Goal: Task Accomplishment & Management: Use online tool/utility

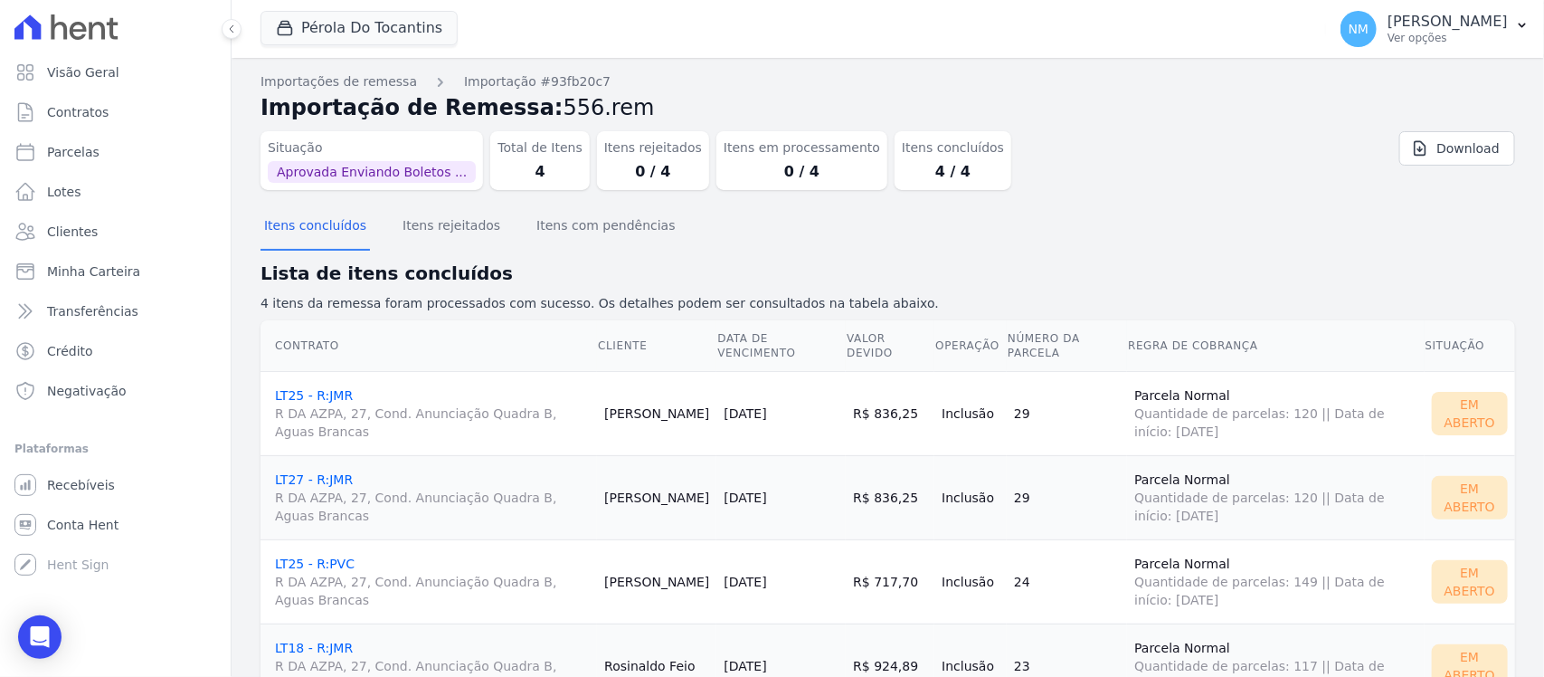
scroll to position [75, 0]
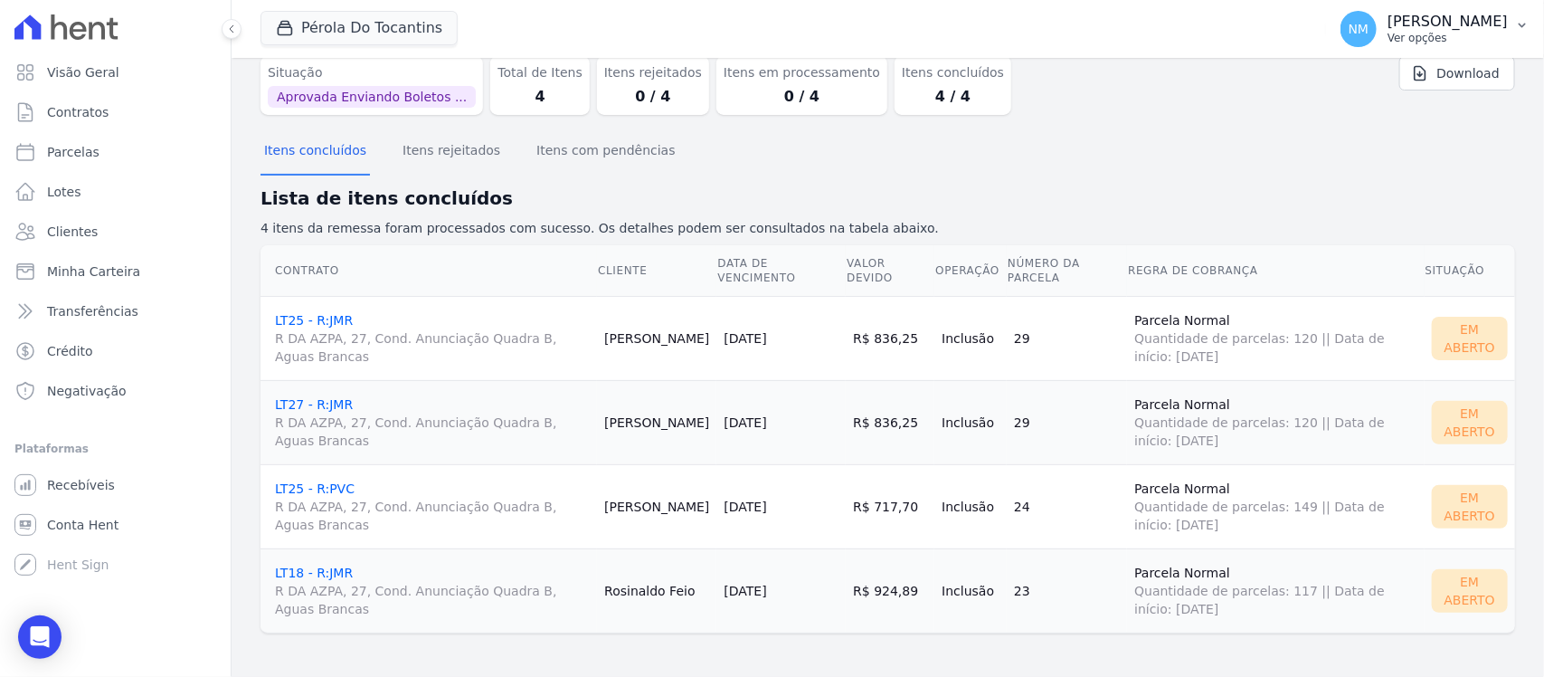
click at [1517, 27] on icon "button" at bounding box center [1522, 25] width 14 height 14
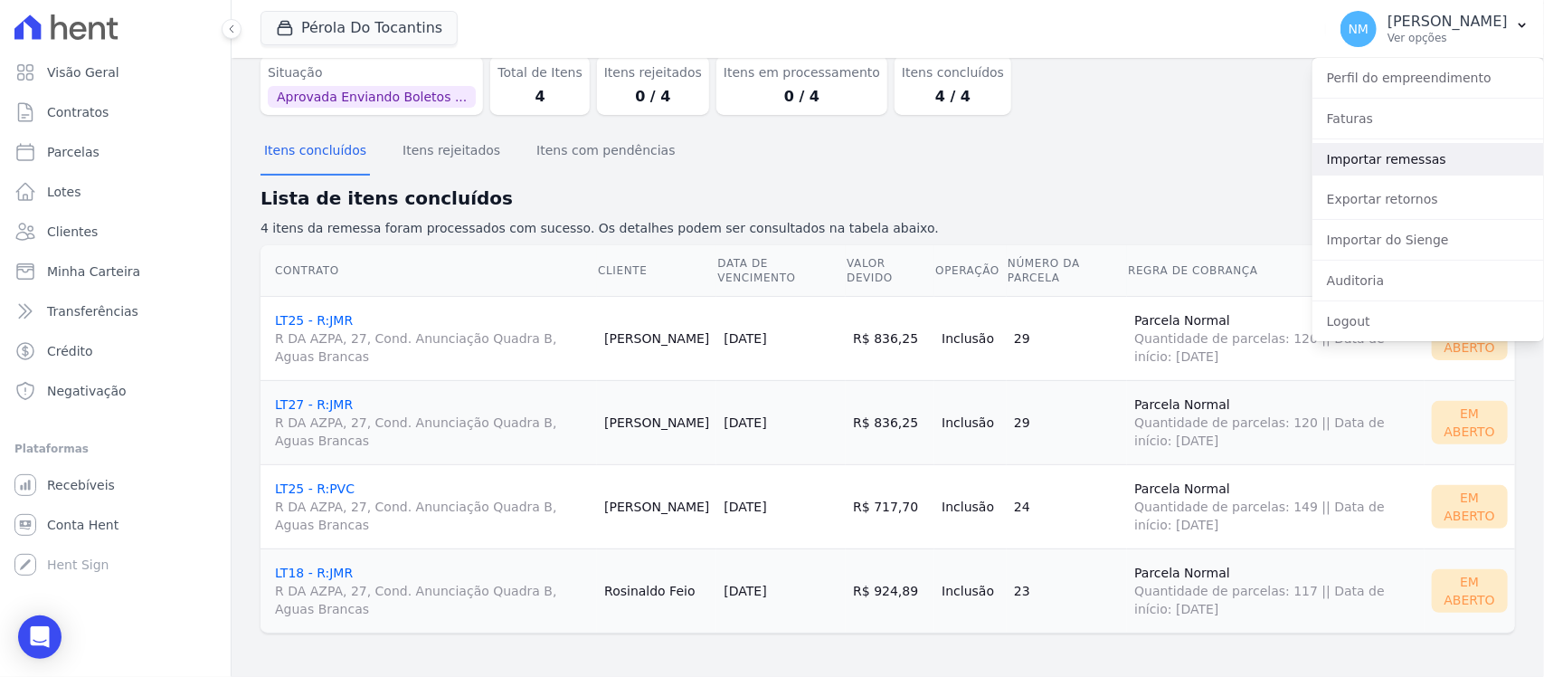
click at [1404, 163] on link "Importar remessas" at bounding box center [1429, 159] width 232 height 33
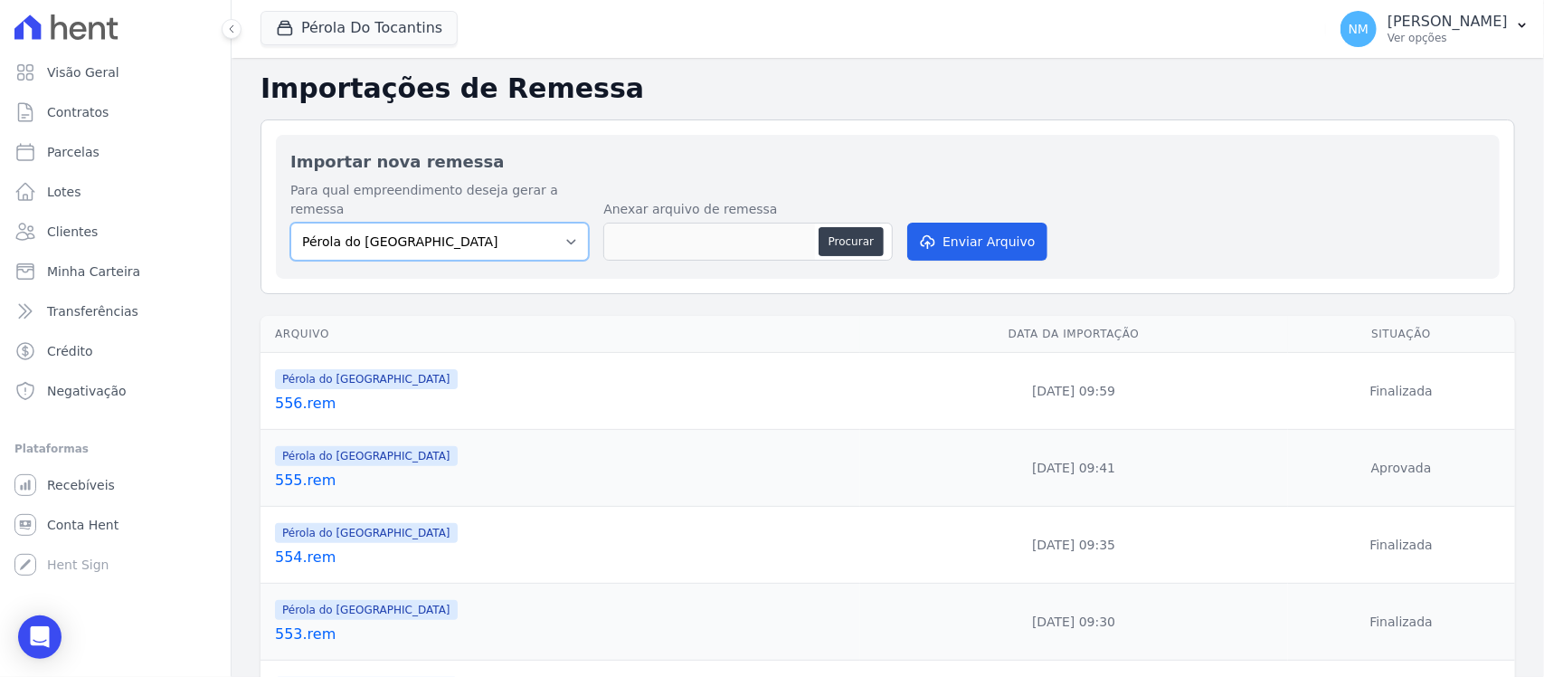
drag, startPoint x: 565, startPoint y: 215, endPoint x: 557, endPoint y: 223, distance: 11.5
click at [565, 223] on select "Pérola do Tocantins SPE Montenegro" at bounding box center [439, 242] width 299 height 38
click at [290, 223] on select "Pérola do Tocantins SPE Montenegro" at bounding box center [439, 242] width 299 height 38
click at [839, 227] on button "Procurar" at bounding box center [851, 241] width 65 height 29
type input "557.rem"
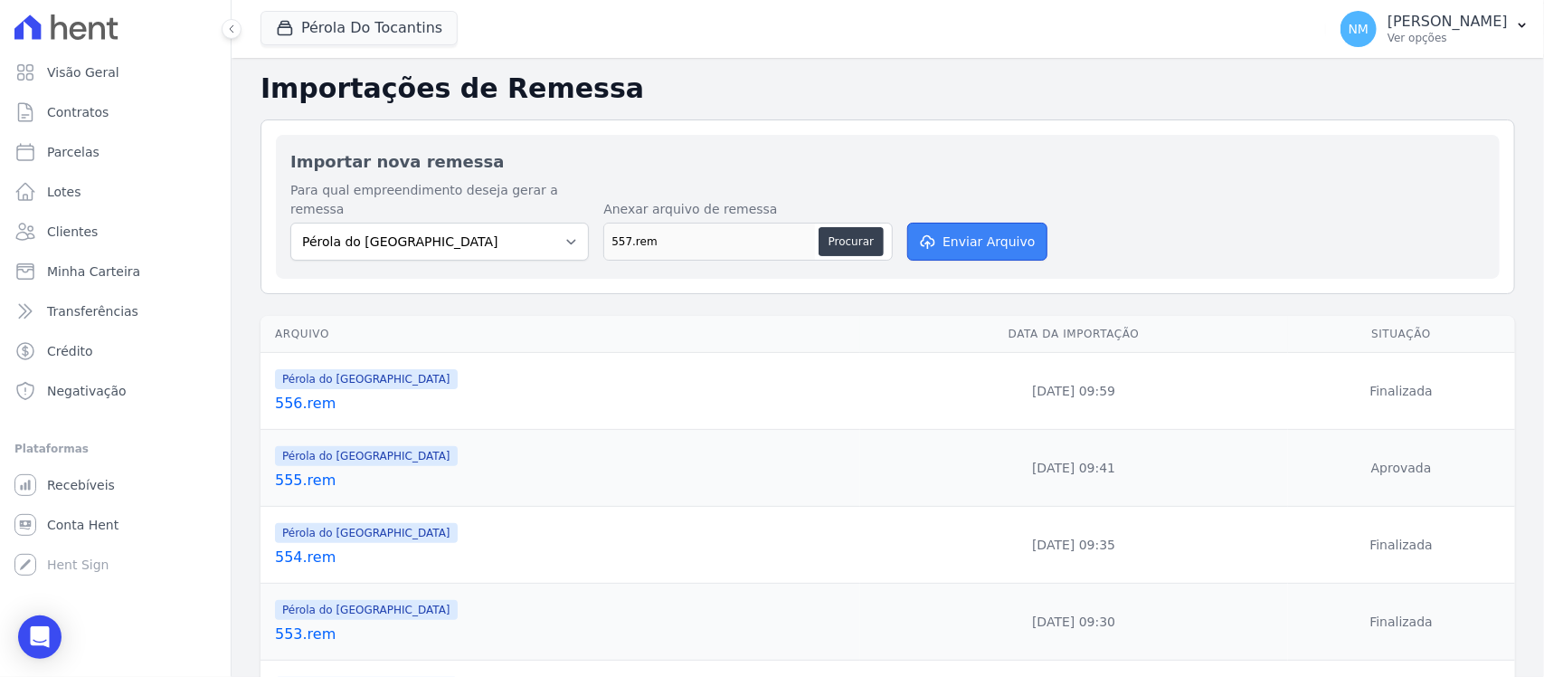
click at [951, 223] on button "Enviar Arquivo" at bounding box center [976, 242] width 139 height 38
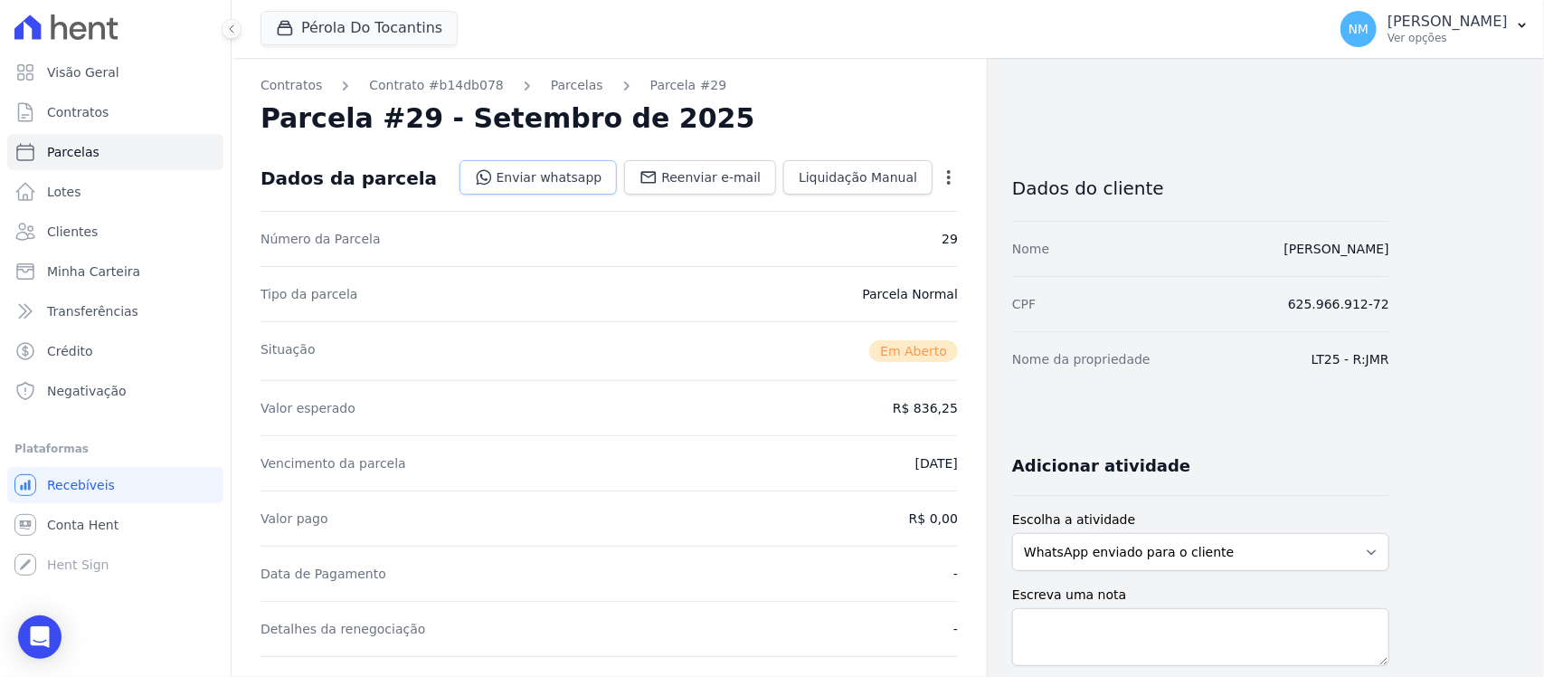
click at [577, 179] on link "Enviar whatsapp" at bounding box center [539, 177] width 158 height 34
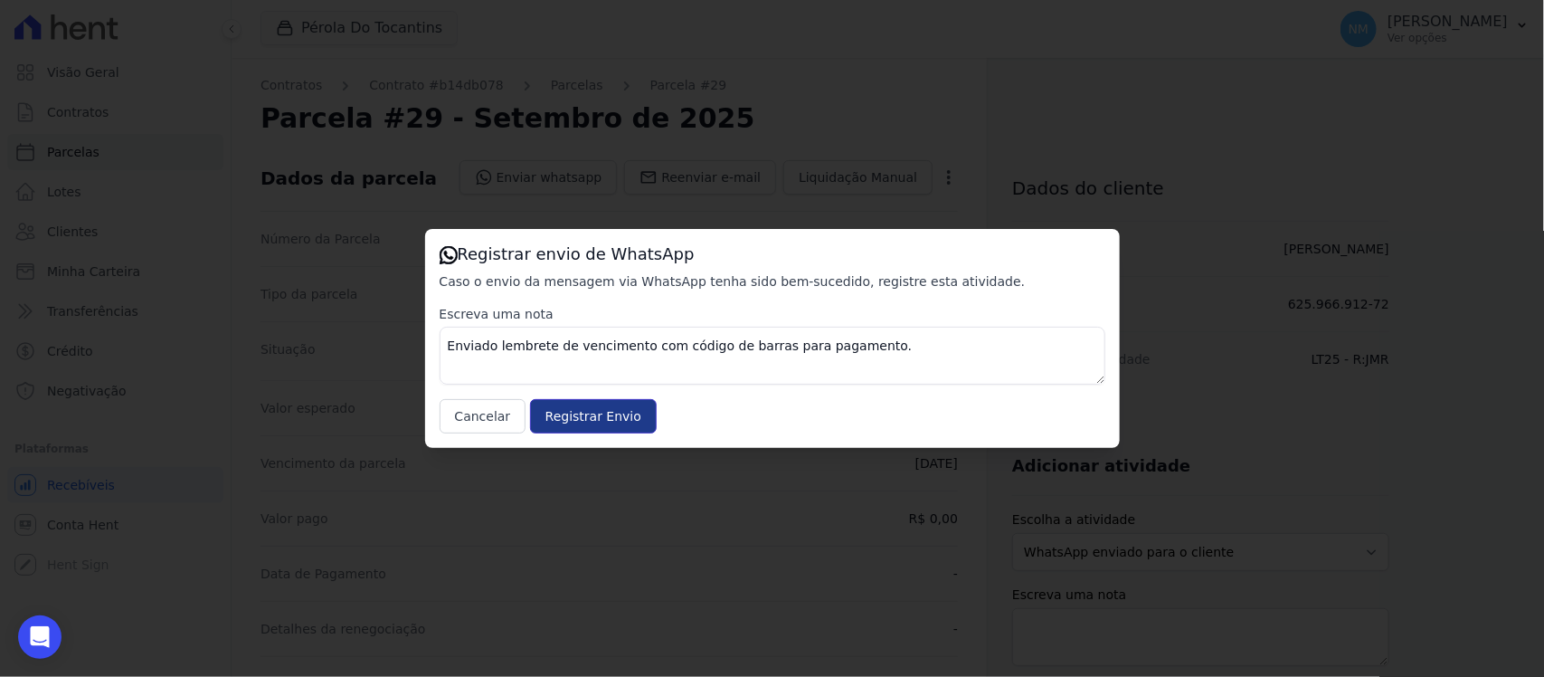
click at [621, 404] on input "Registrar Envio" at bounding box center [593, 416] width 127 height 34
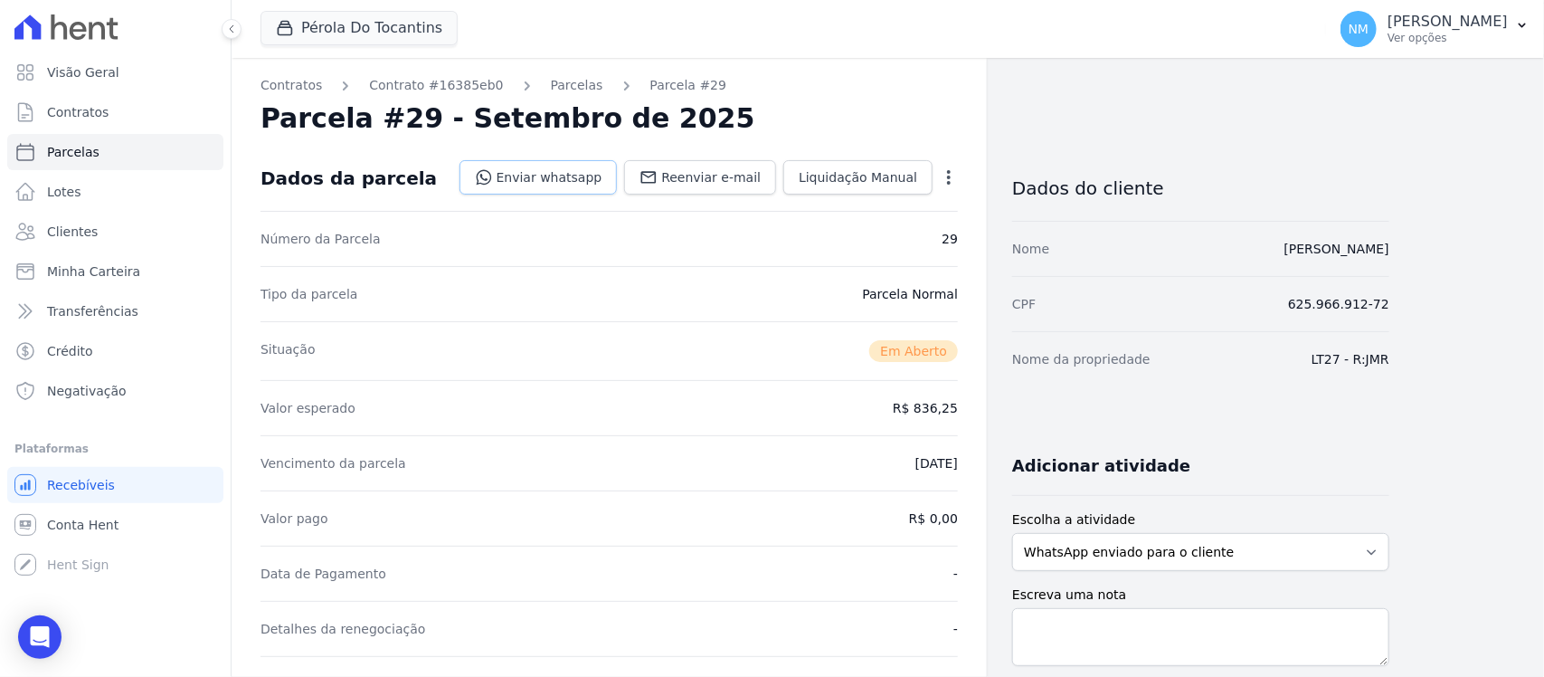
click at [553, 177] on link "Enviar whatsapp" at bounding box center [539, 177] width 158 height 34
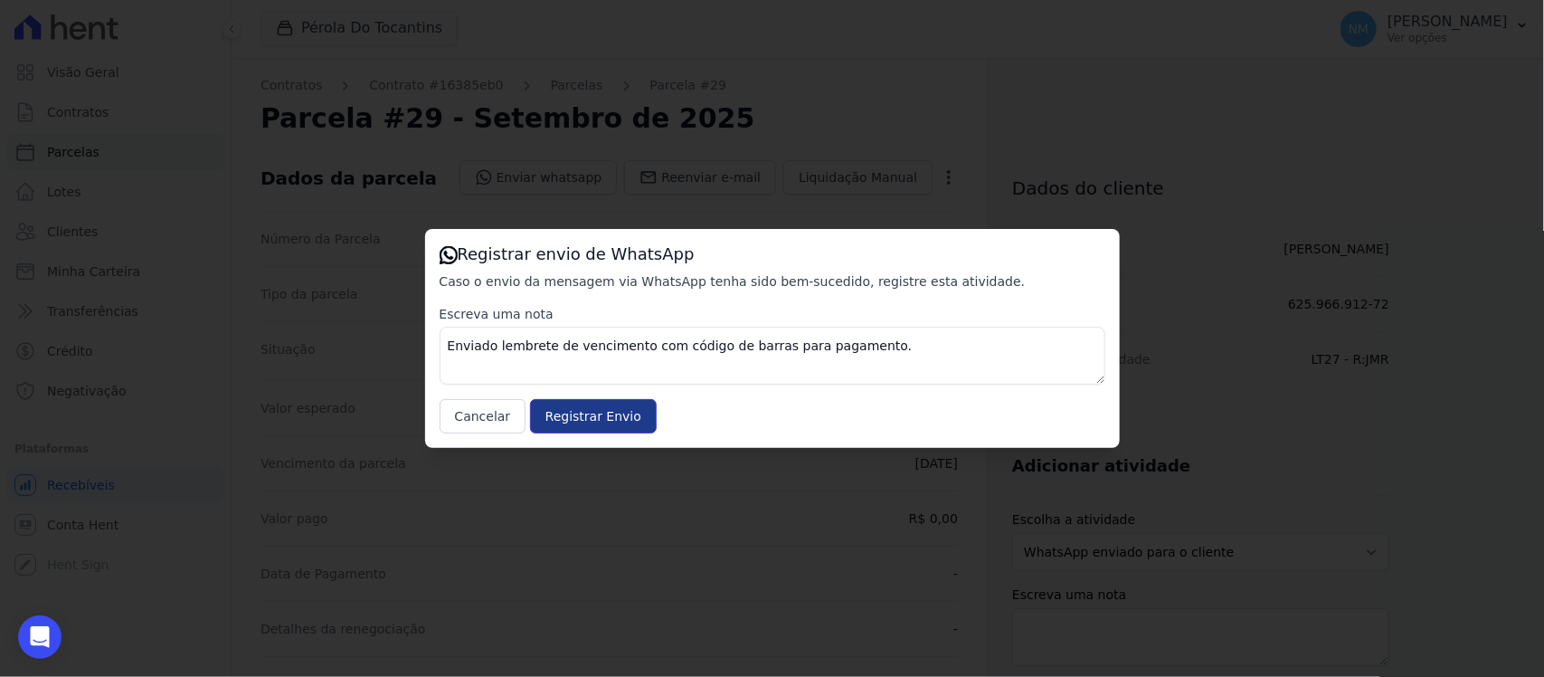
click at [604, 417] on input "Registrar Envio" at bounding box center [593, 416] width 127 height 34
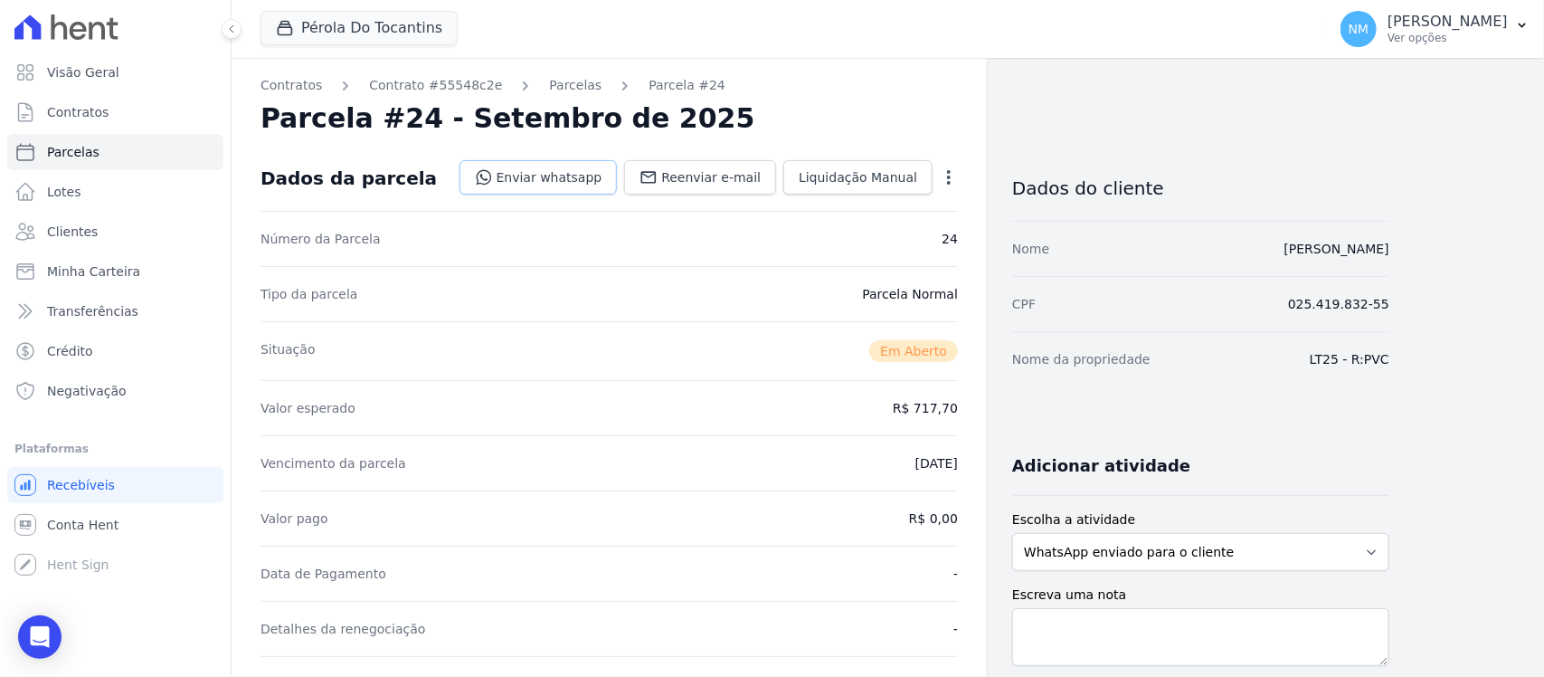
click at [574, 170] on link "Enviar whatsapp" at bounding box center [539, 177] width 158 height 34
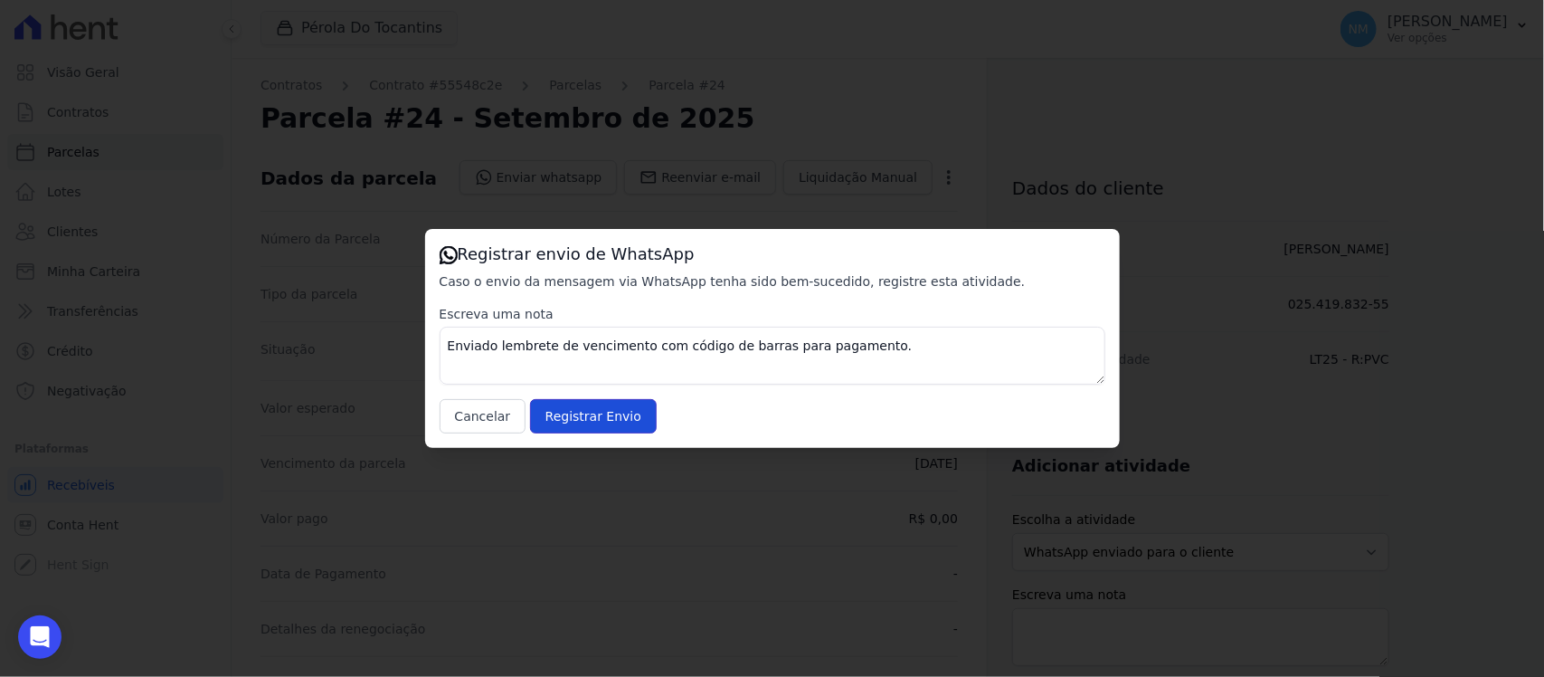
drag, startPoint x: 611, startPoint y: 418, endPoint x: 656, endPoint y: 369, distance: 66.6
click at [612, 418] on input "Registrar Envio" at bounding box center [593, 416] width 127 height 34
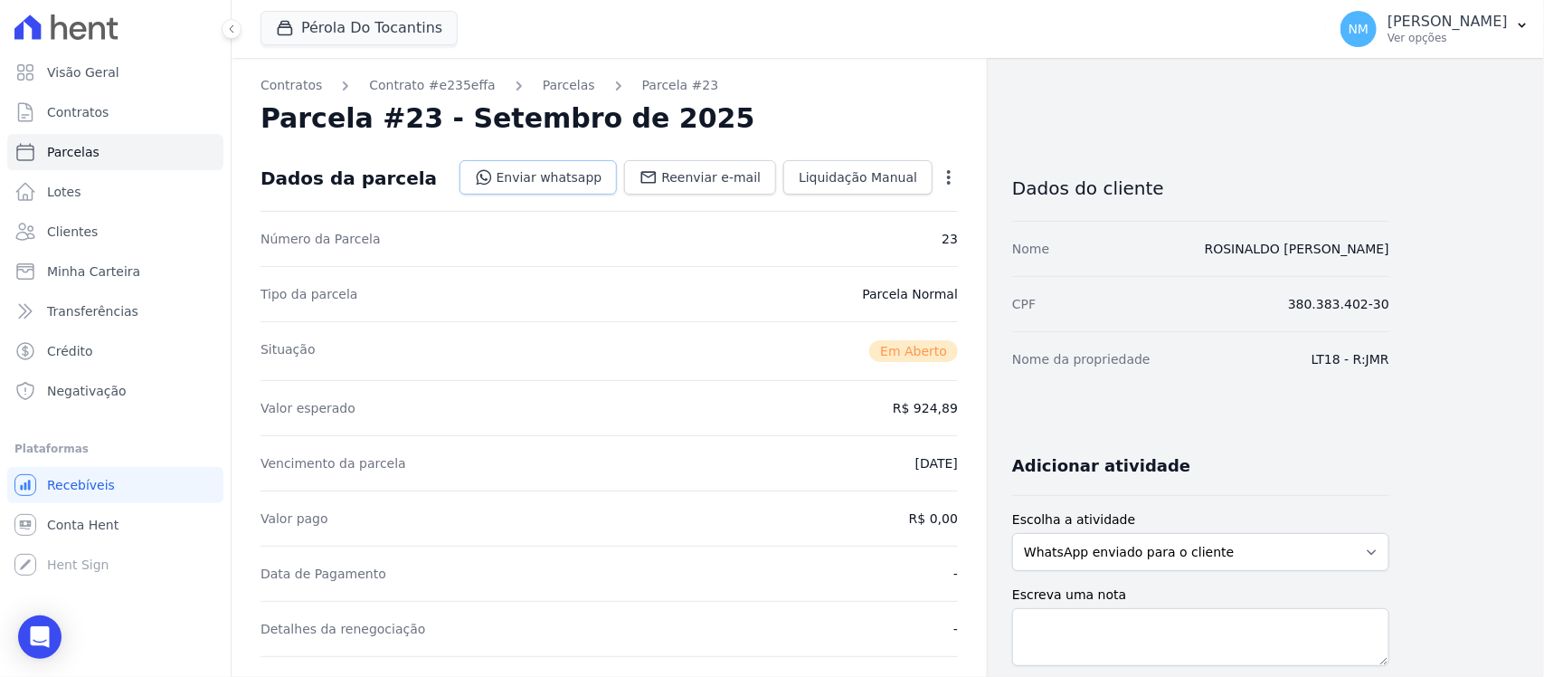
click at [594, 164] on link "Enviar whatsapp" at bounding box center [539, 177] width 158 height 34
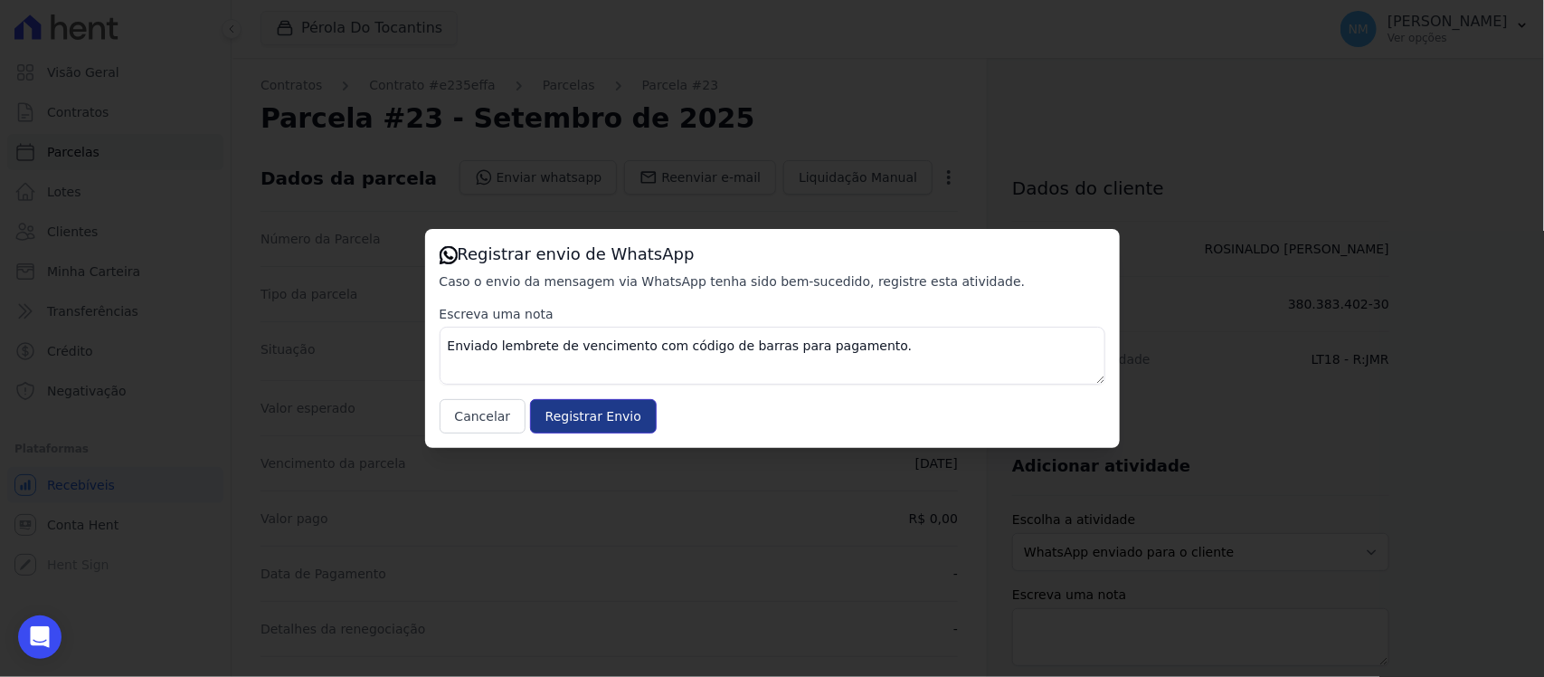
click at [606, 418] on input "Registrar Envio" at bounding box center [593, 416] width 127 height 34
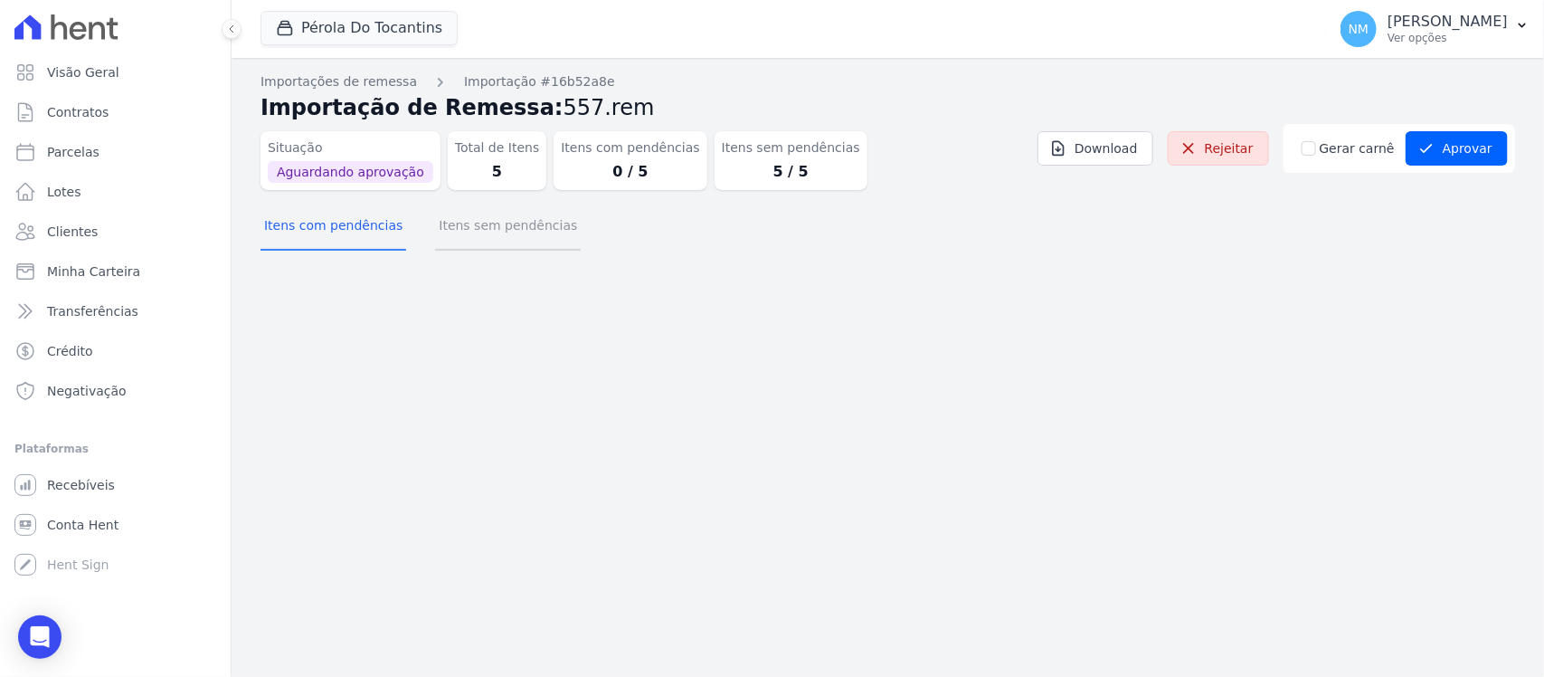
drag, startPoint x: 458, startPoint y: 233, endPoint x: 494, endPoint y: 240, distance: 36.7
click at [458, 232] on button "Itens sem pendências" at bounding box center [508, 227] width 146 height 47
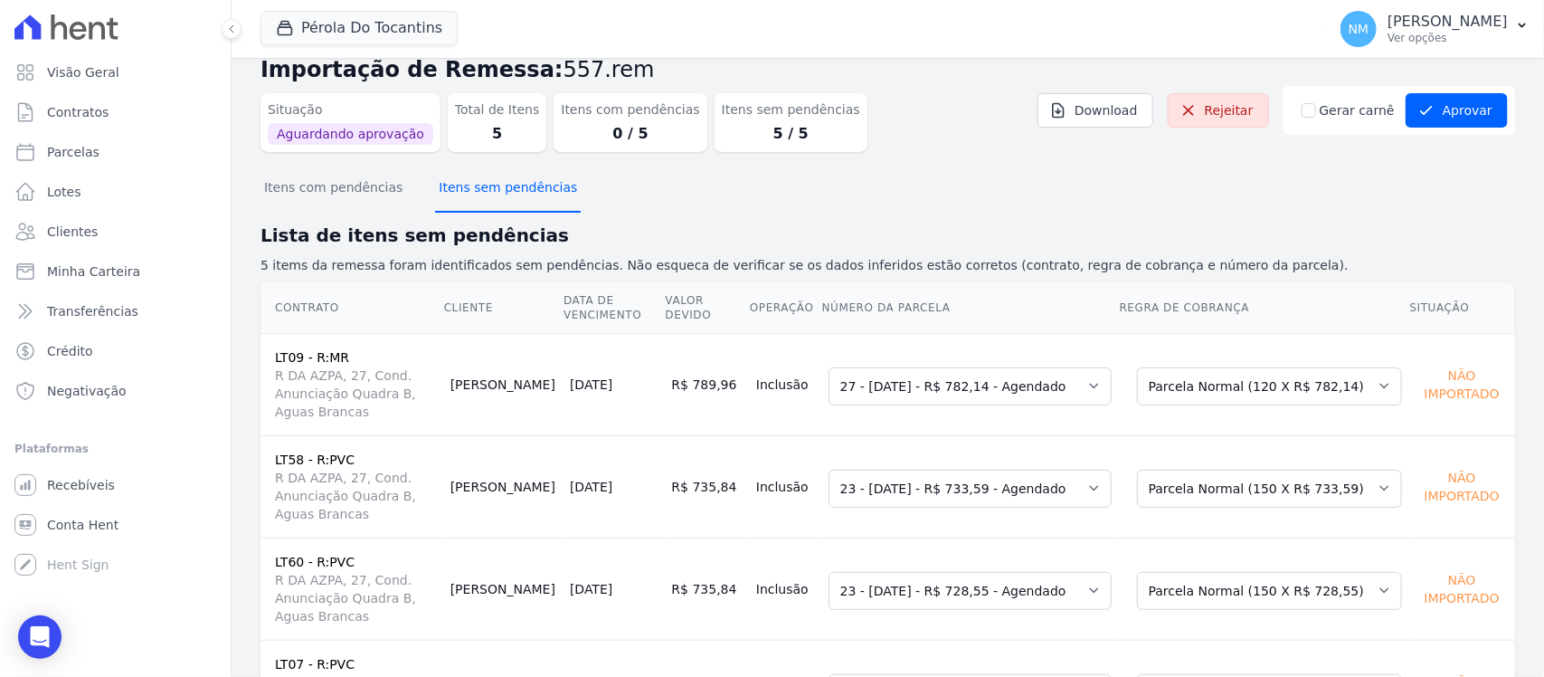
scroll to position [24, 0]
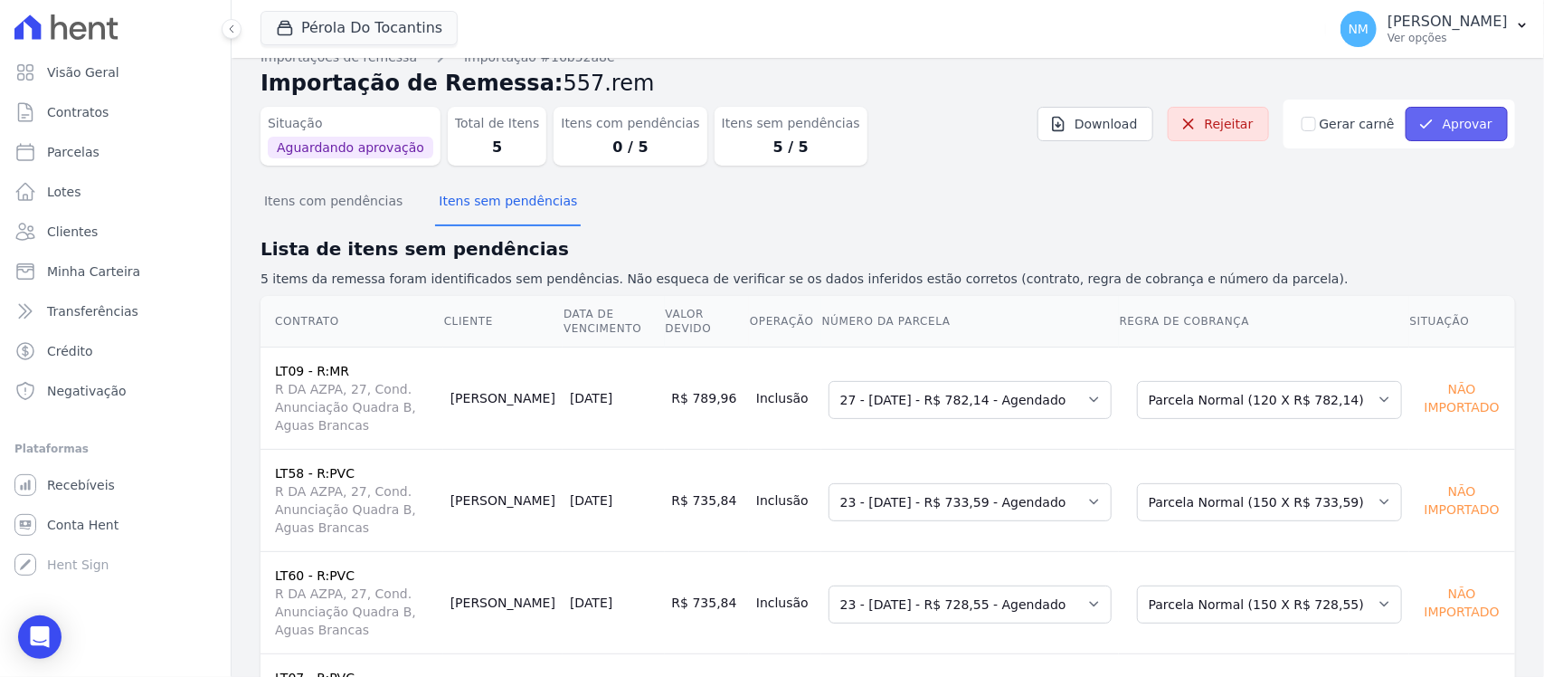
click at [1443, 127] on button "Aprovar" at bounding box center [1457, 124] width 102 height 34
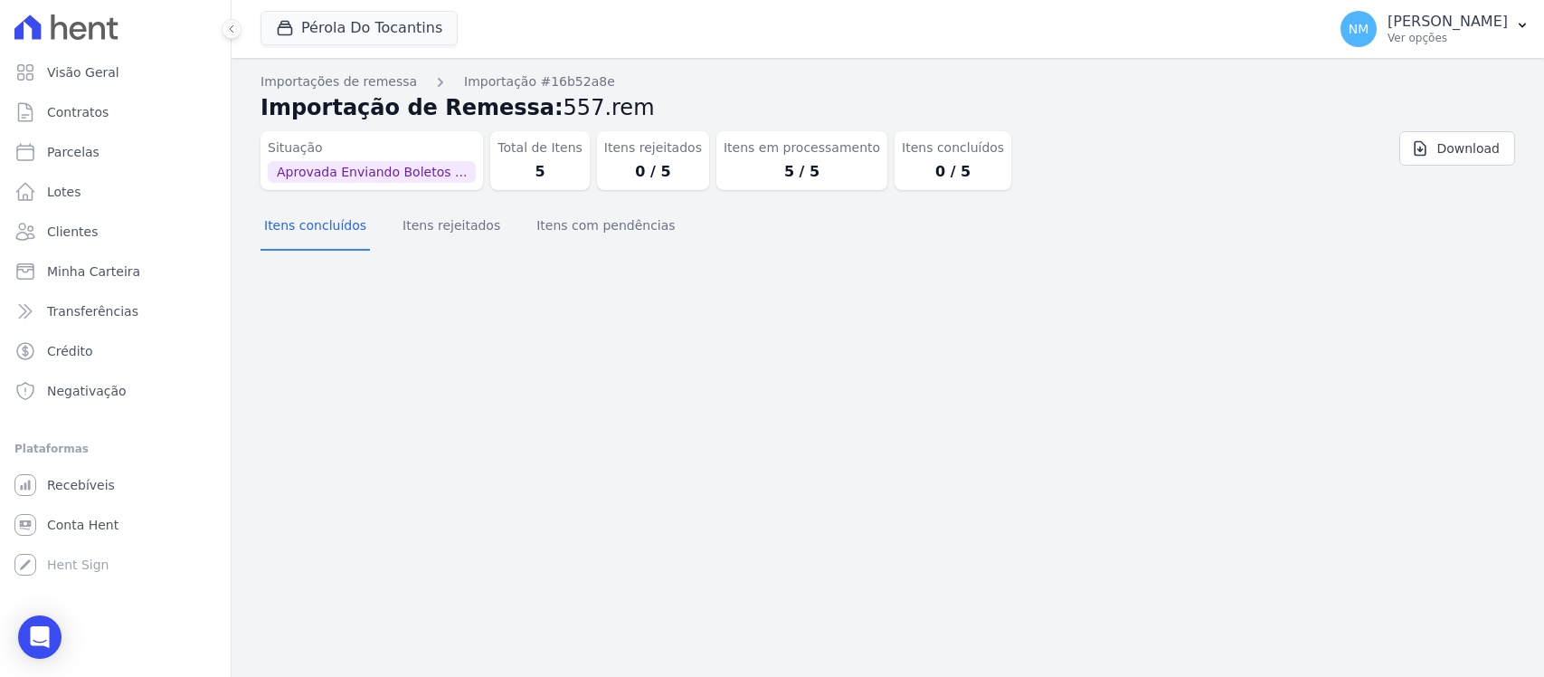
click at [937, 375] on div "Importações de remessa Importação #16b52a8e Importação de Remessa: 557.rem Situ…" at bounding box center [888, 367] width 1313 height 619
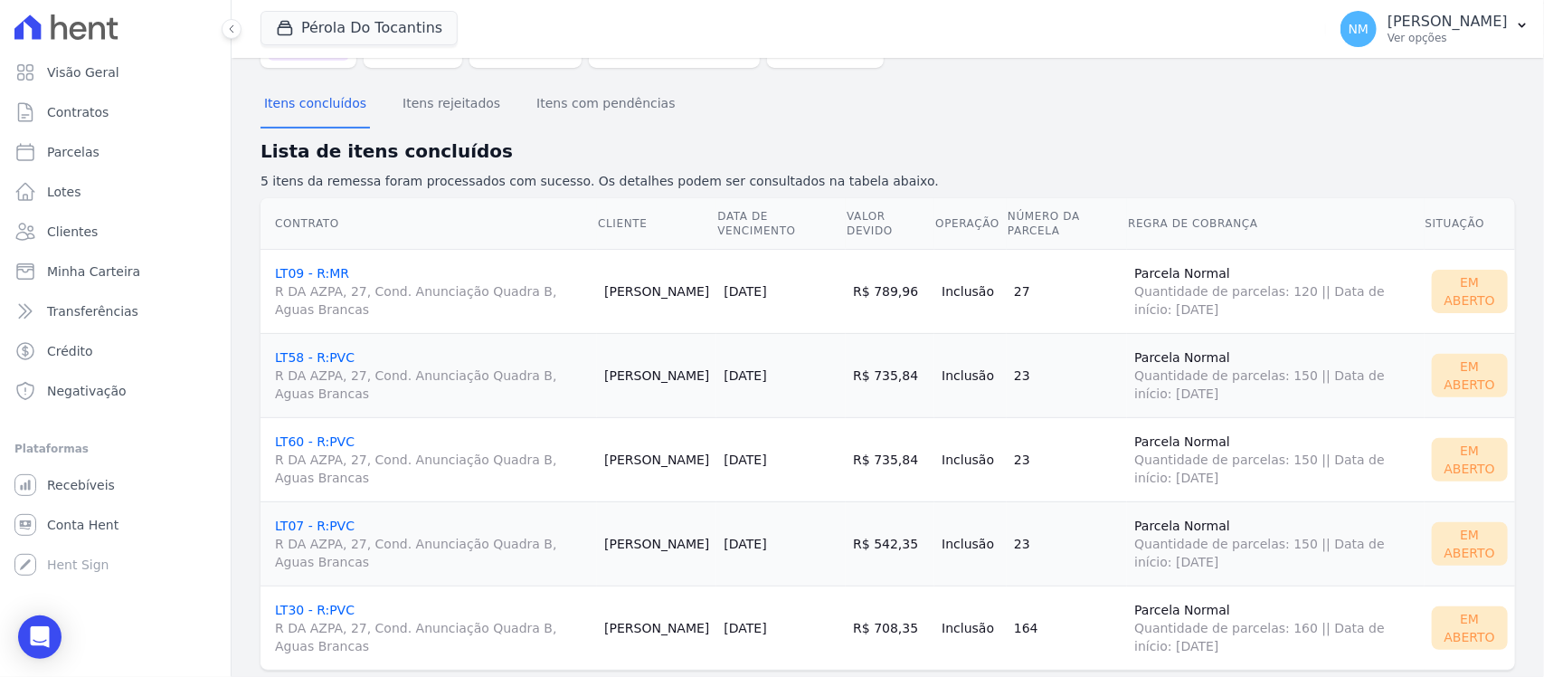
scroll to position [159, 0]
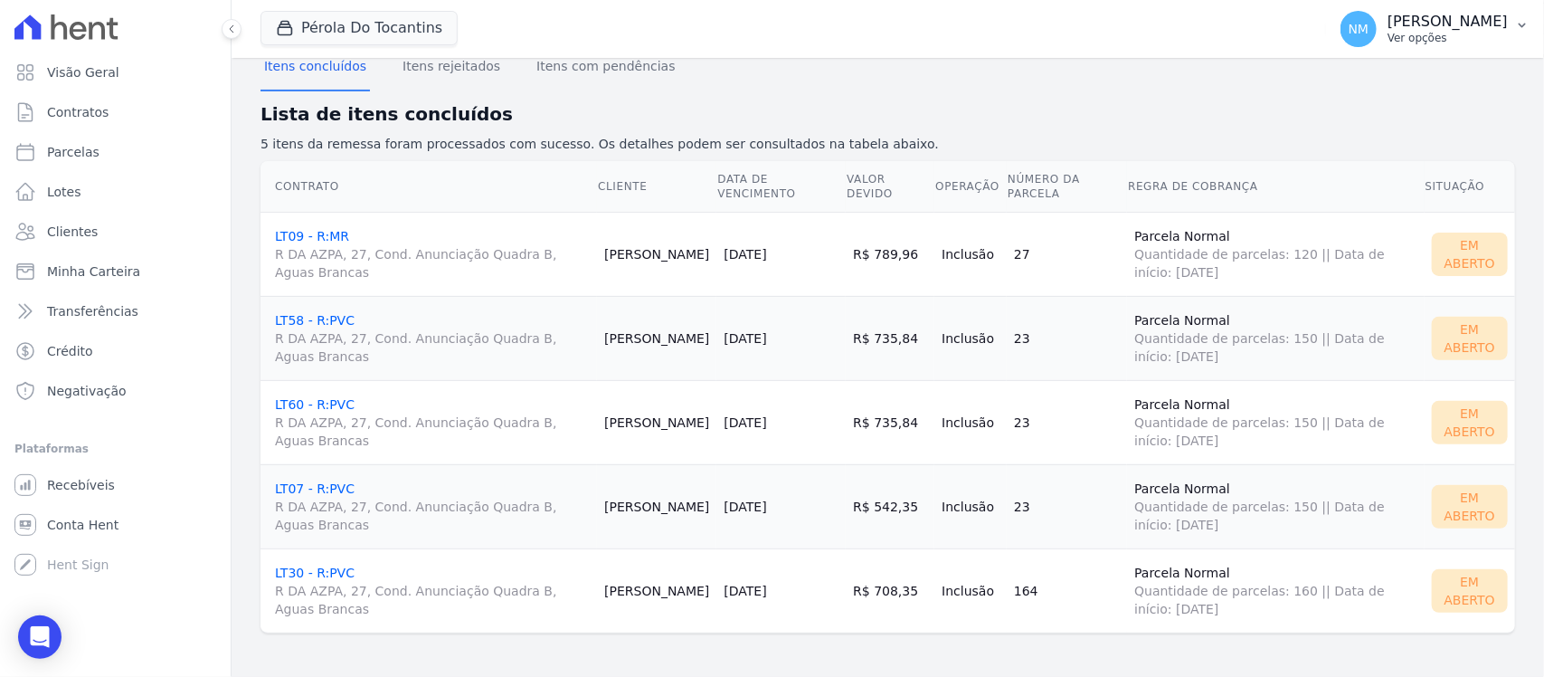
click at [1504, 24] on p "[PERSON_NAME]" at bounding box center [1448, 22] width 120 height 18
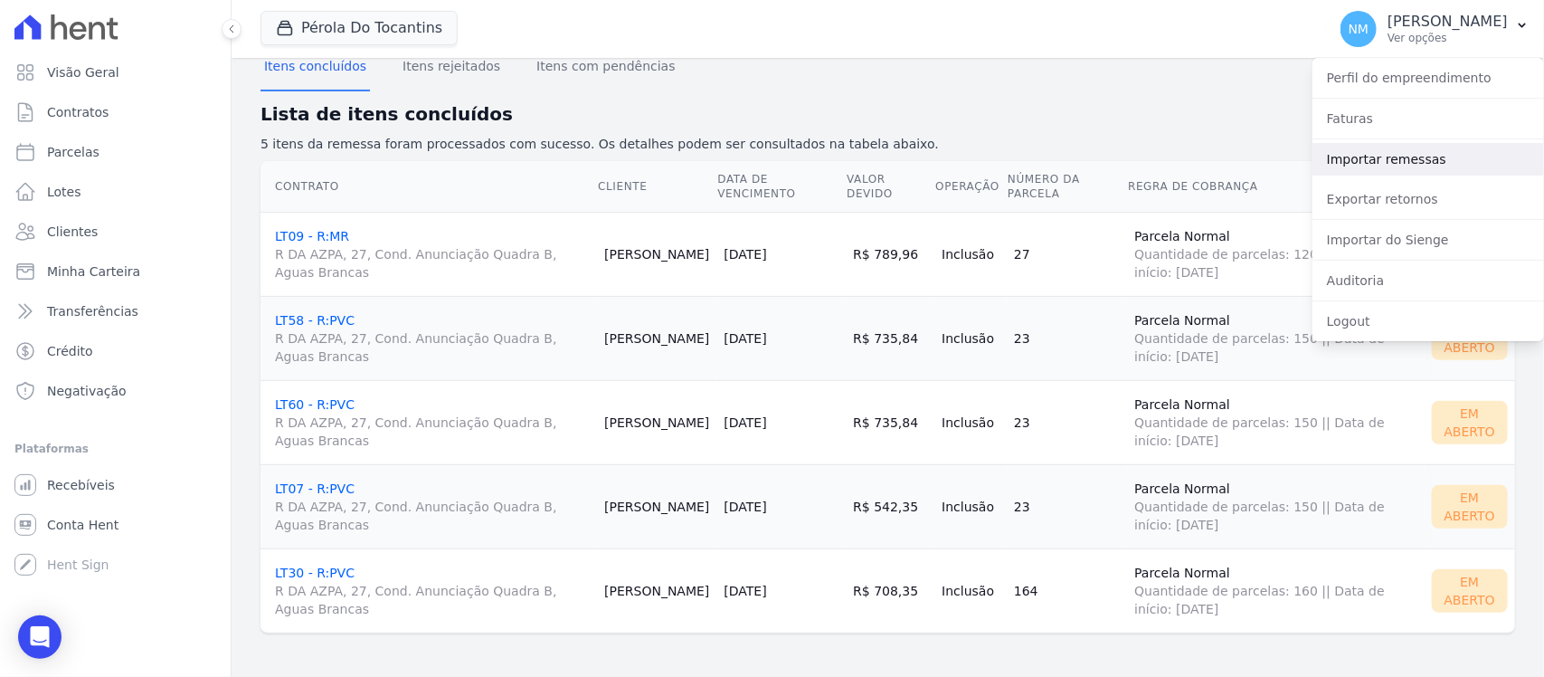
click at [1349, 149] on link "Importar remessas" at bounding box center [1429, 159] width 232 height 33
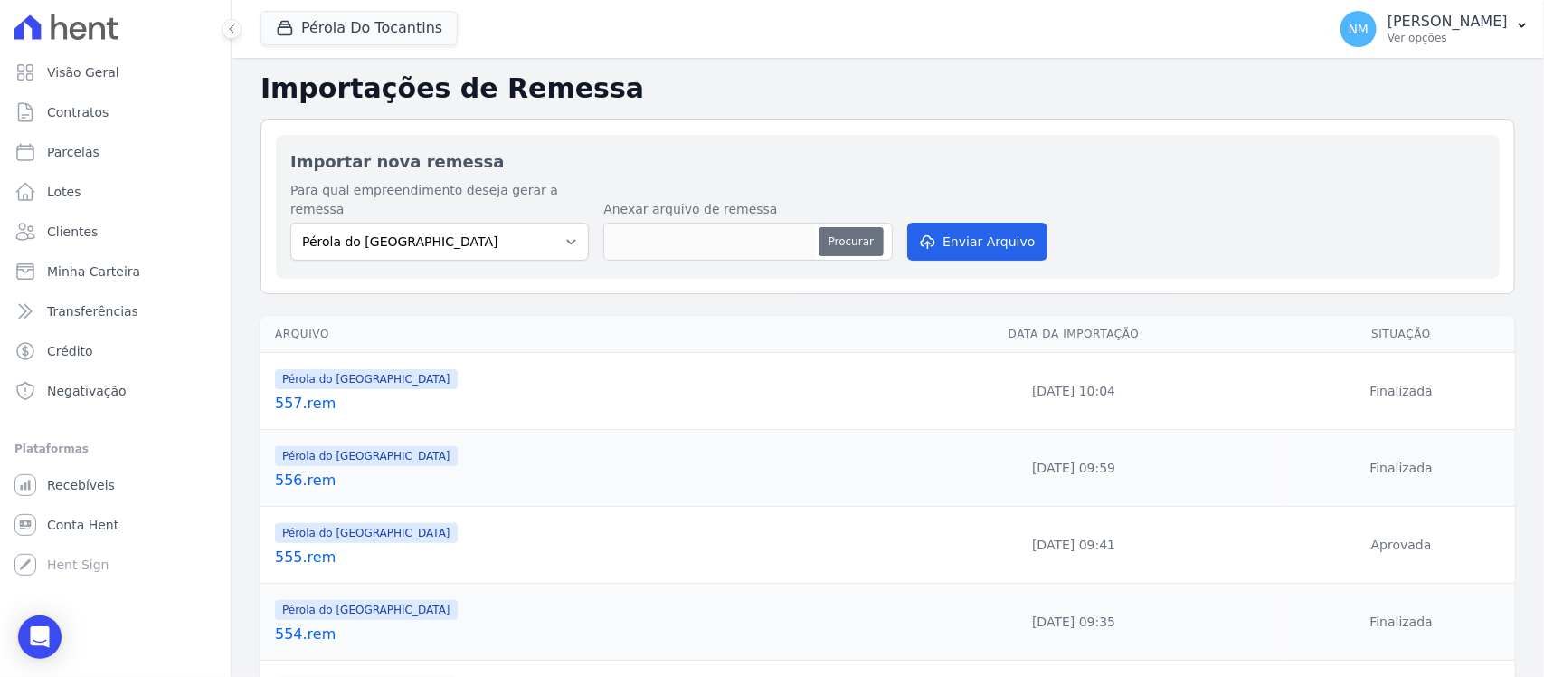
click at [829, 227] on button "Procurar" at bounding box center [851, 241] width 65 height 29
type input "558.rem"
drag, startPoint x: 975, startPoint y: 226, endPoint x: 938, endPoint y: 280, distance: 65.7
click at [970, 238] on button "Enviar Arquivo" at bounding box center [976, 242] width 139 height 38
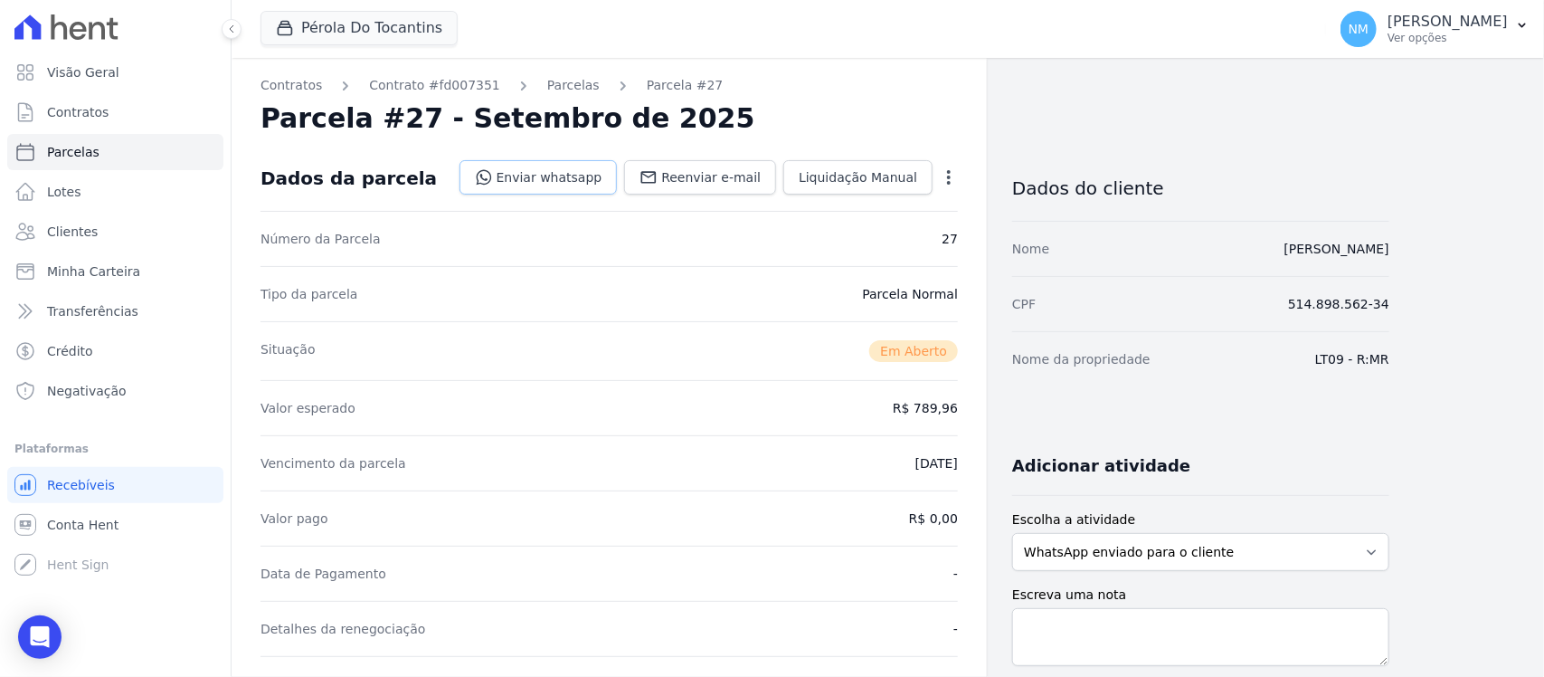
drag, startPoint x: 0, startPoint y: 0, endPoint x: 571, endPoint y: 179, distance: 598.2
click at [571, 179] on link "Enviar whatsapp" at bounding box center [539, 177] width 158 height 34
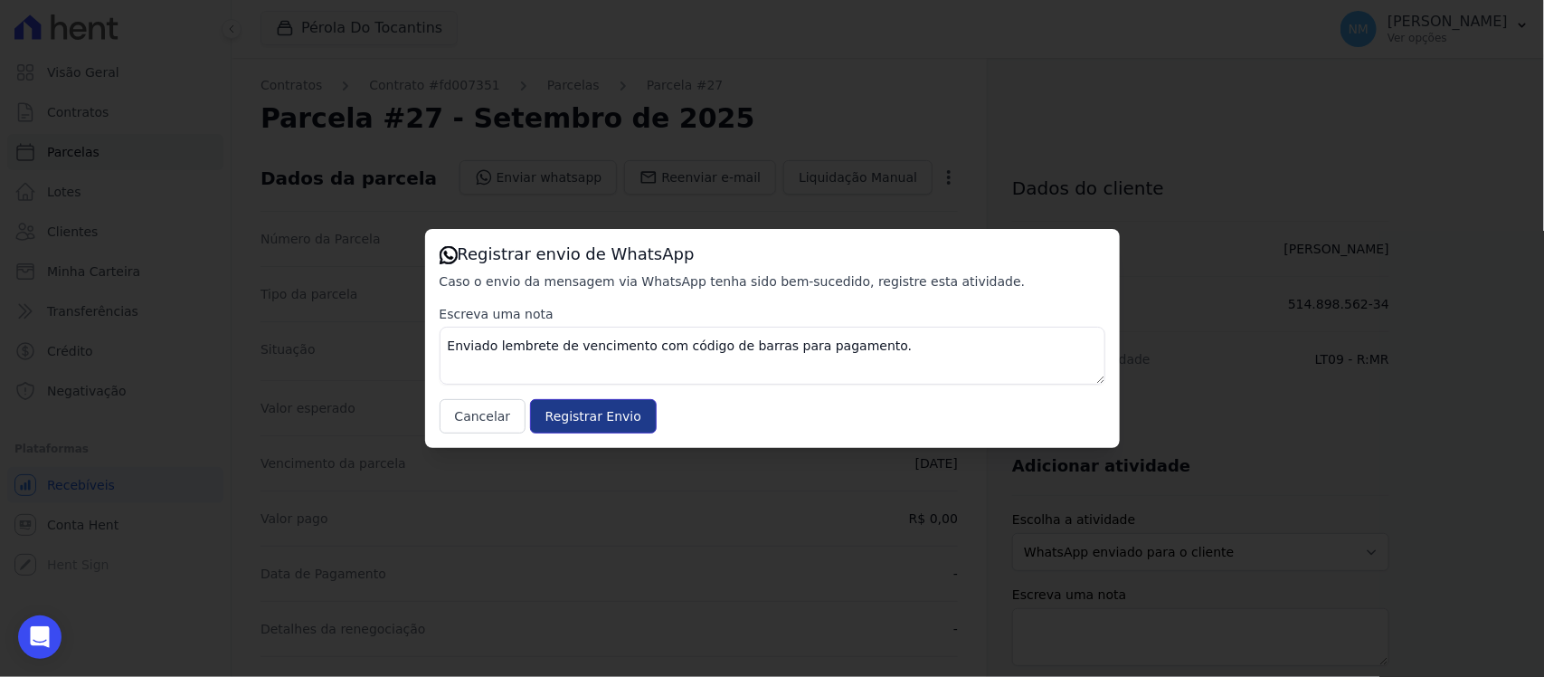
click at [625, 412] on input "Registrar Envio" at bounding box center [593, 416] width 127 height 34
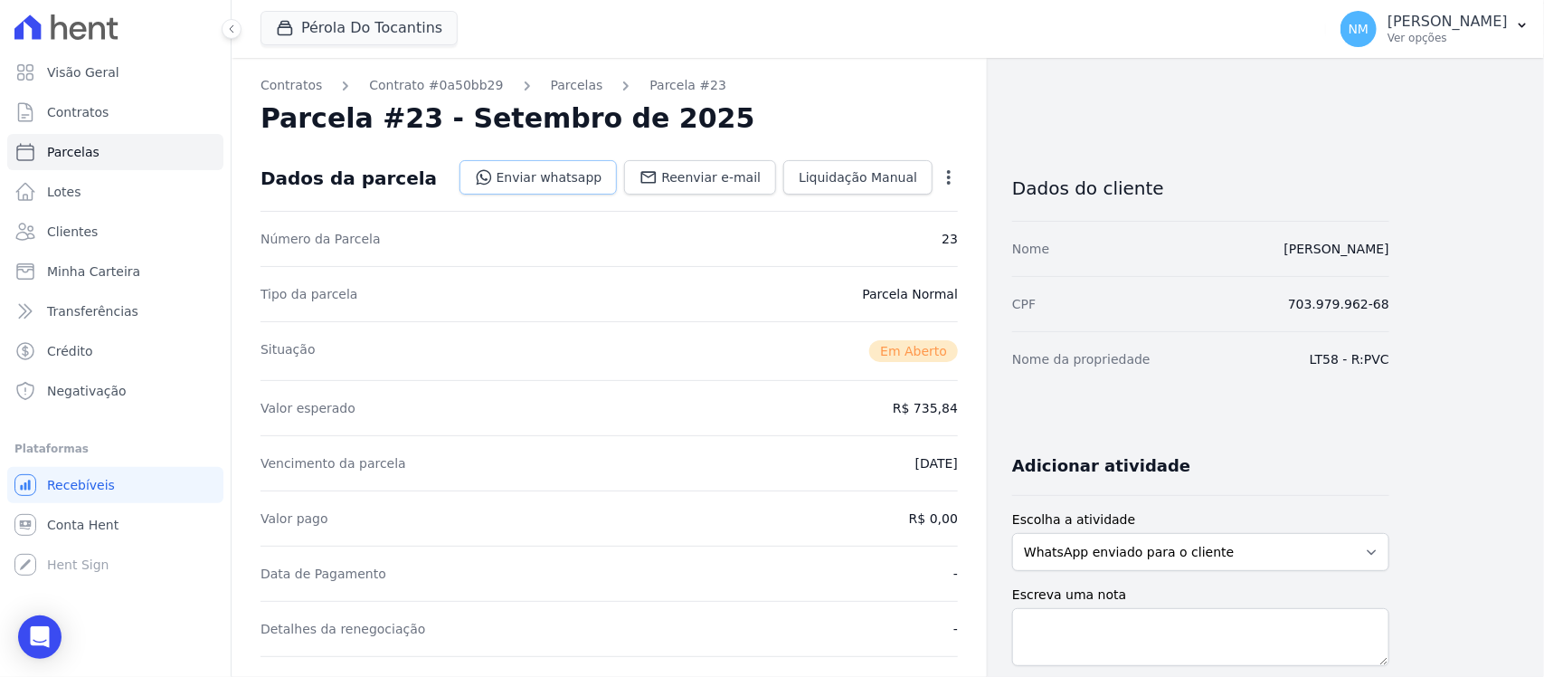
click at [535, 179] on link "Enviar whatsapp" at bounding box center [539, 177] width 158 height 34
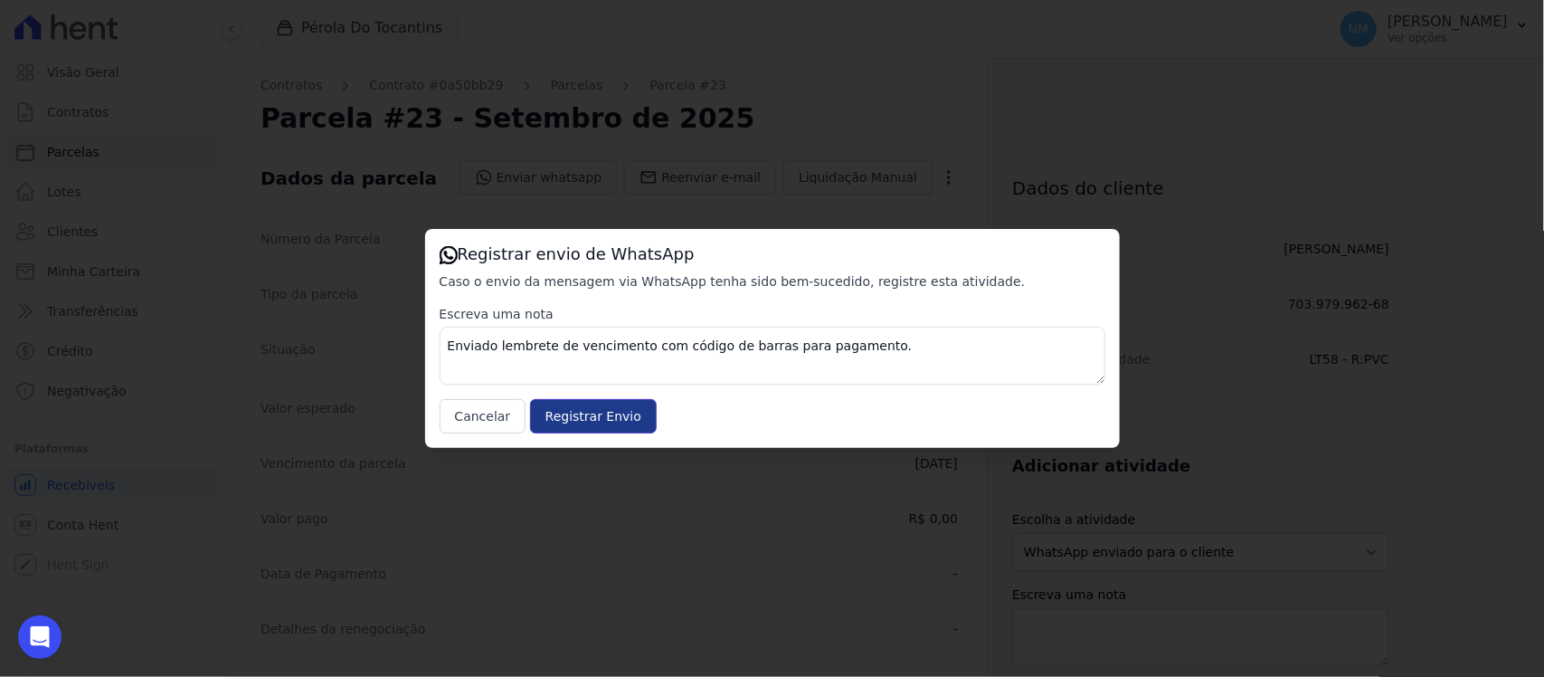
click at [576, 423] on input "Registrar Envio" at bounding box center [593, 416] width 127 height 34
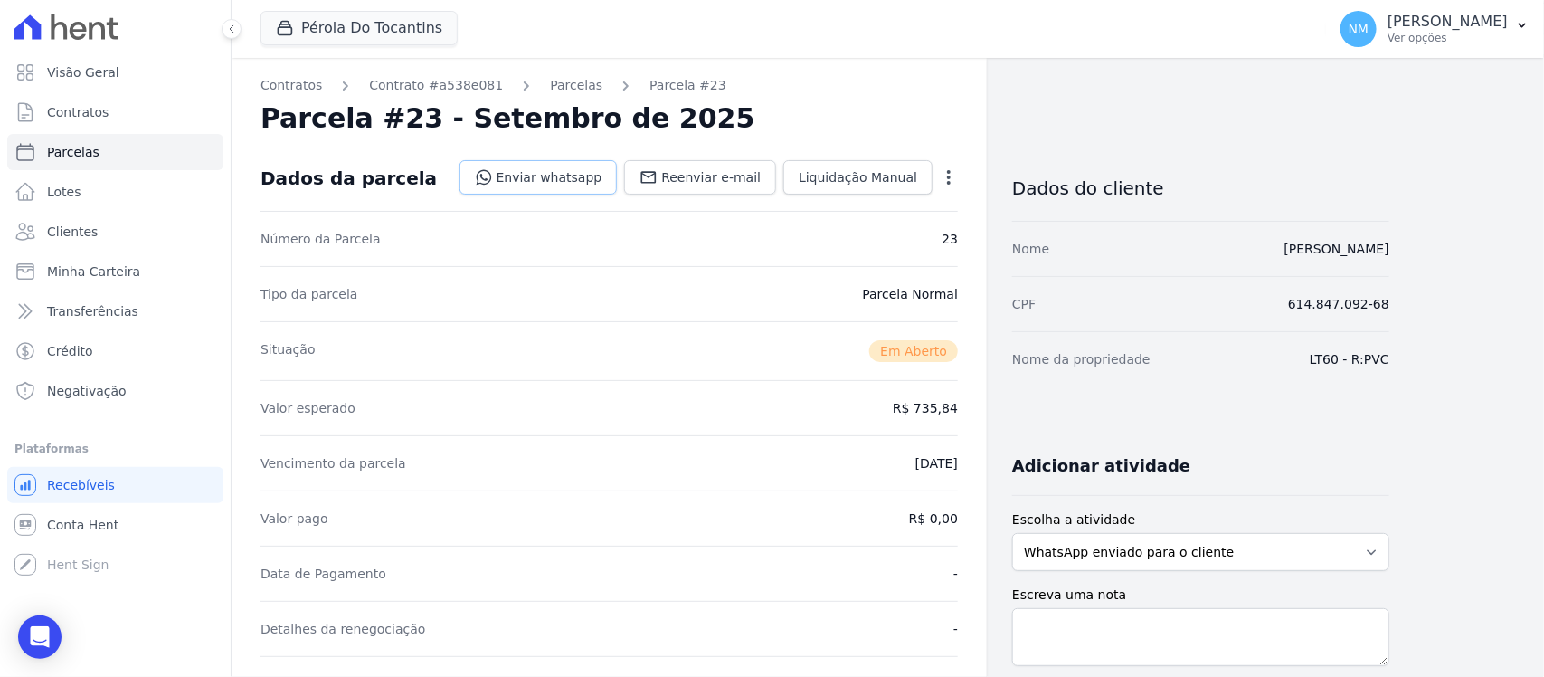
drag, startPoint x: 597, startPoint y: 174, endPoint x: 606, endPoint y: 183, distance: 12.8
click at [597, 175] on link "Enviar whatsapp" at bounding box center [539, 177] width 158 height 34
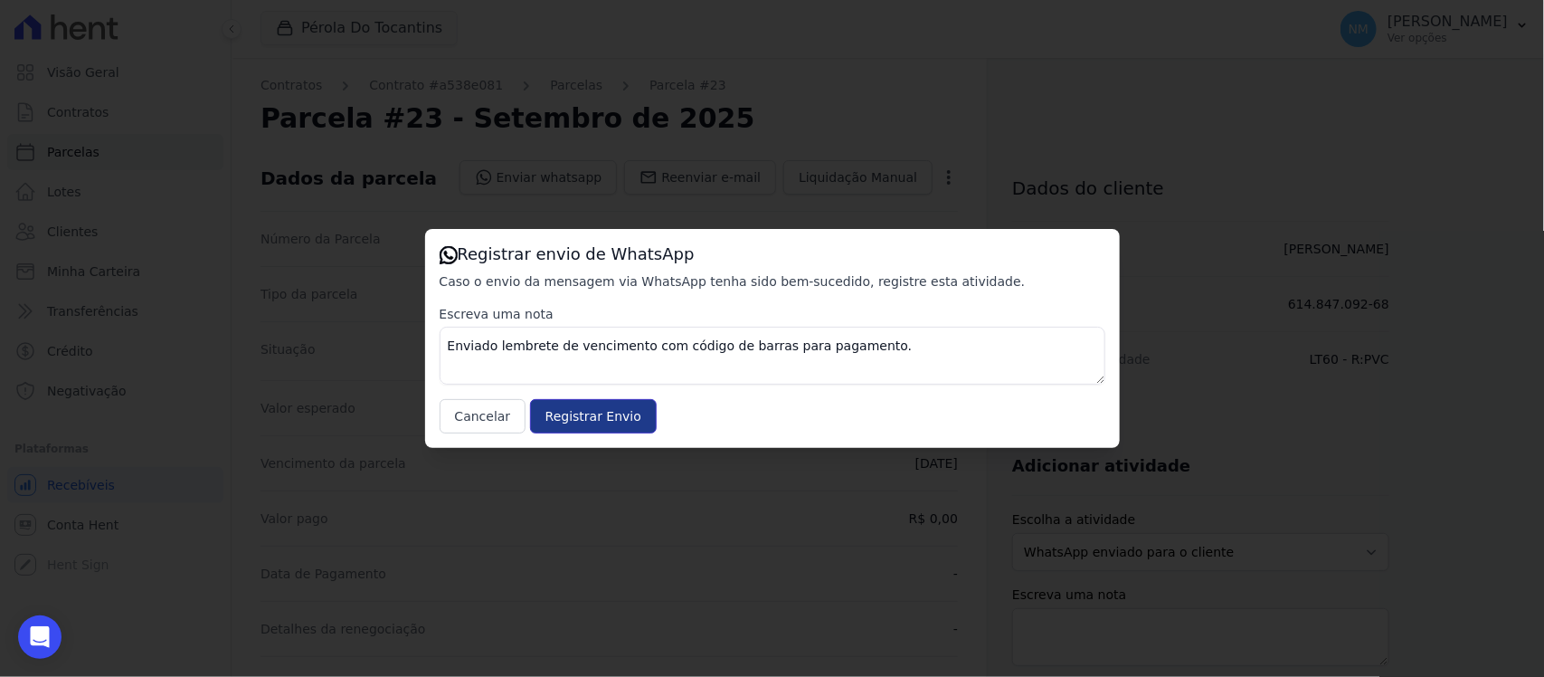
click at [609, 409] on input "Registrar Envio" at bounding box center [593, 416] width 127 height 34
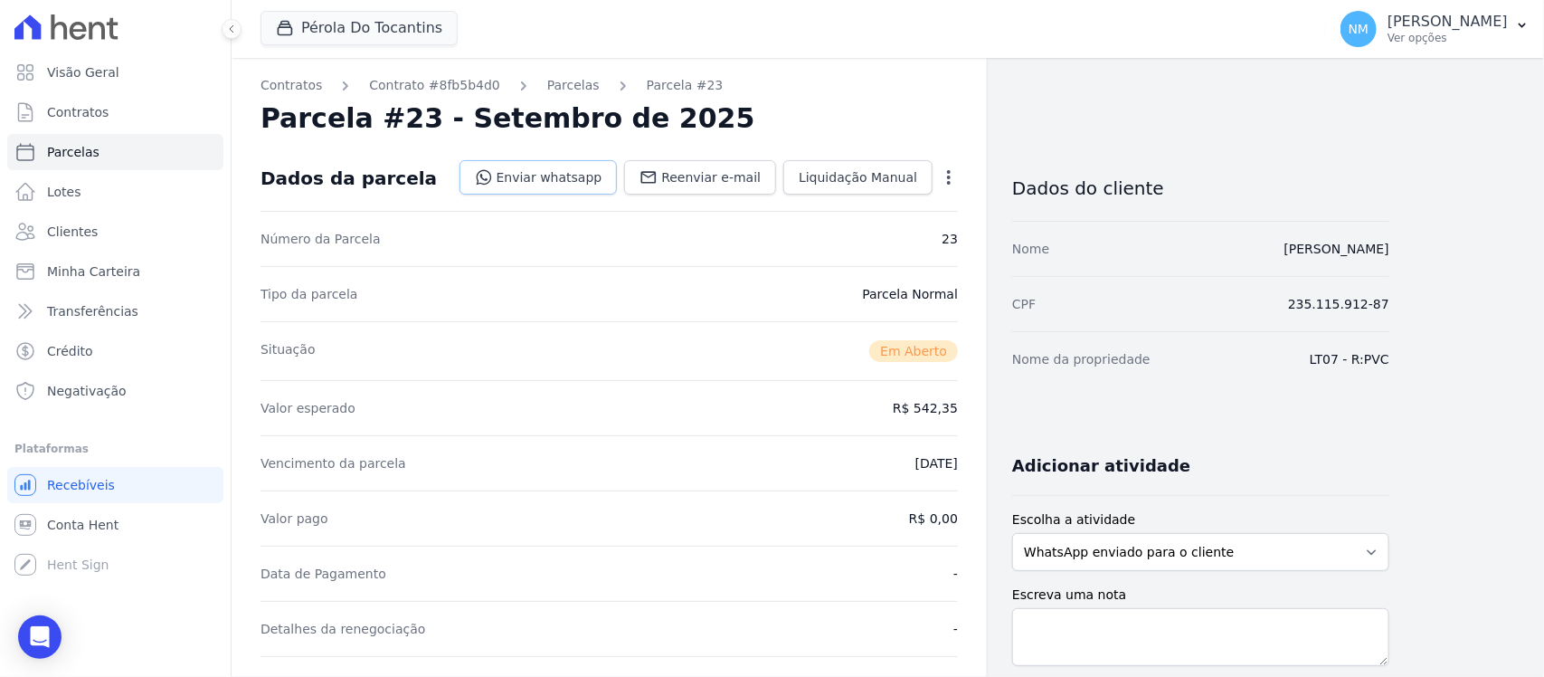
drag, startPoint x: 565, startPoint y: 175, endPoint x: 584, endPoint y: 188, distance: 23.3
click at [565, 175] on link "Enviar whatsapp" at bounding box center [539, 177] width 158 height 34
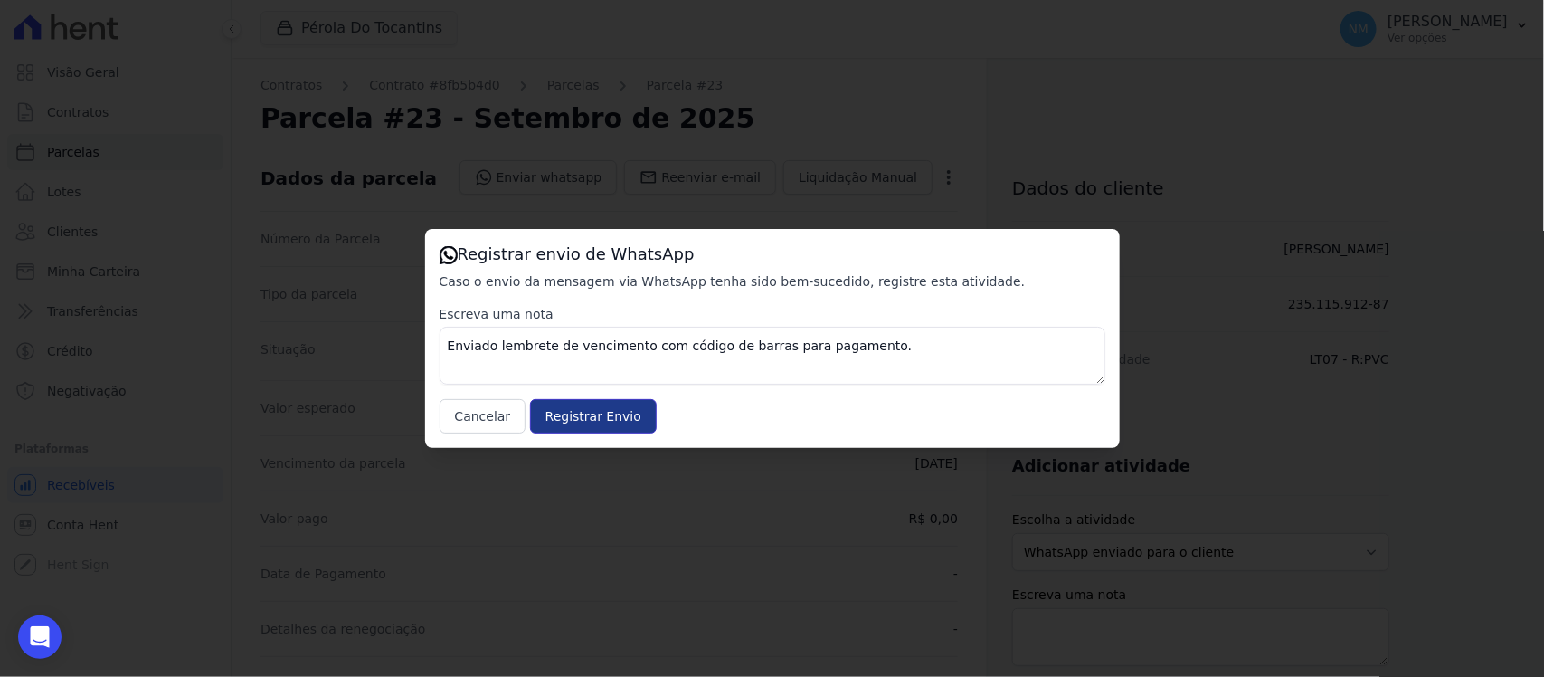
click at [611, 417] on input "Registrar Envio" at bounding box center [593, 416] width 127 height 34
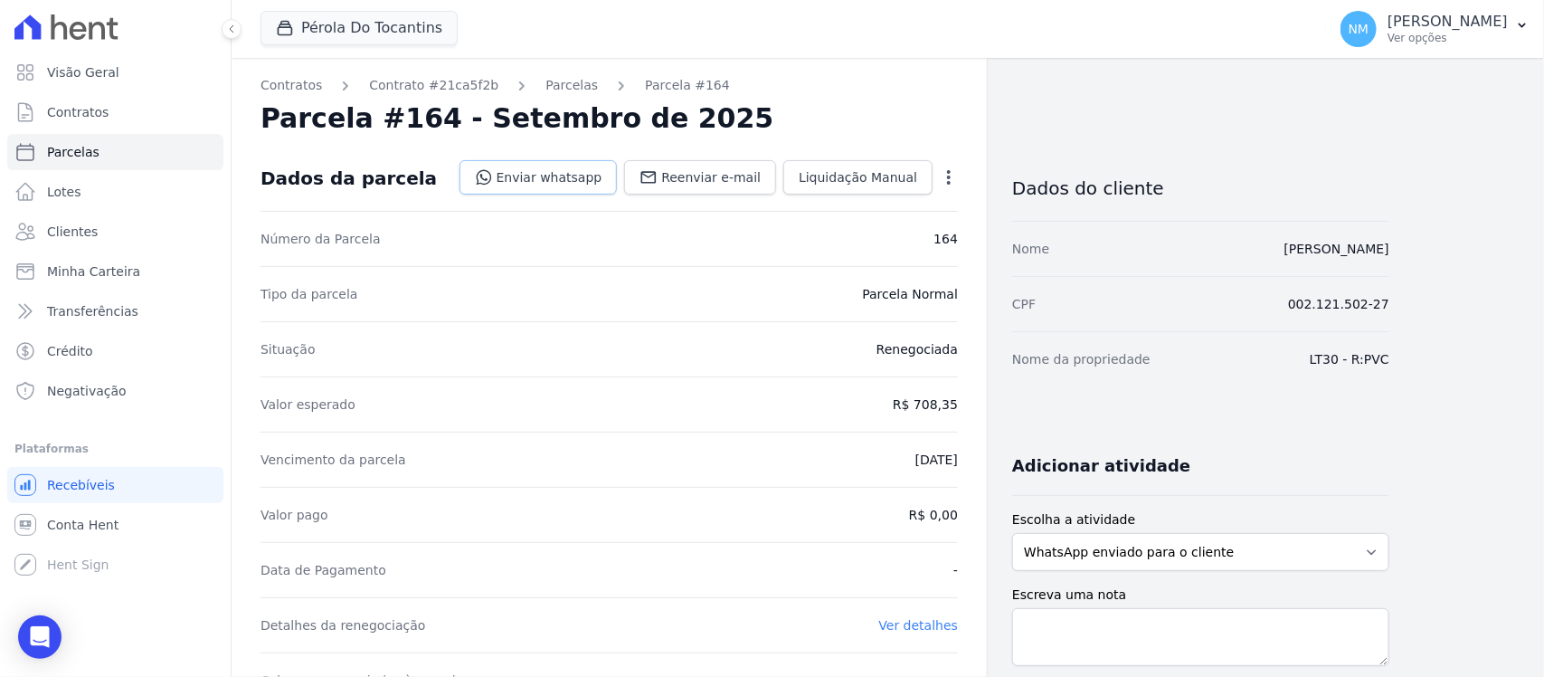
click at [579, 178] on link "Enviar whatsapp" at bounding box center [539, 177] width 158 height 34
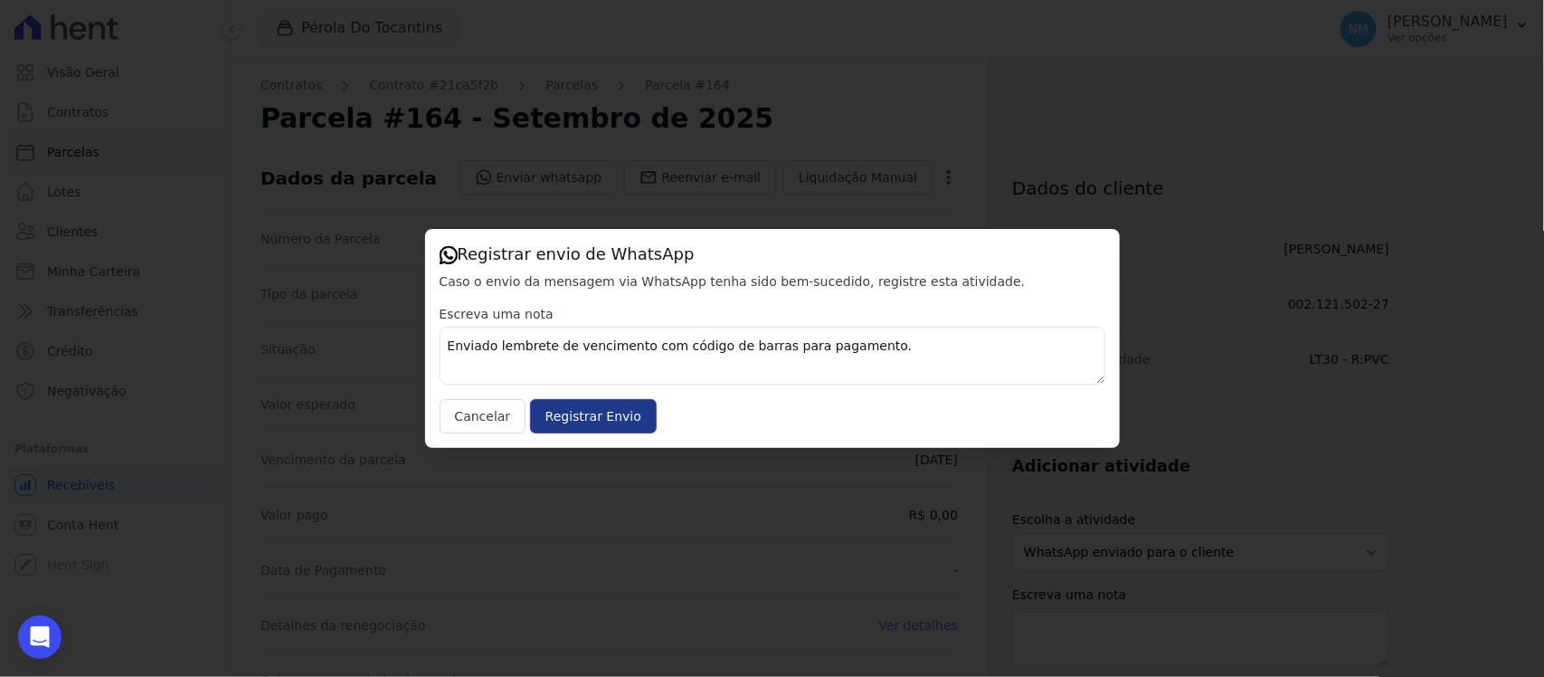
click at [606, 418] on input "Registrar Envio" at bounding box center [593, 416] width 127 height 34
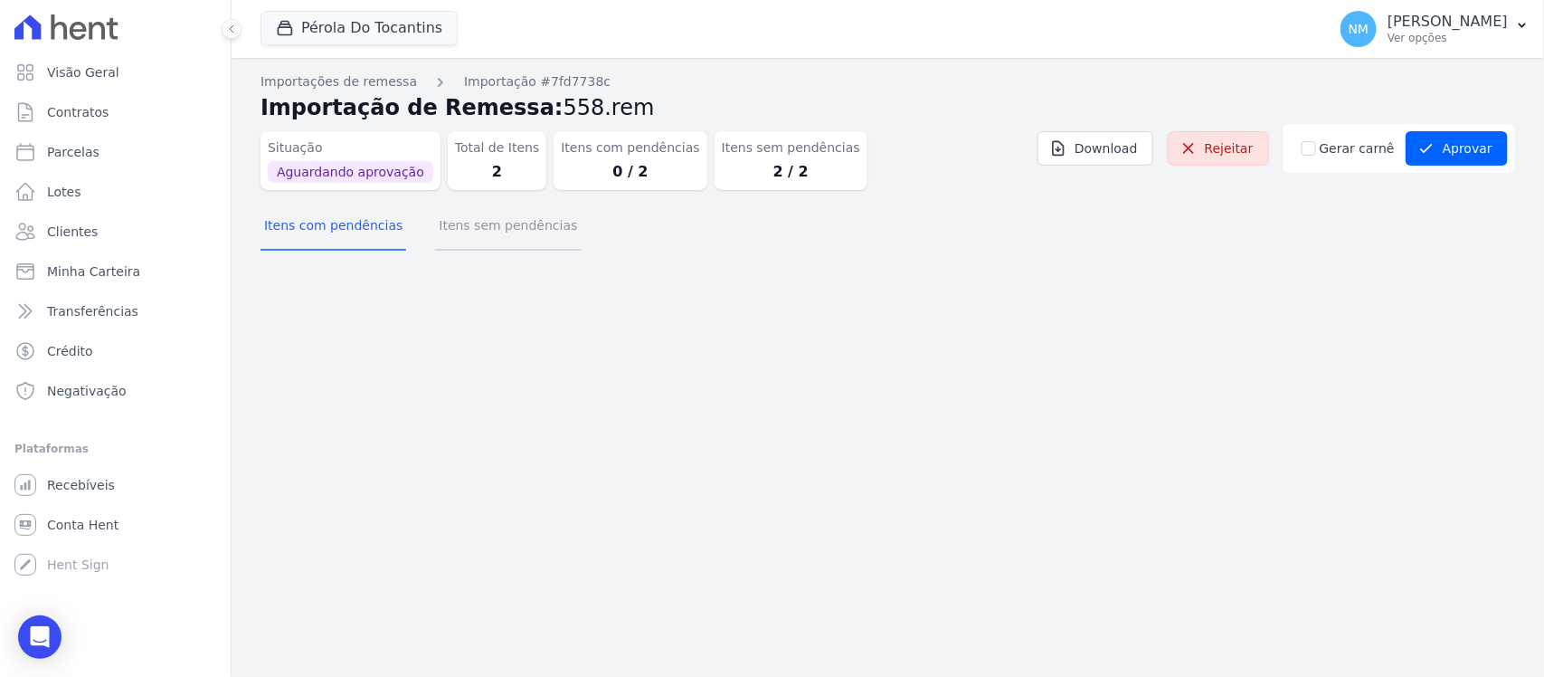
click at [498, 227] on button "Itens sem pendências" at bounding box center [508, 227] width 146 height 47
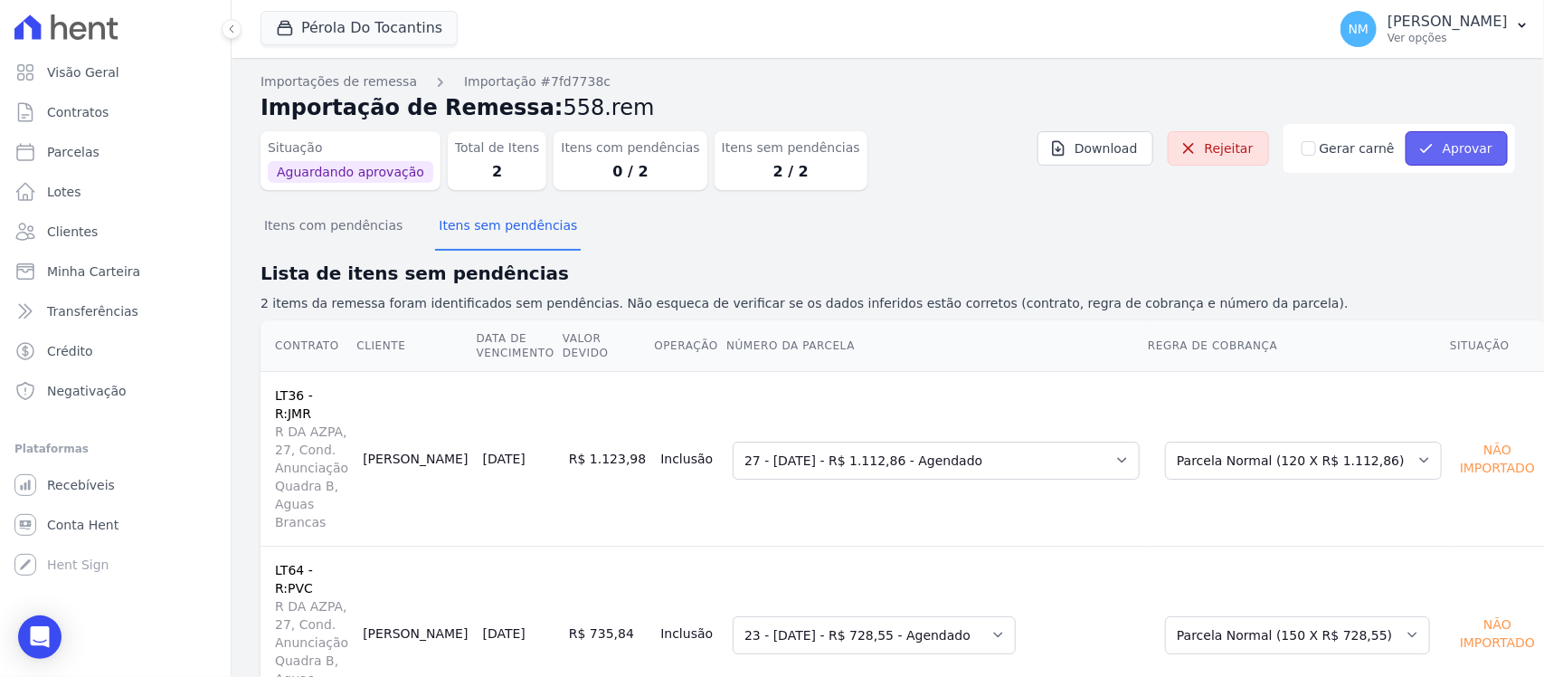
click at [1467, 146] on button "Aprovar" at bounding box center [1457, 148] width 102 height 34
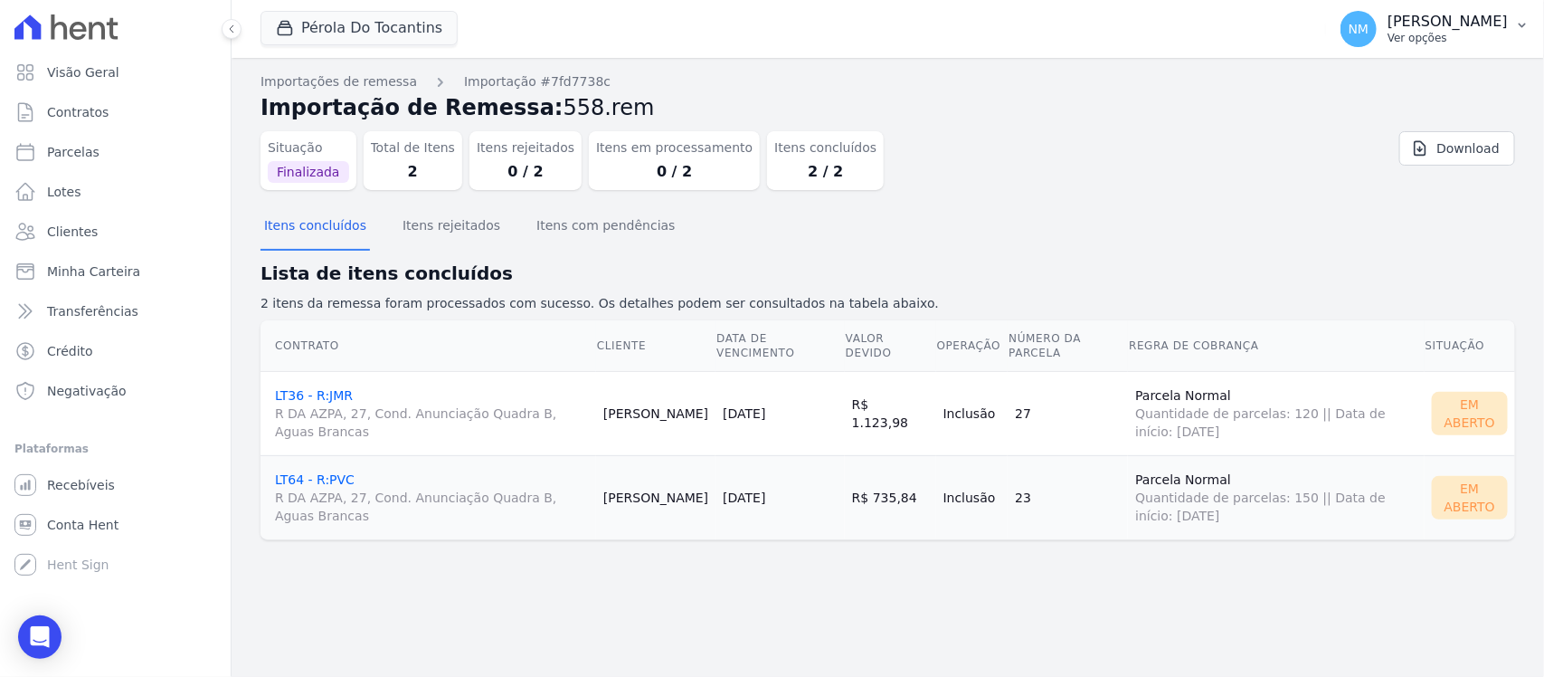
click at [1516, 21] on icon "button" at bounding box center [1522, 25] width 14 height 14
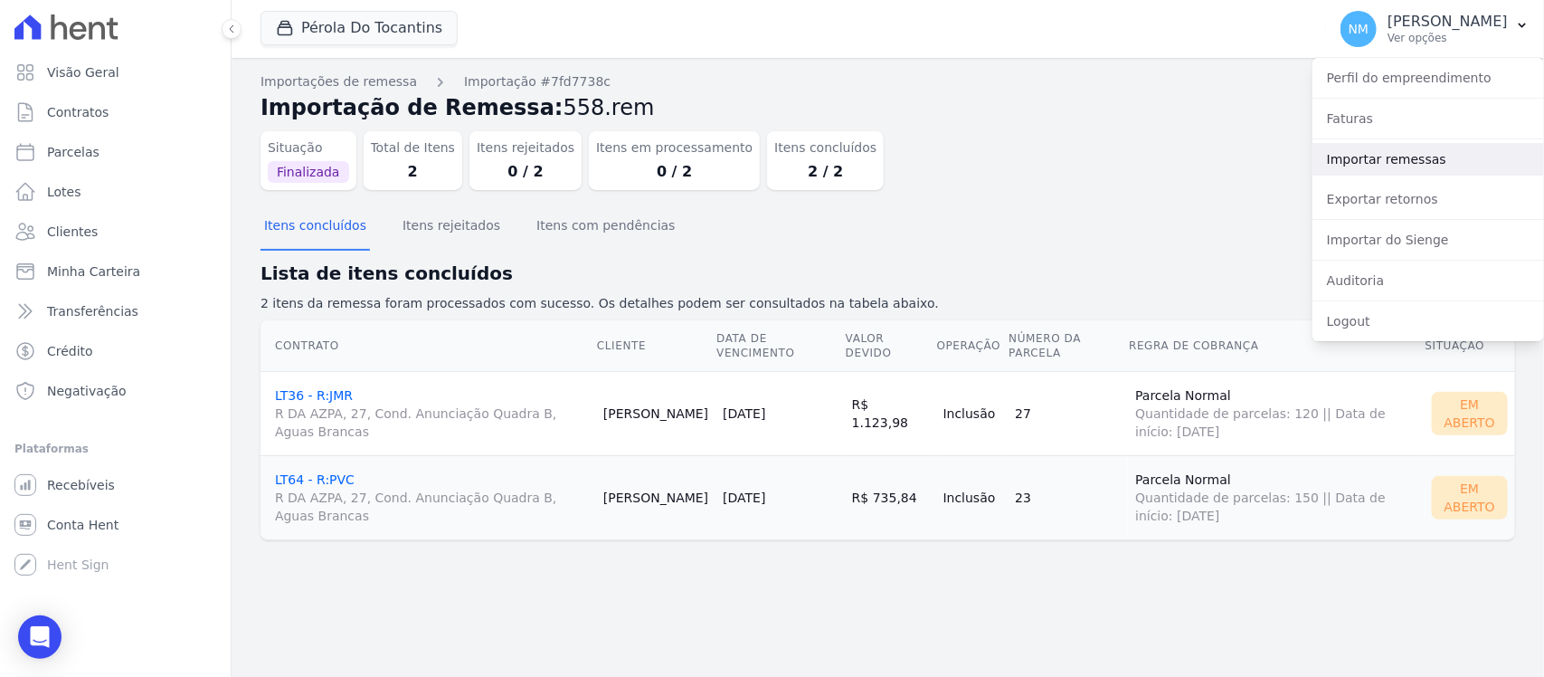
drag, startPoint x: 1427, startPoint y: 152, endPoint x: 1385, endPoint y: 163, distance: 43.0
click at [1426, 154] on link "Importar remessas" at bounding box center [1429, 159] width 232 height 33
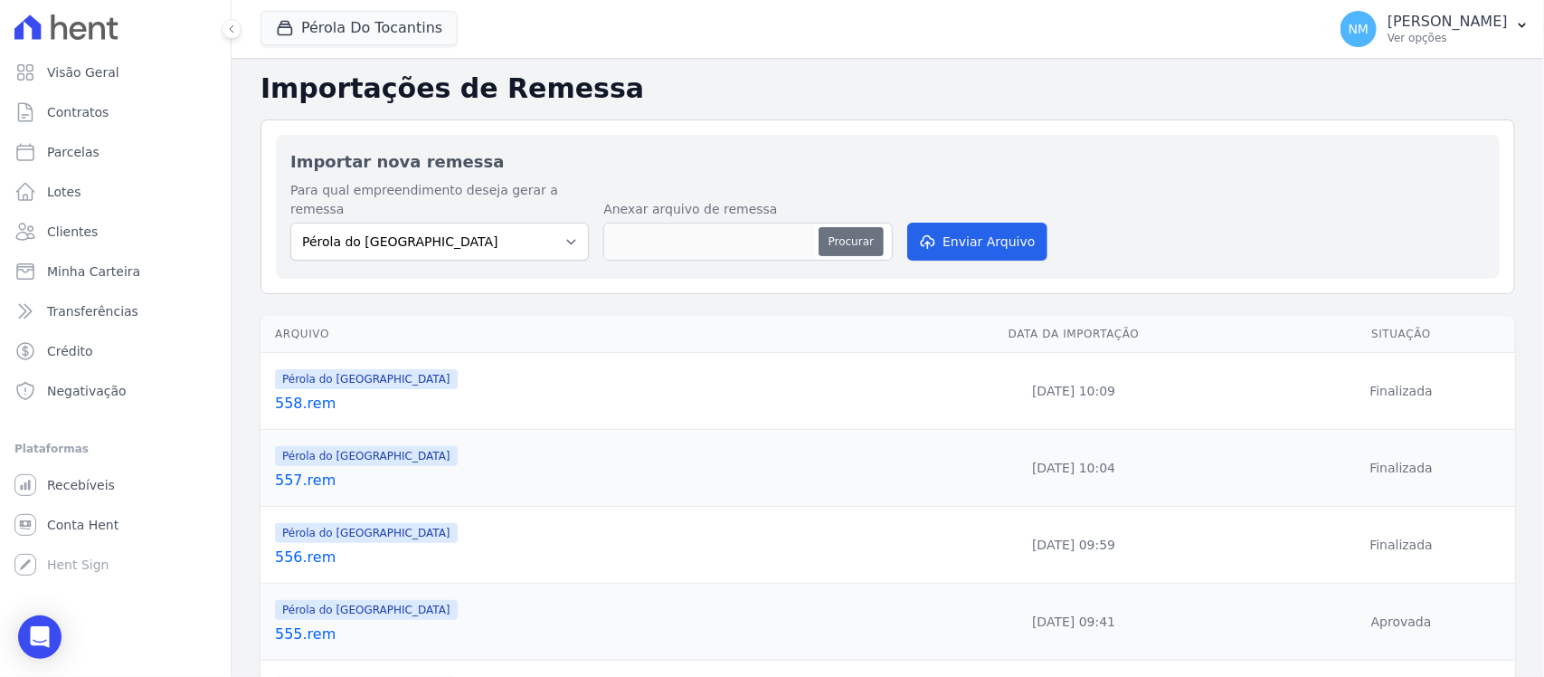
click at [826, 228] on button "Procurar" at bounding box center [851, 241] width 65 height 29
type input "559.rem"
click at [1002, 223] on button "Enviar Arquivo" at bounding box center [976, 242] width 139 height 38
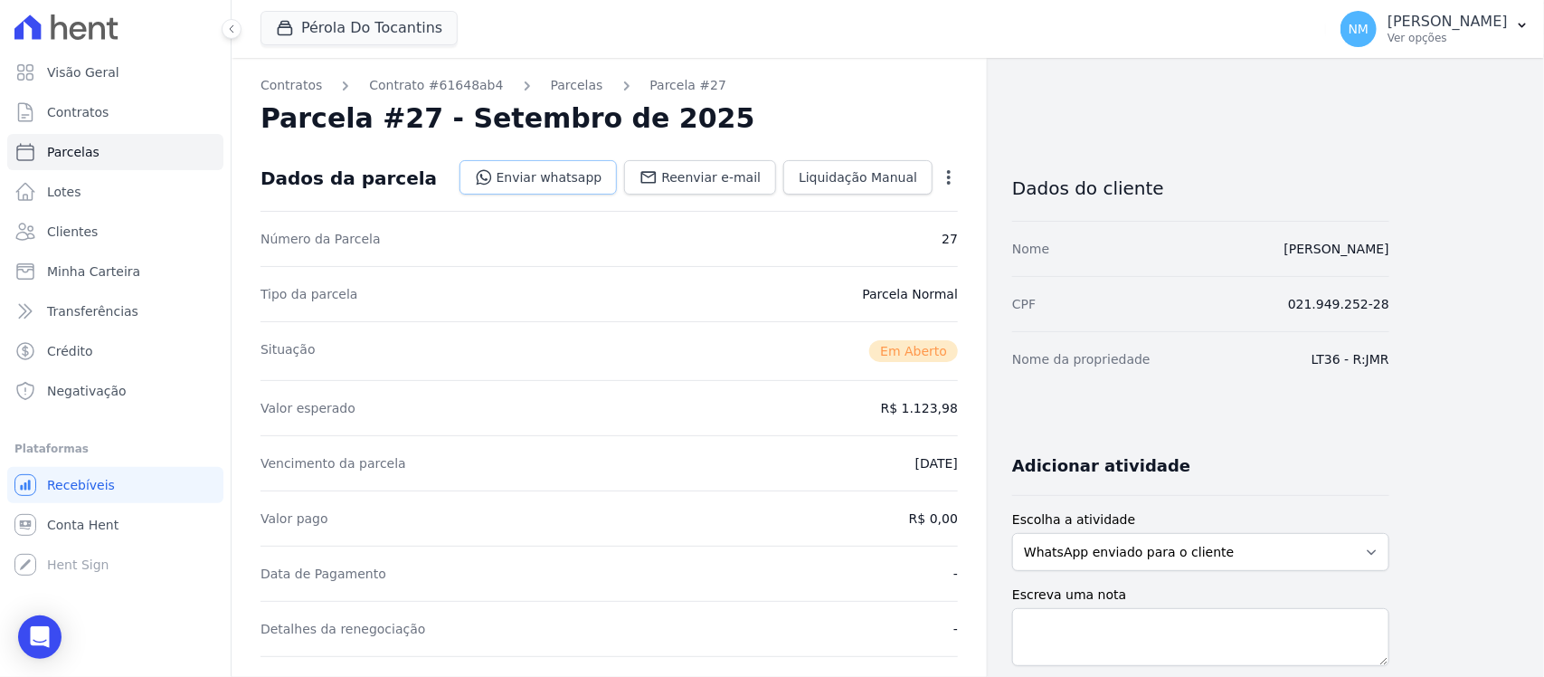
click at [548, 177] on link "Enviar whatsapp" at bounding box center [539, 177] width 158 height 34
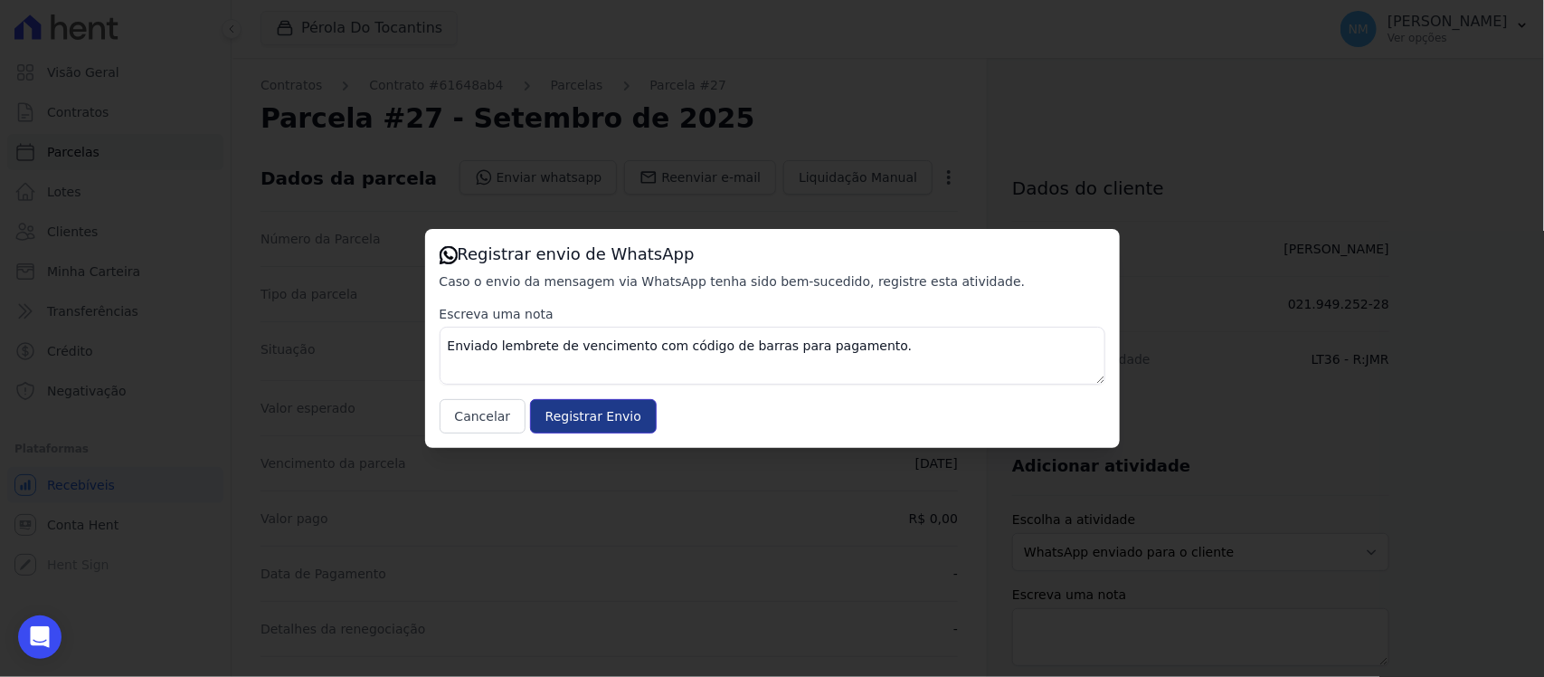
click at [613, 419] on input "Registrar Envio" at bounding box center [593, 416] width 127 height 34
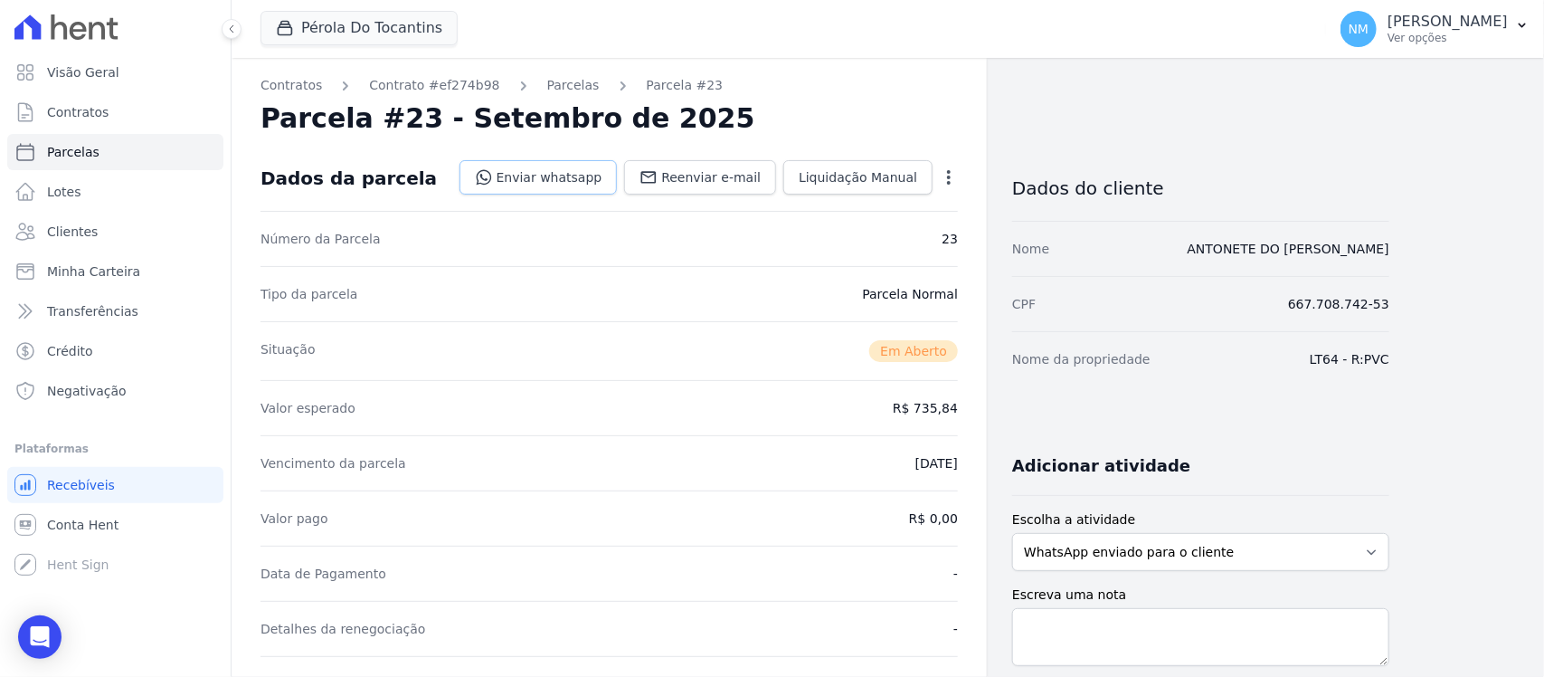
drag, startPoint x: 0, startPoint y: 0, endPoint x: 530, endPoint y: 184, distance: 561.0
click at [530, 184] on link "Enviar whatsapp" at bounding box center [539, 177] width 158 height 34
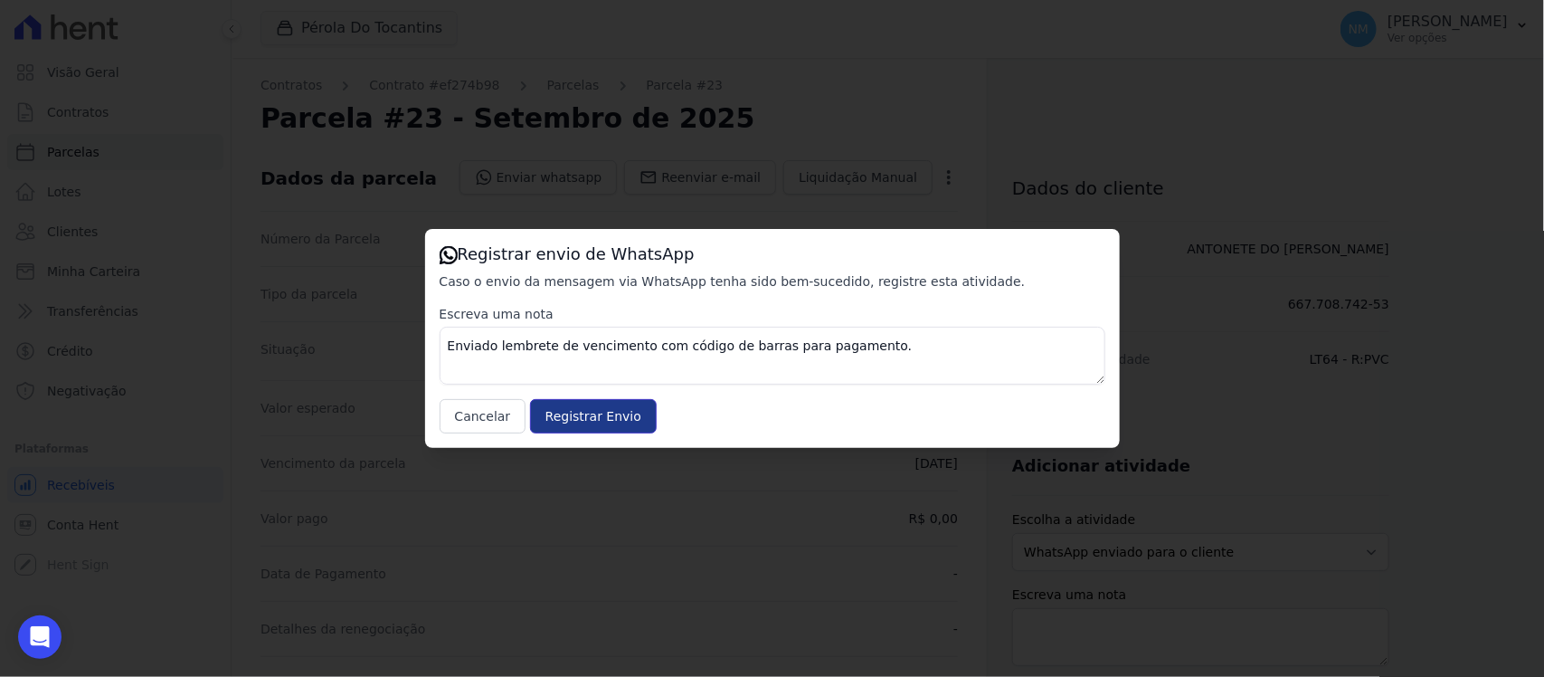
click at [599, 414] on input "Registrar Envio" at bounding box center [593, 416] width 127 height 34
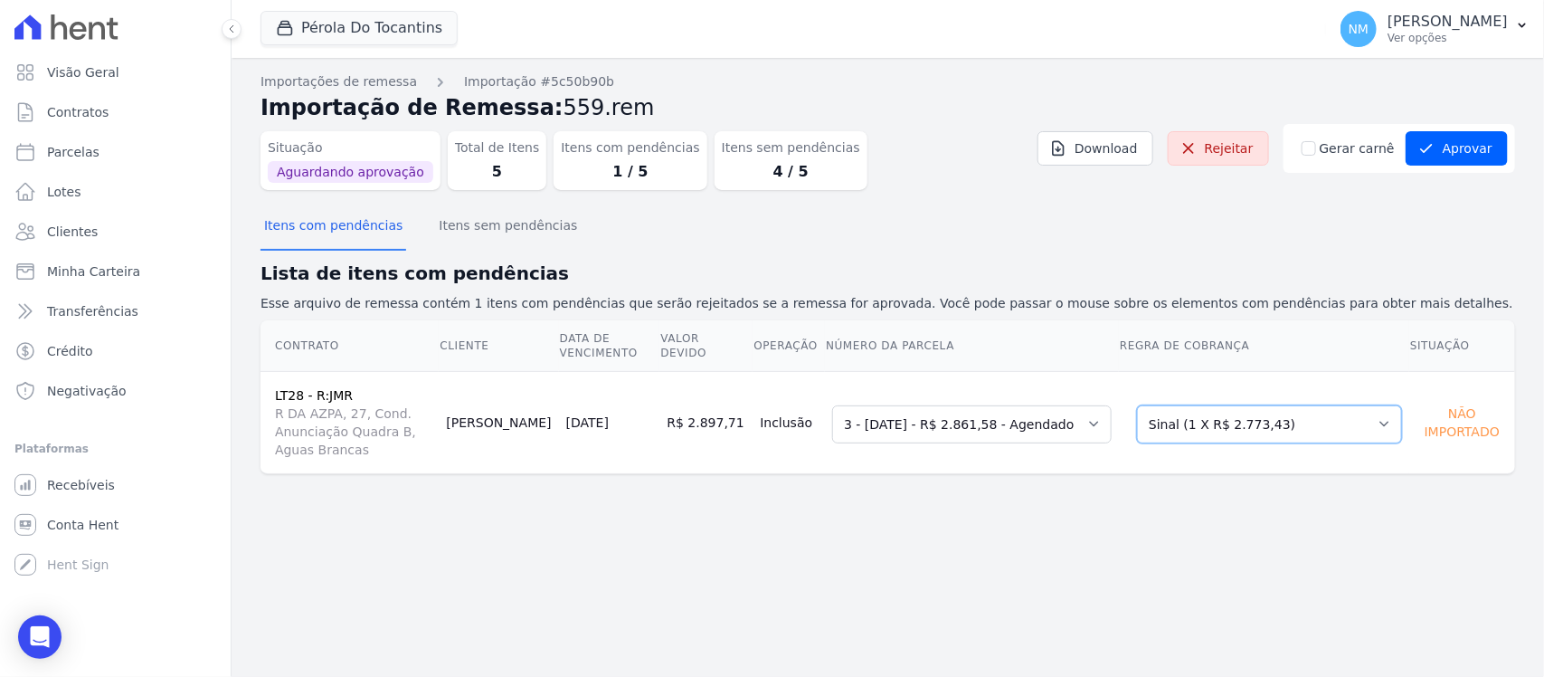
click at [1370, 421] on select "Selecione uma Nova Parcela Avulsa Parcela Avulsa Existente Sinal (1 X R$ 2.773,…" at bounding box center [1269, 424] width 265 height 38
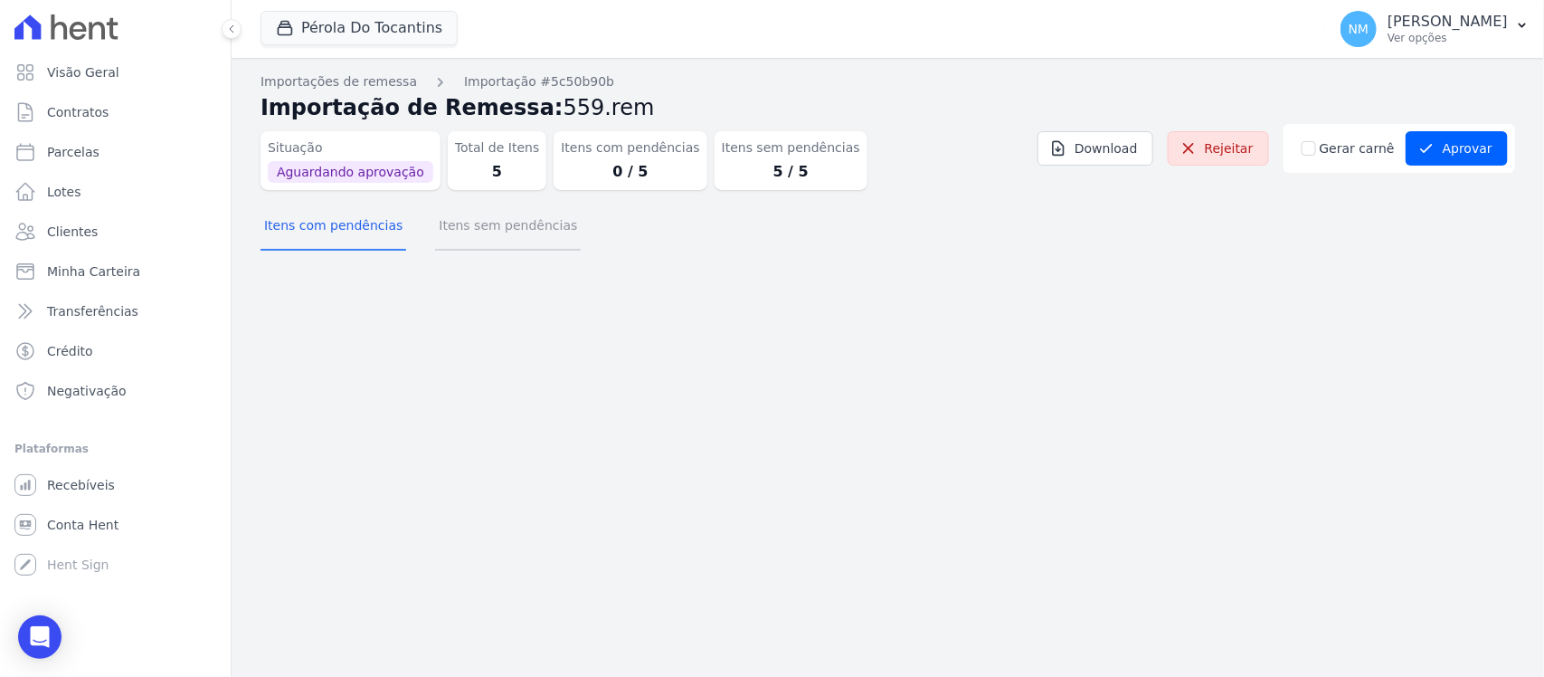
click at [500, 232] on button "Itens sem pendências" at bounding box center [508, 227] width 146 height 47
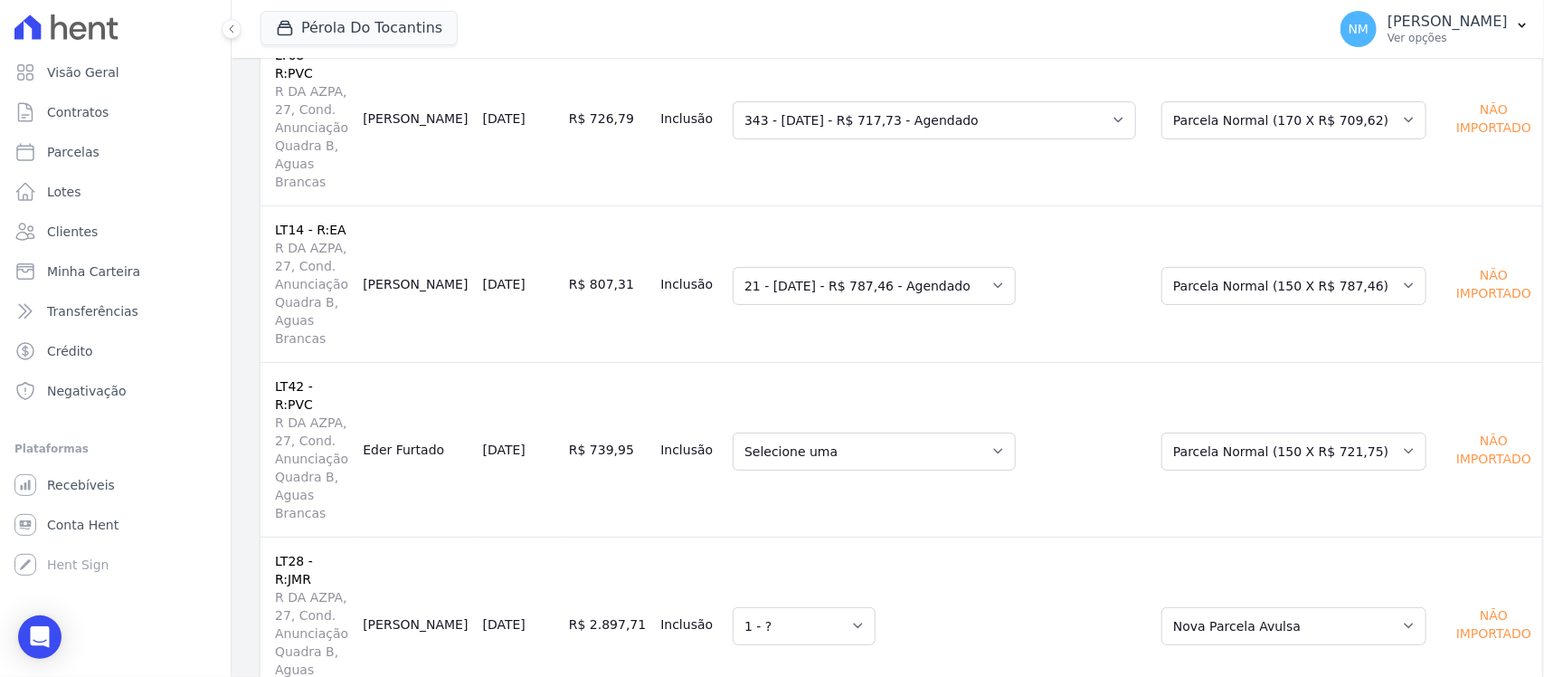
scroll to position [2, 0]
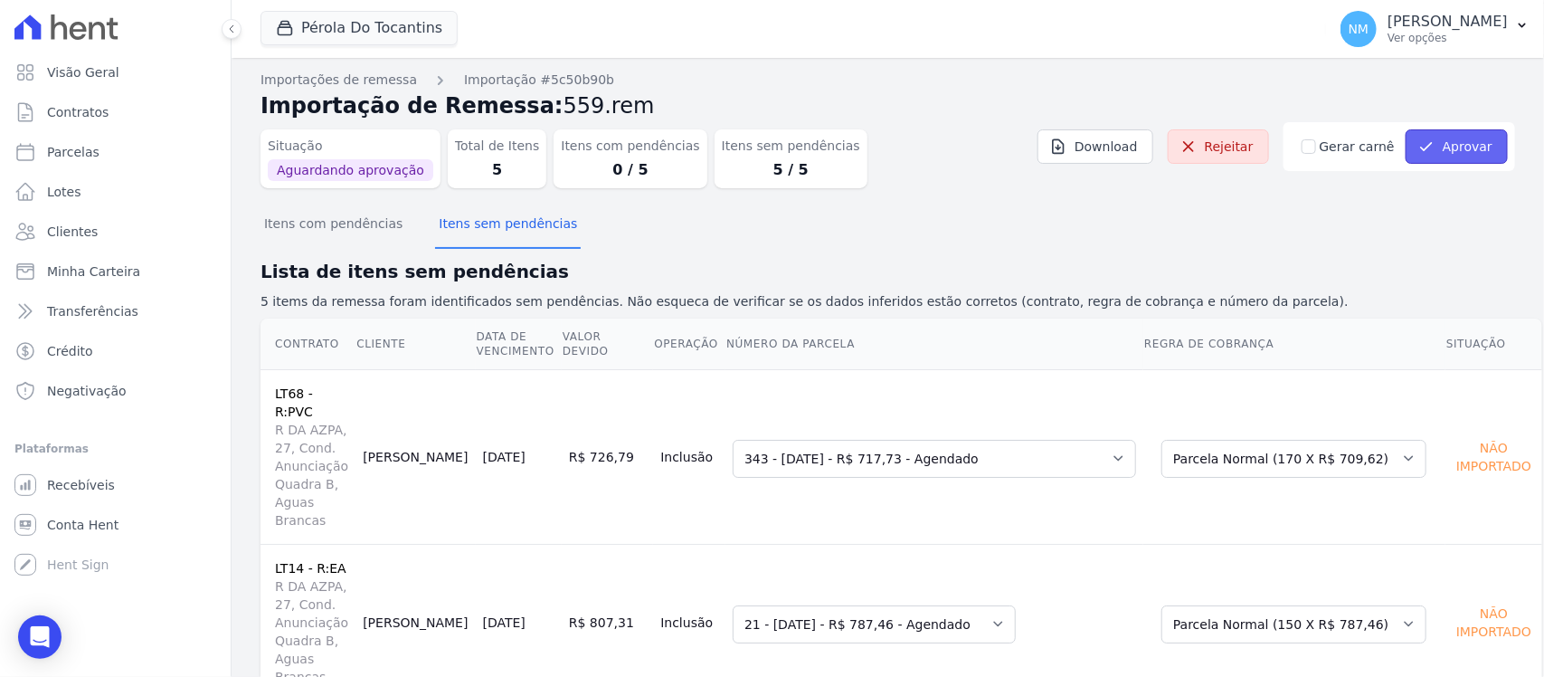
click at [1471, 140] on button "Aprovar" at bounding box center [1457, 146] width 102 height 34
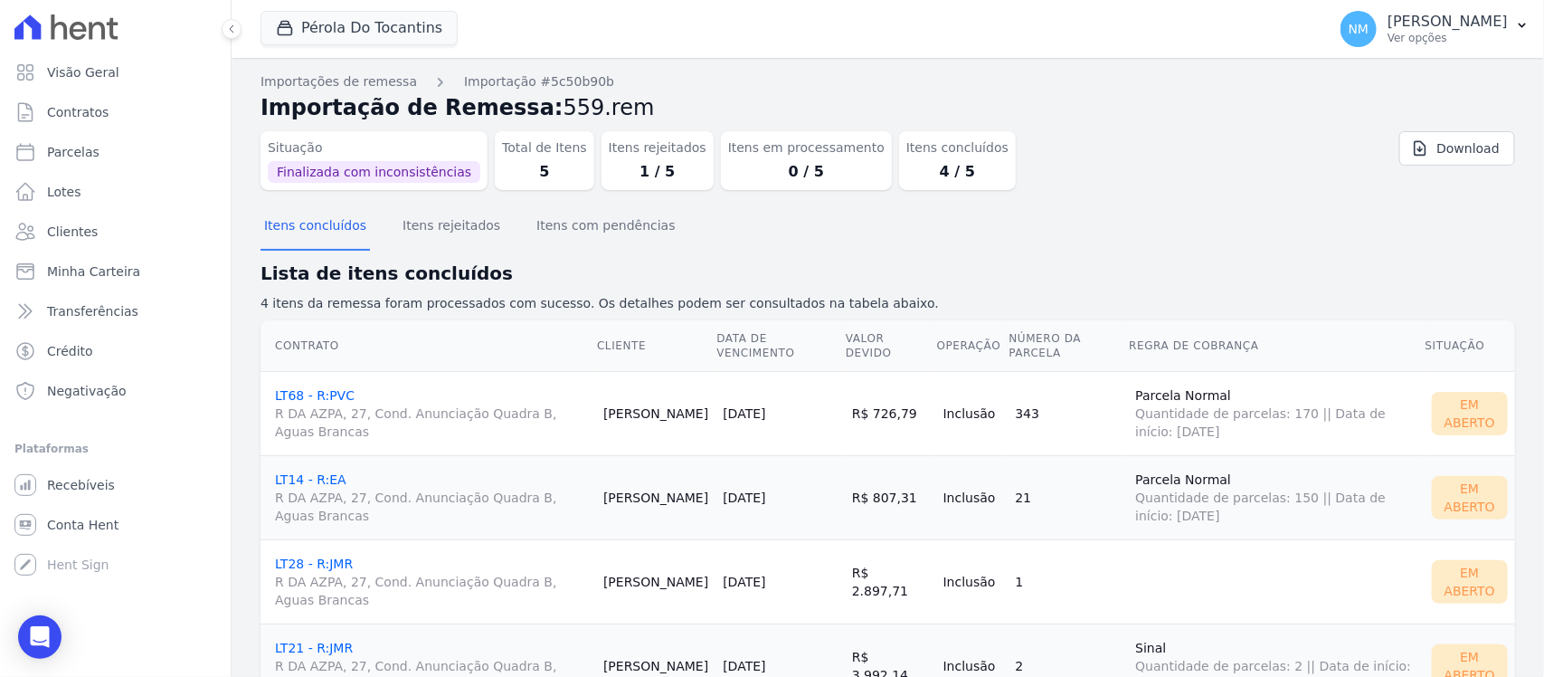
scroll to position [75, 0]
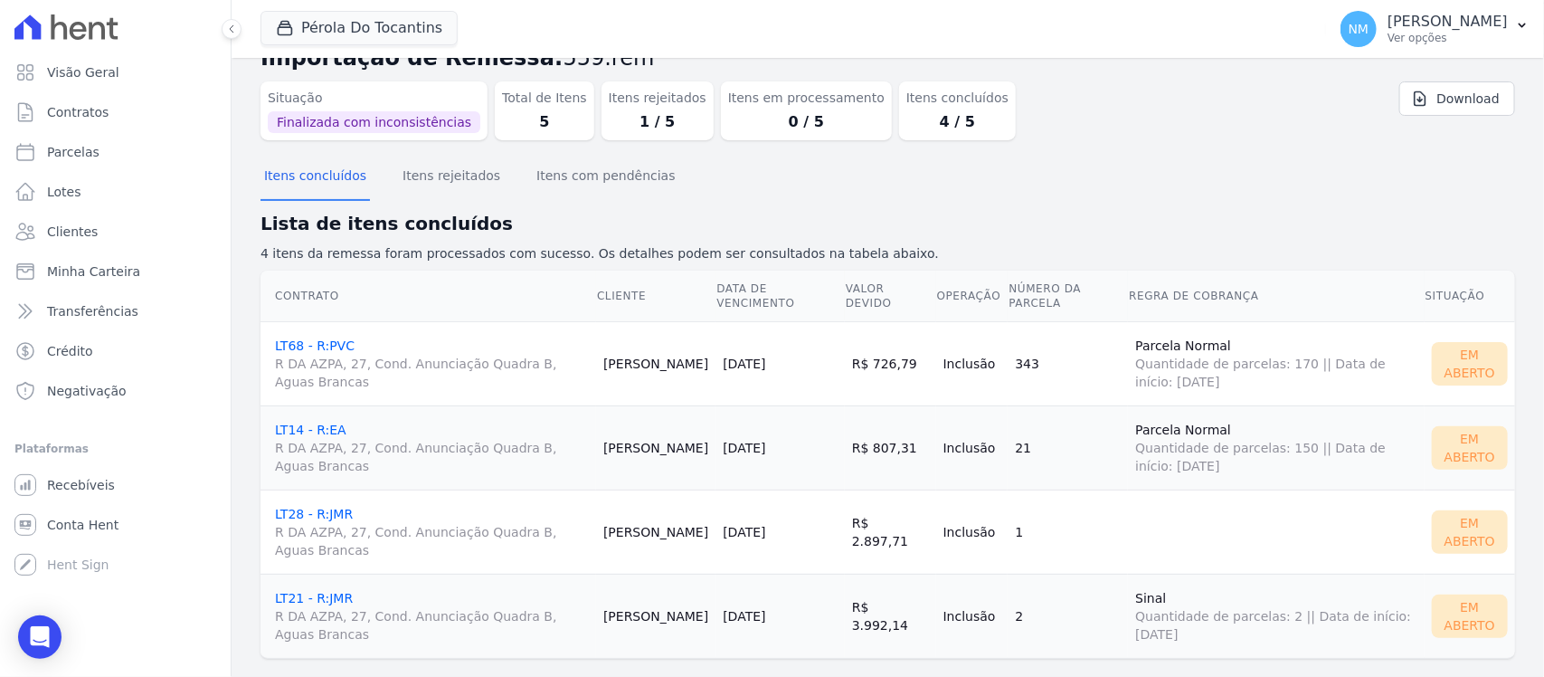
scroll to position [75, 0]
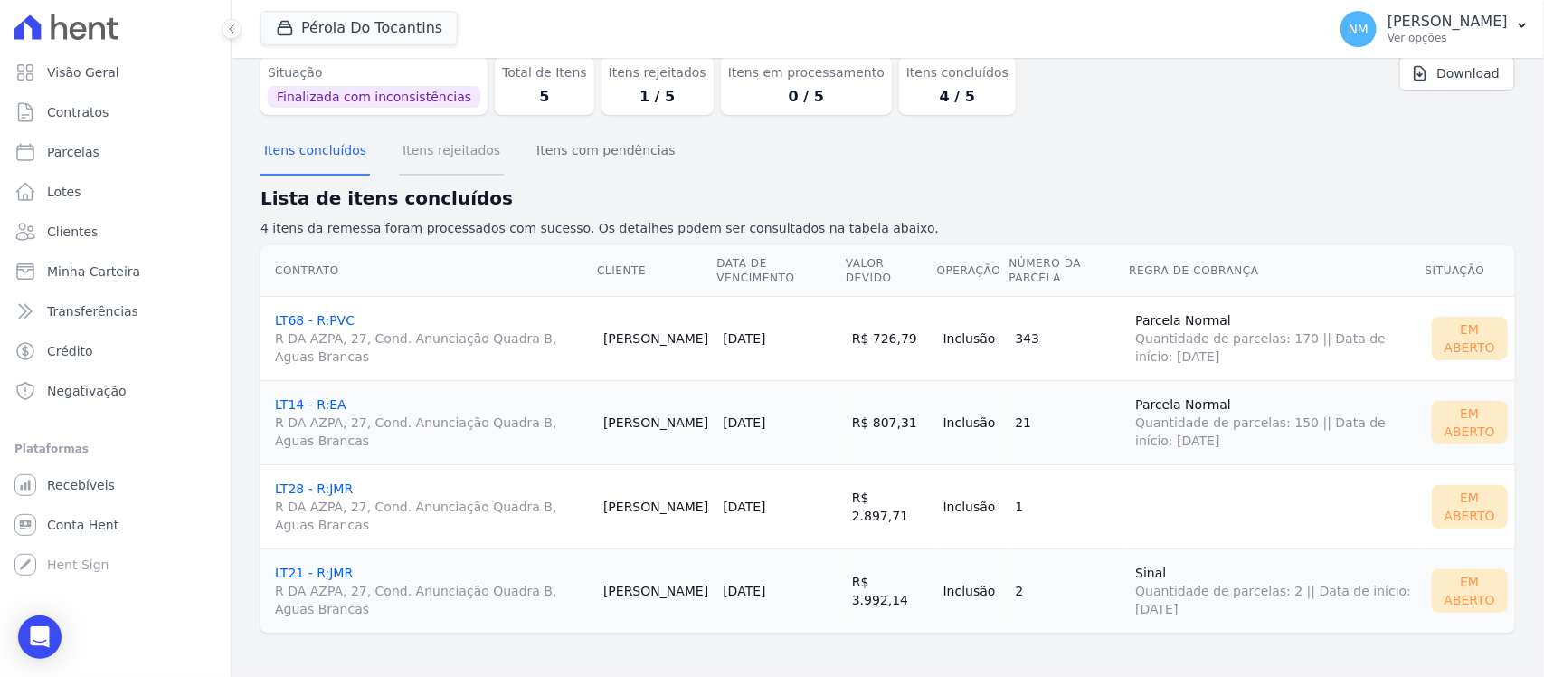
click at [452, 158] on button "Itens rejeitados" at bounding box center [451, 151] width 105 height 47
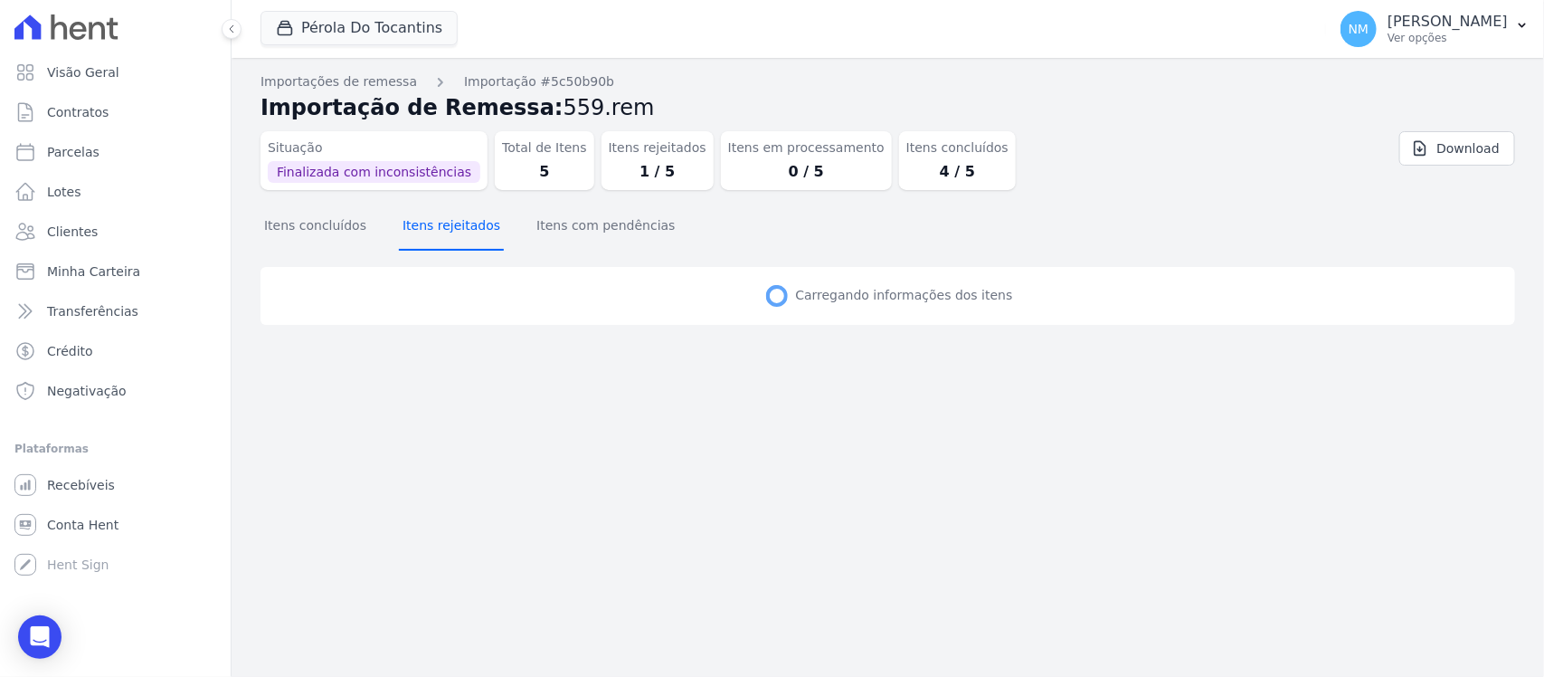
scroll to position [0, 0]
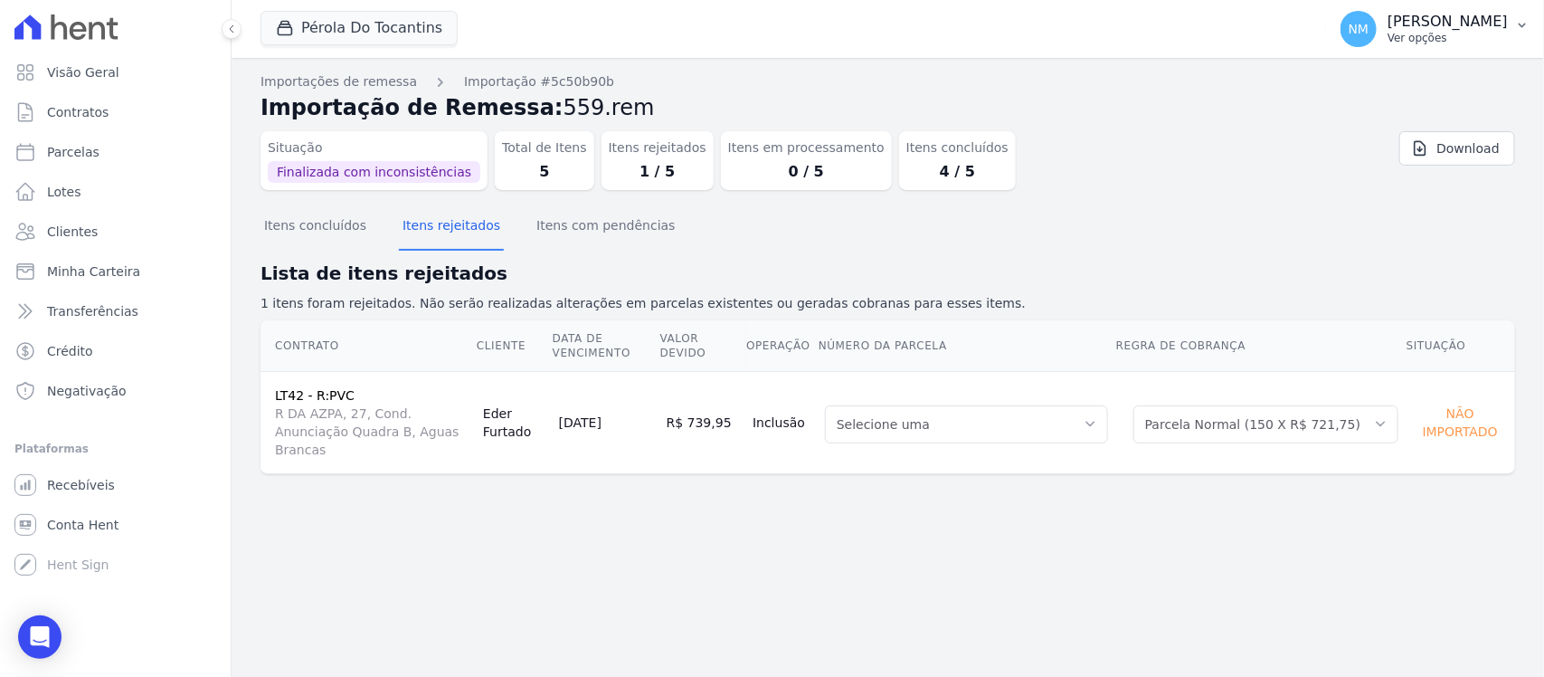
click at [1518, 14] on button "NM Nilda Moura Ver opções" at bounding box center [1435, 29] width 218 height 51
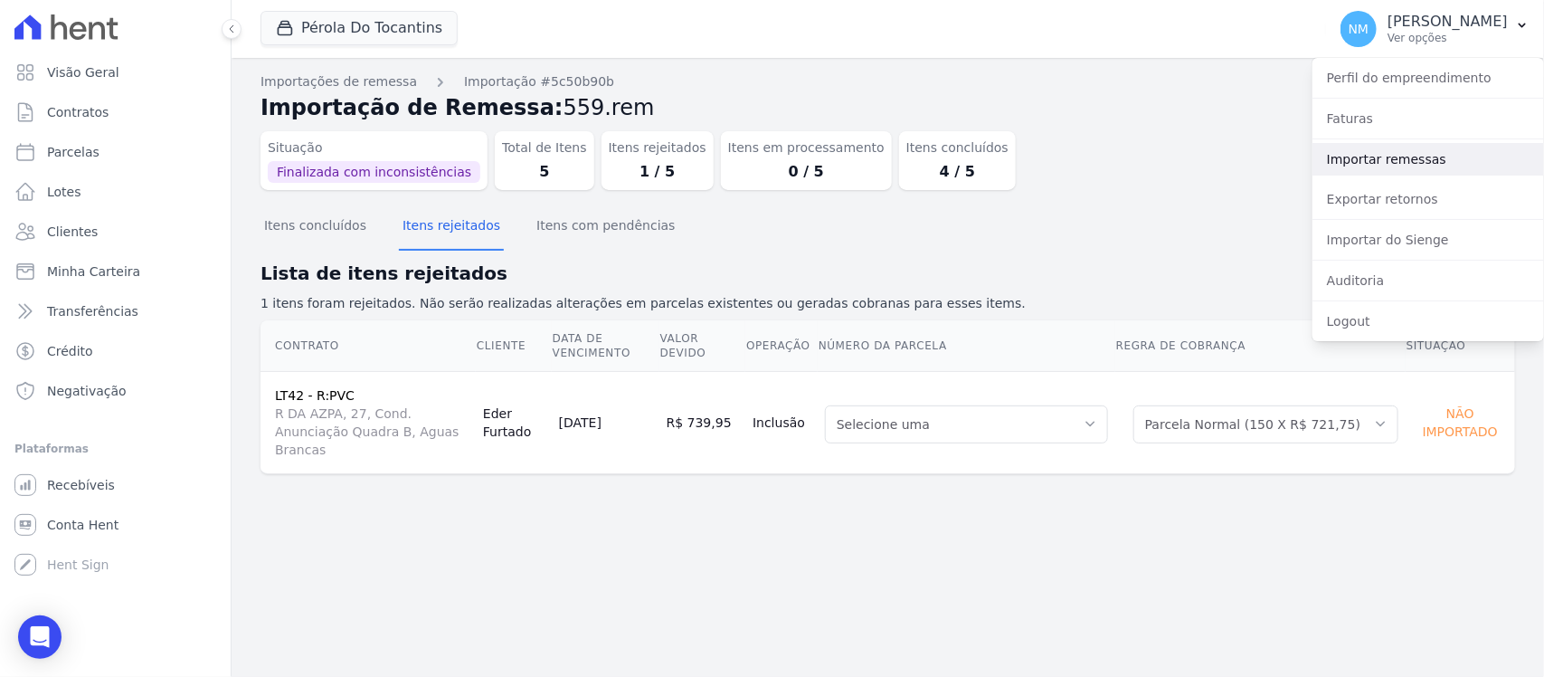
drag, startPoint x: 1382, startPoint y: 154, endPoint x: 1267, endPoint y: 173, distance: 116.4
click at [1380, 155] on link "Importar remessas" at bounding box center [1429, 159] width 232 height 33
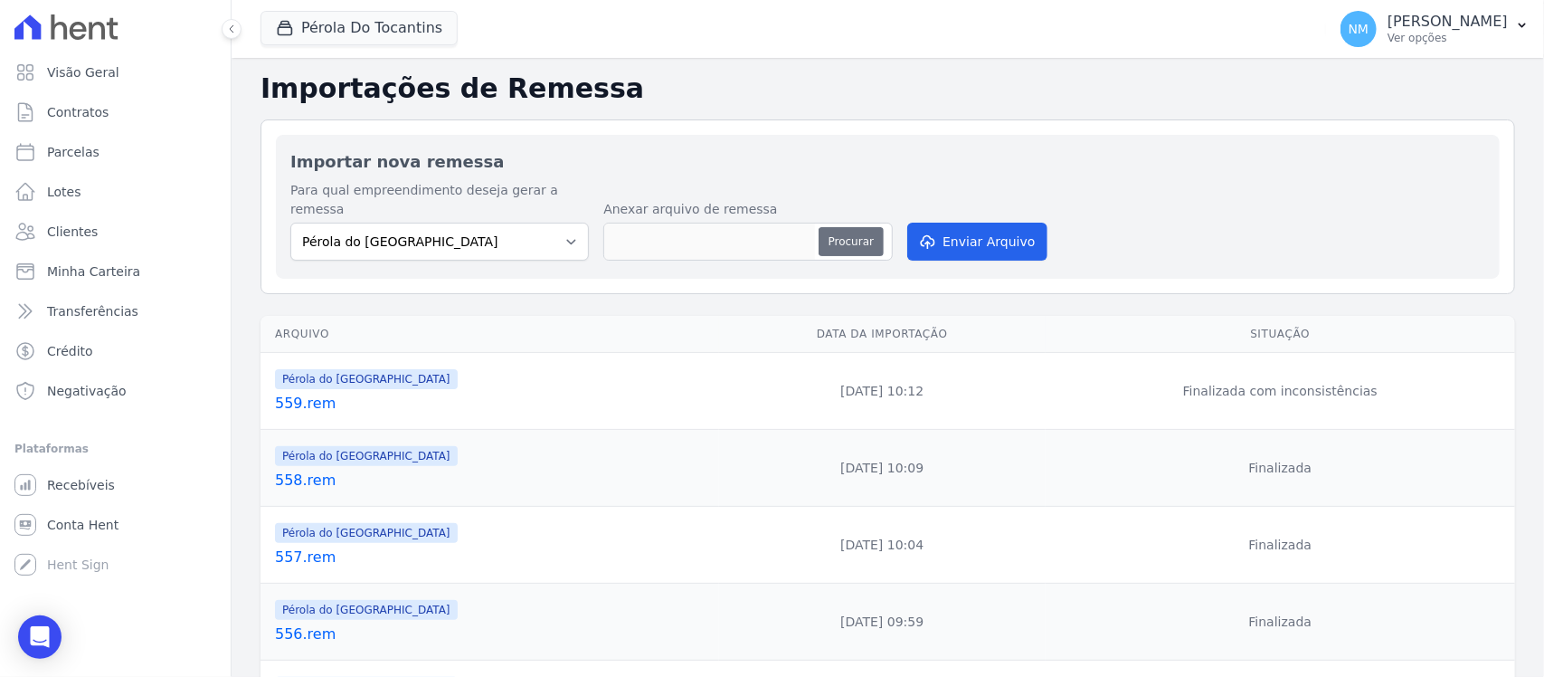
click at [848, 227] on button "Procurar" at bounding box center [851, 241] width 65 height 29
type input "560.rem"
drag, startPoint x: 992, startPoint y: 222, endPoint x: 986, endPoint y: 192, distance: 30.5
click at [996, 223] on button "Enviar Arquivo" at bounding box center [976, 242] width 139 height 38
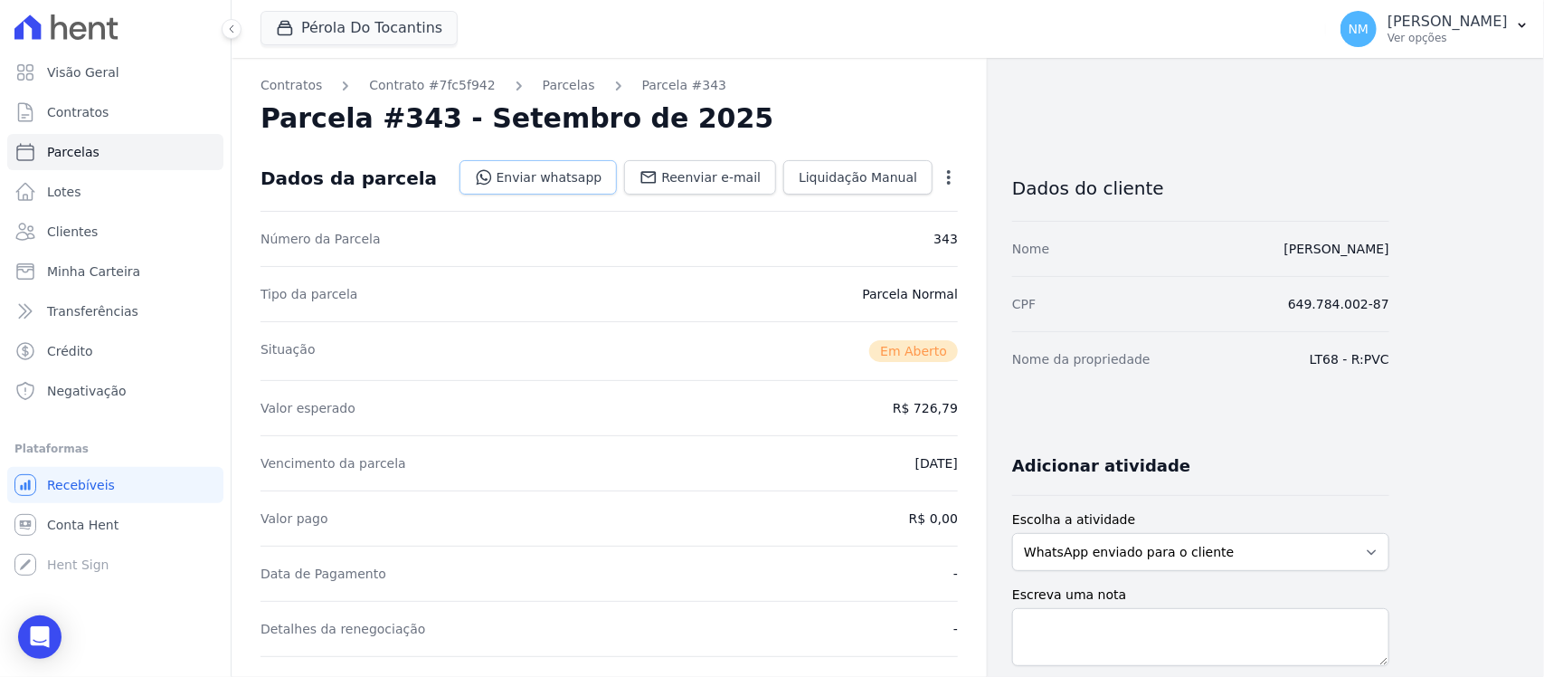
click at [576, 173] on link "Enviar whatsapp" at bounding box center [539, 177] width 158 height 34
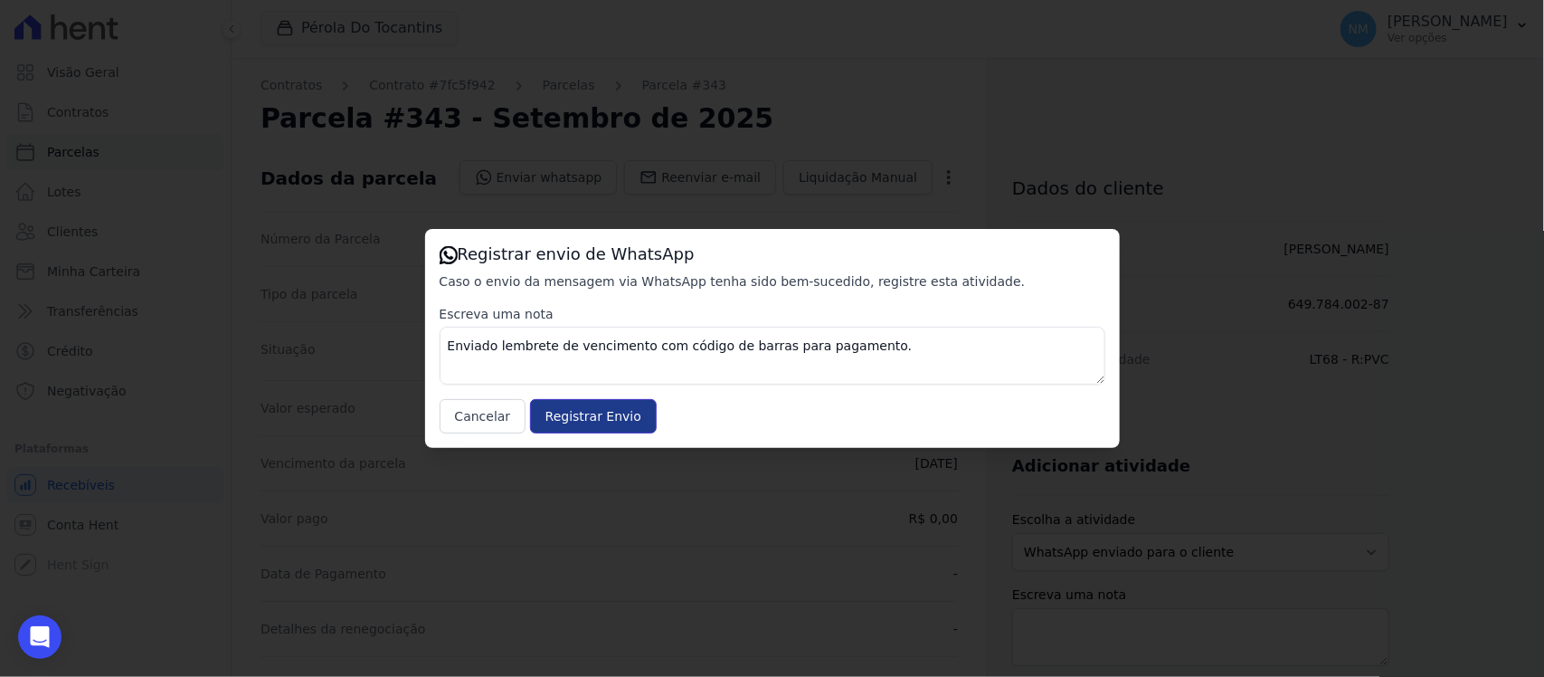
click at [609, 421] on input "Registrar Envio" at bounding box center [593, 416] width 127 height 34
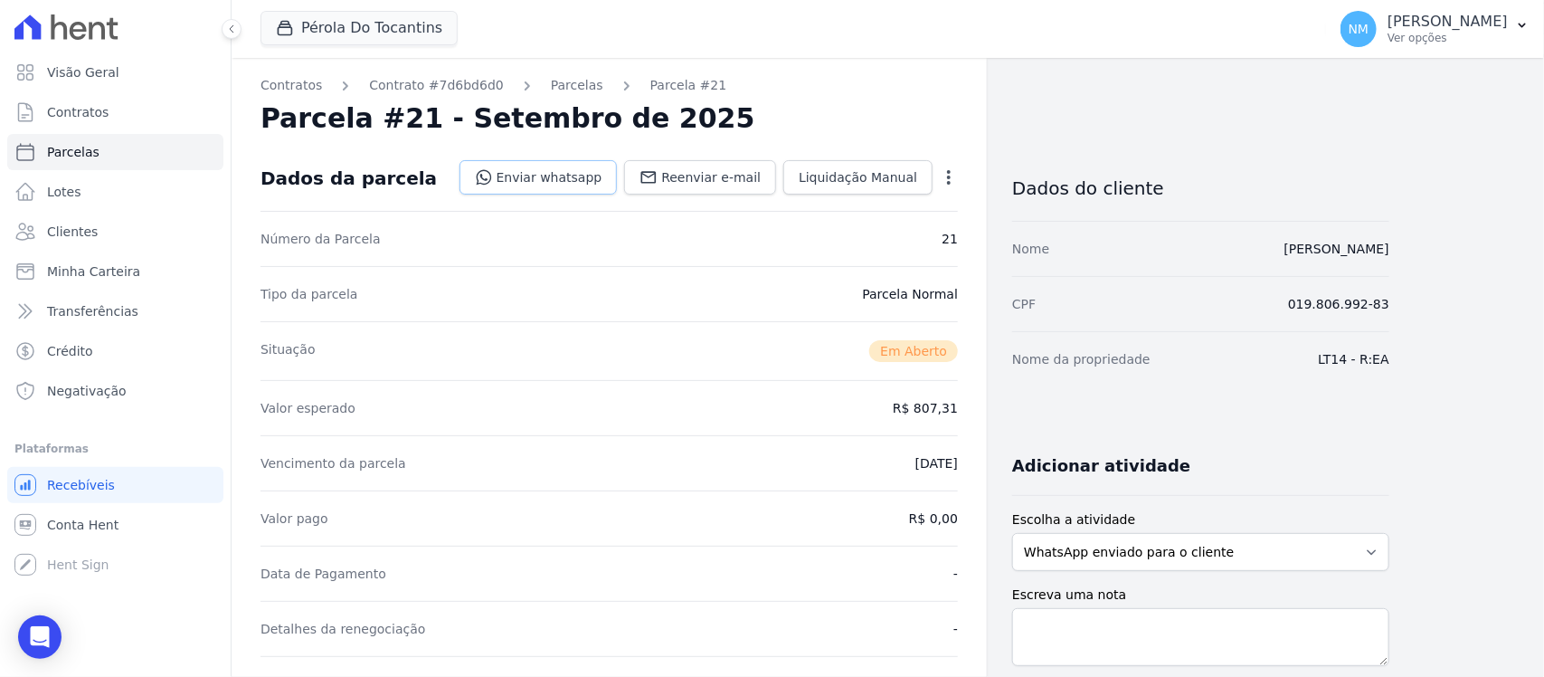
click at [570, 175] on link "Enviar whatsapp" at bounding box center [539, 177] width 158 height 34
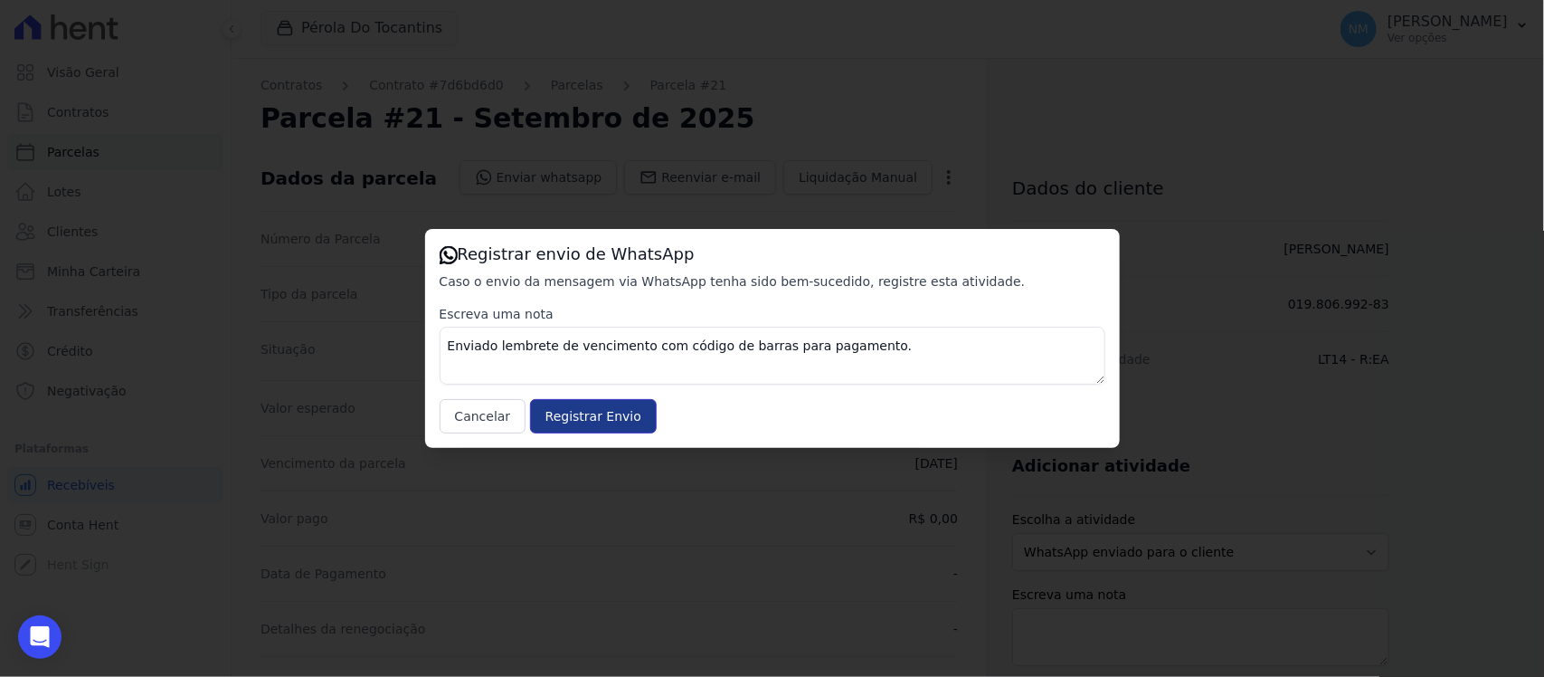
click at [573, 410] on input "Registrar Envio" at bounding box center [593, 416] width 127 height 34
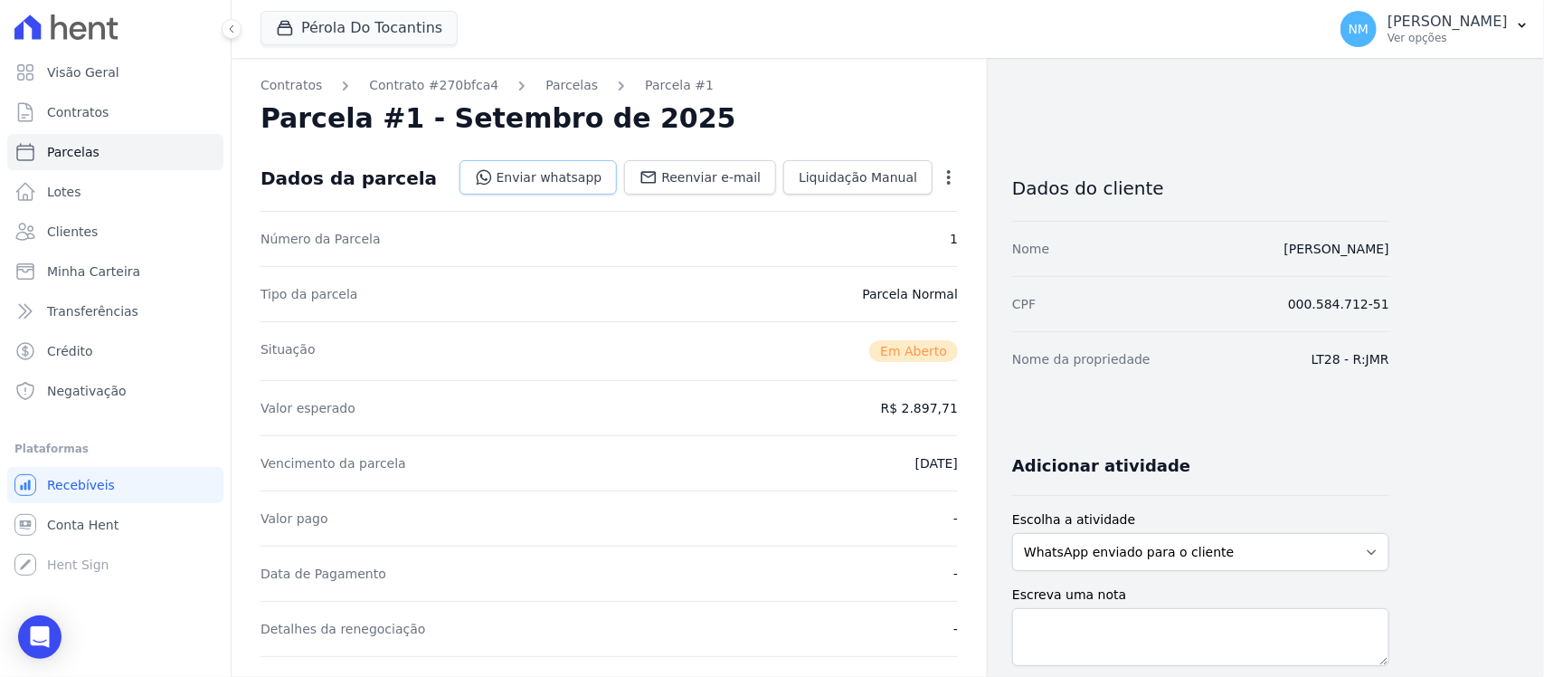
click at [581, 173] on link "Enviar whatsapp" at bounding box center [539, 177] width 158 height 34
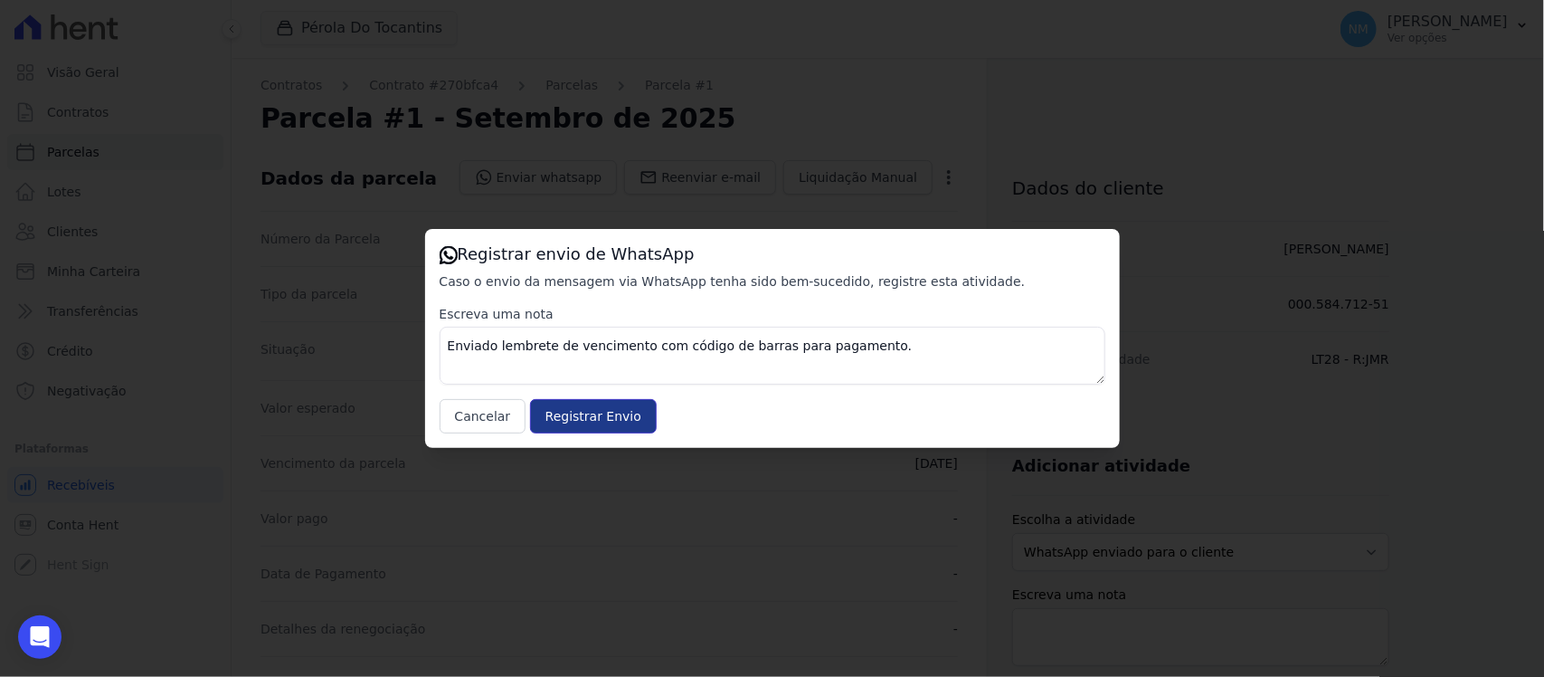
click at [621, 413] on input "Registrar Envio" at bounding box center [593, 416] width 127 height 34
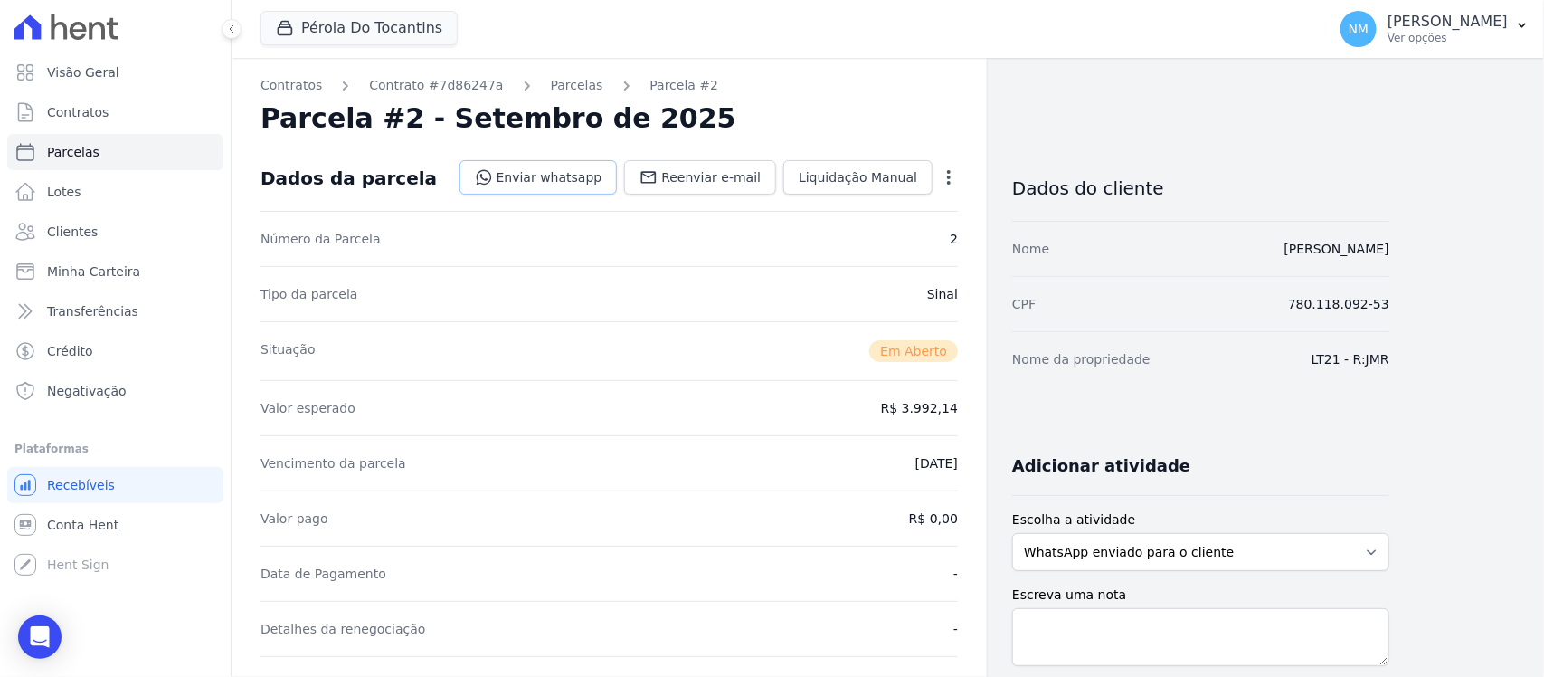
click at [575, 178] on link "Enviar whatsapp" at bounding box center [539, 177] width 158 height 34
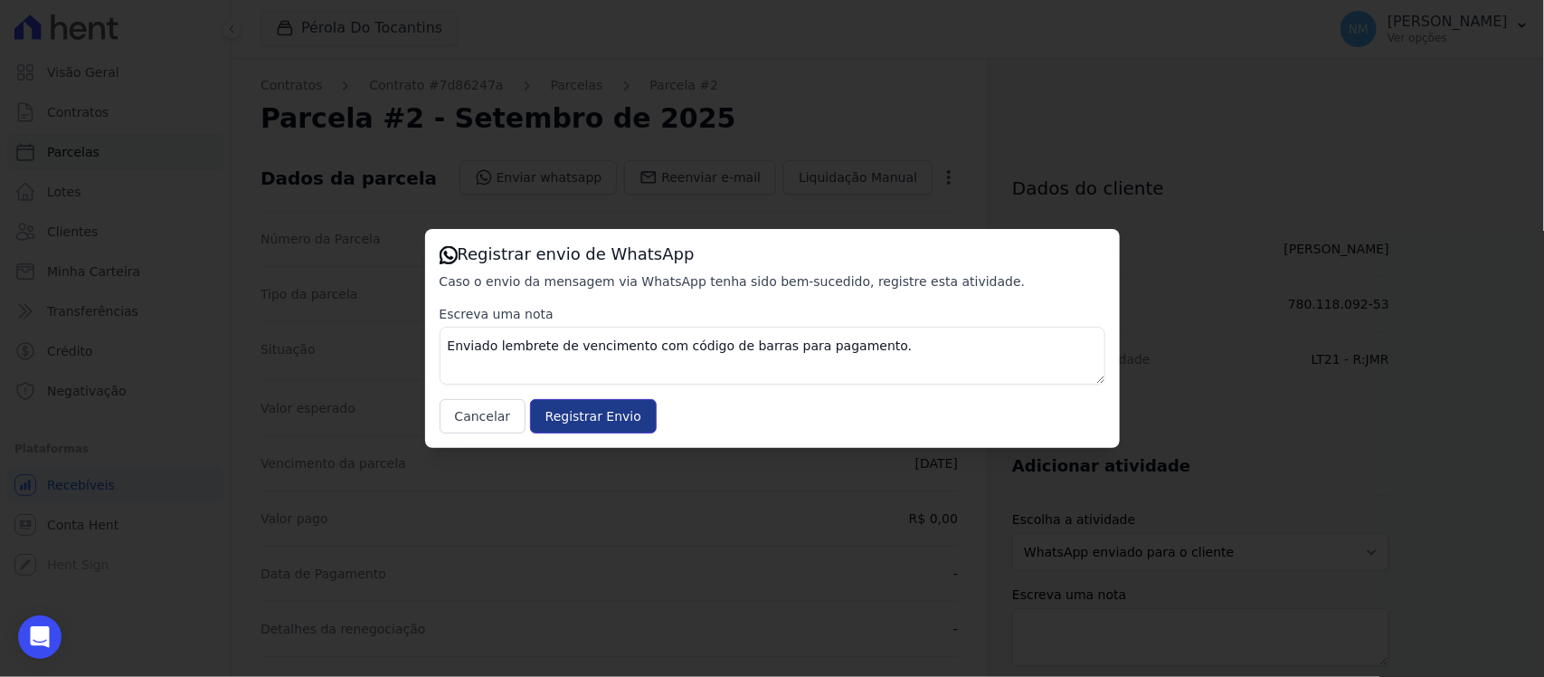
click at [617, 422] on input "Registrar Envio" at bounding box center [593, 416] width 127 height 34
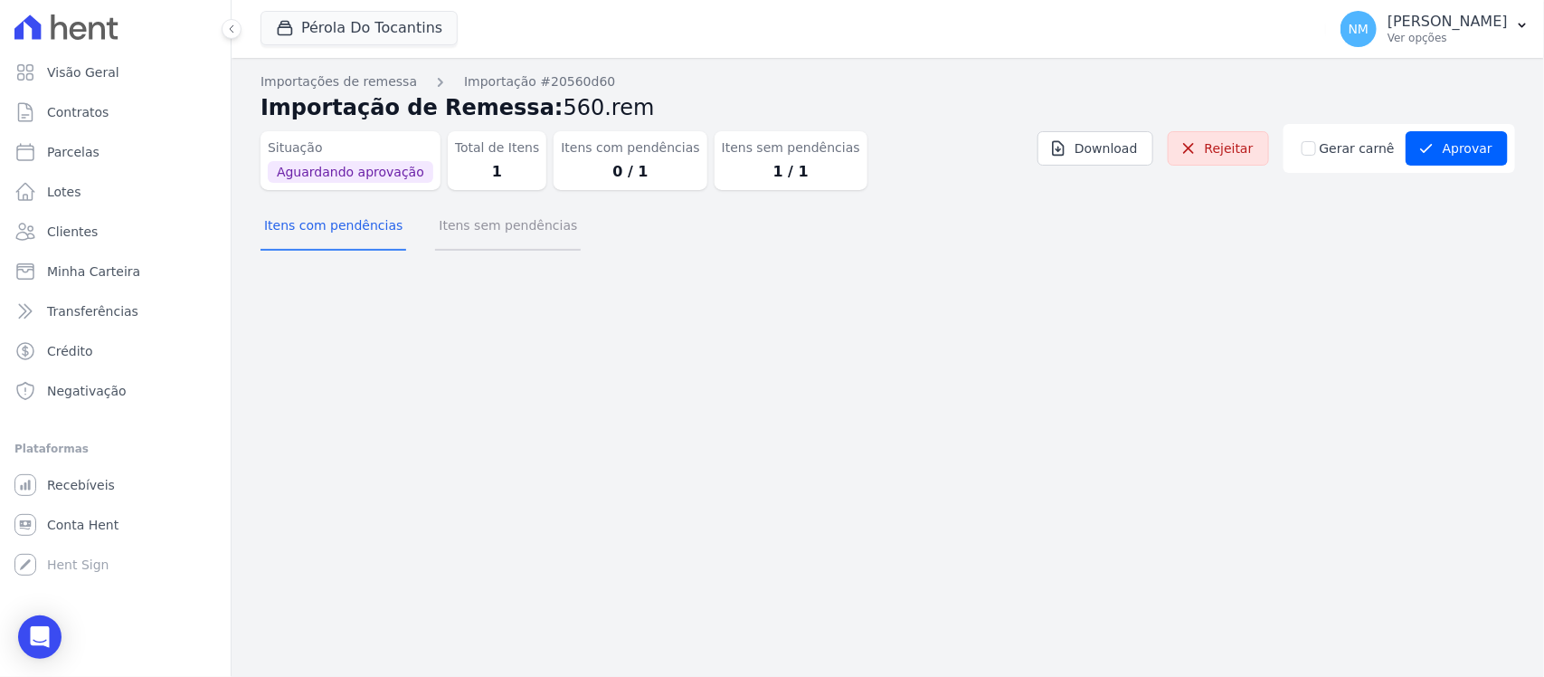
click at [535, 238] on button "Itens sem pendências" at bounding box center [508, 227] width 146 height 47
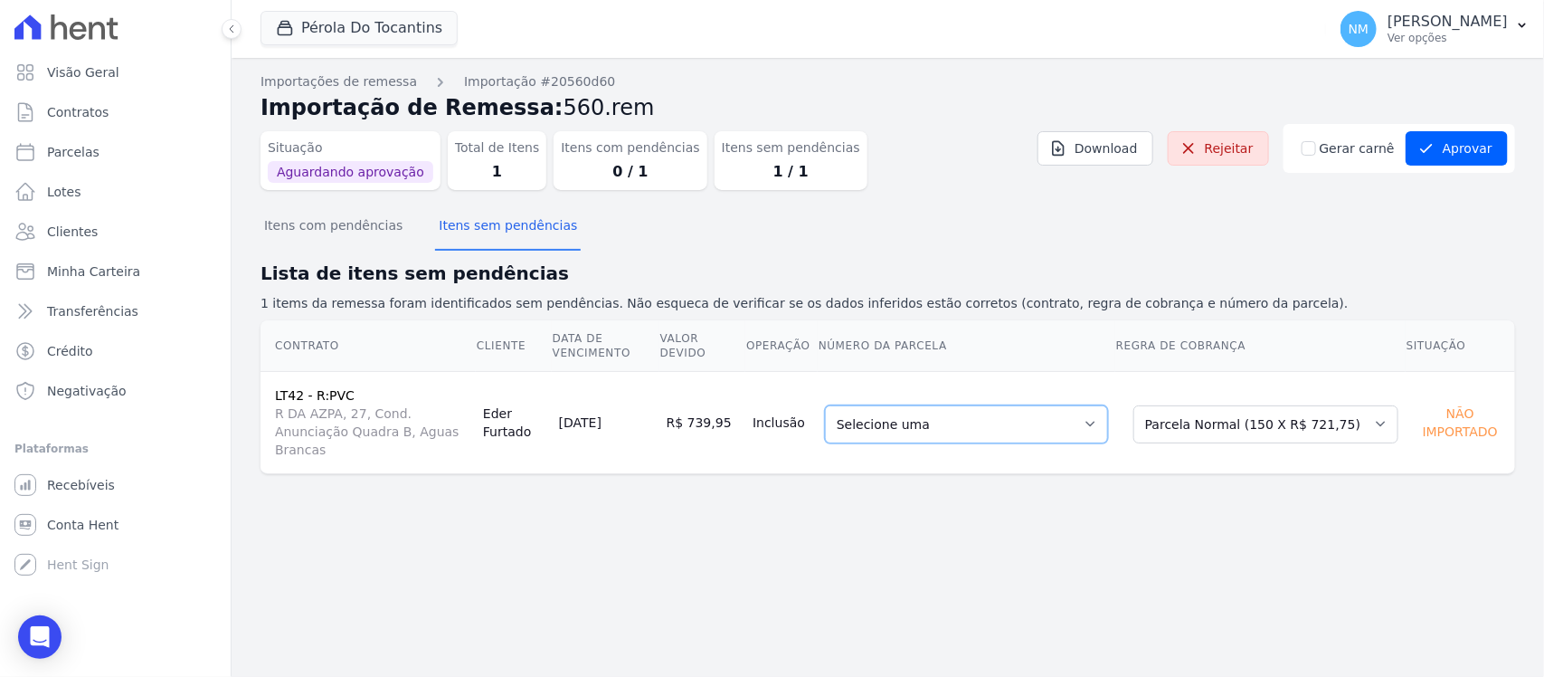
click at [1108, 416] on select "Selecione uma 154 - [DATE] - R$ 721,75 - Agendado 155 - [DATE] - R$ 721,75 - Ag…" at bounding box center [966, 424] width 283 height 38
click at [1375, 418] on select "Selecione uma Nova Parcela Avulsa Parcela Avulsa Existente Sinal (1 X R$ 5.131,…" at bounding box center [1265, 424] width 265 height 38
click at [1373, 422] on select "Selecione uma Nova Parcela Avulsa Parcela Avulsa Existente Sinal (1 X R$ 5.131,…" at bounding box center [1265, 424] width 265 height 38
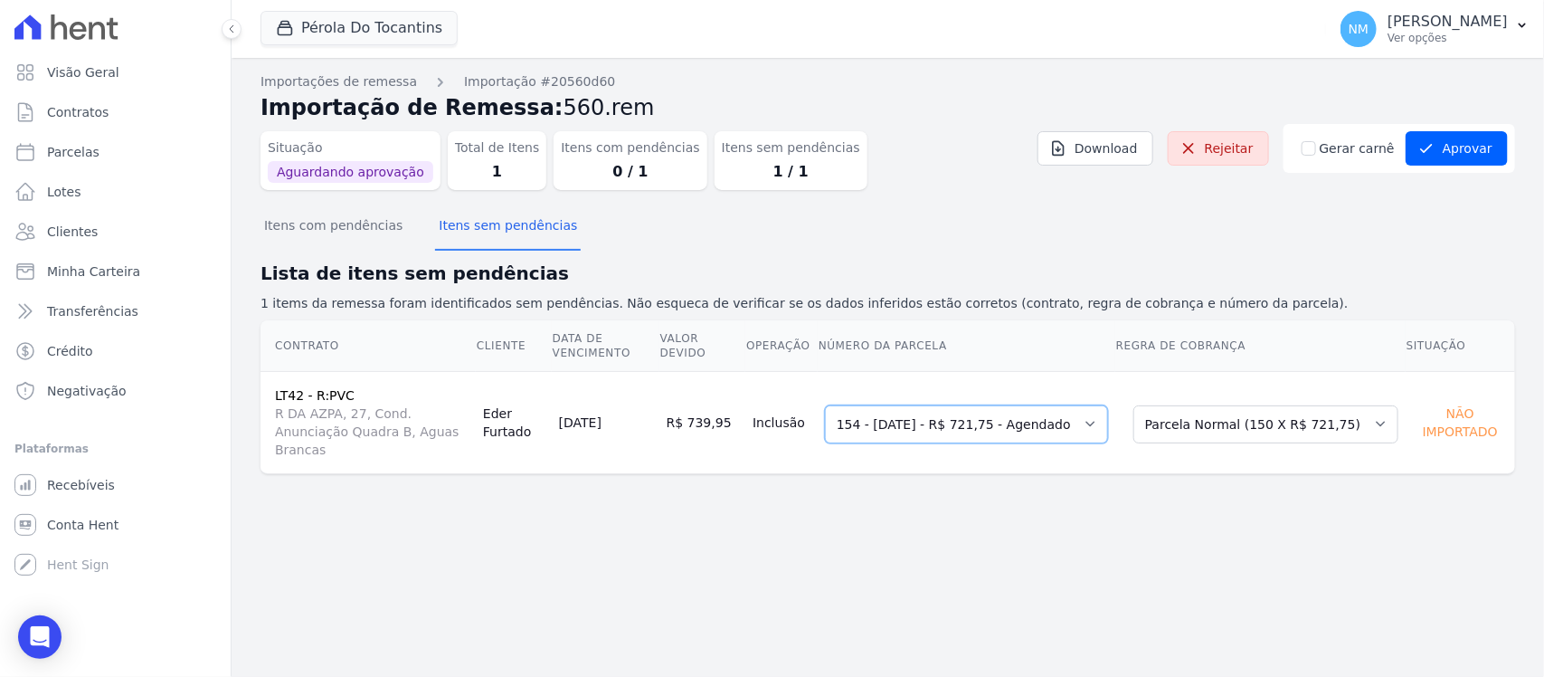
click at [1108, 421] on select "Selecione uma 154 - 30/09/2025 - R$ 721,75 - Agendado 155 - 30/10/2025 - R$ 721…" at bounding box center [966, 424] width 283 height 38
drag, startPoint x: 1164, startPoint y: 526, endPoint x: 1224, endPoint y: 504, distance: 63.8
click at [1172, 525] on div "Importações de remessa Importação #20560d60 Importação de Remessa: 560.rem Situ…" at bounding box center [888, 367] width 1313 height 619
click at [1379, 422] on select "Selecione uma Nova Parcela Avulsa Parcela Avulsa Existente Sinal (1 X R$ 5.131,…" at bounding box center [1265, 424] width 265 height 38
click at [1153, 514] on div "Importações de remessa Importação #20560d60 Importação de Remessa: 560.rem Situ…" at bounding box center [888, 367] width 1313 height 619
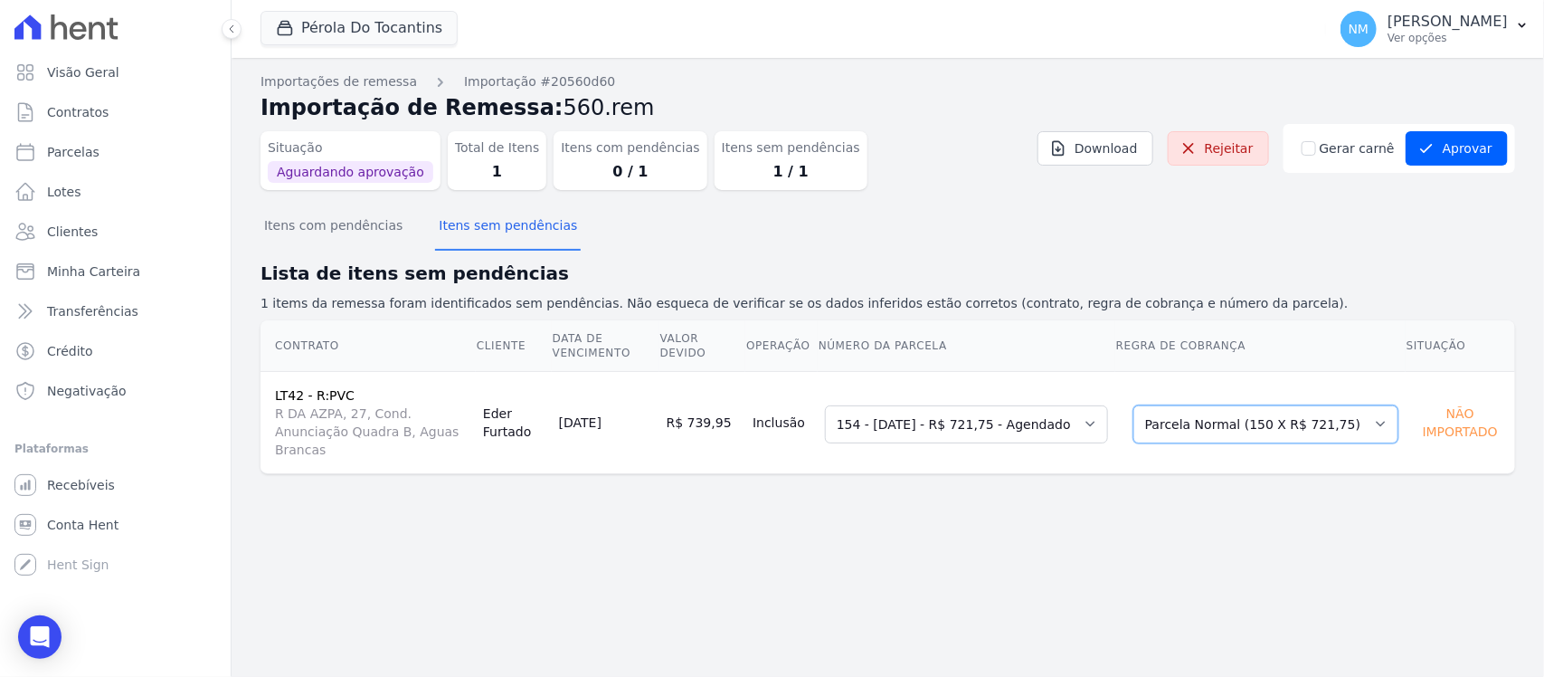
click at [1381, 417] on select "Selecione uma Nova Parcela Avulsa Parcela Avulsa Existente Sinal (1 X R$ 5.131,…" at bounding box center [1265, 424] width 265 height 38
click at [1108, 425] on select "Selecione uma 154 - 30/09/2025 - R$ 721,75 - Agendado 155 - 30/10/2025 - R$ 721…" at bounding box center [966, 424] width 283 height 38
click at [846, 405] on select "Selecione uma 154 - 30/09/2025 - R$ 721,75 - Agendado 155 - 30/10/2025 - R$ 721…" at bounding box center [966, 424] width 283 height 38
click at [1187, 513] on div "Importações de remessa Importação #20560d60 Importação de Remessa: 560.rem Situ…" at bounding box center [888, 367] width 1313 height 619
click at [1380, 413] on select "Selecione uma Nova Parcela Avulsa Parcela Avulsa Existente Sinal (1 X R$ 5.131,…" at bounding box center [1265, 424] width 265 height 38
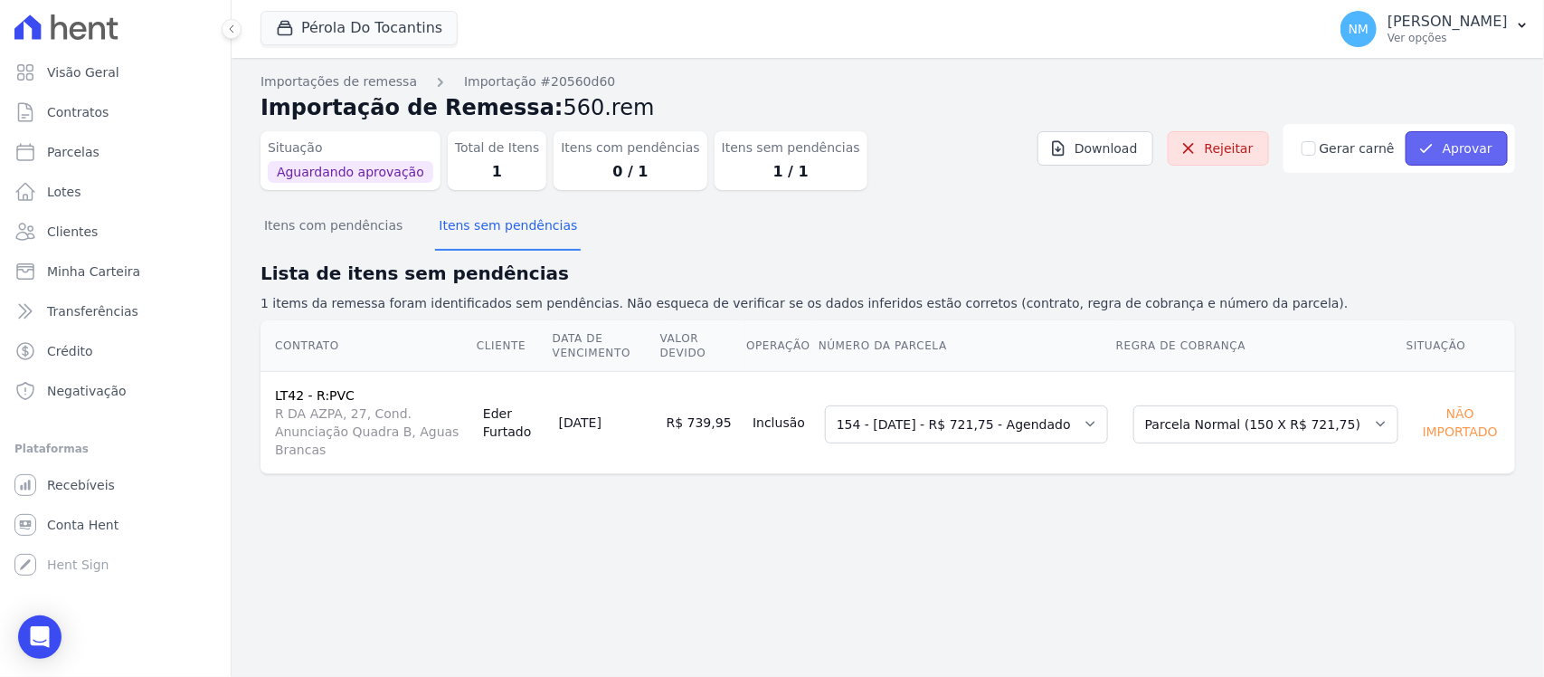
click at [1459, 142] on button "Aprovar" at bounding box center [1457, 148] width 102 height 34
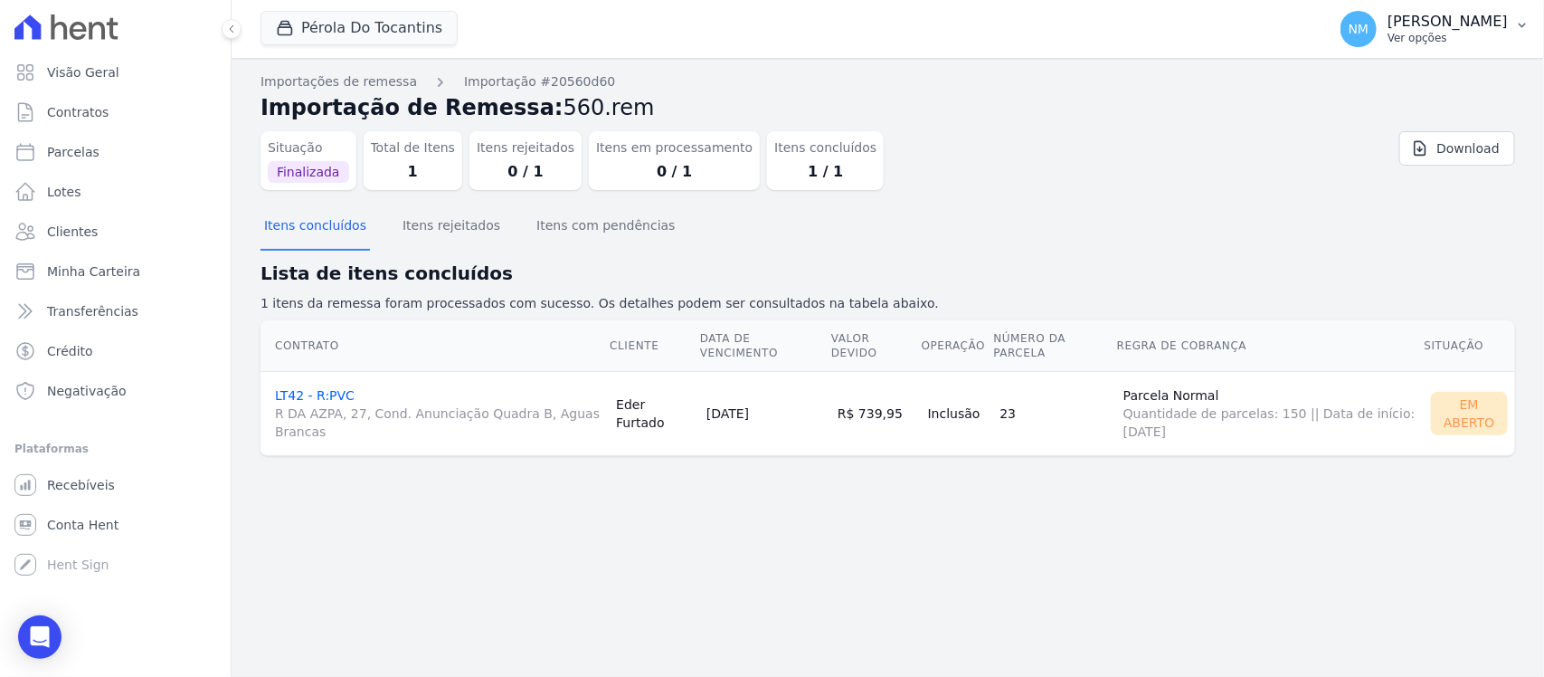
click at [1525, 32] on icon "button" at bounding box center [1522, 25] width 14 height 14
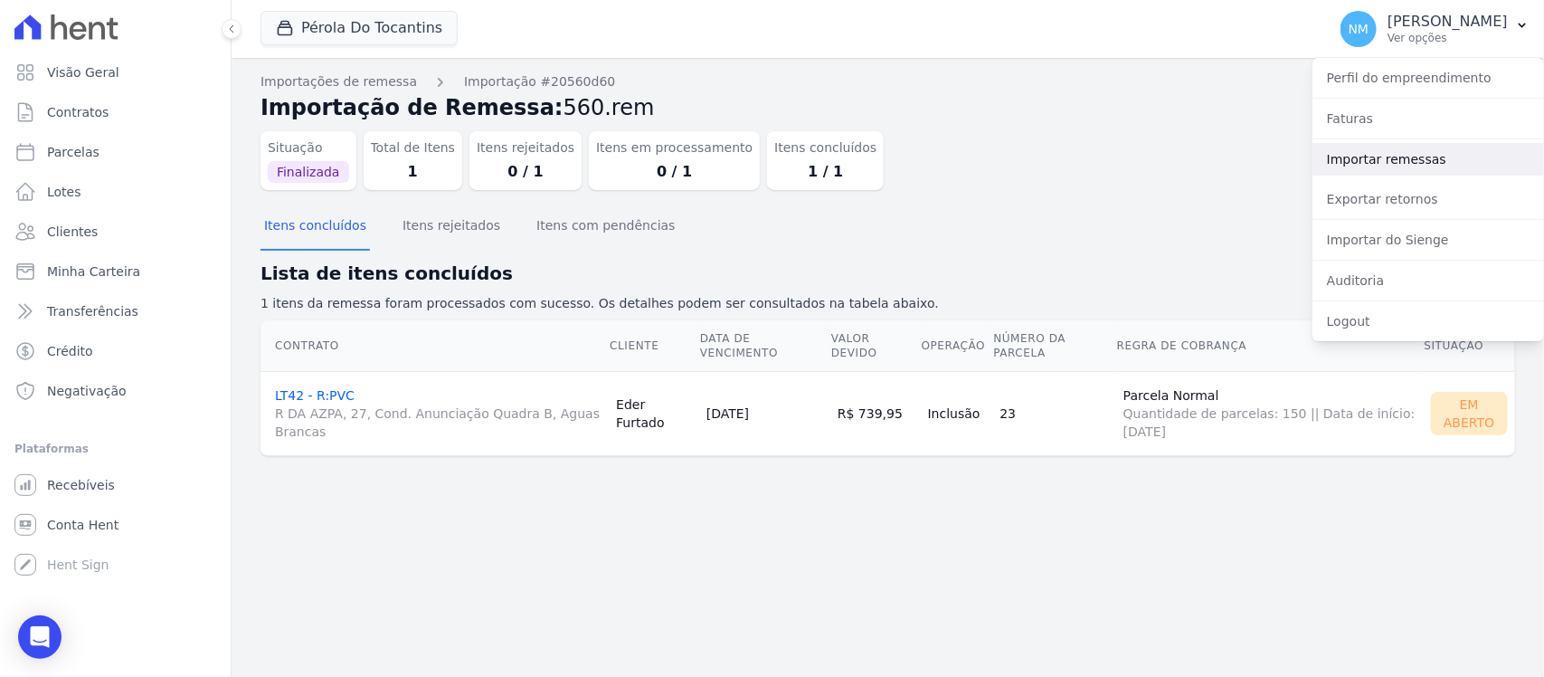
drag, startPoint x: 1373, startPoint y: 158, endPoint x: 1307, endPoint y: 166, distance: 66.4
click at [1373, 158] on link "Importar remessas" at bounding box center [1429, 159] width 232 height 33
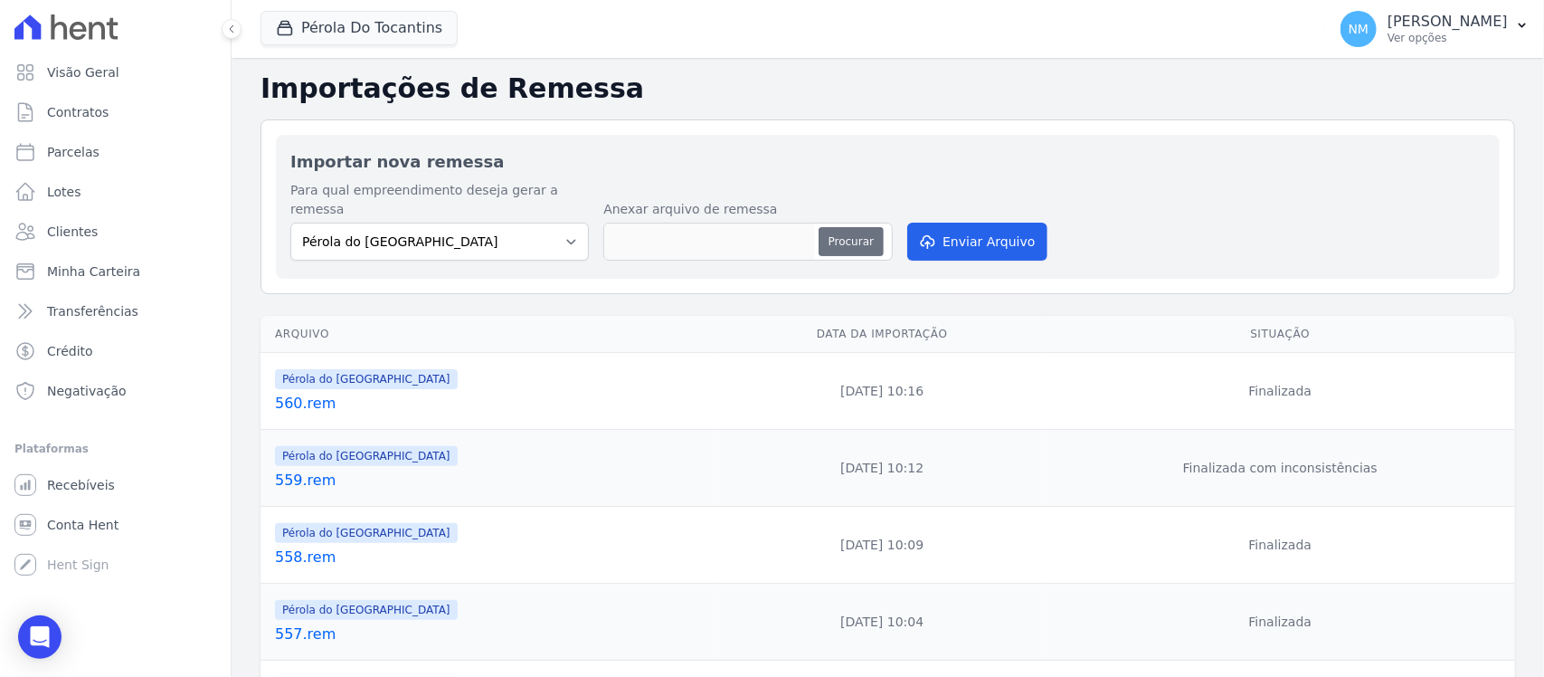
click at [829, 227] on button "Procurar" at bounding box center [851, 241] width 65 height 29
type input "560 (1).rem"
click at [996, 223] on button "Enviar Arquivo" at bounding box center [976, 242] width 139 height 38
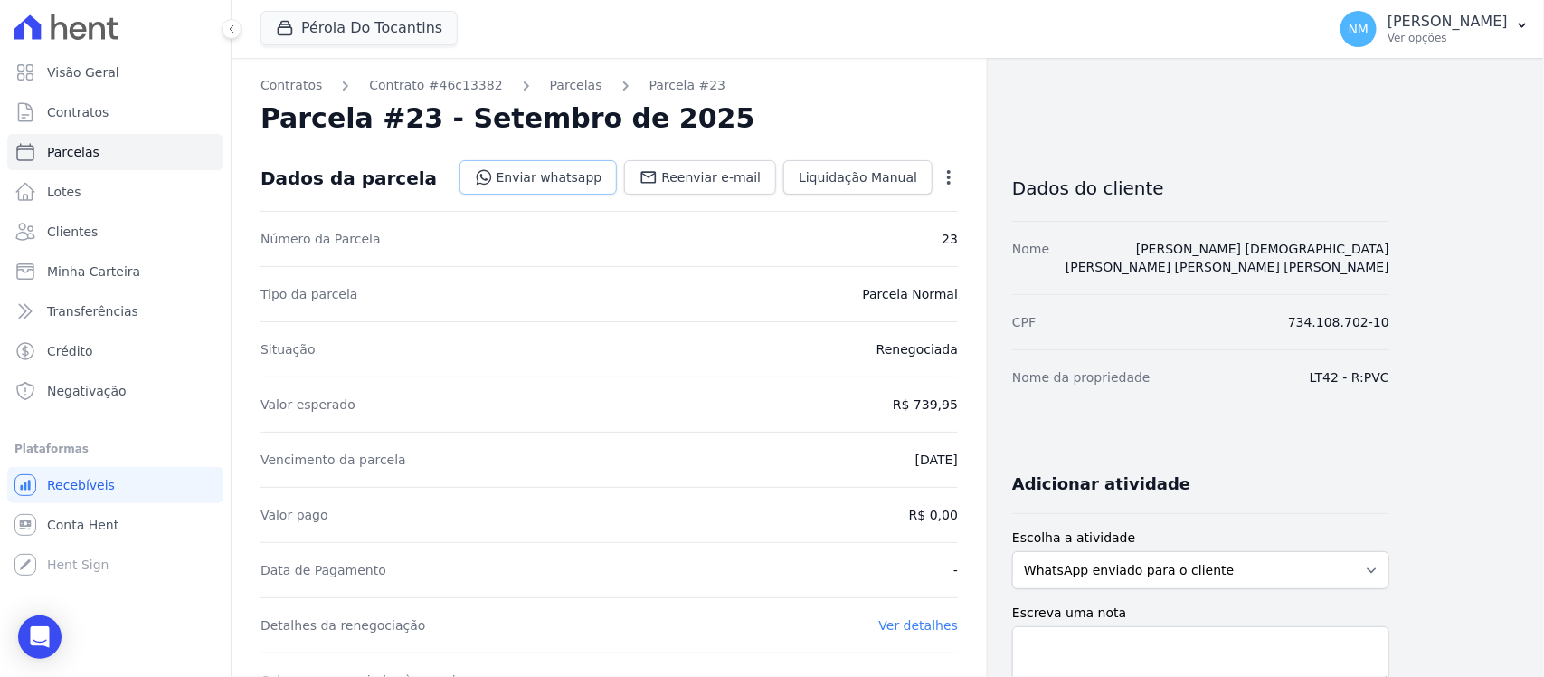
click at [574, 169] on link "Enviar whatsapp" at bounding box center [539, 177] width 158 height 34
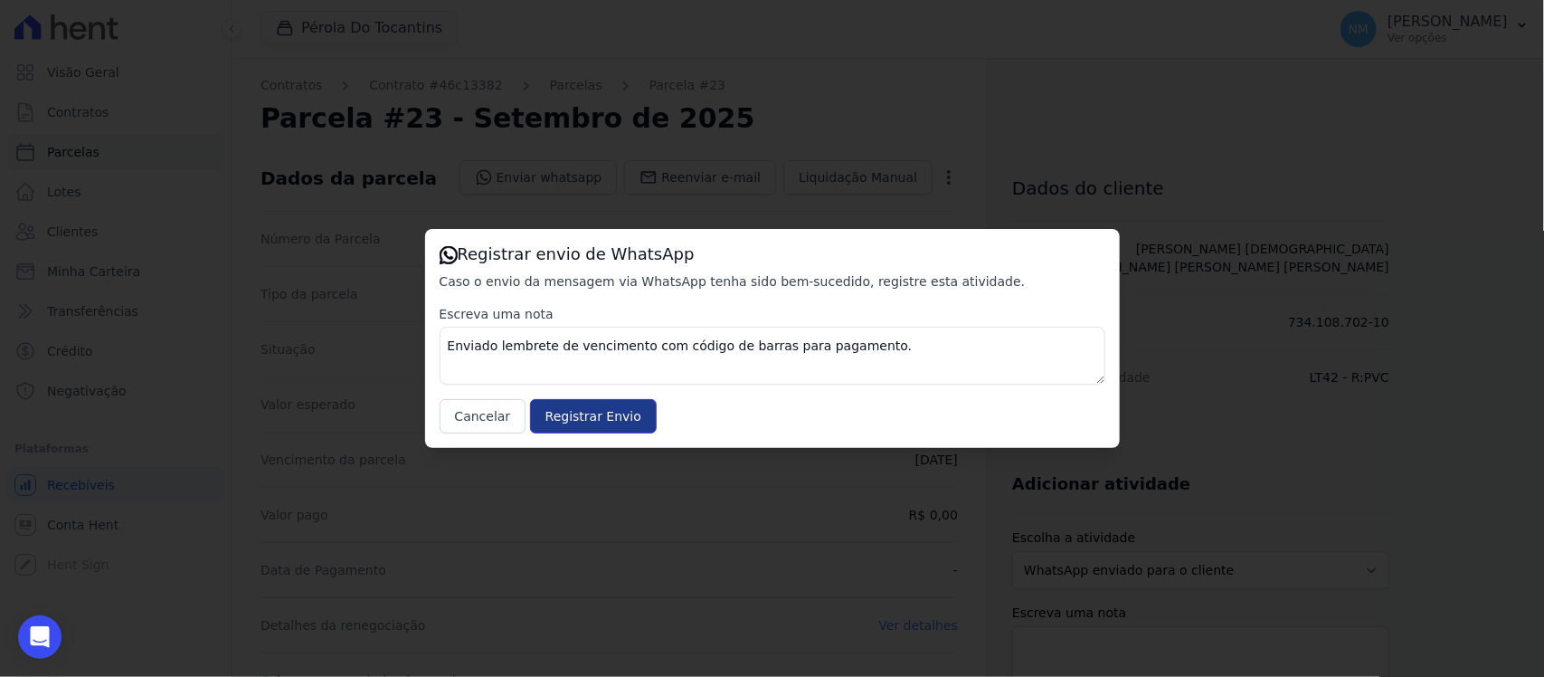
click at [633, 404] on input "Registrar Envio" at bounding box center [593, 416] width 127 height 34
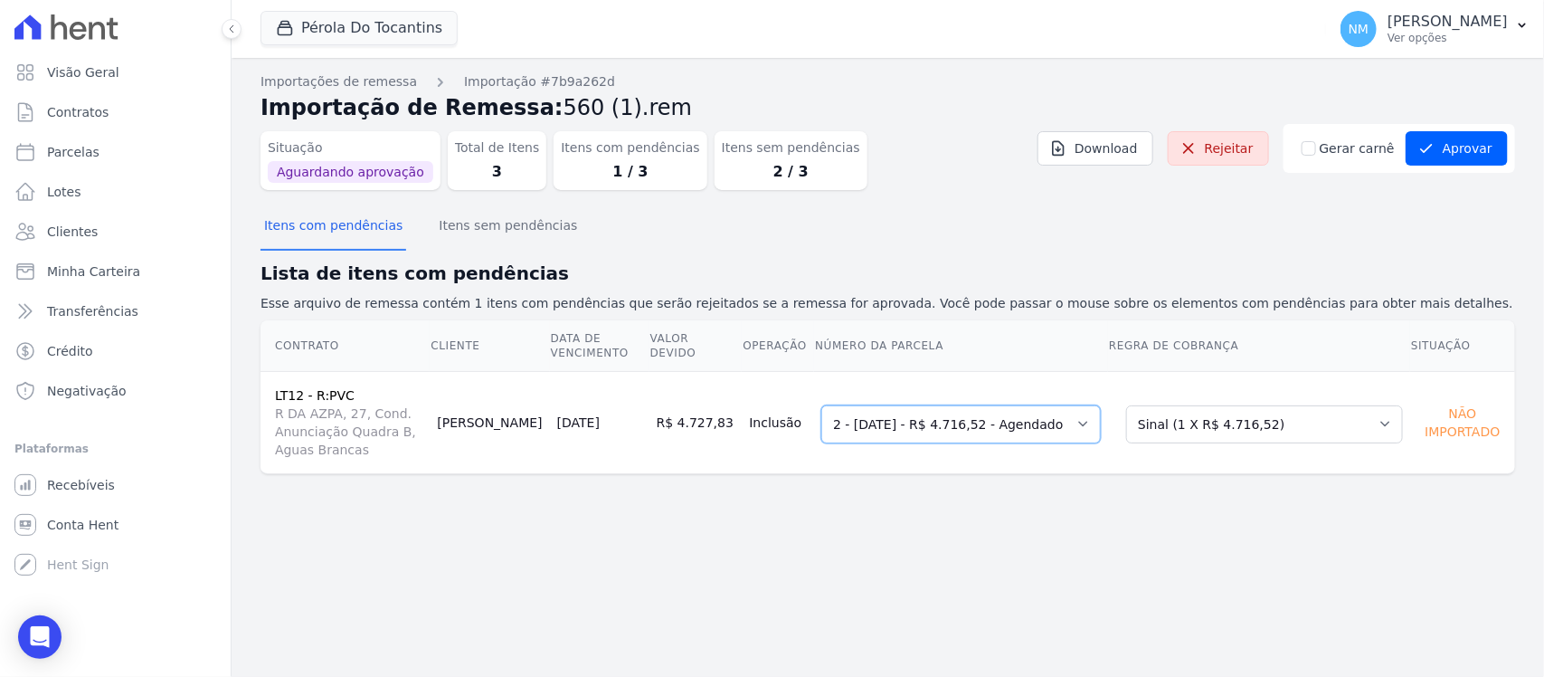
click at [1101, 417] on select "Selecione uma 2 - [DATE] - R$ 4.716,52 - Agendado 3 - [DATE] - R$ 4.716,52 - Ag…" at bounding box center [961, 424] width 280 height 38
click at [1101, 417] on select "Selecione uma 2 - 30/09/2025 - R$ 4.716,52 - Agendado 3 - 30/10/2025 - R$ 4.716…" at bounding box center [961, 424] width 280 height 38
click at [1367, 414] on select "Selecione uma Nova Parcela Avulsa Parcela Avulsa Existente Sinal (1 X R$ 4.716,…" at bounding box center [1264, 424] width 277 height 38
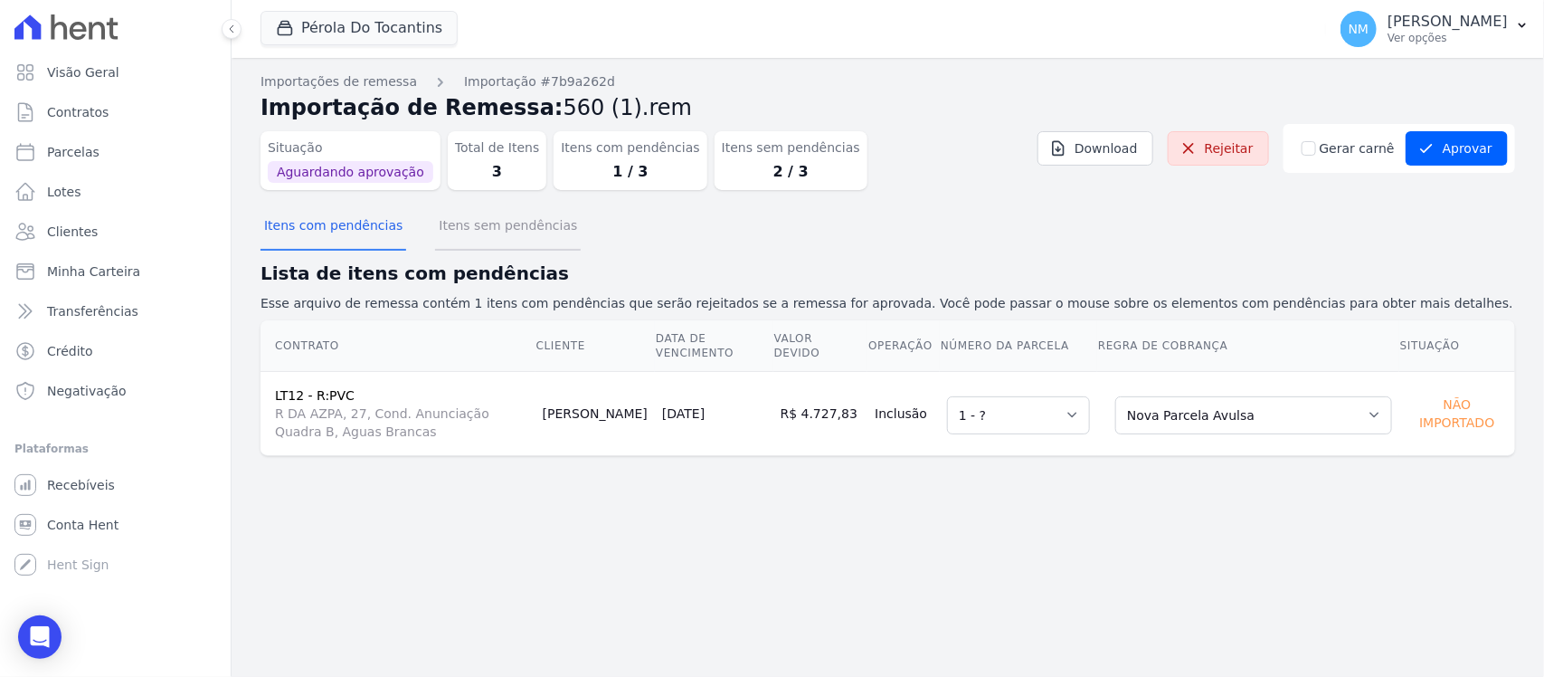
click at [517, 229] on button "Itens sem pendências" at bounding box center [508, 227] width 146 height 47
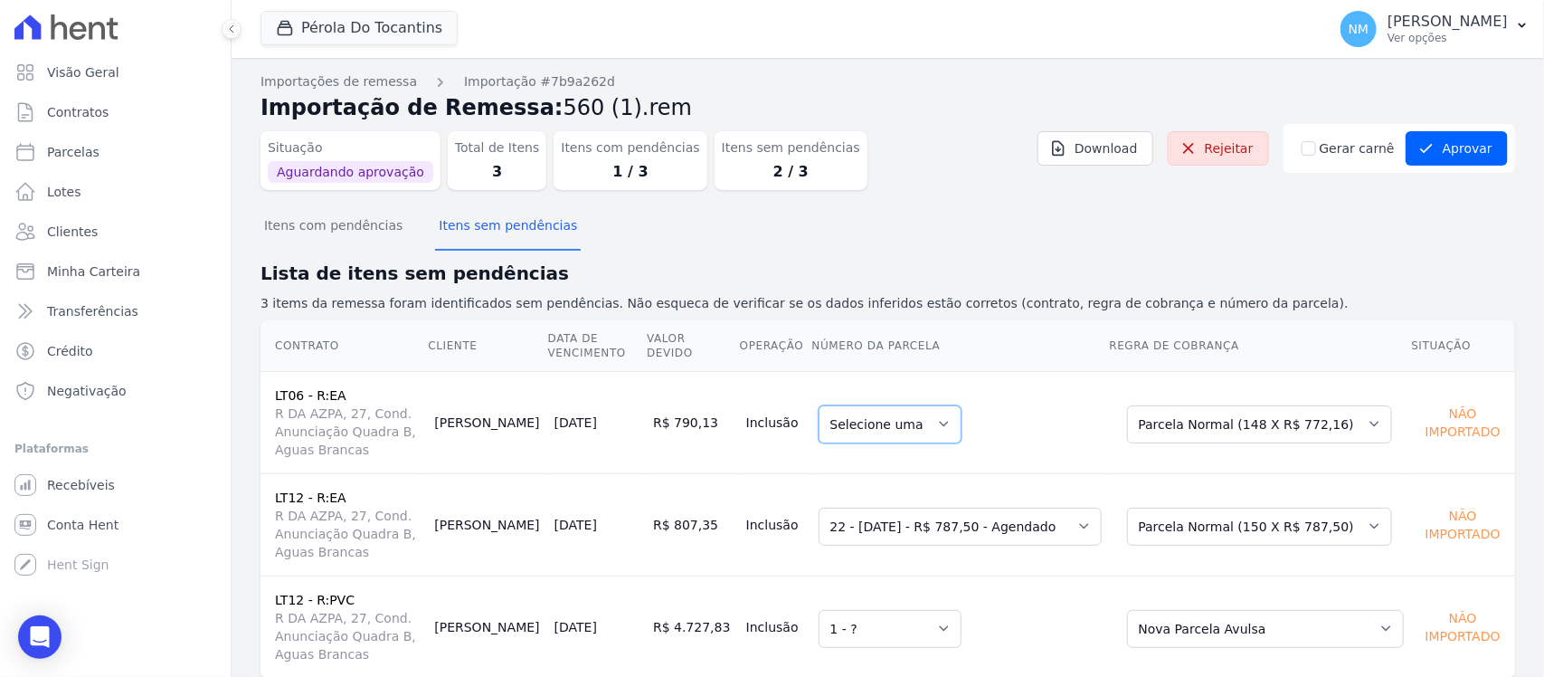
click at [947, 416] on select "Selecione uma" at bounding box center [890, 424] width 143 height 38
click at [953, 413] on select "Selecione uma" at bounding box center [890, 424] width 143 height 38
click at [1367, 421] on select "Selecione uma Nova Parcela Avulsa Parcela Avulsa Existente Quitação (1 X R$ 1.5…" at bounding box center [1259, 424] width 265 height 38
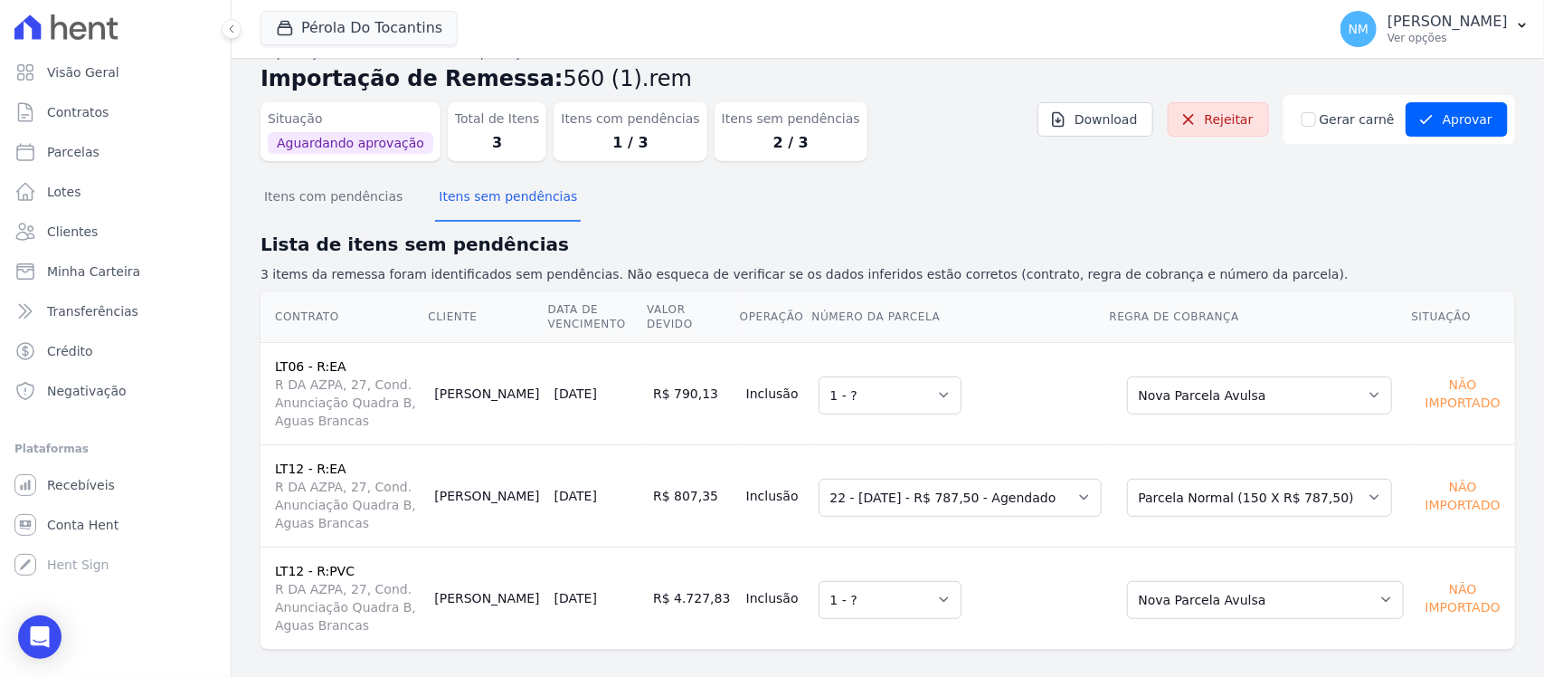
scroll to position [45, 0]
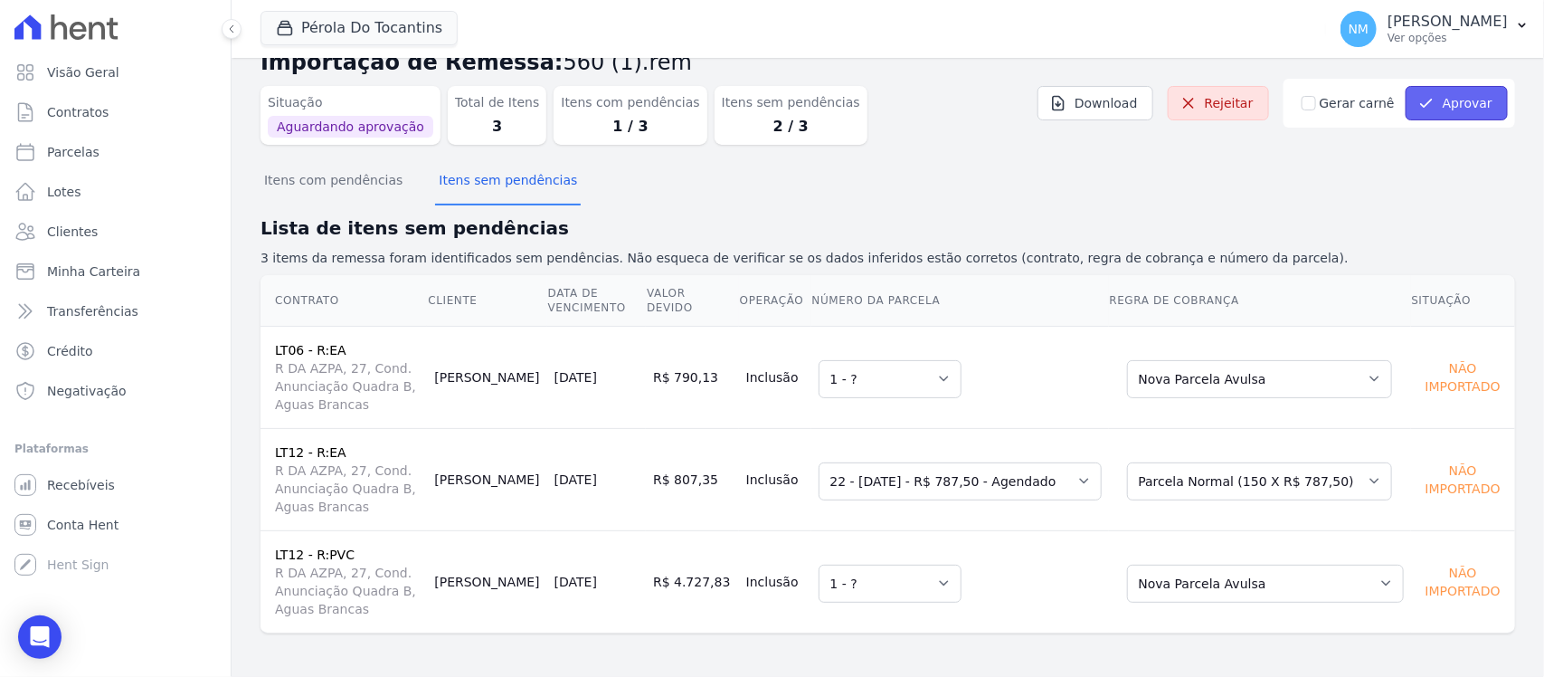
click at [1431, 101] on button "Aprovar" at bounding box center [1457, 103] width 102 height 34
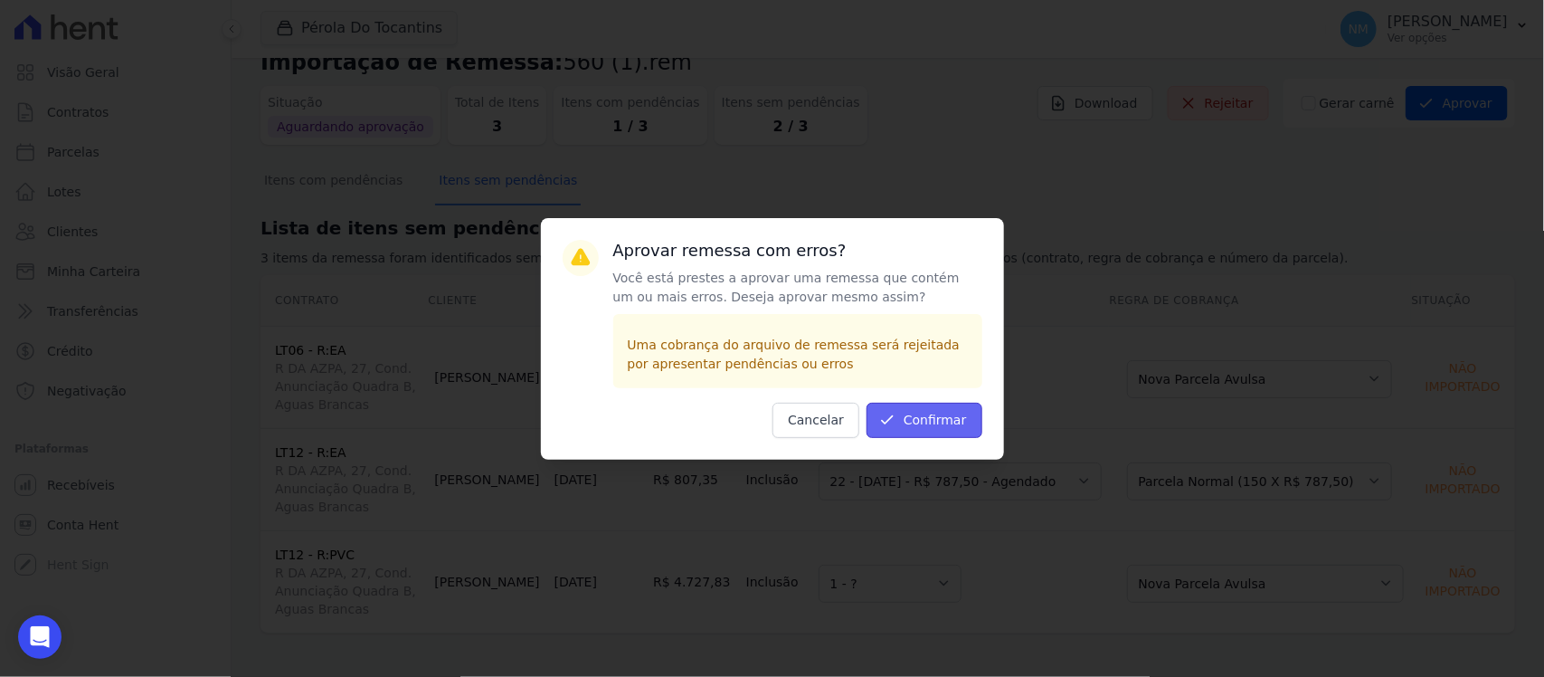
click at [934, 426] on button "Confirmar" at bounding box center [925, 420] width 116 height 35
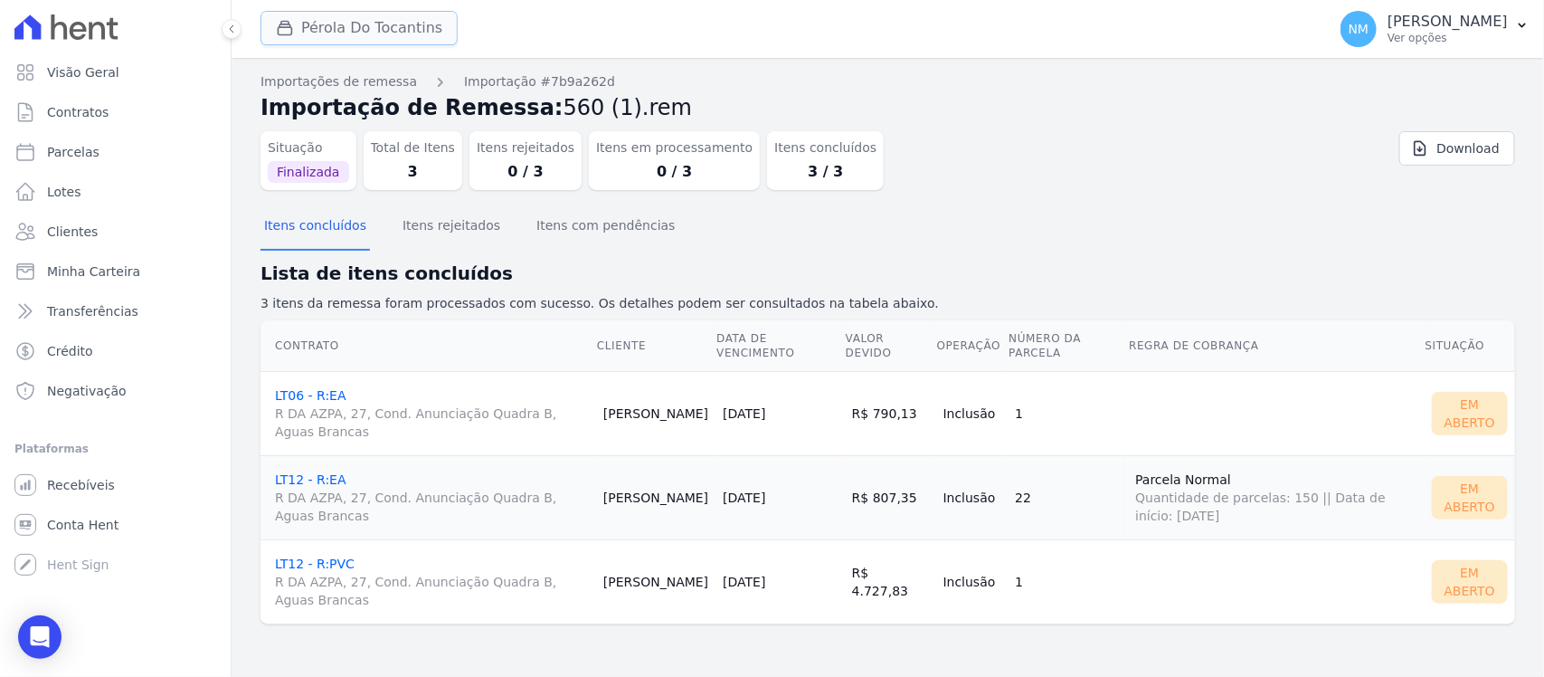
click at [353, 34] on button "Pérola Do Tocantins" at bounding box center [359, 28] width 197 height 34
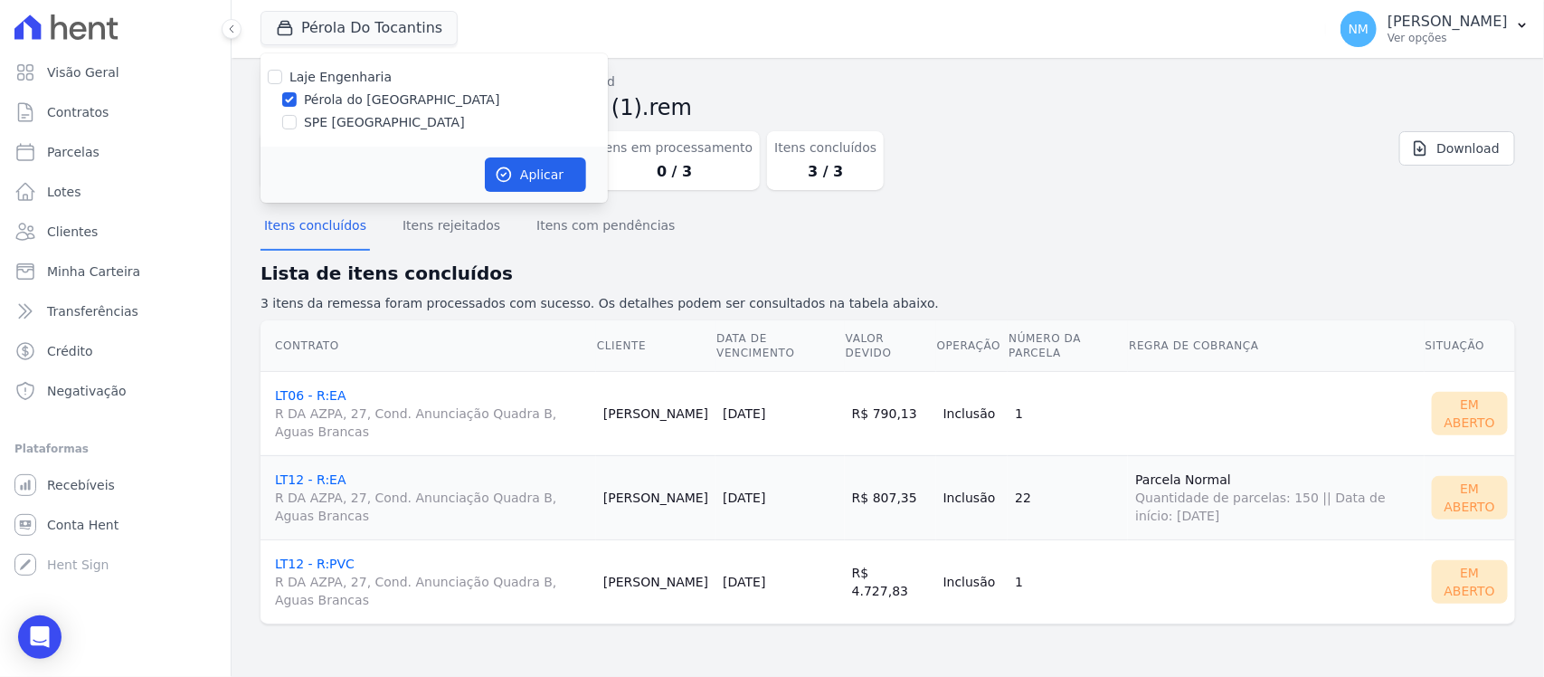
click at [336, 122] on label "SPE [GEOGRAPHIC_DATA]" at bounding box center [384, 122] width 161 height 19
click at [297, 122] on input "SPE [GEOGRAPHIC_DATA]" at bounding box center [289, 122] width 14 height 14
checkbox input "true"
click at [342, 98] on label "Pérola do [GEOGRAPHIC_DATA]" at bounding box center [402, 99] width 196 height 19
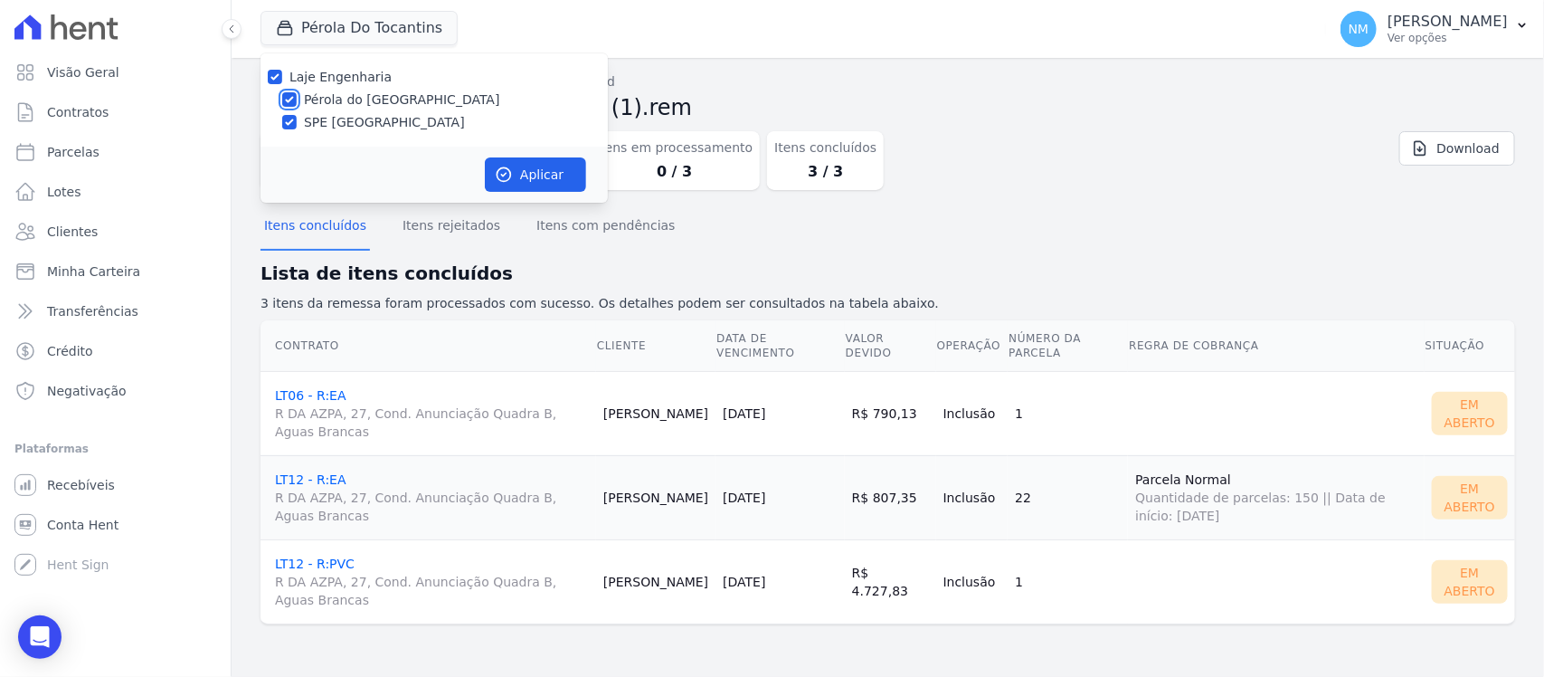
click at [297, 98] on input "Pérola do [GEOGRAPHIC_DATA]" at bounding box center [289, 99] width 14 height 14
checkbox input "false"
click at [539, 166] on button "Aplicar" at bounding box center [535, 174] width 101 height 34
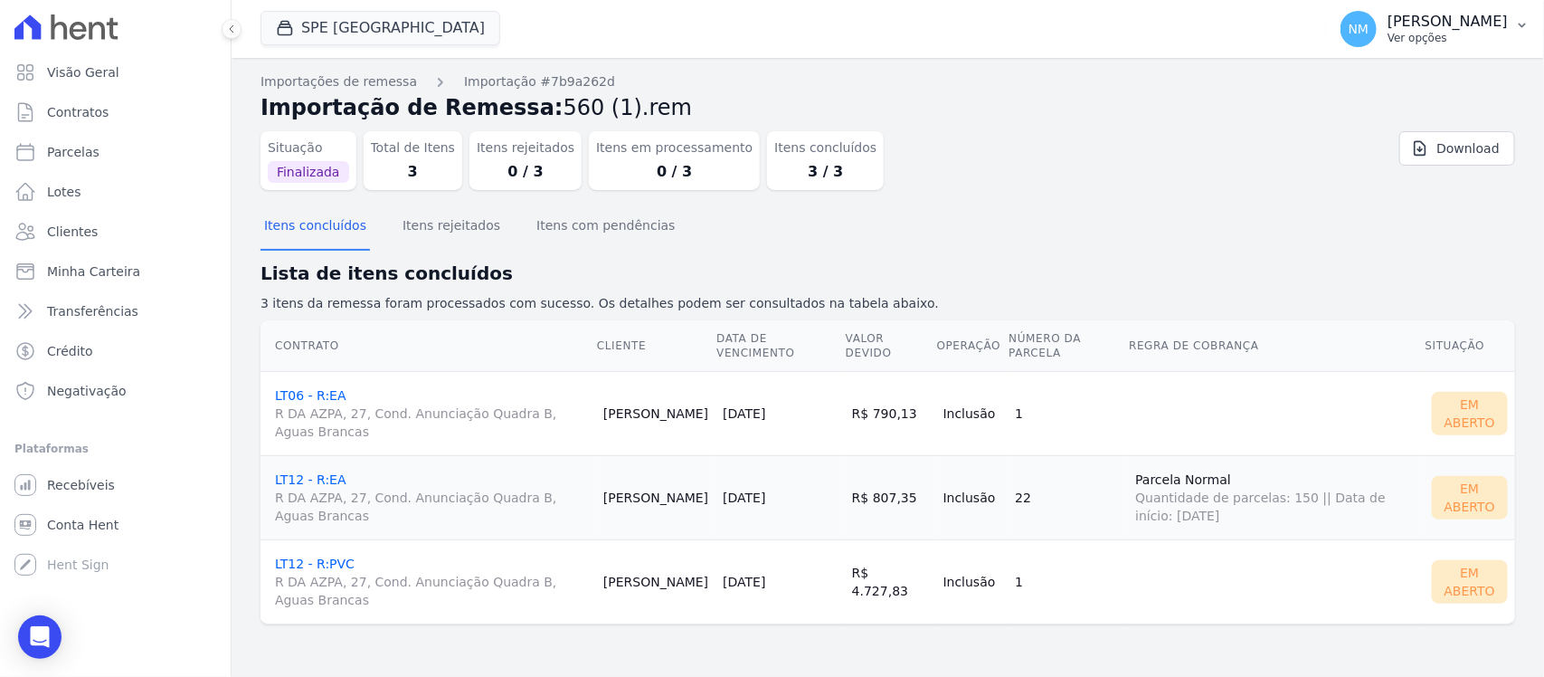
click at [1511, 24] on button "NM Nilda Moura Ver opções" at bounding box center [1435, 29] width 218 height 51
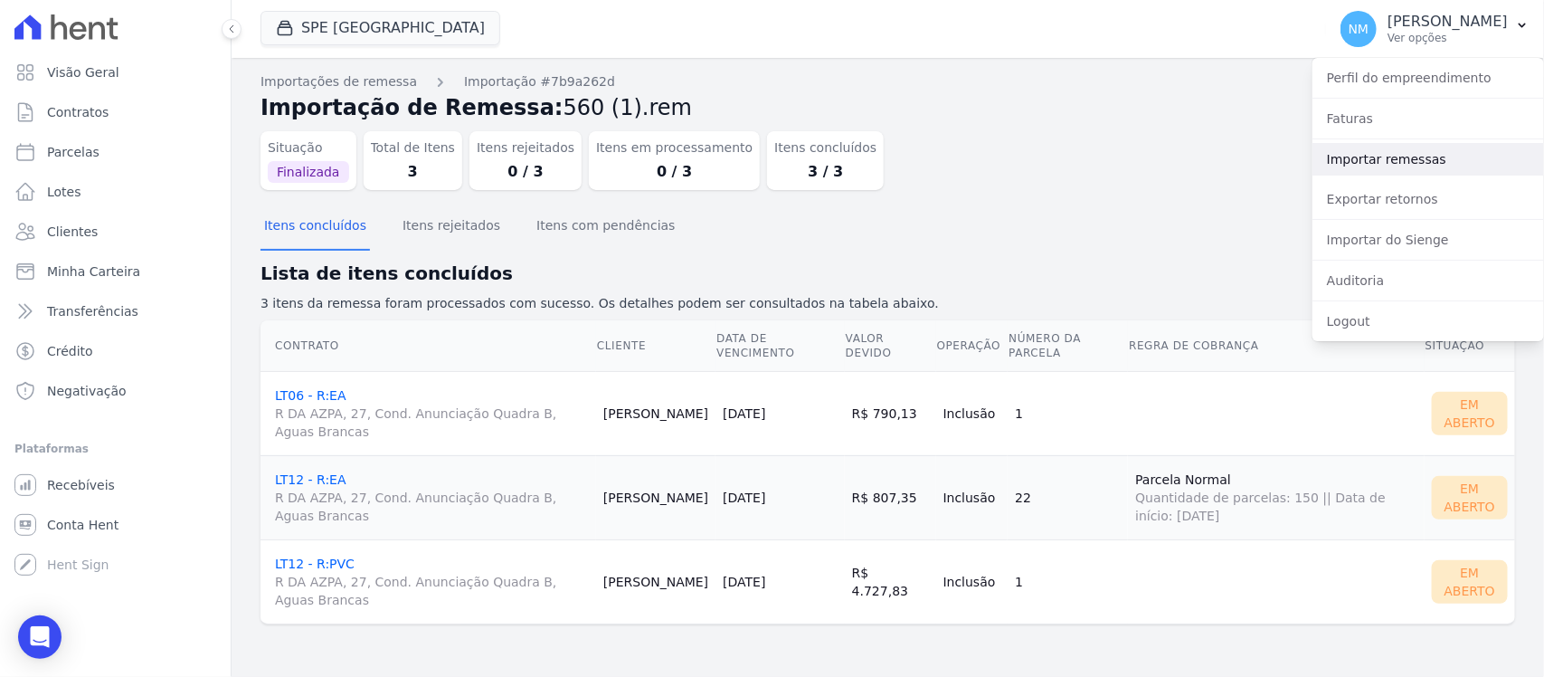
click at [1404, 160] on link "Importar remessas" at bounding box center [1429, 159] width 232 height 33
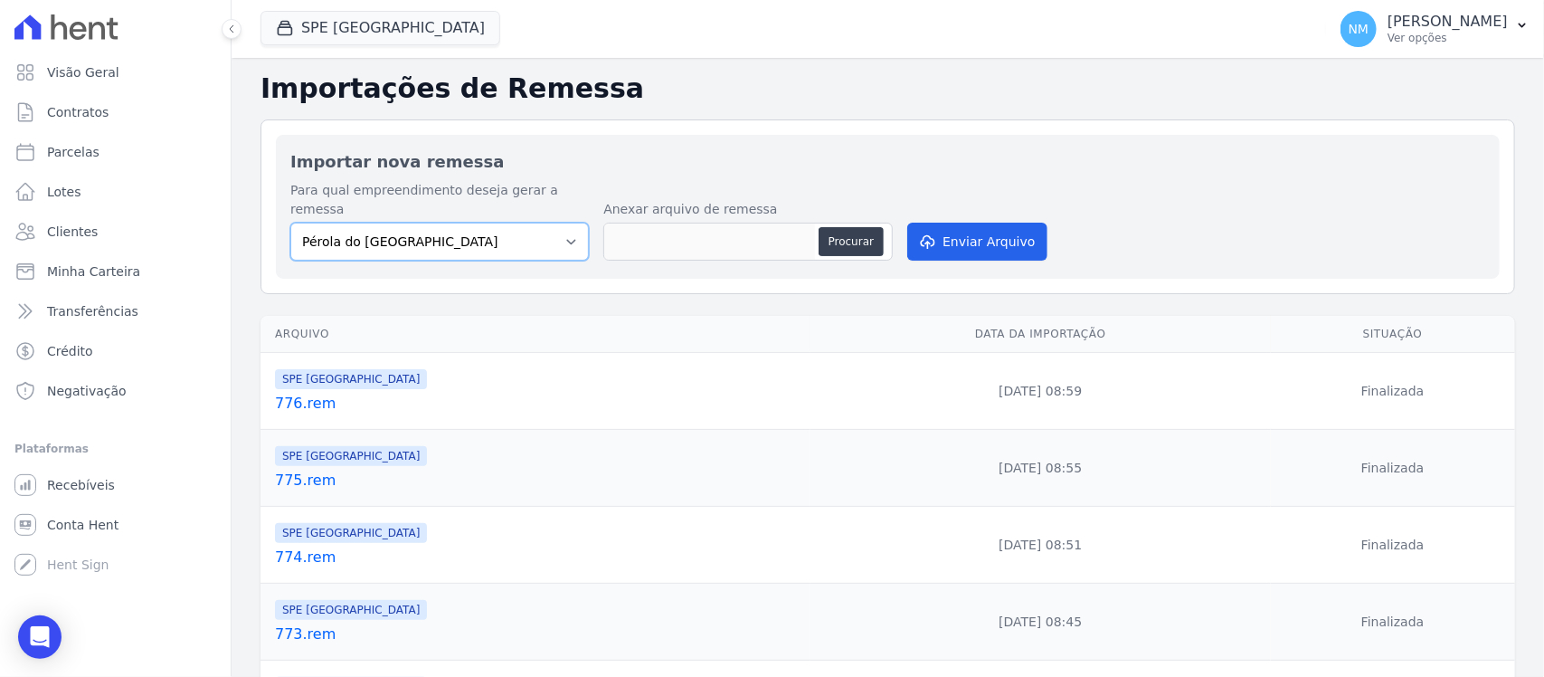
click at [563, 227] on select "Pérola do Tocantins SPE Montenegro" at bounding box center [439, 242] width 299 height 38
select select "168bdd06-a3dd-4988-b5a9-b0a7c7bf8968"
click at [290, 223] on select "Pérola do Tocantins SPE Montenegro" at bounding box center [439, 242] width 299 height 38
click at [828, 227] on button "Procurar" at bounding box center [851, 241] width 65 height 29
type input "777.rem"
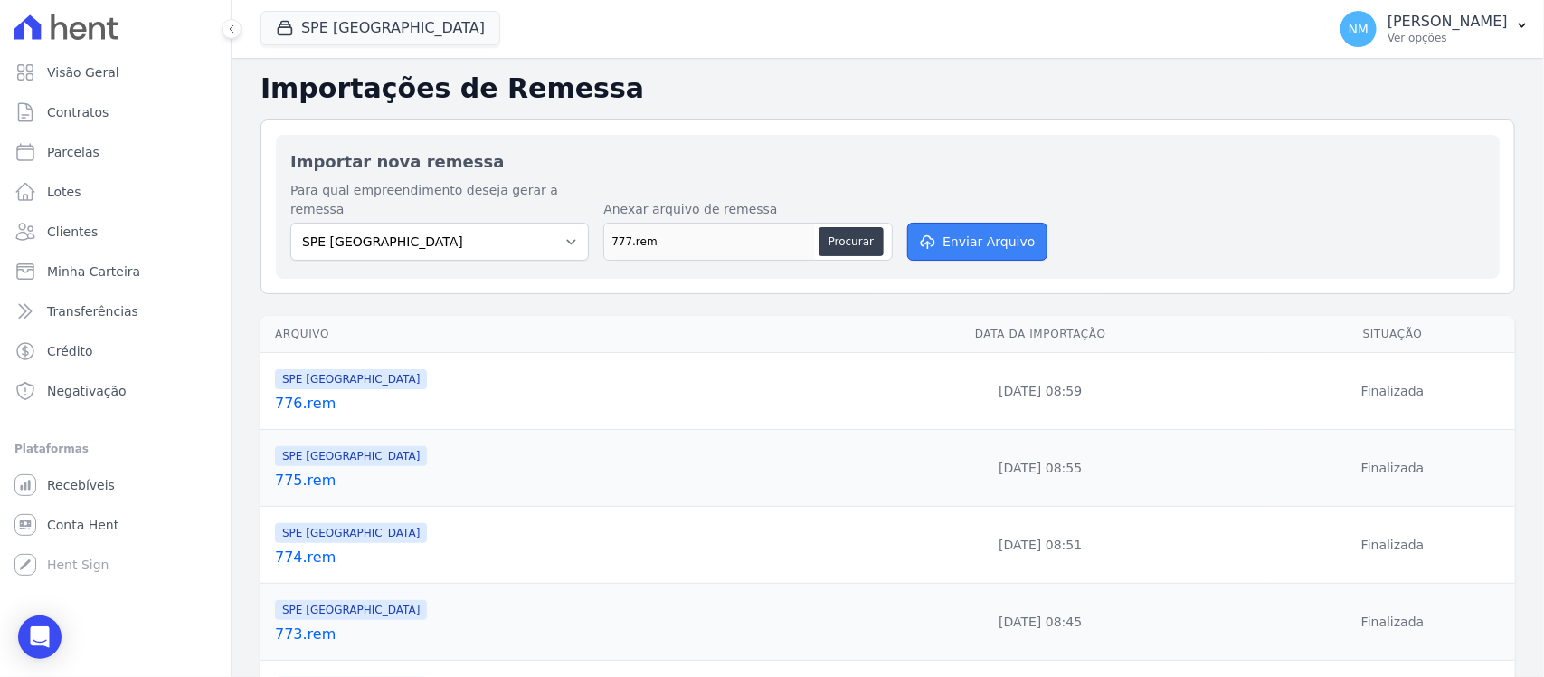
click at [981, 227] on button "Enviar Arquivo" at bounding box center [976, 242] width 139 height 38
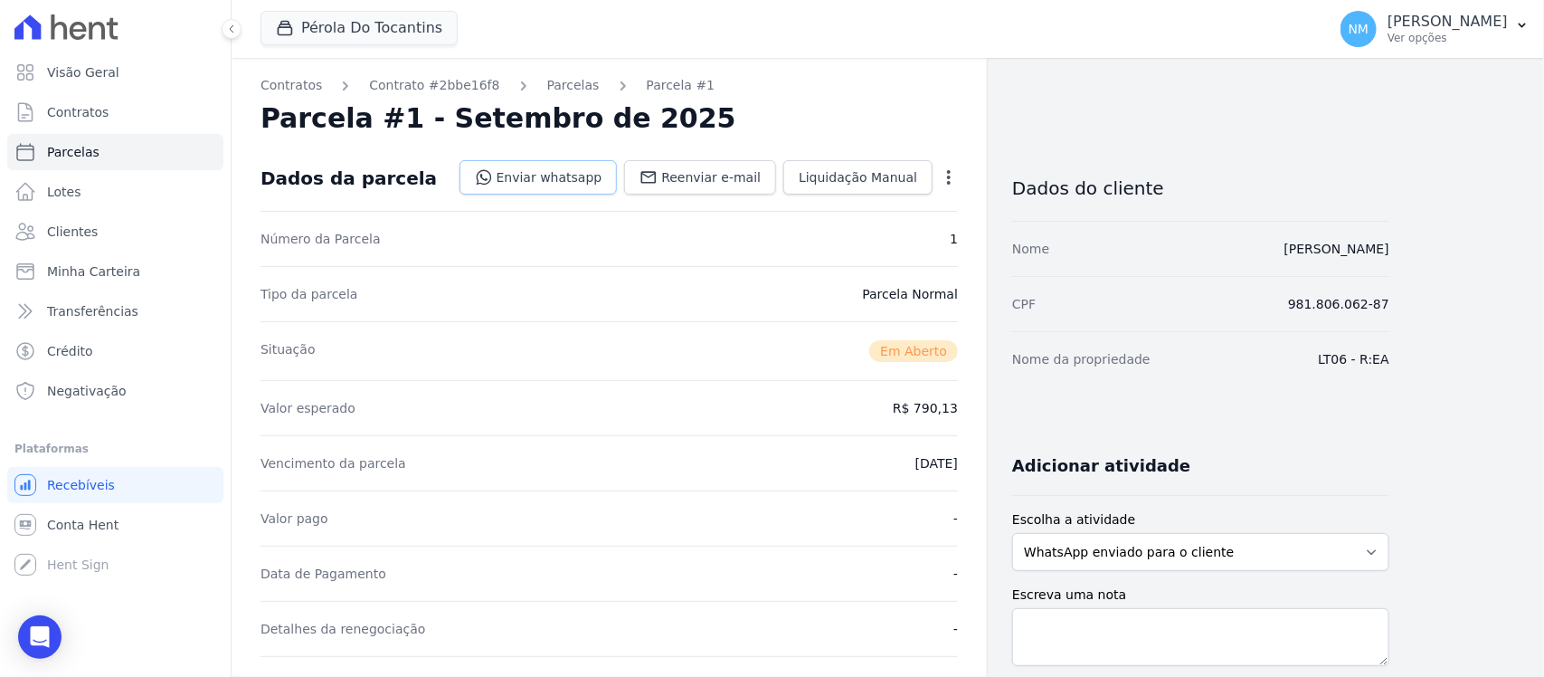
drag, startPoint x: 585, startPoint y: 176, endPoint x: 594, endPoint y: 179, distance: 9.4
click at [585, 176] on link "Enviar whatsapp" at bounding box center [539, 177] width 158 height 34
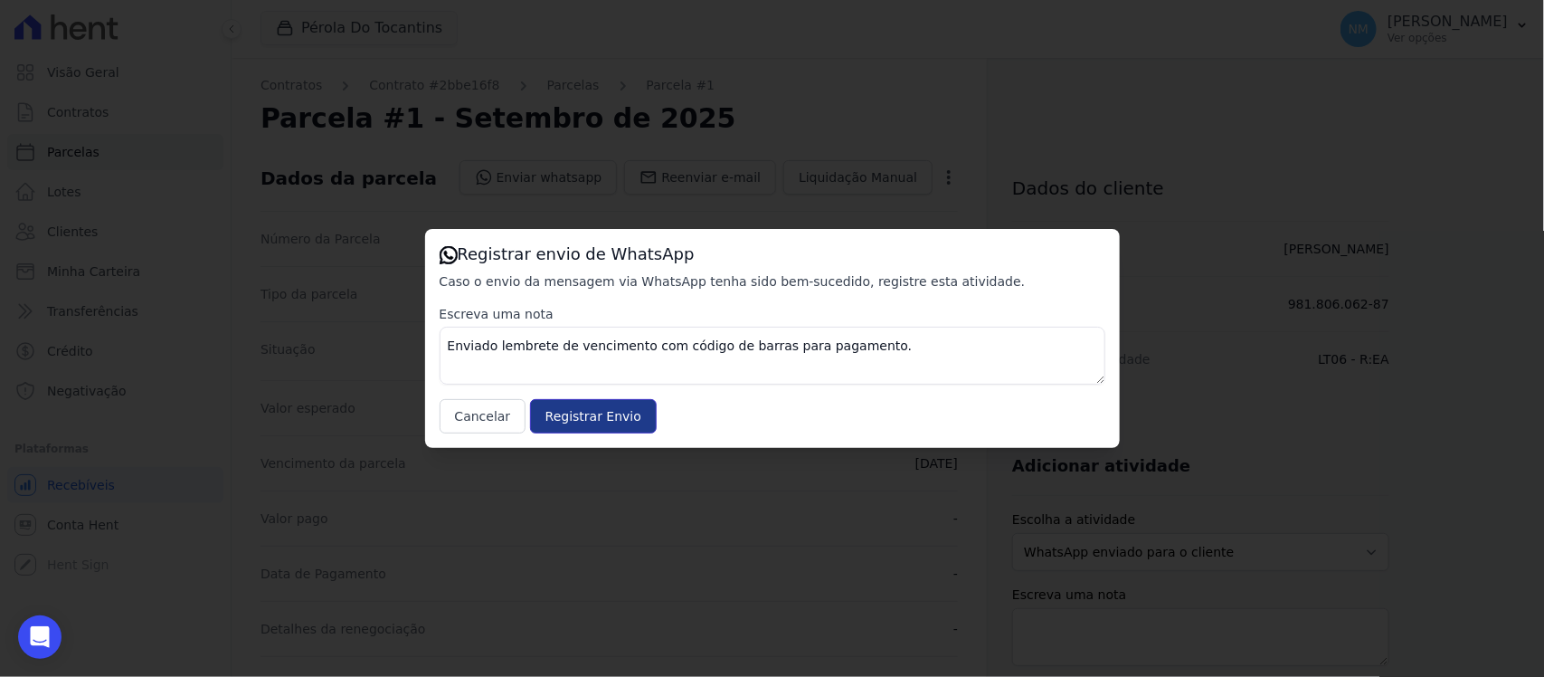
click at [608, 409] on input "Registrar Envio" at bounding box center [593, 416] width 127 height 34
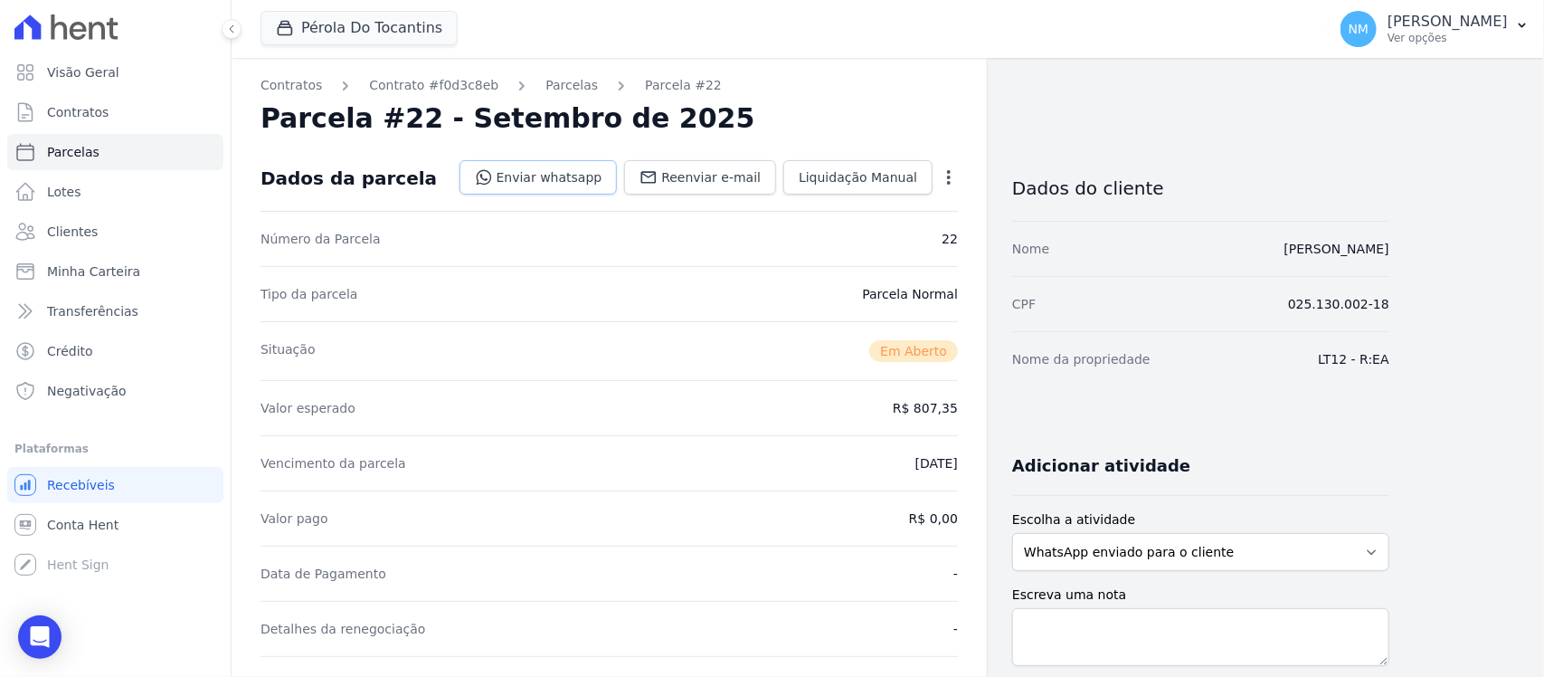
click at [582, 165] on link "Enviar whatsapp" at bounding box center [539, 177] width 158 height 34
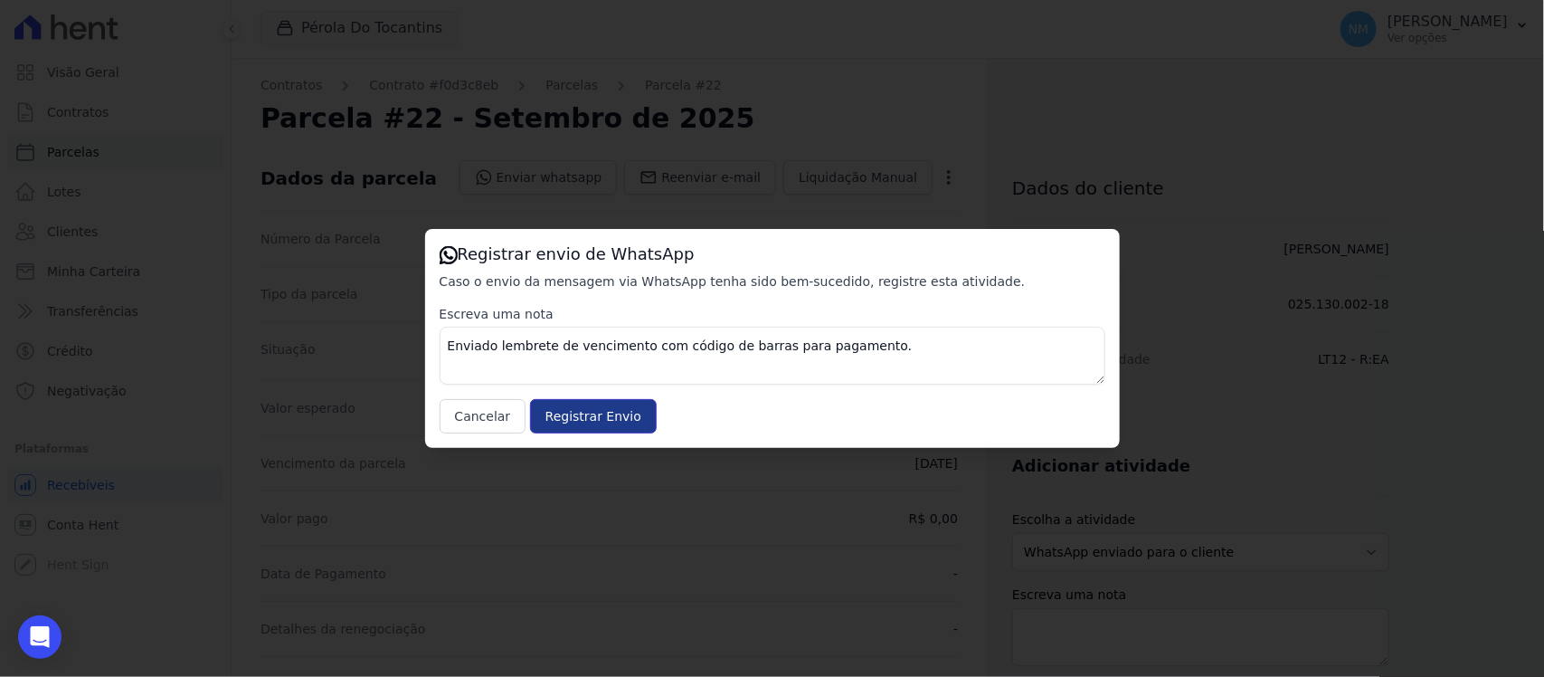
click at [588, 418] on input "Registrar Envio" at bounding box center [593, 416] width 127 height 34
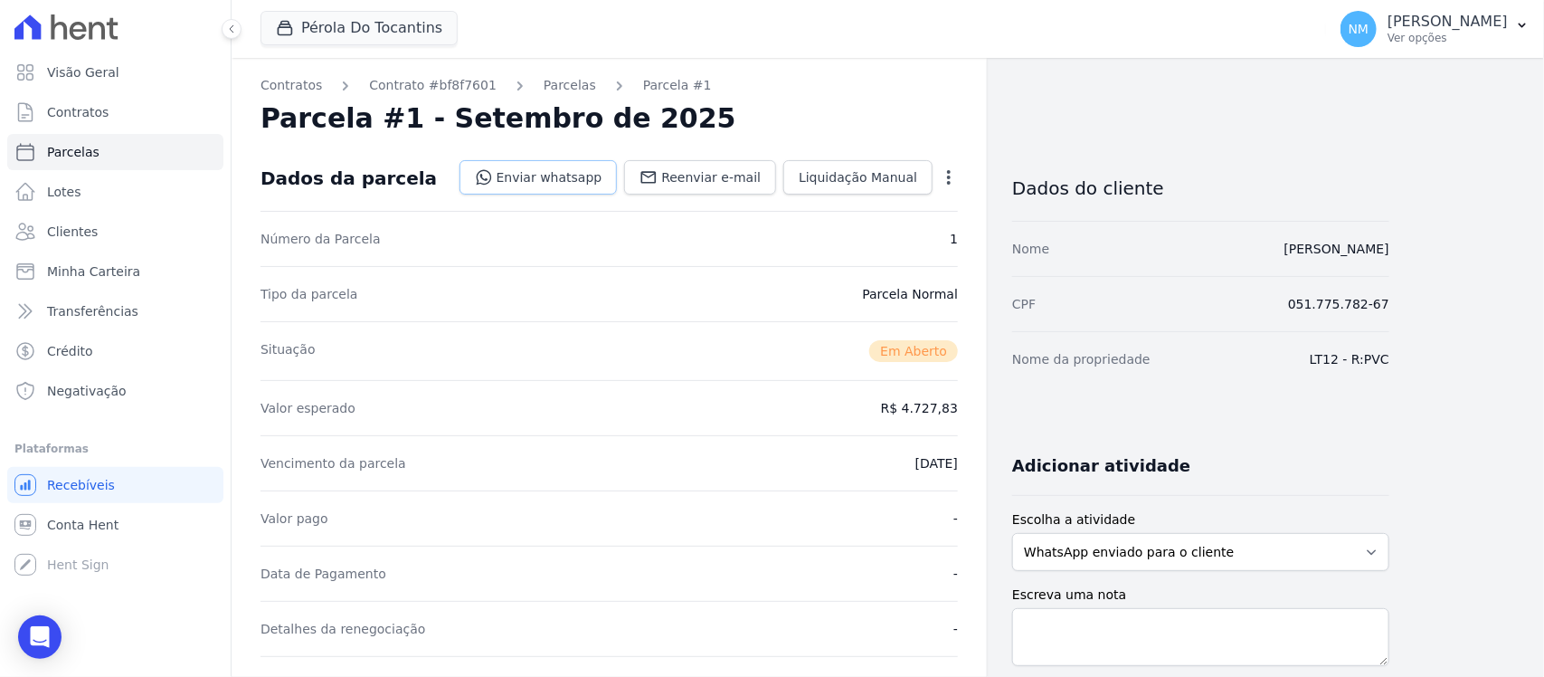
click at [579, 176] on link "Enviar whatsapp" at bounding box center [539, 177] width 158 height 34
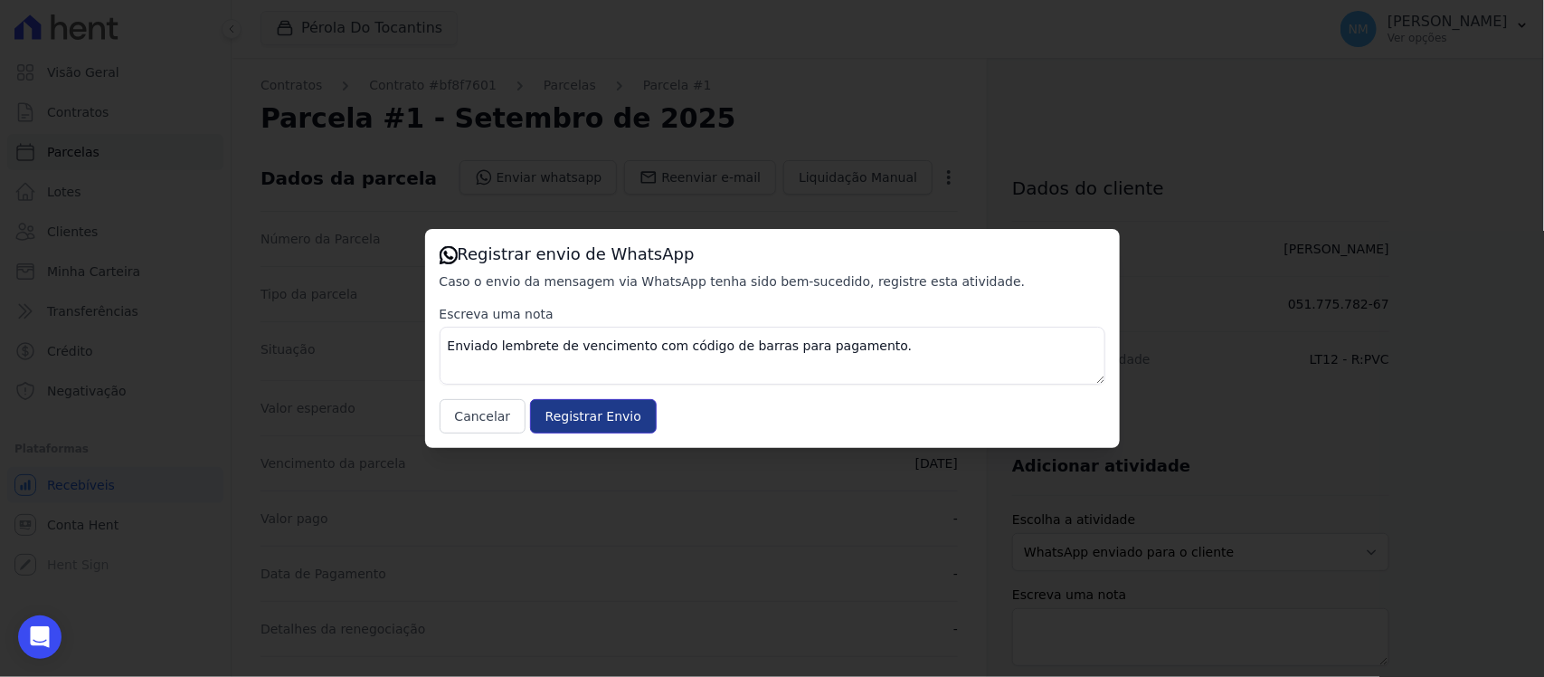
click at [595, 431] on input "Registrar Envio" at bounding box center [593, 416] width 127 height 34
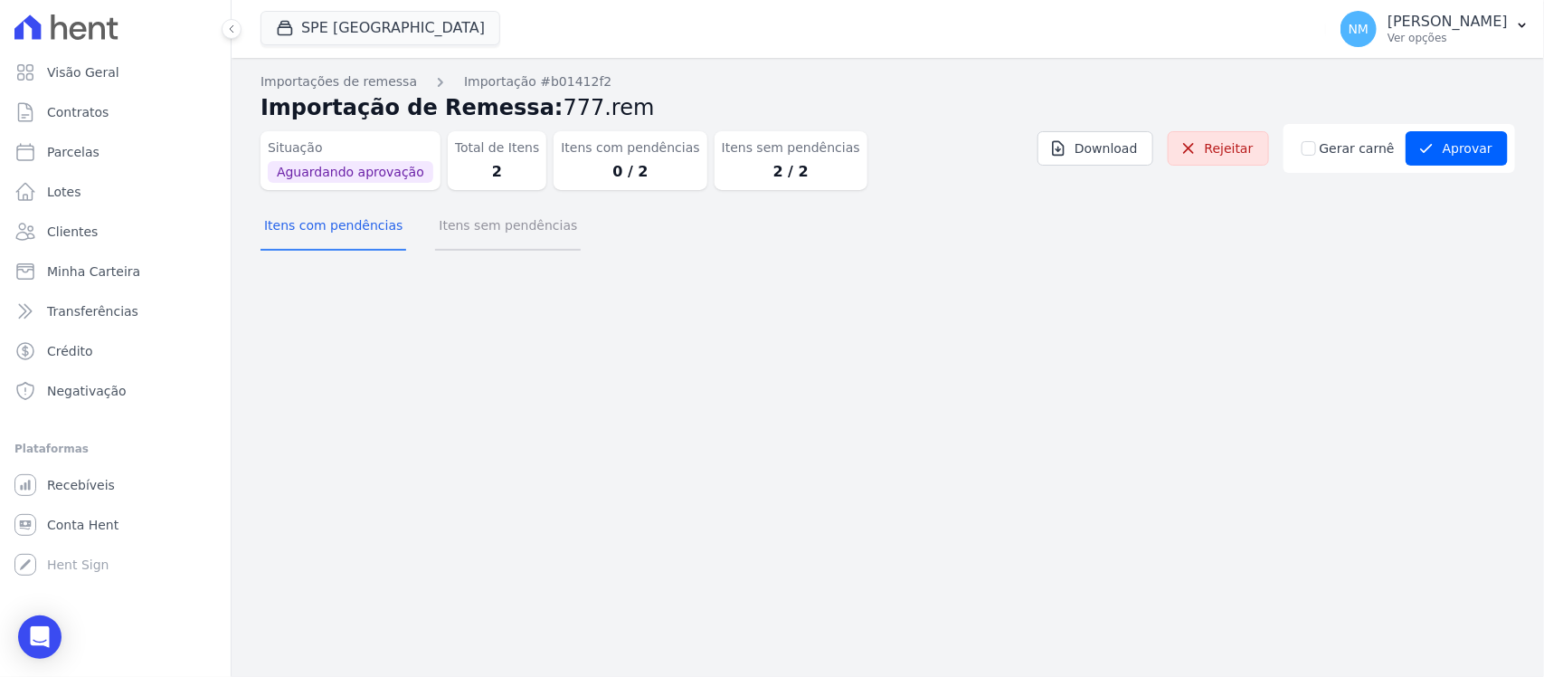
click at [512, 232] on button "Itens sem pendências" at bounding box center [508, 227] width 146 height 47
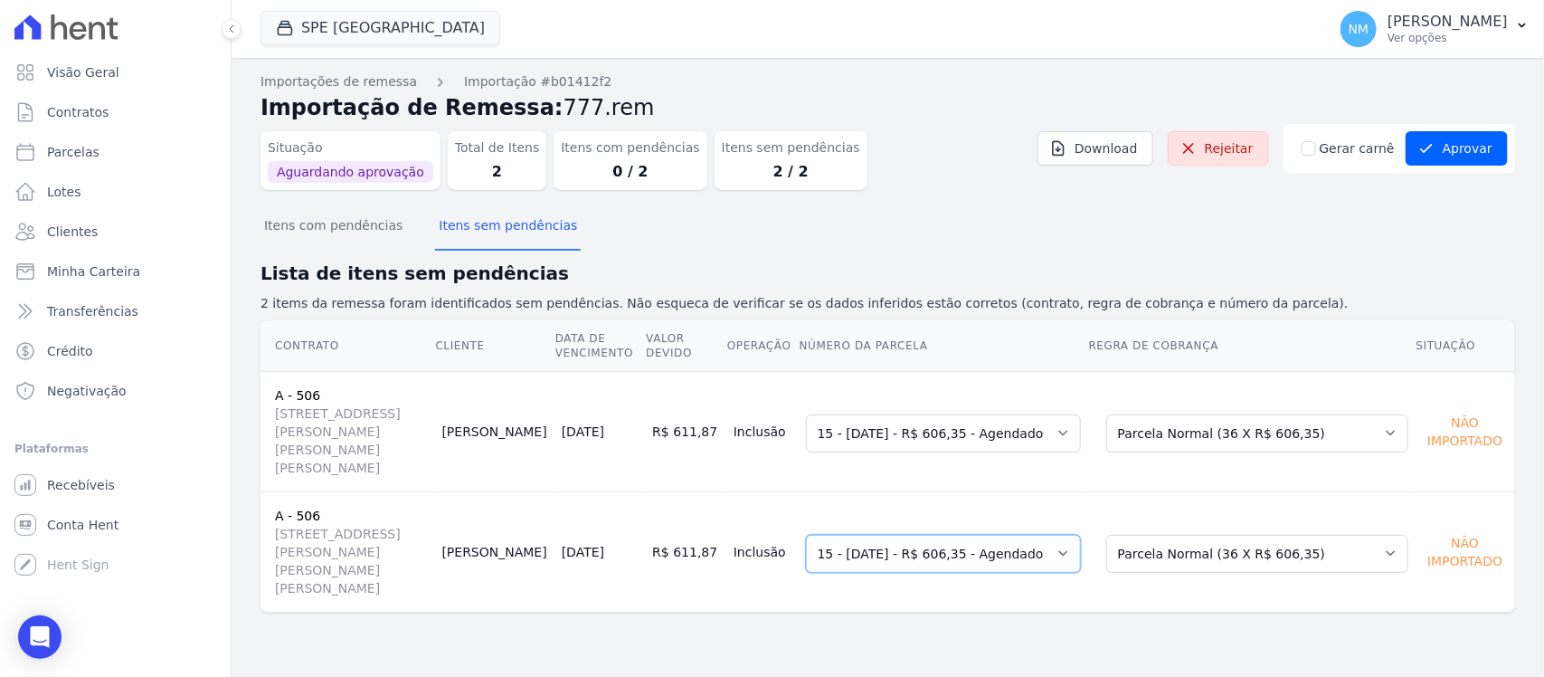
click at [1081, 535] on select "Selecione uma 15 - 15/09/2025 - R$ 606,35 - Agendado 16 - 15/10/2025 - R$ 606,3…" at bounding box center [943, 554] width 275 height 38
click at [1081, 416] on select "Selecione uma 15 - 15/09/2025 - R$ 606,35 - Agendado 16 - 15/10/2025 - R$ 606,3…" at bounding box center [943, 433] width 275 height 38
click at [1081, 535] on select "Selecione uma 15 - 15/09/2025 - R$ 606,35 - Agendado 16 - 15/10/2025 - R$ 606,3…" at bounding box center [943, 554] width 275 height 38
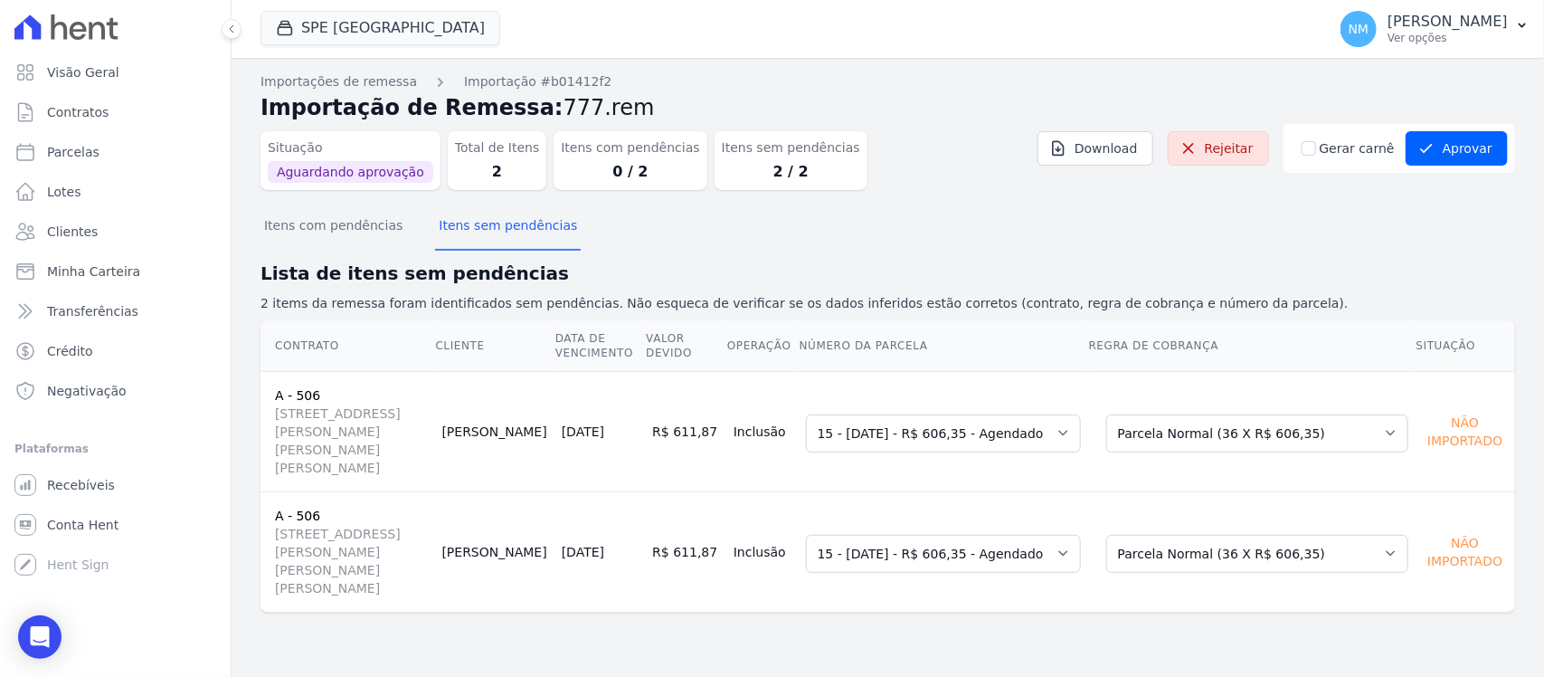
click at [728, 602] on div "Importações de remessa Importação #b01412f2 Importação de Remessa: 777.rem Situ…" at bounding box center [888, 367] width 1313 height 619
click at [1081, 535] on select "Selecione uma 15 - 15/09/2025 - R$ 606,35 - Agendado 16 - 15/10/2025 - R$ 606,3…" at bounding box center [943, 554] width 275 height 38
click at [1453, 152] on button "Aprovar" at bounding box center [1457, 148] width 102 height 34
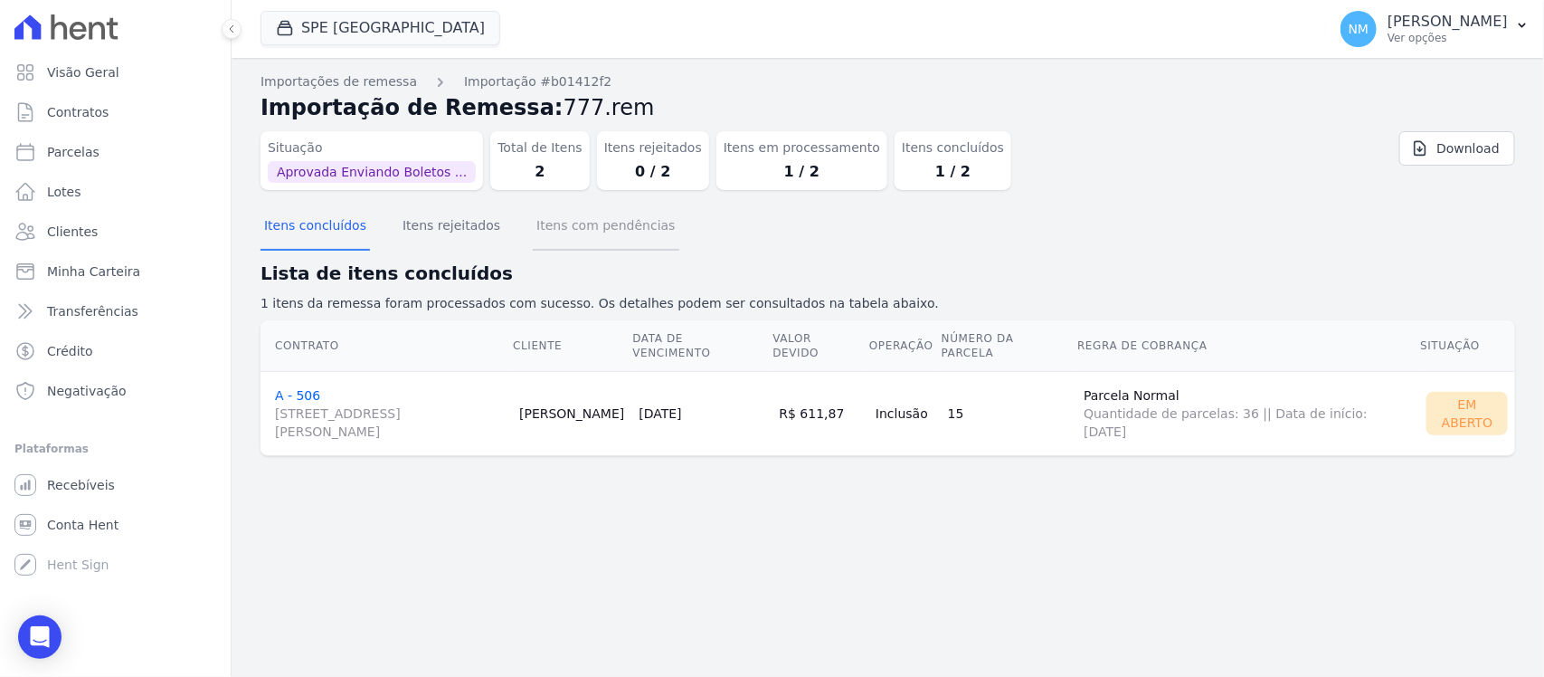
click at [556, 217] on button "Itens com pendências" at bounding box center [606, 227] width 146 height 47
click at [621, 229] on button "Itens com pendências" at bounding box center [606, 227] width 146 height 47
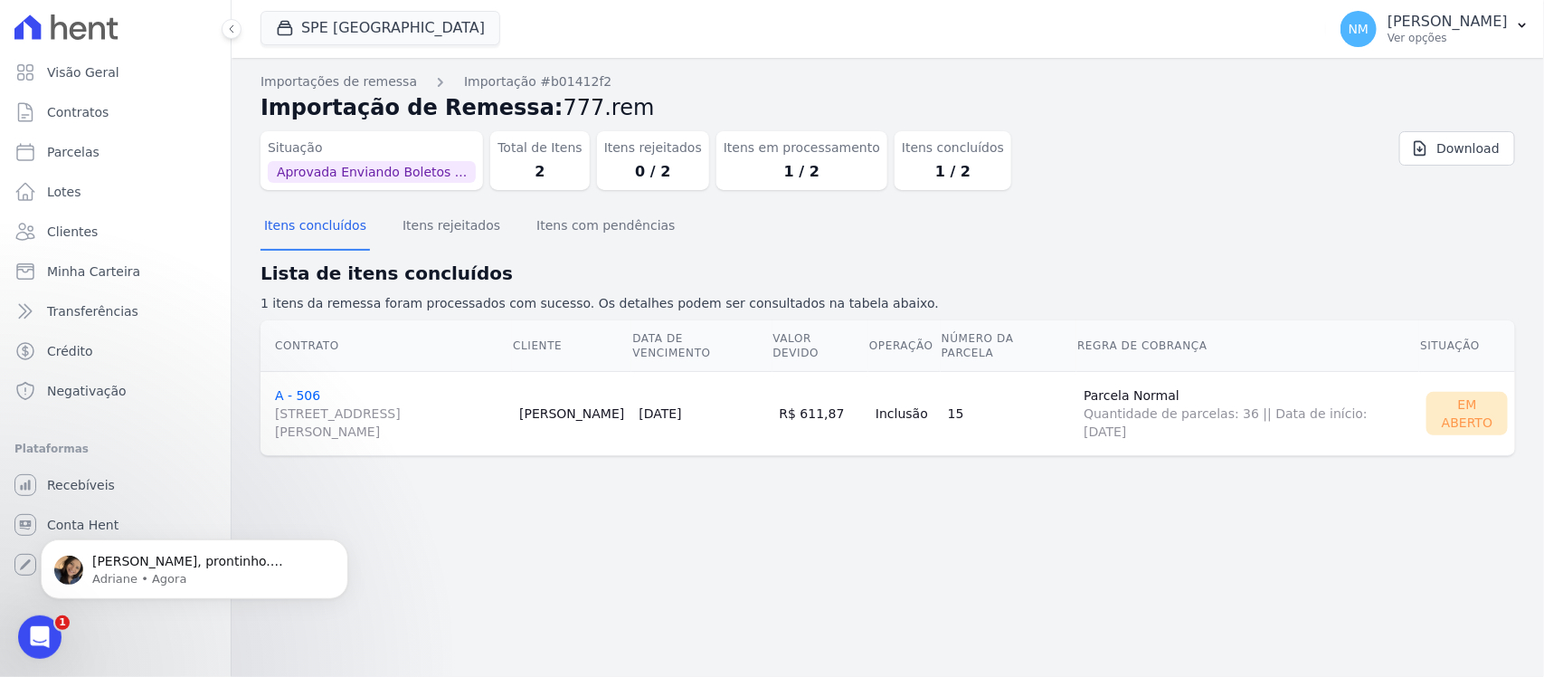
click at [46, 624] on div "Abertura do Messenger da Intercom" at bounding box center [40, 636] width 60 height 60
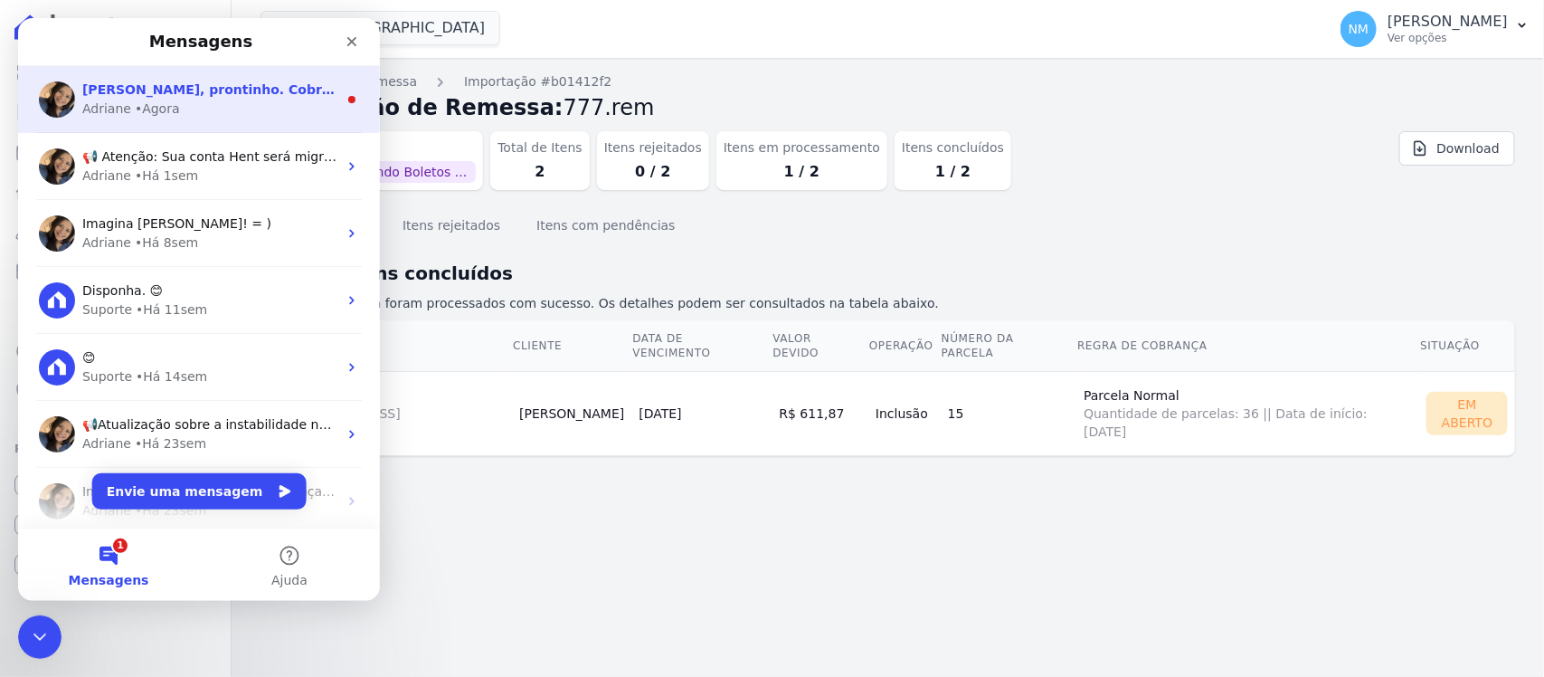
click at [164, 107] on div "• Agora" at bounding box center [157, 109] width 45 height 19
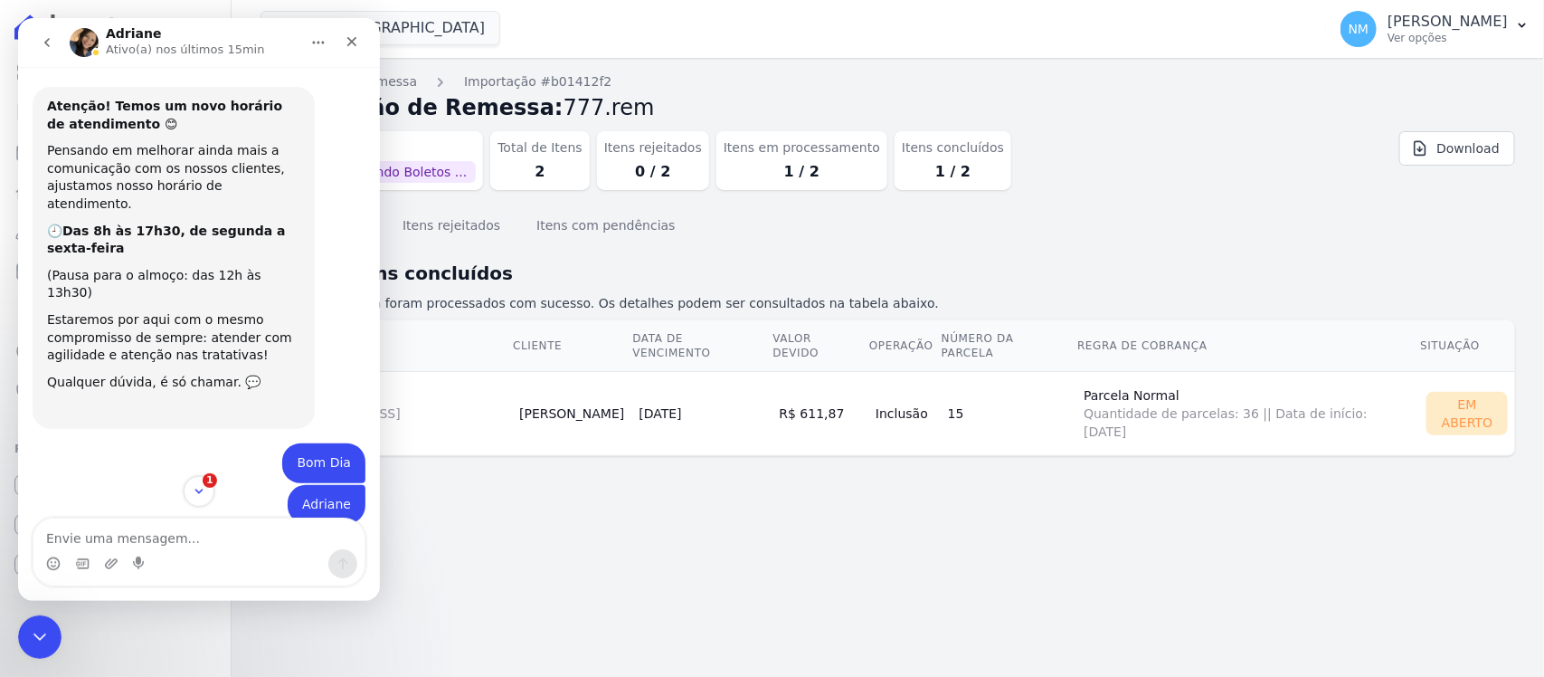
scroll to position [20, 0]
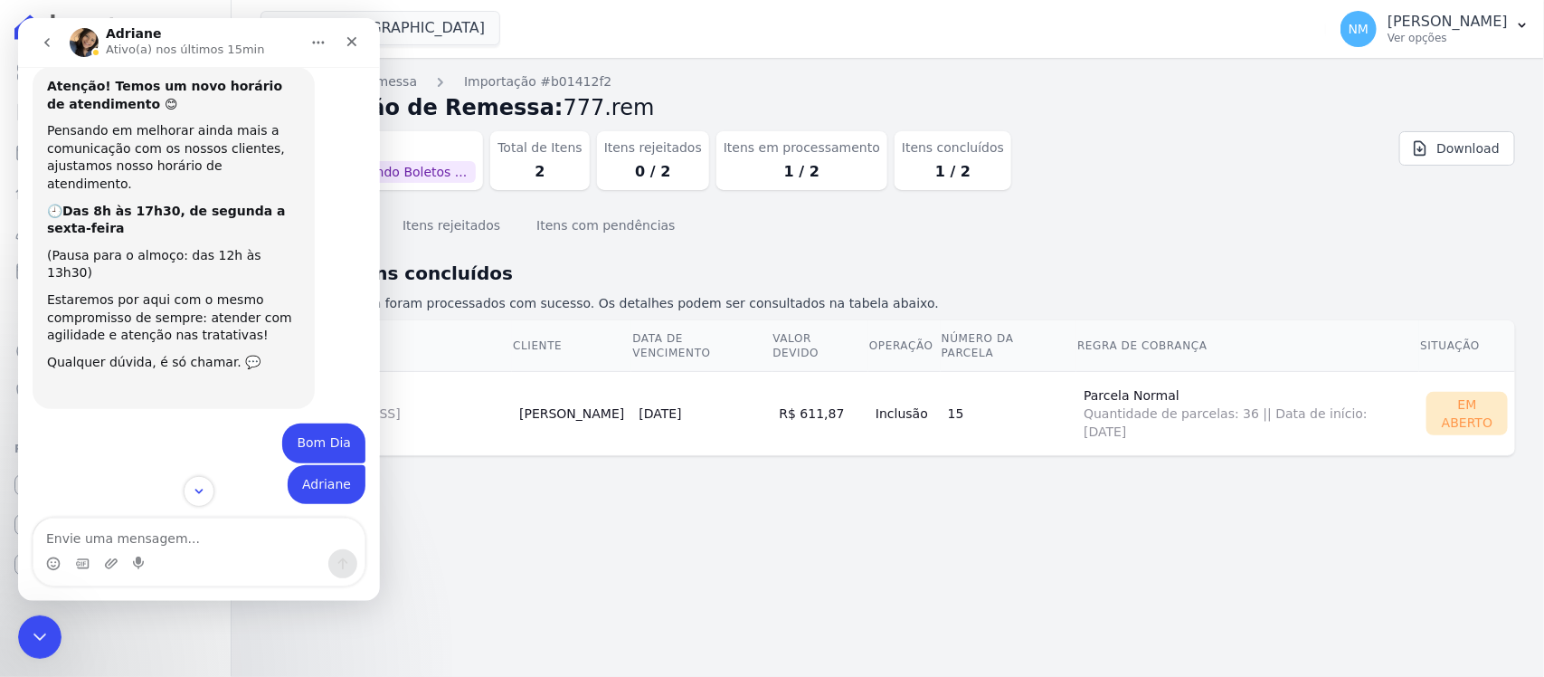
click at [97, 536] on textarea "Envie uma mensagem..." at bounding box center [198, 533] width 331 height 31
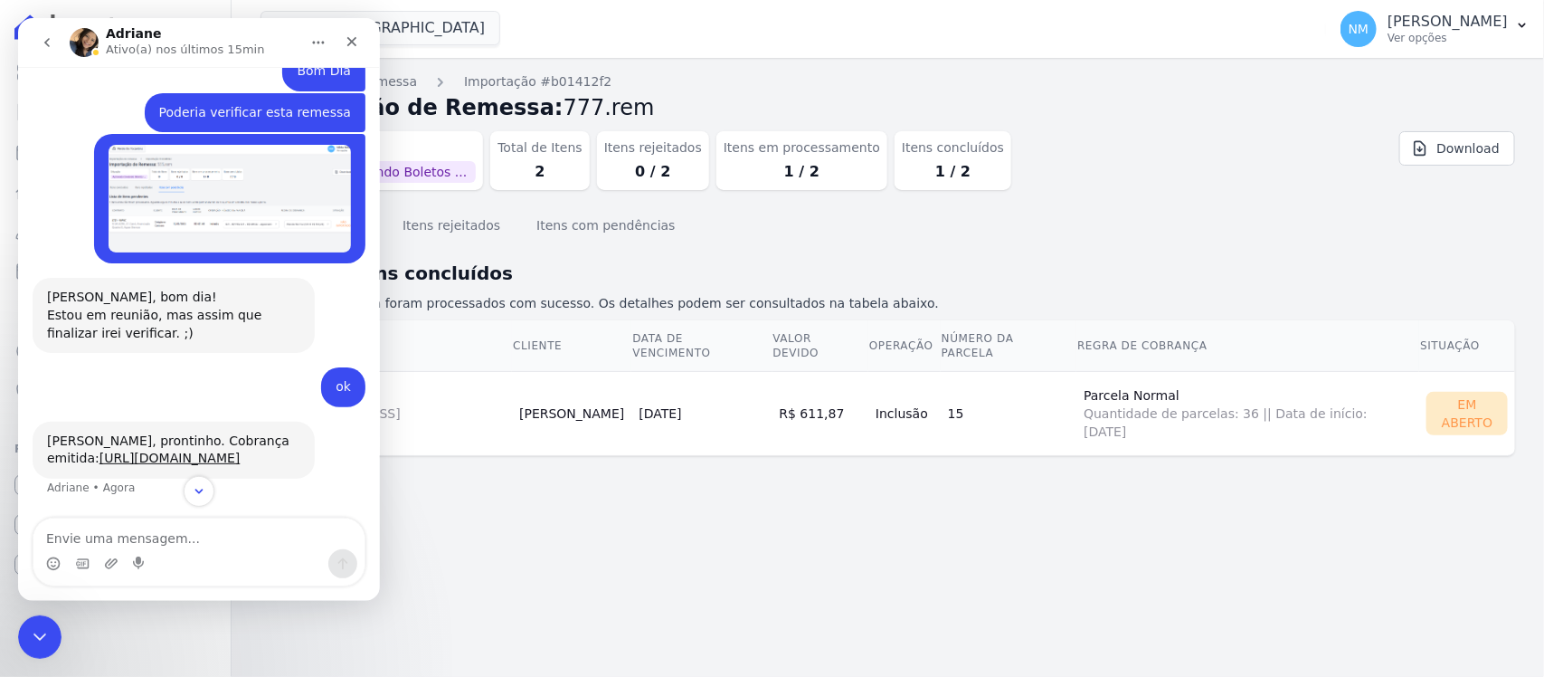
scroll to position [8736, 0]
click at [219, 450] on link "https://app.hent.com.br/integrations/cnab/cobranca_file_imports/56ad2dc1-854b-4…" at bounding box center [170, 457] width 141 height 14
click at [137, 526] on textarea "Envie uma mensagem..." at bounding box center [198, 533] width 331 height 31
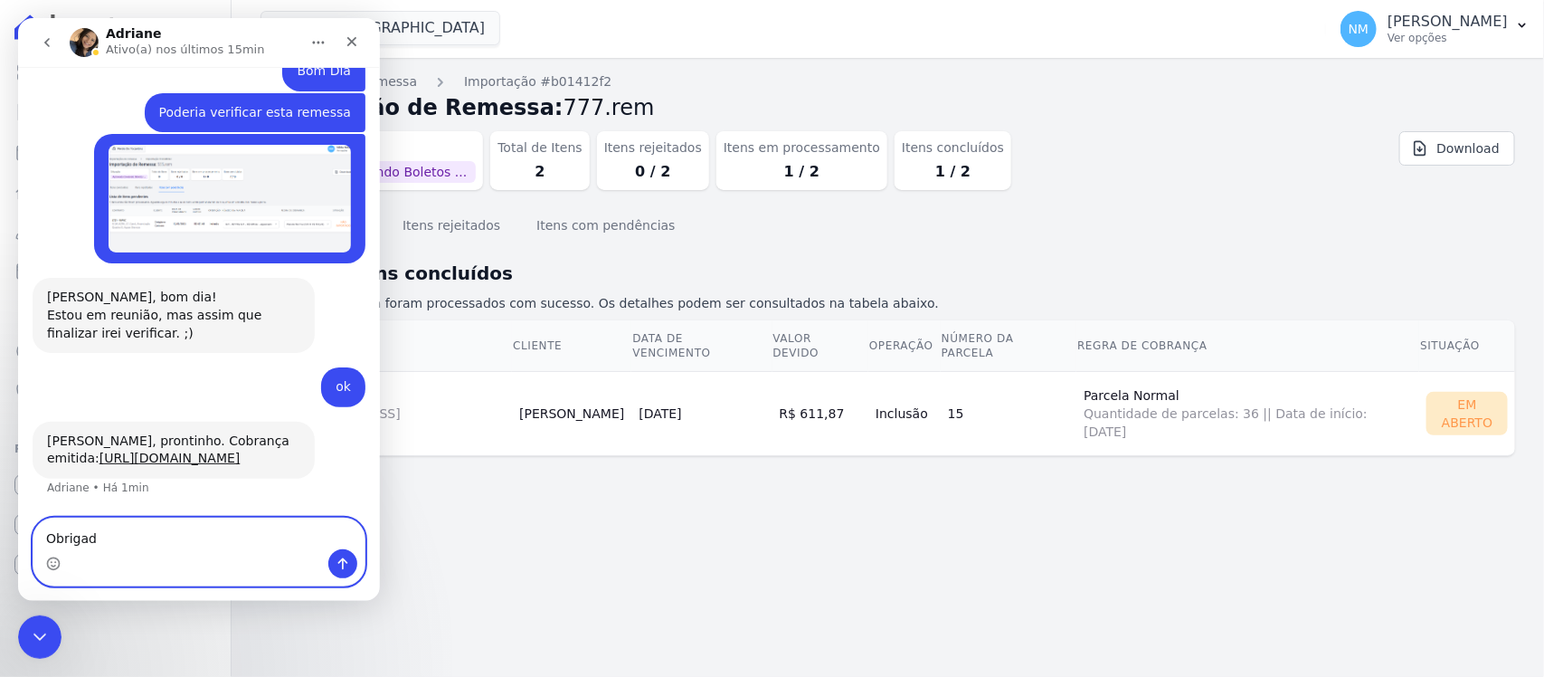
type textarea "Obrigada"
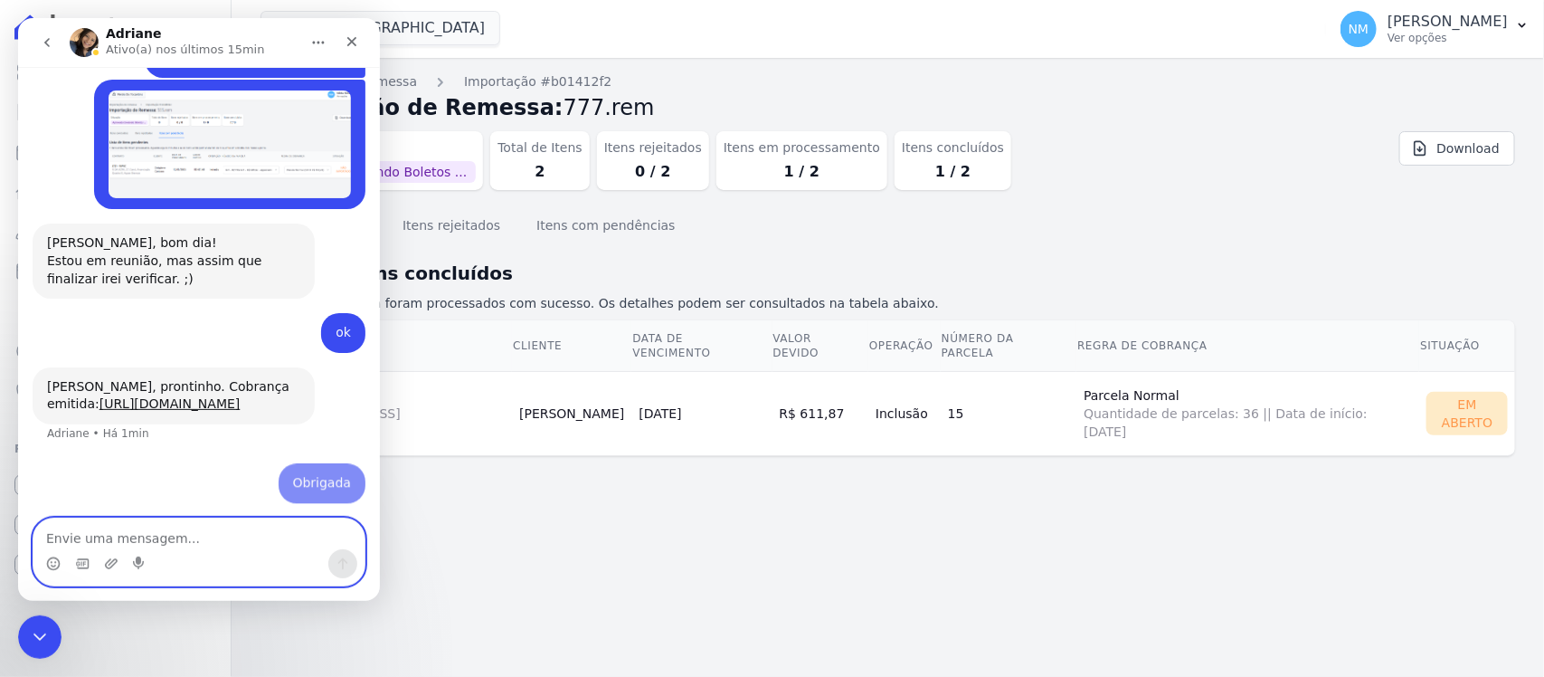
scroll to position [8791, 0]
type textarea "Adriane"
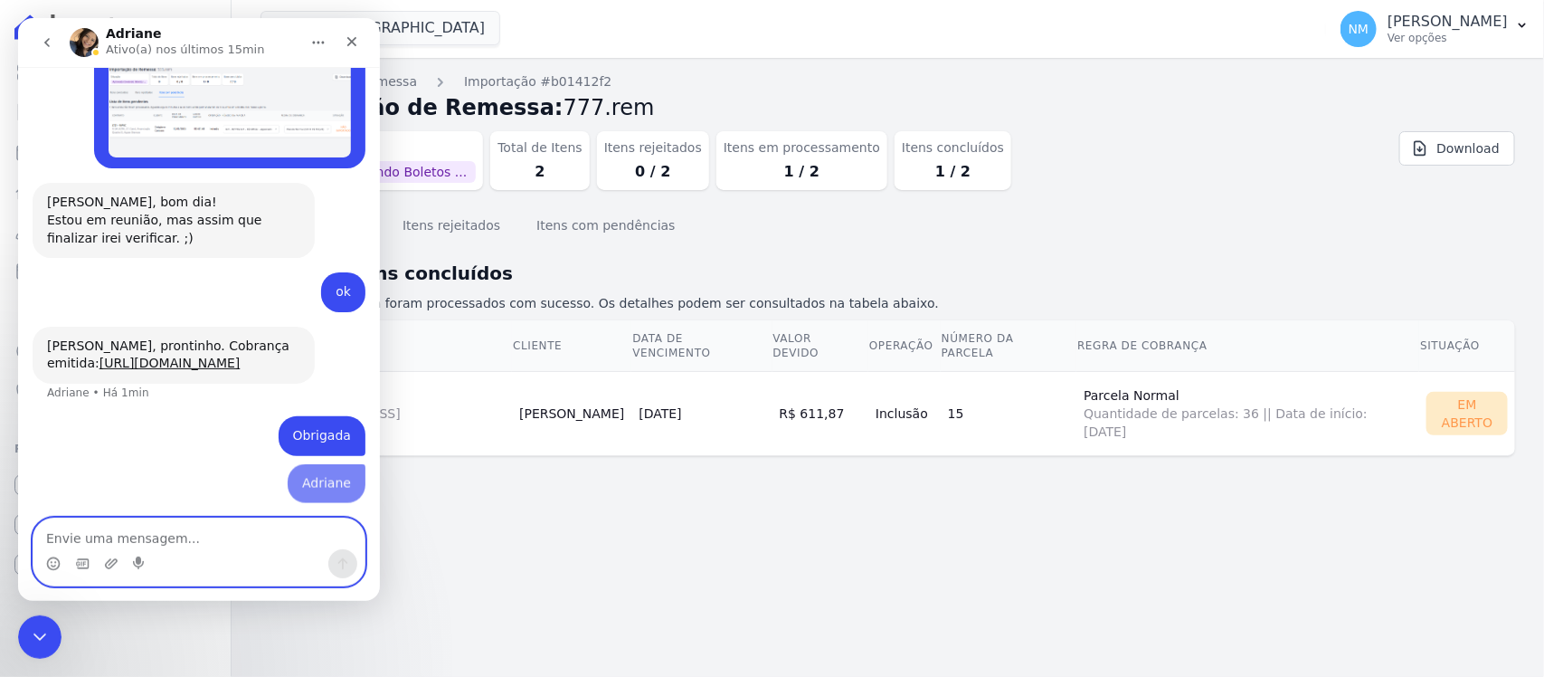
scroll to position [8831, 0]
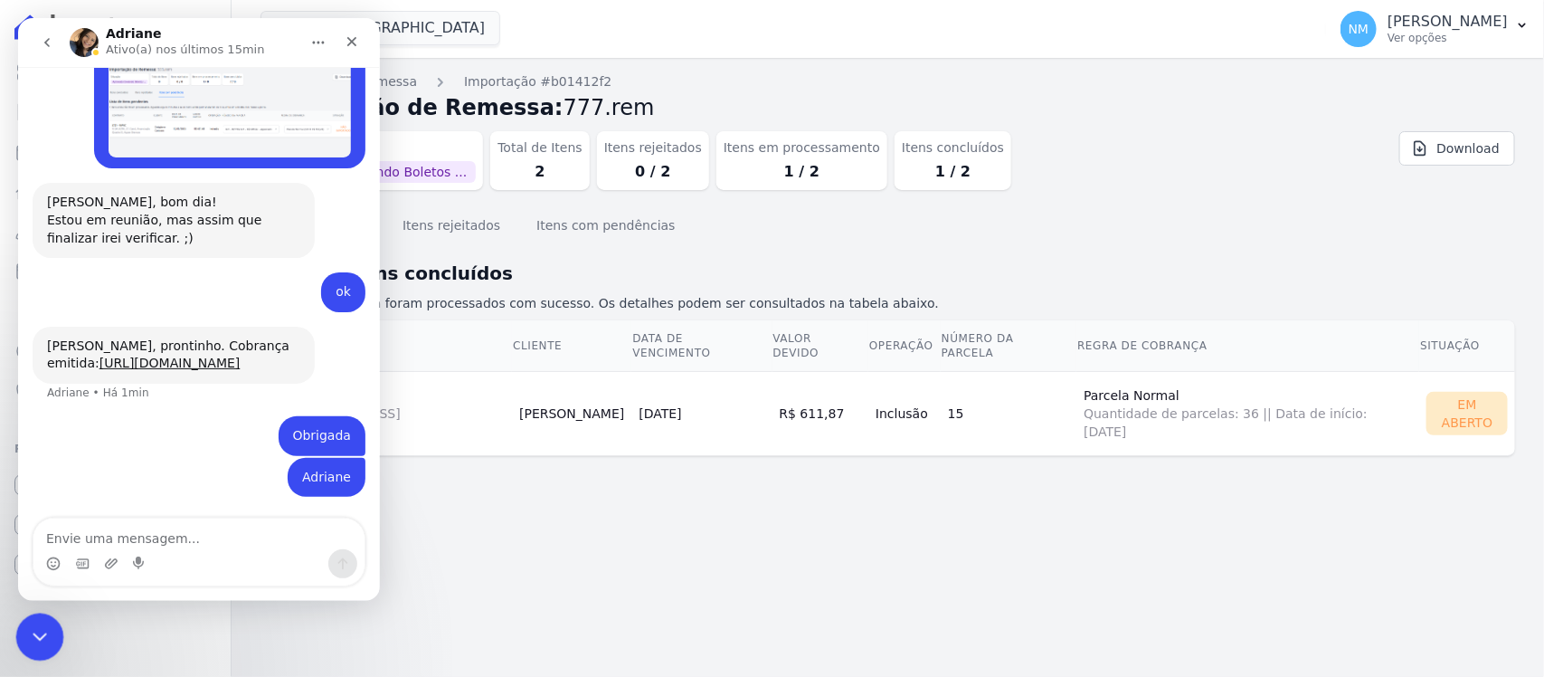
click at [48, 629] on div "Encerramento do Messenger da Intercom" at bounding box center [36, 633] width 43 height 43
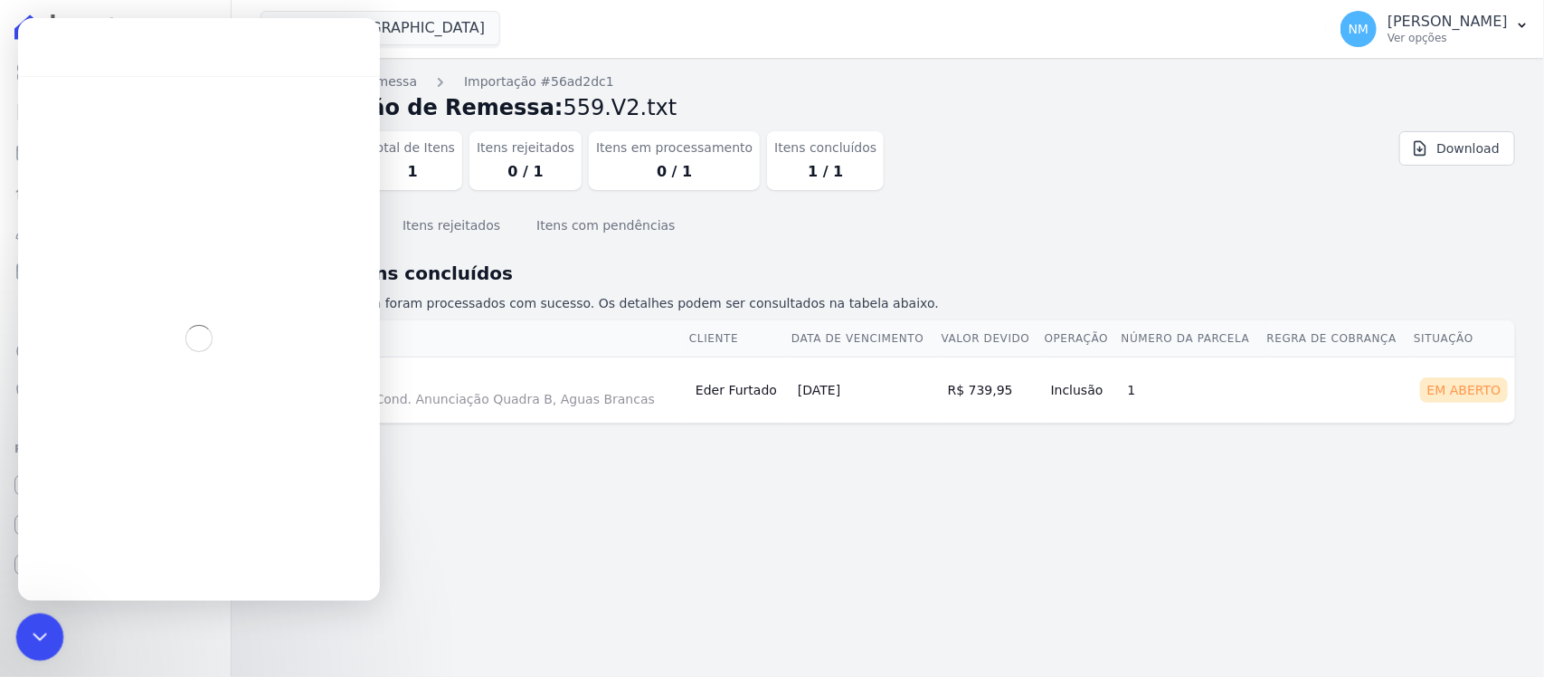
drag, startPoint x: 269, startPoint y: 1137, endPoint x: 43, endPoint y: 630, distance: 555.2
click at [38, 631] on icon "Encerramento do Messenger da Intercom" at bounding box center [37, 634] width 22 height 22
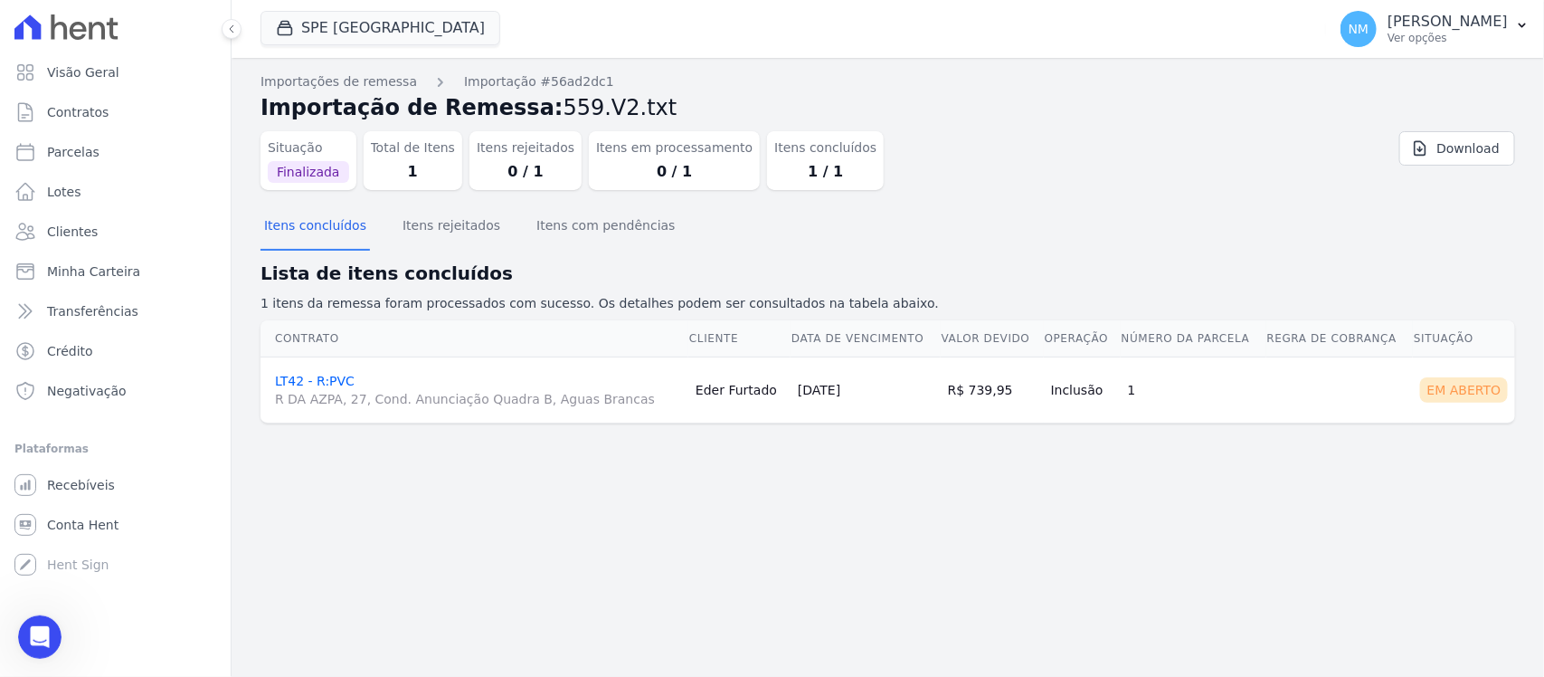
scroll to position [8736, 0]
click at [312, 381] on link "LT42 - R:PVC R DA AZPA, 27, Cond. Anunciação Quadra B, Aguas Brancas" at bounding box center [478, 391] width 406 height 34
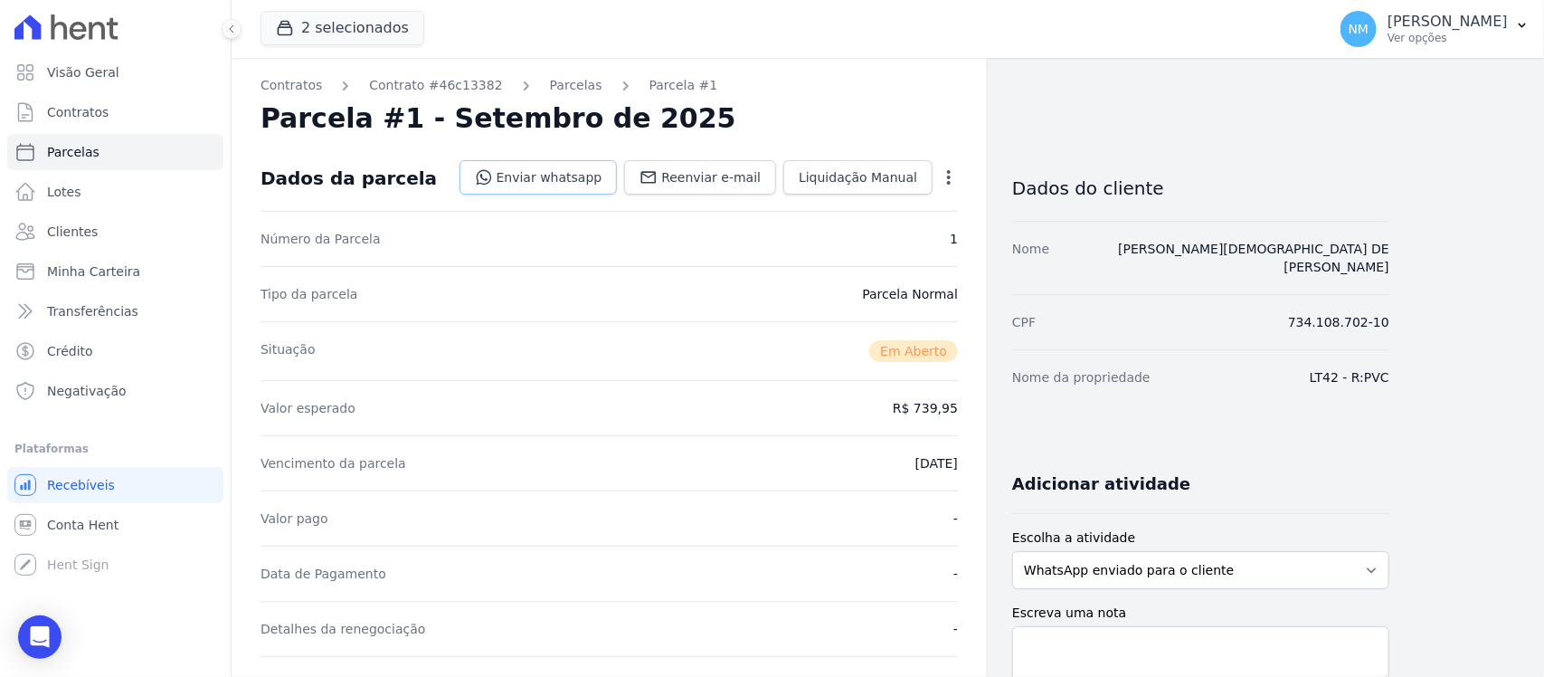
drag, startPoint x: 592, startPoint y: 170, endPoint x: 627, endPoint y: 179, distance: 35.5
click at [595, 170] on link "Enviar whatsapp" at bounding box center [539, 177] width 158 height 34
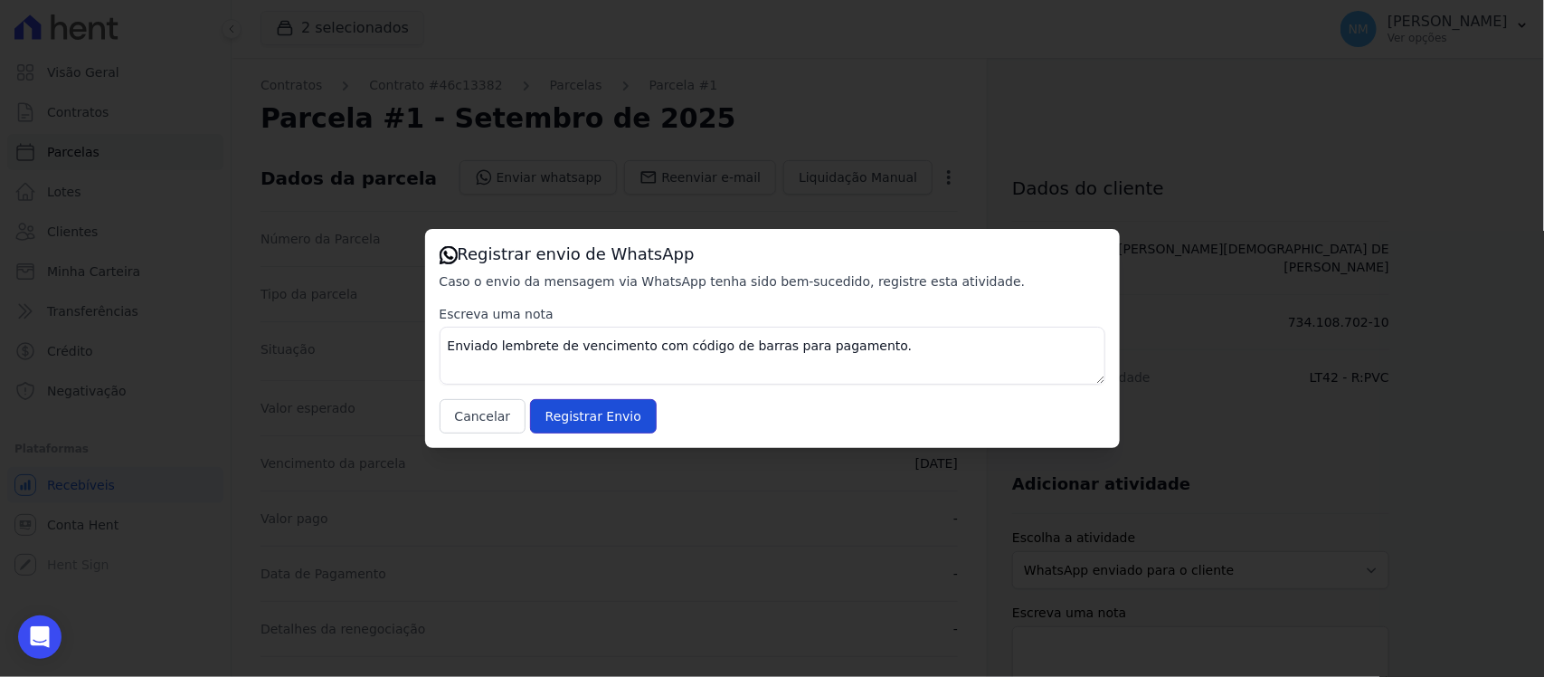
click at [634, 410] on input "Registrar Envio" at bounding box center [593, 416] width 127 height 34
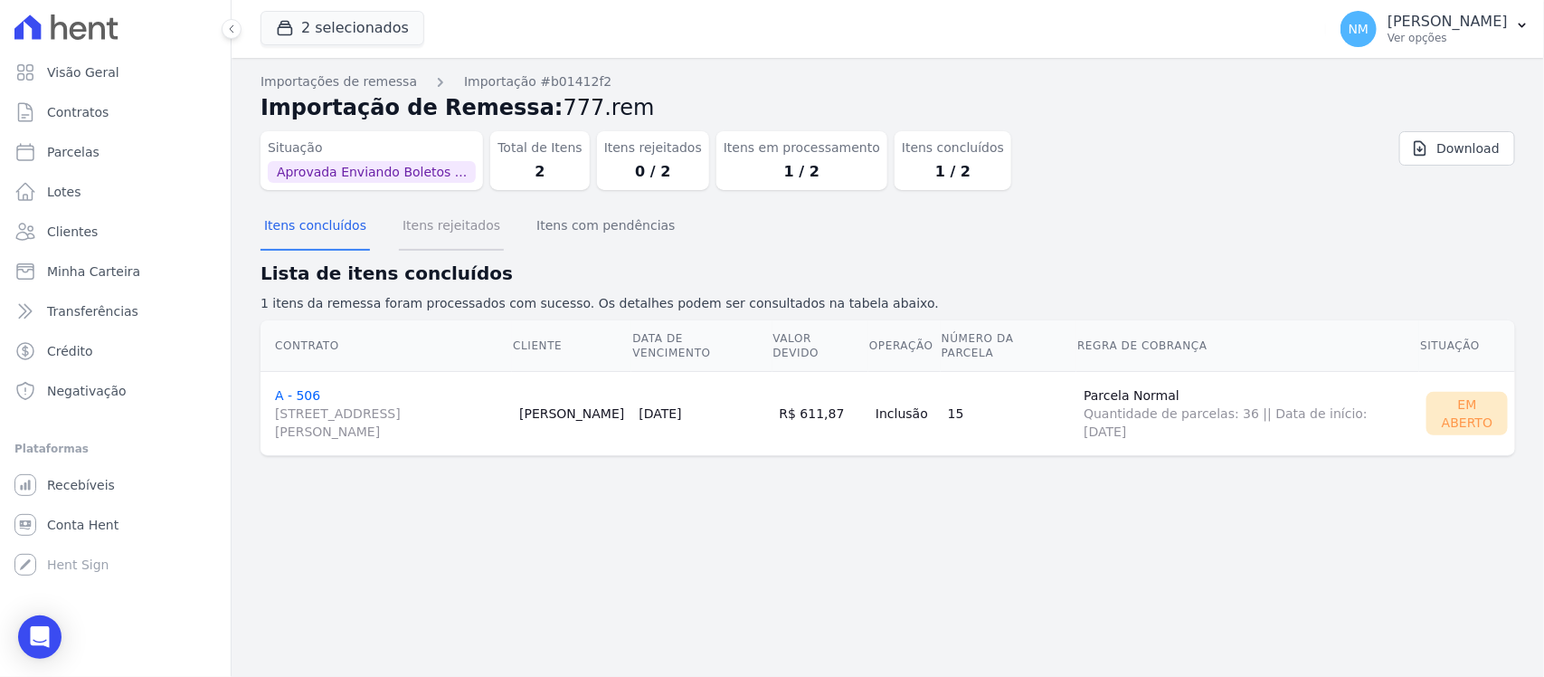
click at [426, 231] on button "Itens rejeitados" at bounding box center [451, 227] width 105 height 47
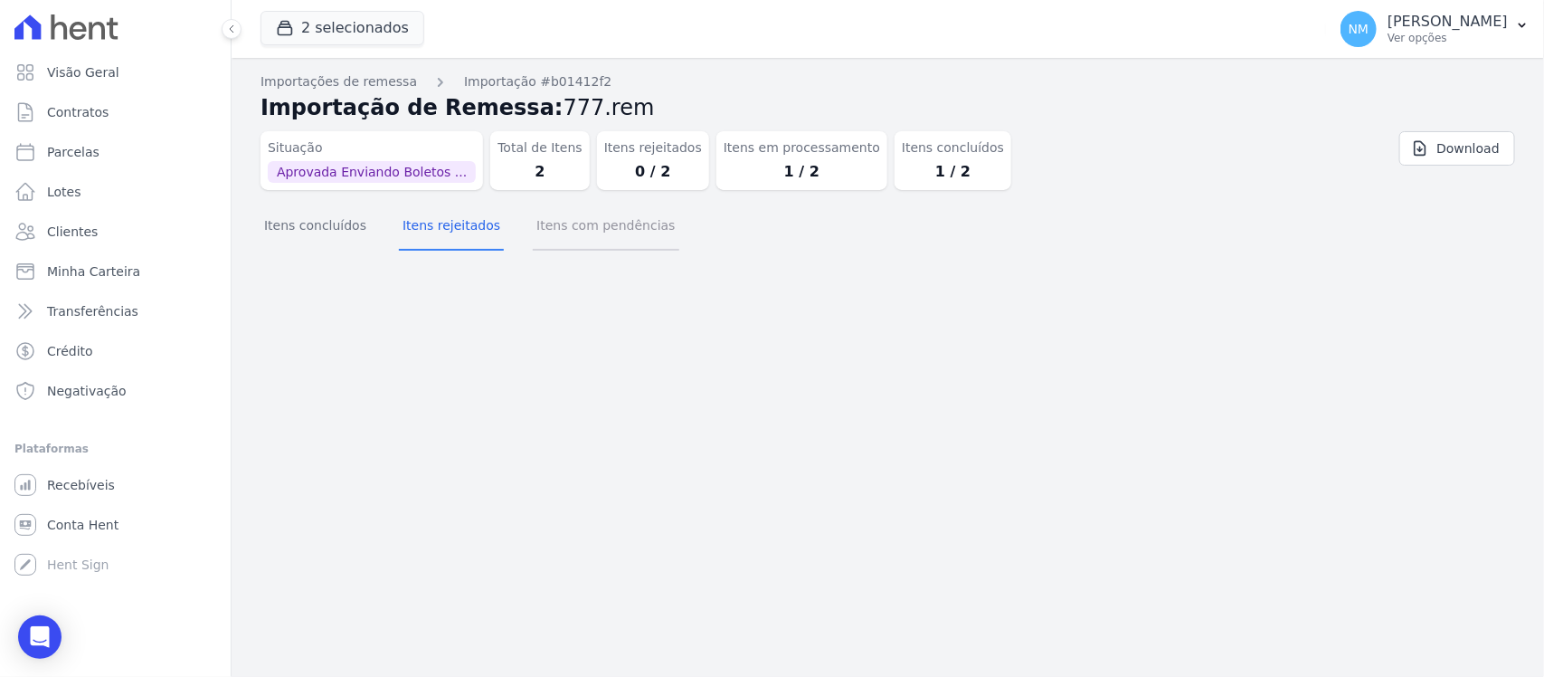
click at [561, 228] on button "Itens com pendências" at bounding box center [606, 227] width 146 height 47
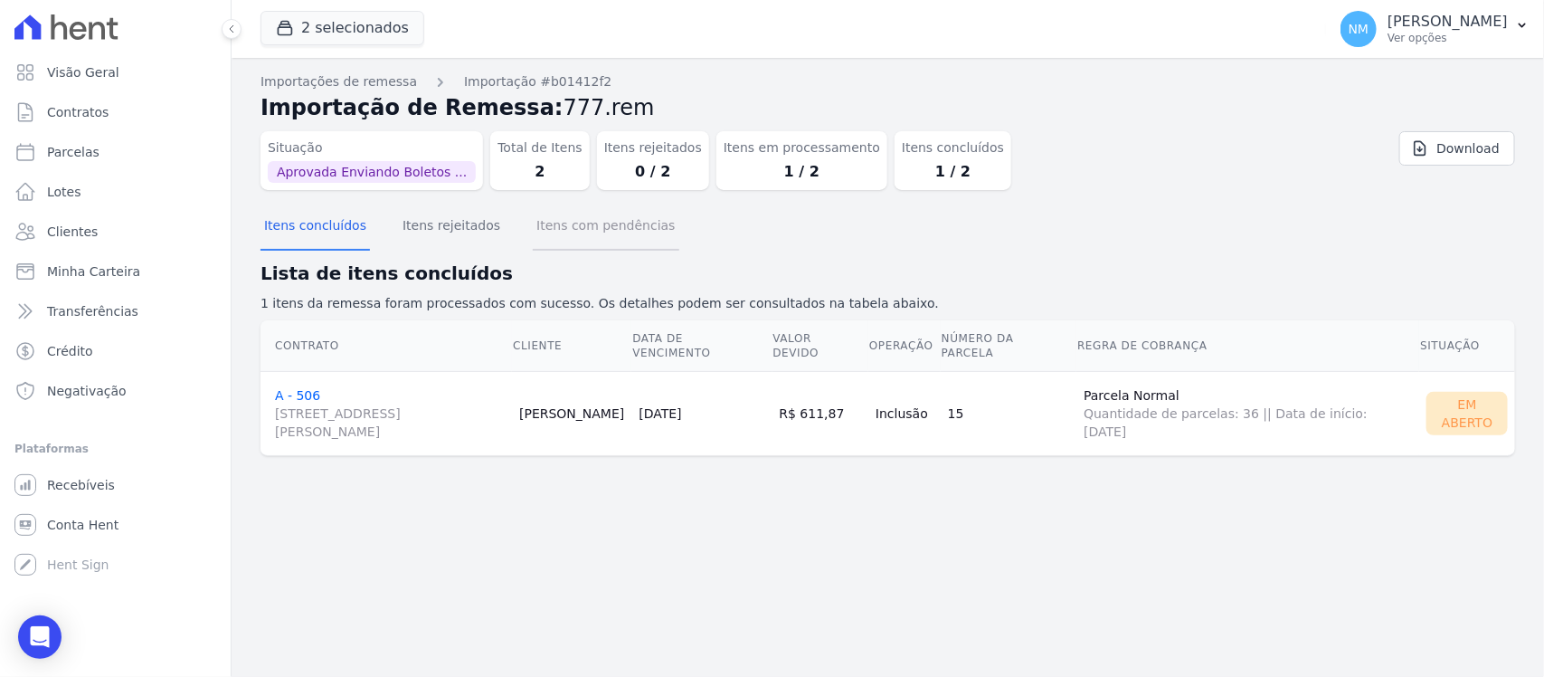
click at [563, 232] on button "Itens com pendências" at bounding box center [606, 227] width 146 height 47
click at [571, 224] on button "Itens com pendências" at bounding box center [606, 227] width 146 height 47
click at [571, 227] on button "Itens com pendências" at bounding box center [606, 227] width 146 height 47
click at [604, 238] on button "Itens com pendências" at bounding box center [606, 227] width 146 height 47
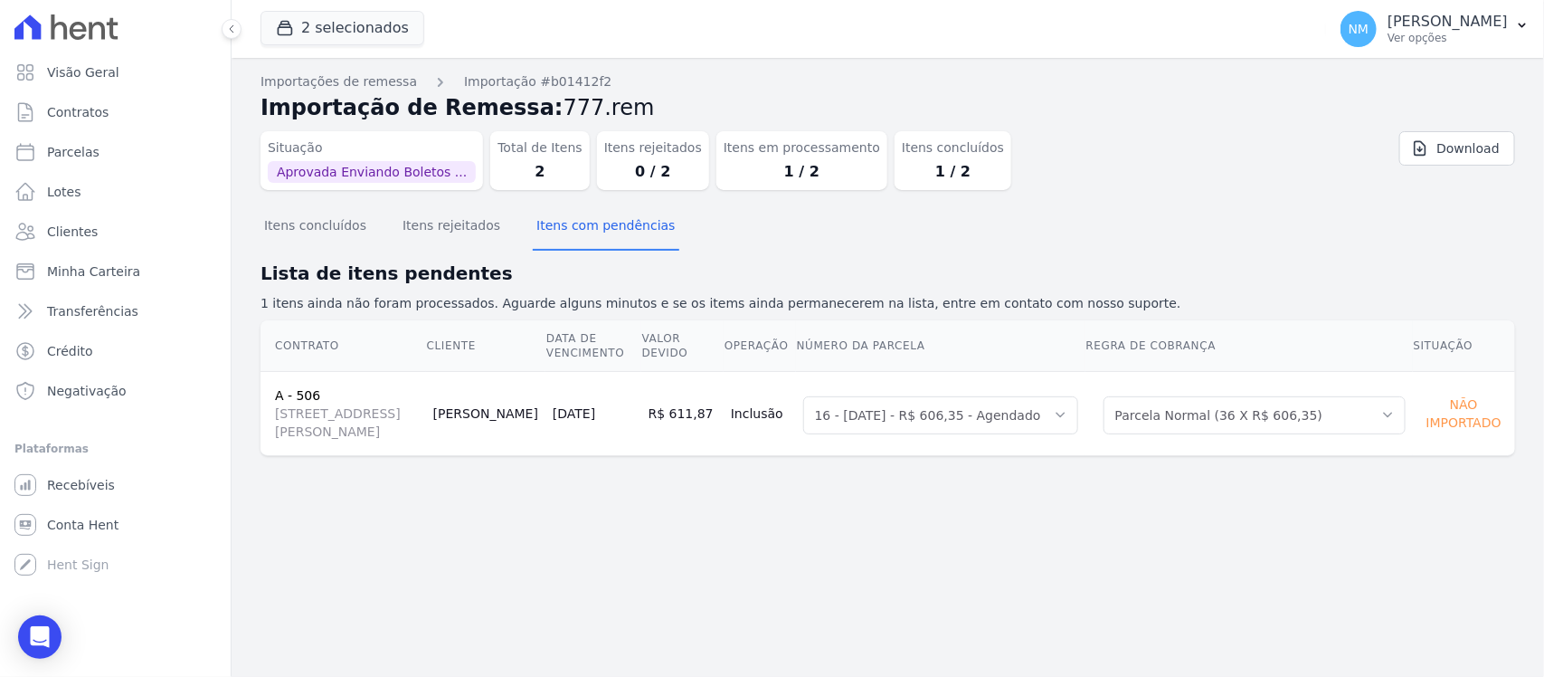
click at [797, 606] on div "Importações de remessa Importação #b01412f2 Importação de Remessa: 777.rem Situ…" at bounding box center [888, 367] width 1313 height 619
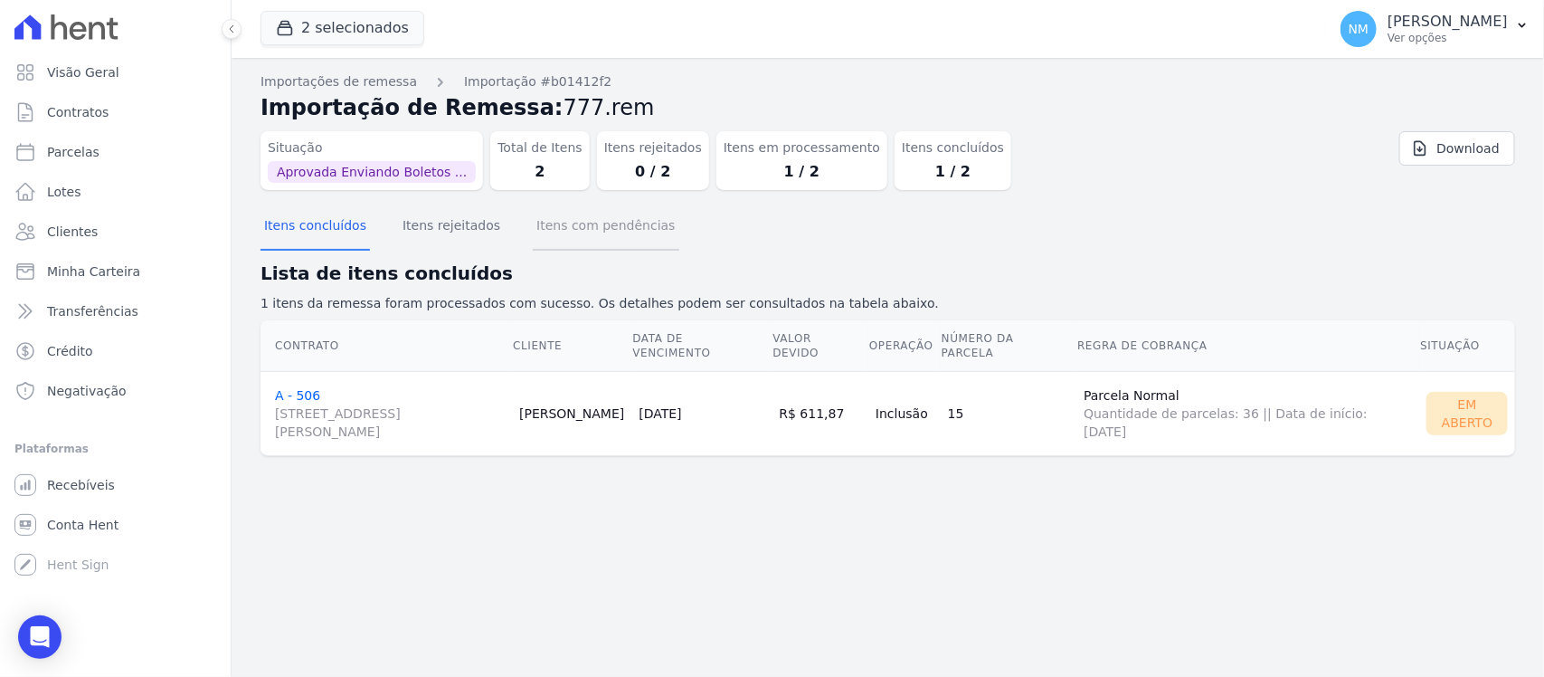
click at [582, 224] on button "Itens com pendências" at bounding box center [606, 227] width 146 height 47
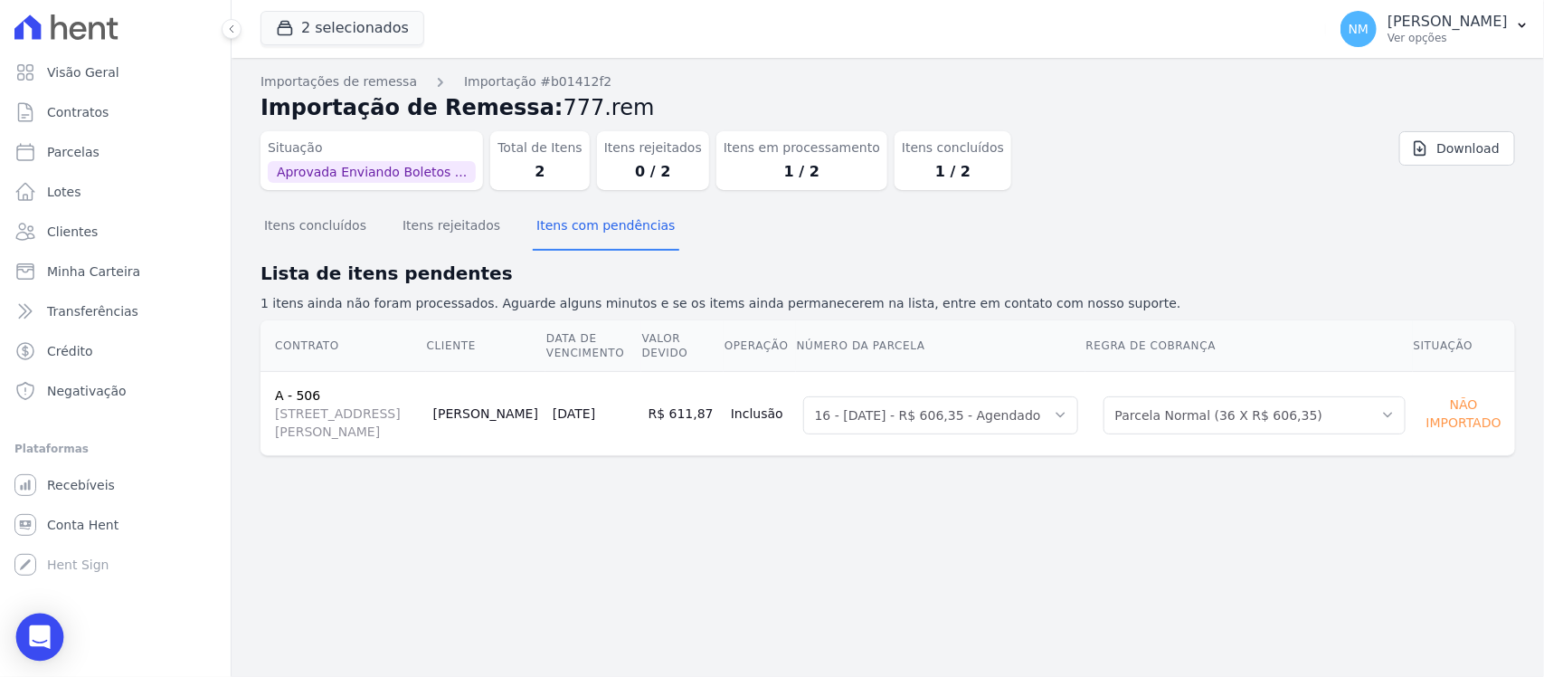
click at [37, 656] on div "Open Intercom Messenger" at bounding box center [40, 637] width 48 height 48
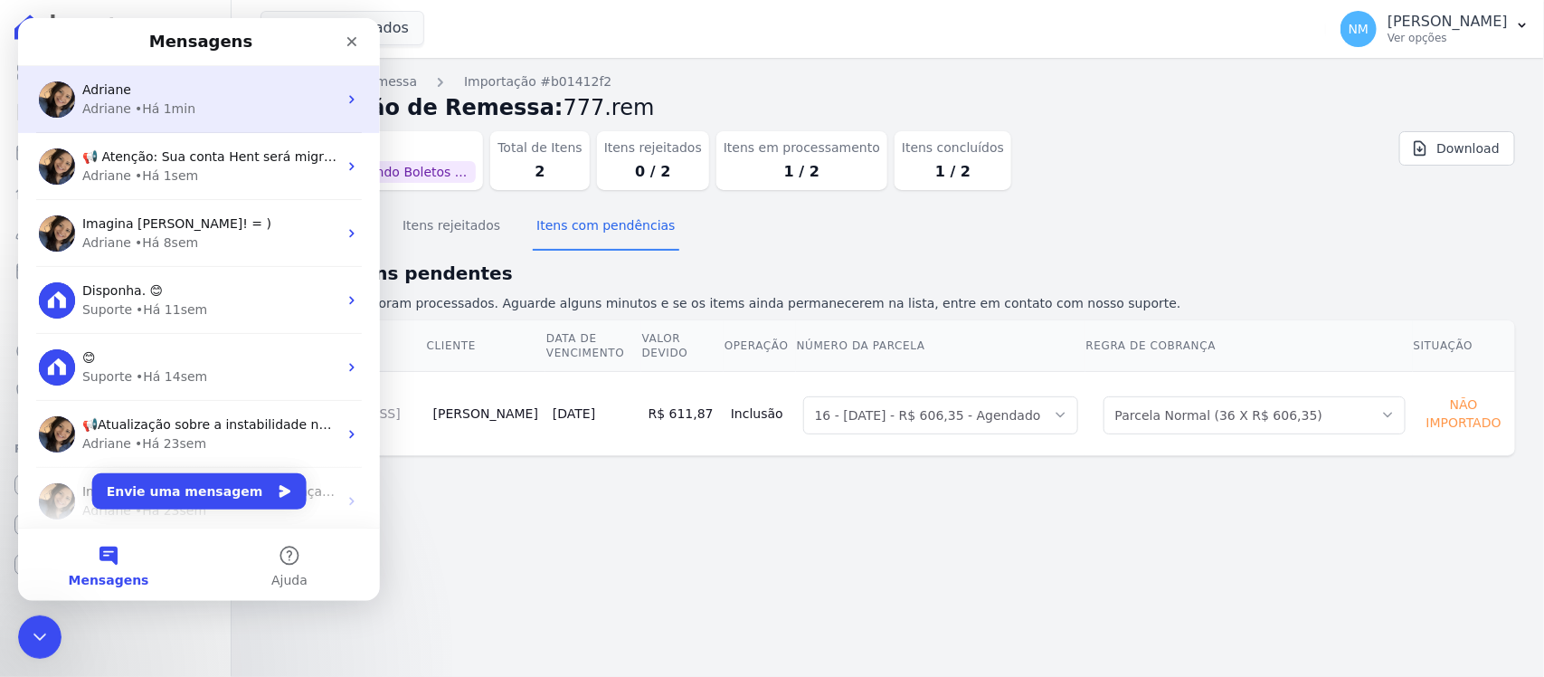
click at [183, 108] on div "• Há 1min" at bounding box center [165, 109] width 61 height 19
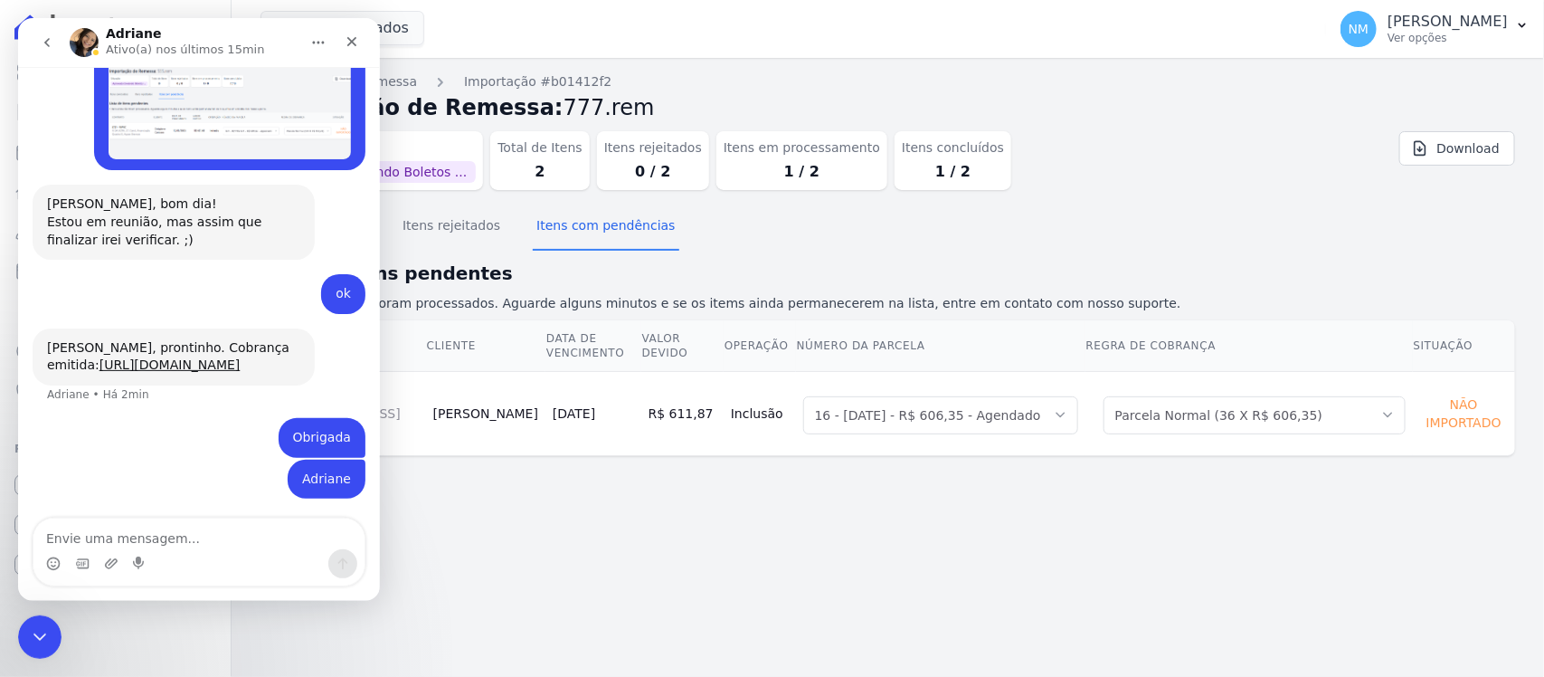
scroll to position [8831, 0]
click at [97, 527] on textarea "Envie uma mensagem..." at bounding box center [198, 533] width 331 height 31
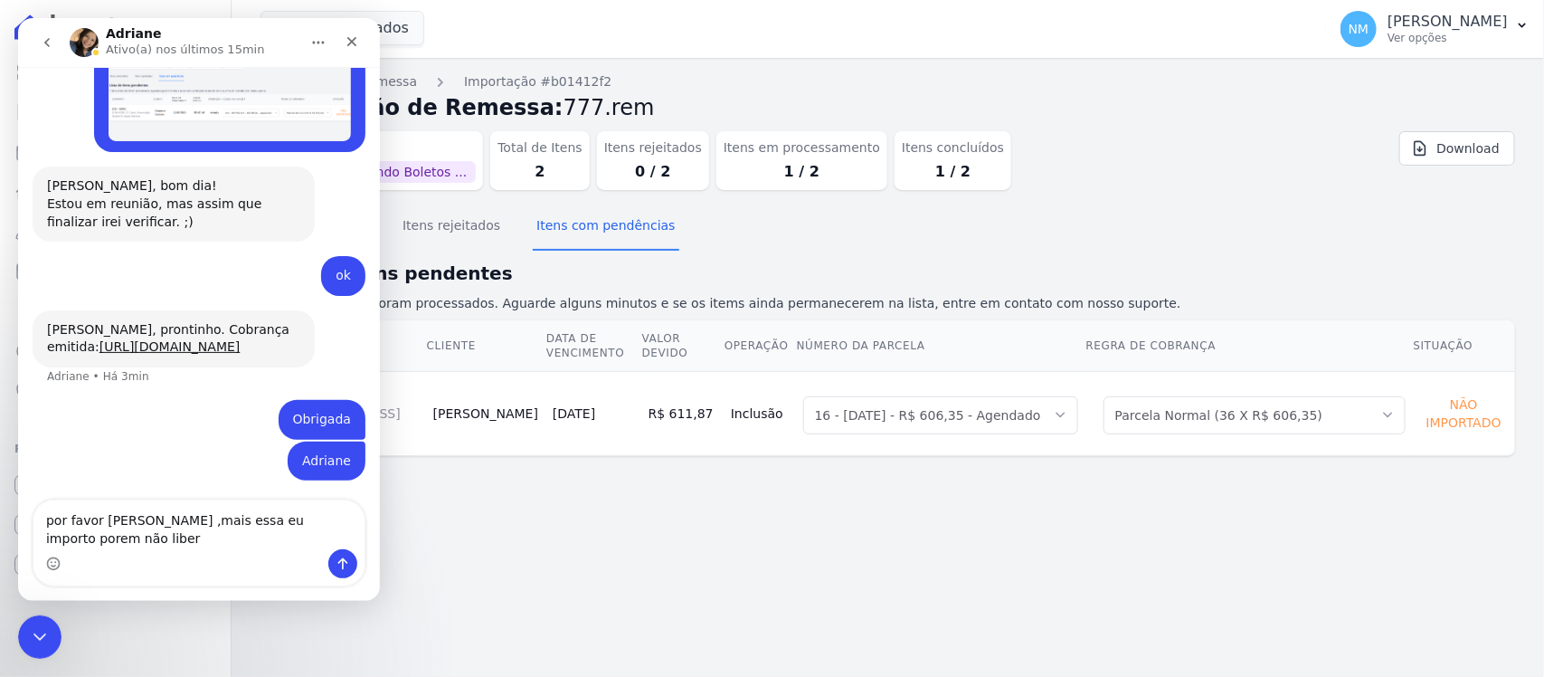
scroll to position [8849, 0]
type textarea "por favor Adriane ,mais essa eu importo porem não libera o boleto"
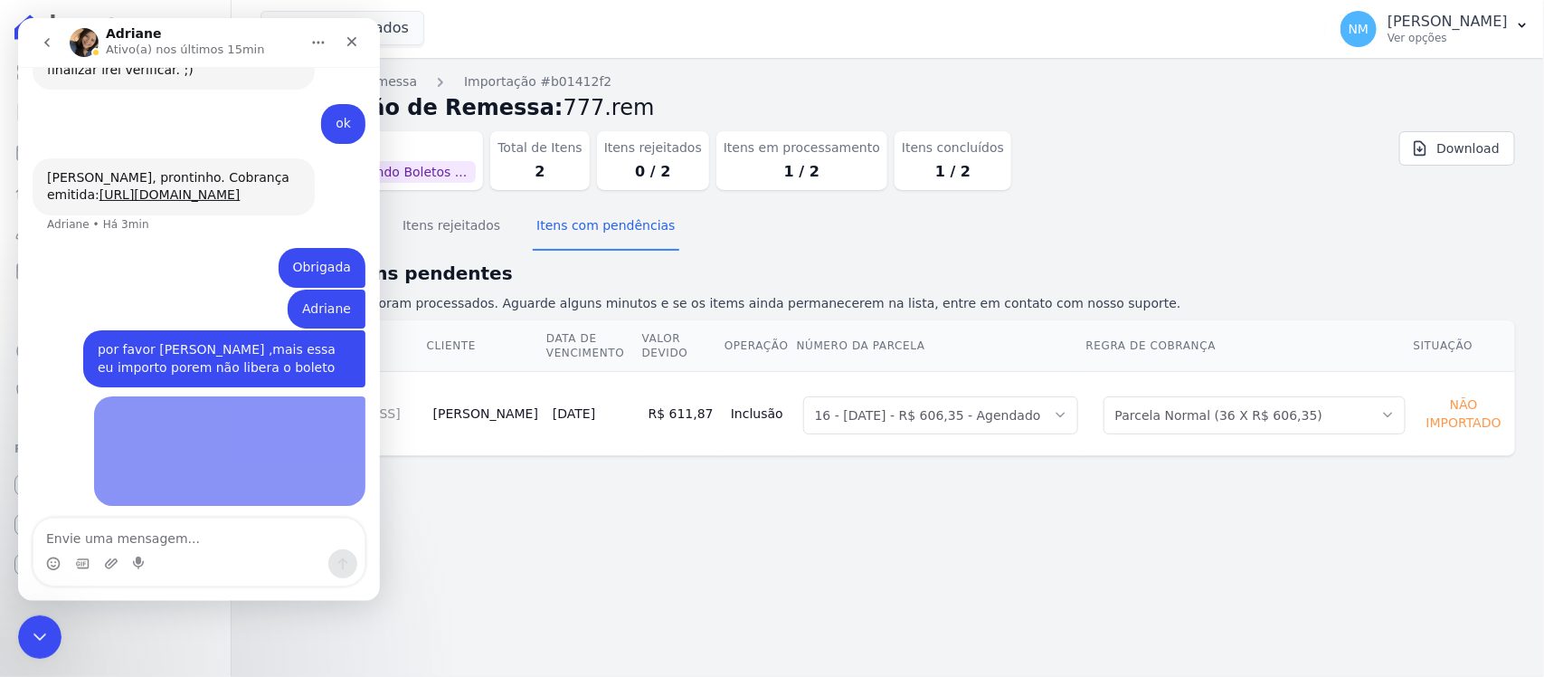
scroll to position [9002, 0]
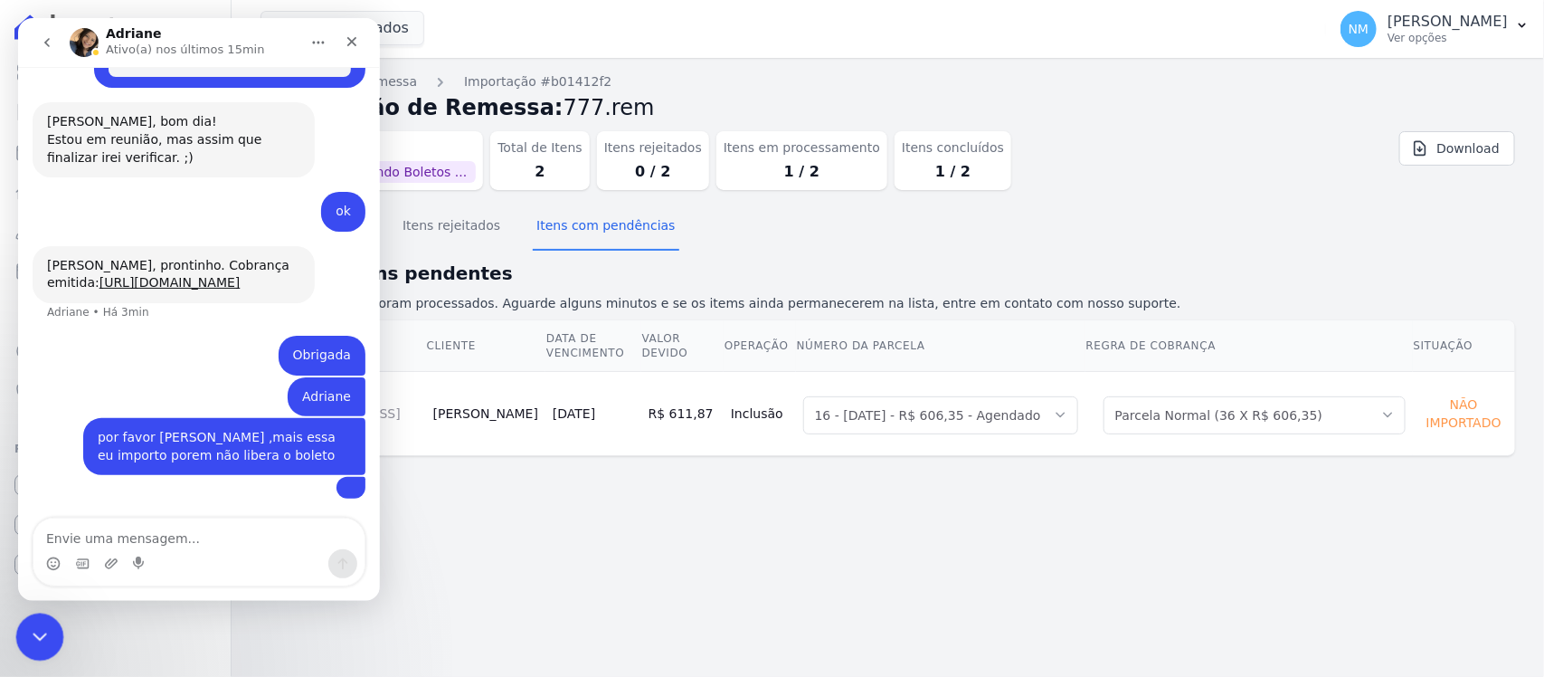
drag, startPoint x: 33, startPoint y: 630, endPoint x: 212, endPoint y: 1241, distance: 637.2
click at [31, 629] on icon "Encerramento do Messenger da Intercom" at bounding box center [37, 634] width 22 height 22
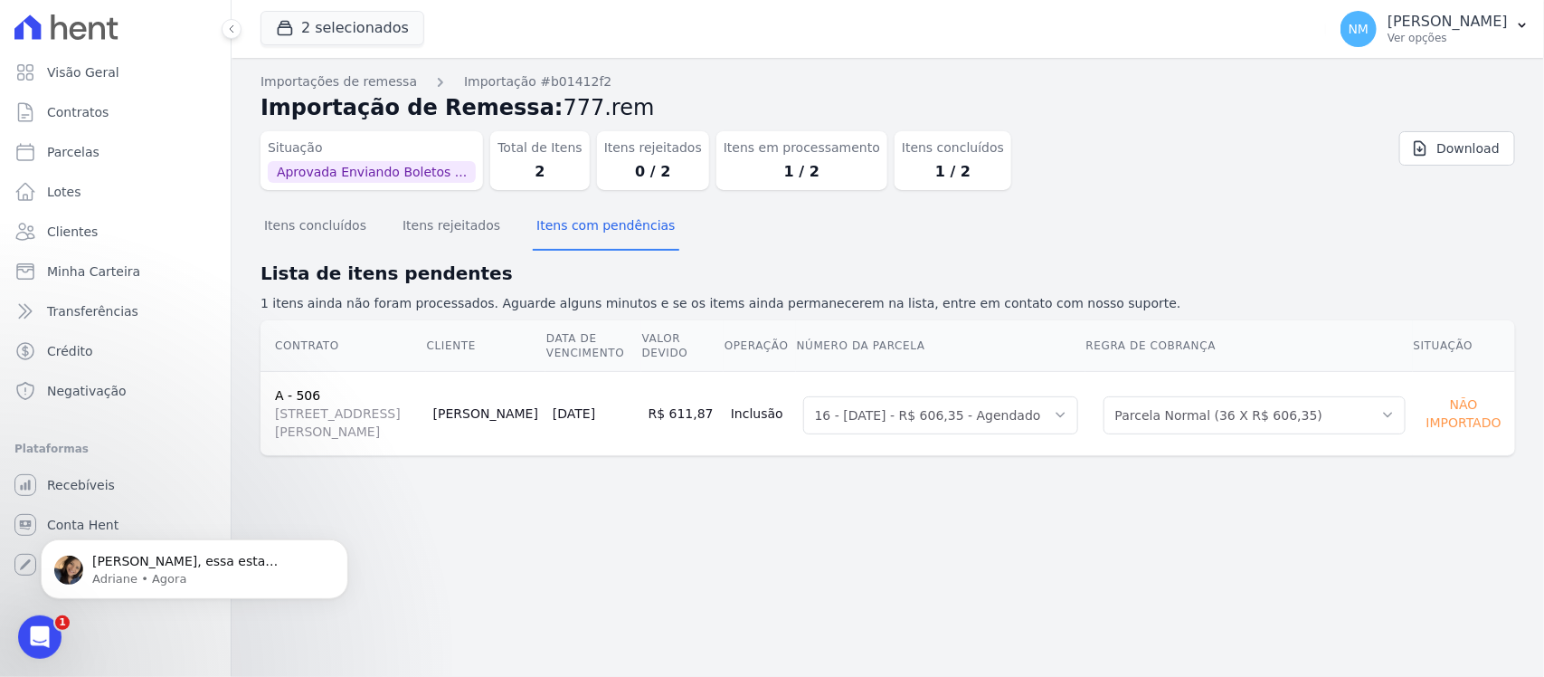
scroll to position [9092, 0]
click at [131, 559] on p "Nilda, essa esta diferente da anterior, pois todos os campos estão selecionados…" at bounding box center [208, 561] width 233 height 18
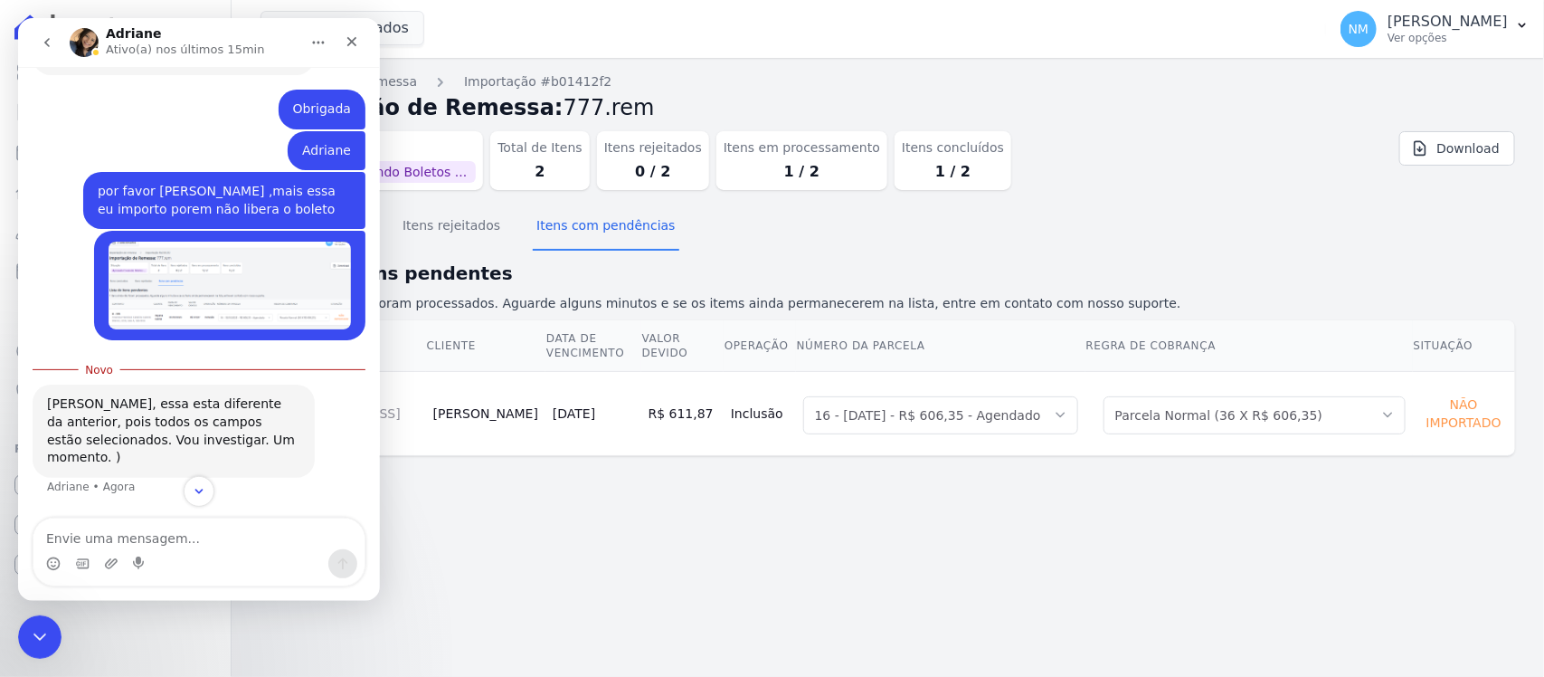
scroll to position [9121, 0]
click at [136, 533] on textarea "Envie uma mensagem..." at bounding box center [198, 533] width 331 height 31
type textarea "ok"
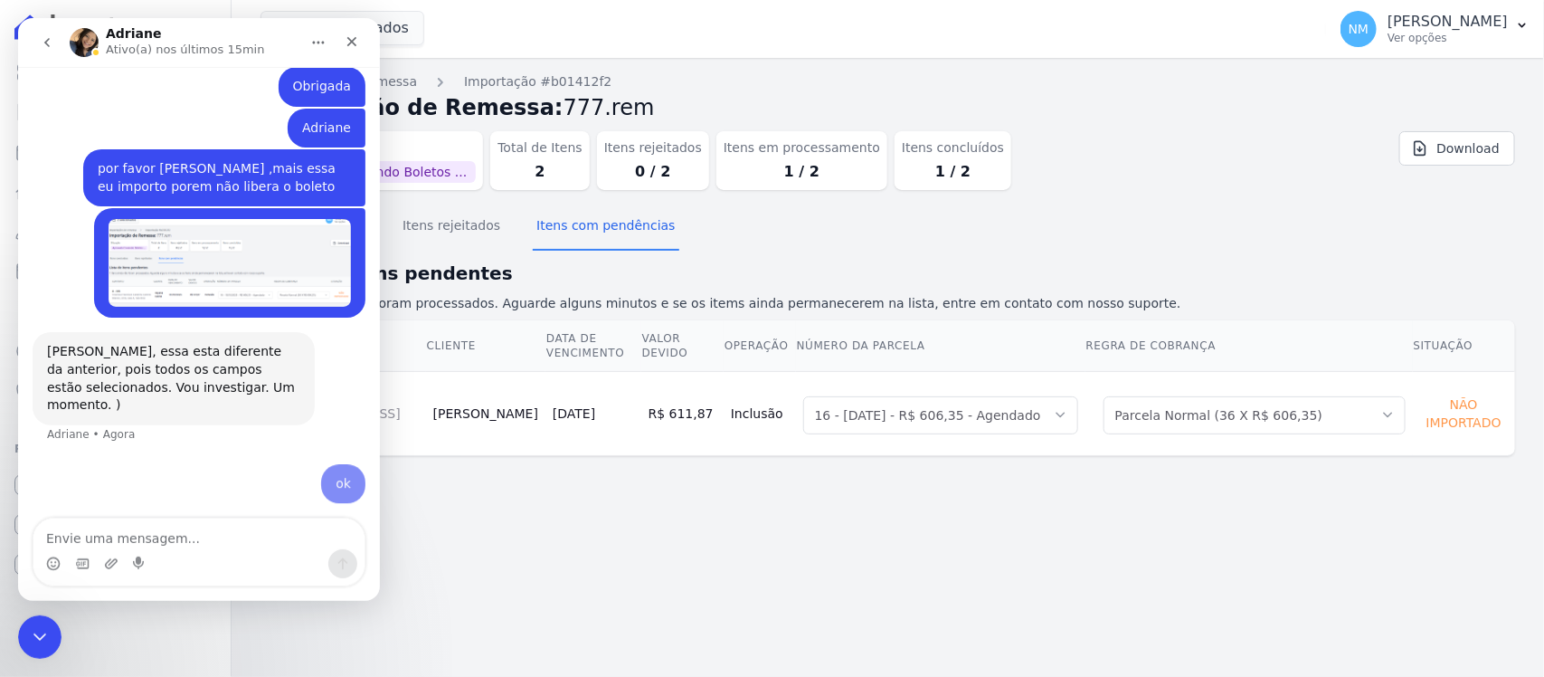
scroll to position [9145, 0]
drag, startPoint x: 40, startPoint y: 630, endPoint x: 224, endPoint y: 1198, distance: 596.4
click at [41, 630] on icon "Encerramento do Messenger da Intercom" at bounding box center [37, 634] width 22 height 22
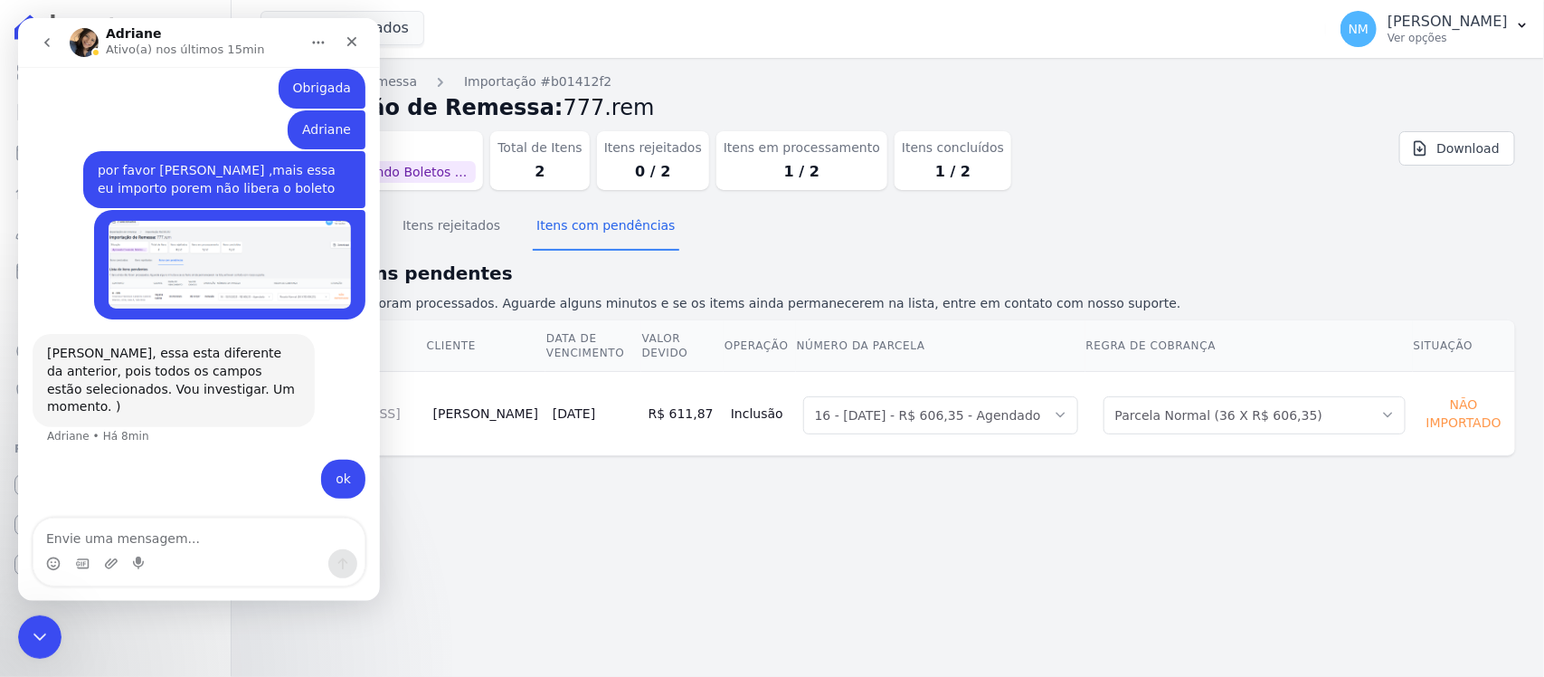
click at [666, 541] on div "Importações de remessa Importação #b01412f2 Importação de Remessa: 777.rem Situ…" at bounding box center [888, 367] width 1313 height 619
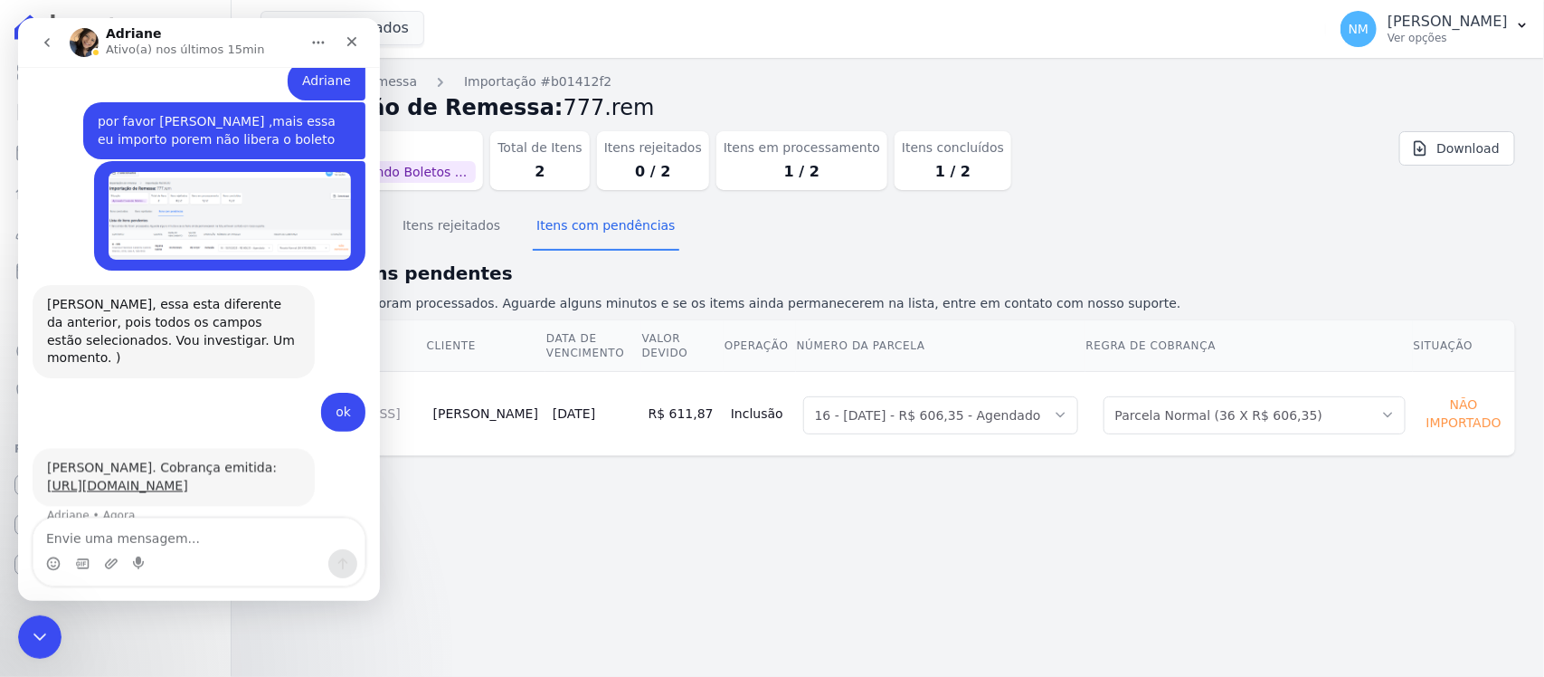
scroll to position [9252, 0]
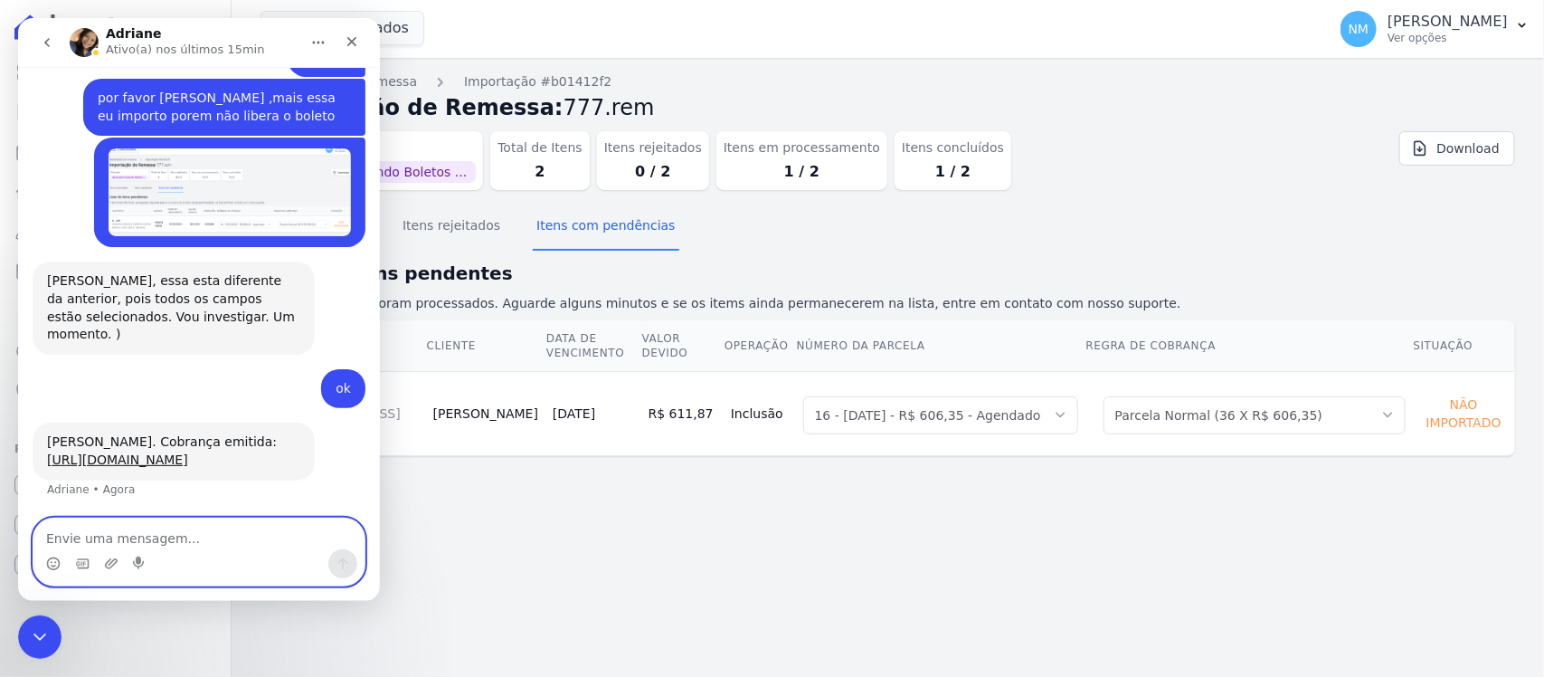
click at [106, 537] on textarea "Envie uma mensagem..." at bounding box center [198, 533] width 331 height 31
type textarea "obrigada"
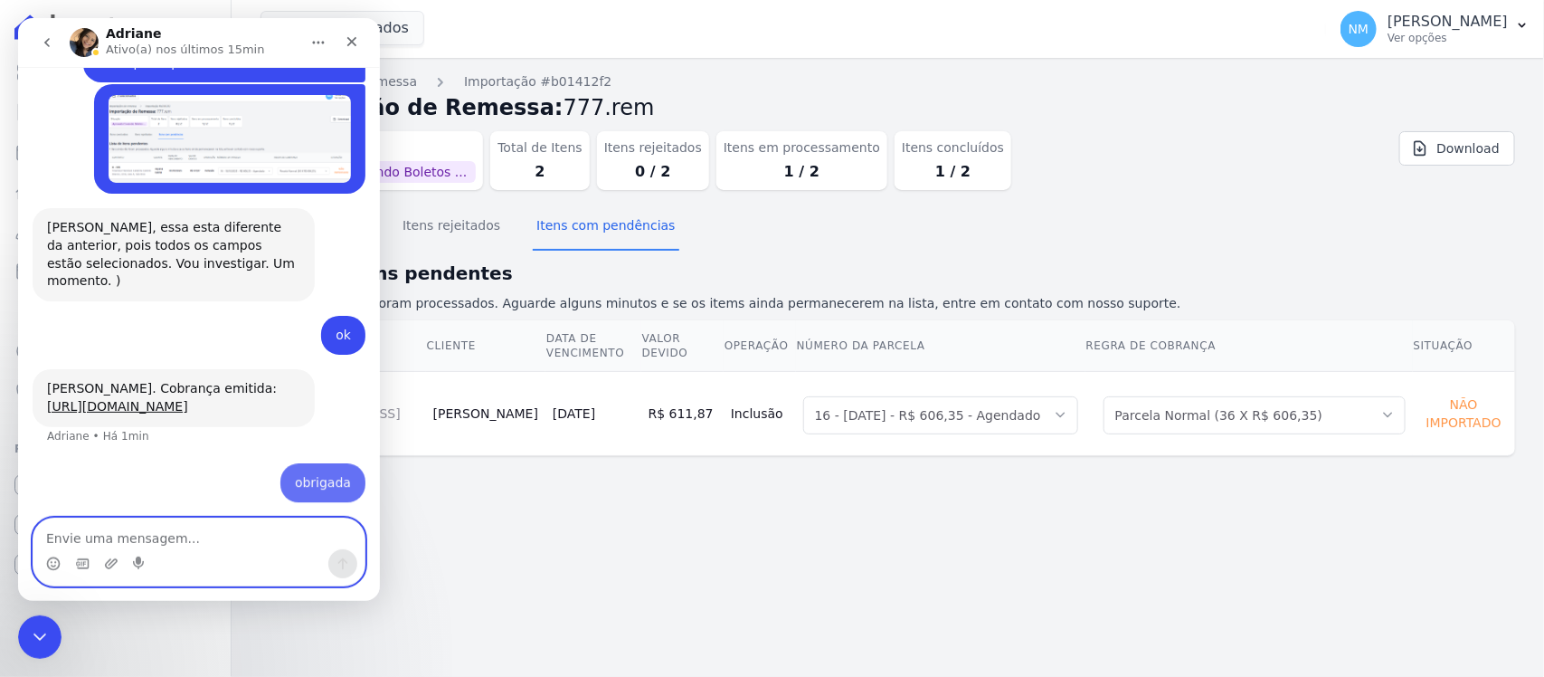
scroll to position [9306, 0]
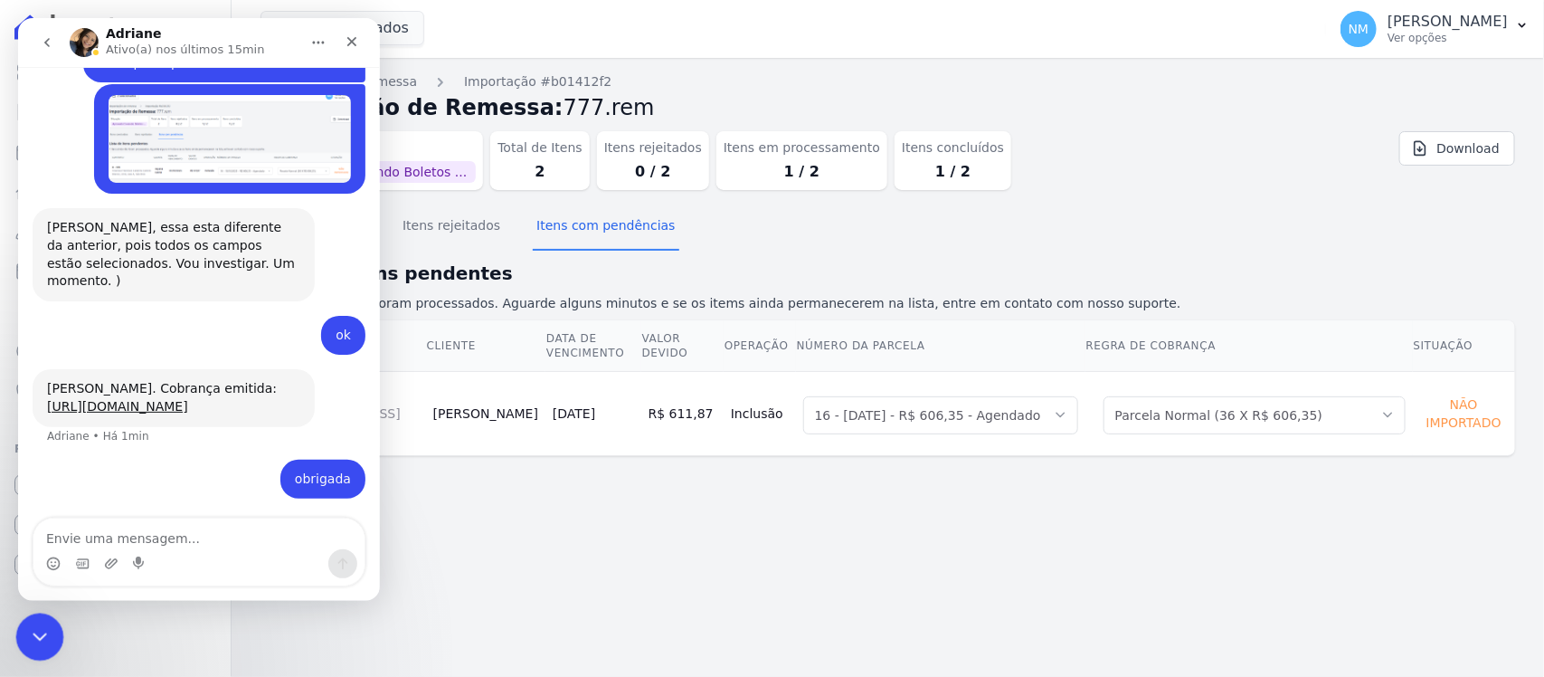
drag, startPoint x: 27, startPoint y: 629, endPoint x: 125, endPoint y: 1230, distance: 609.4
click at [26, 628] on icon "Encerramento do Messenger da Intercom" at bounding box center [37, 634] width 22 height 22
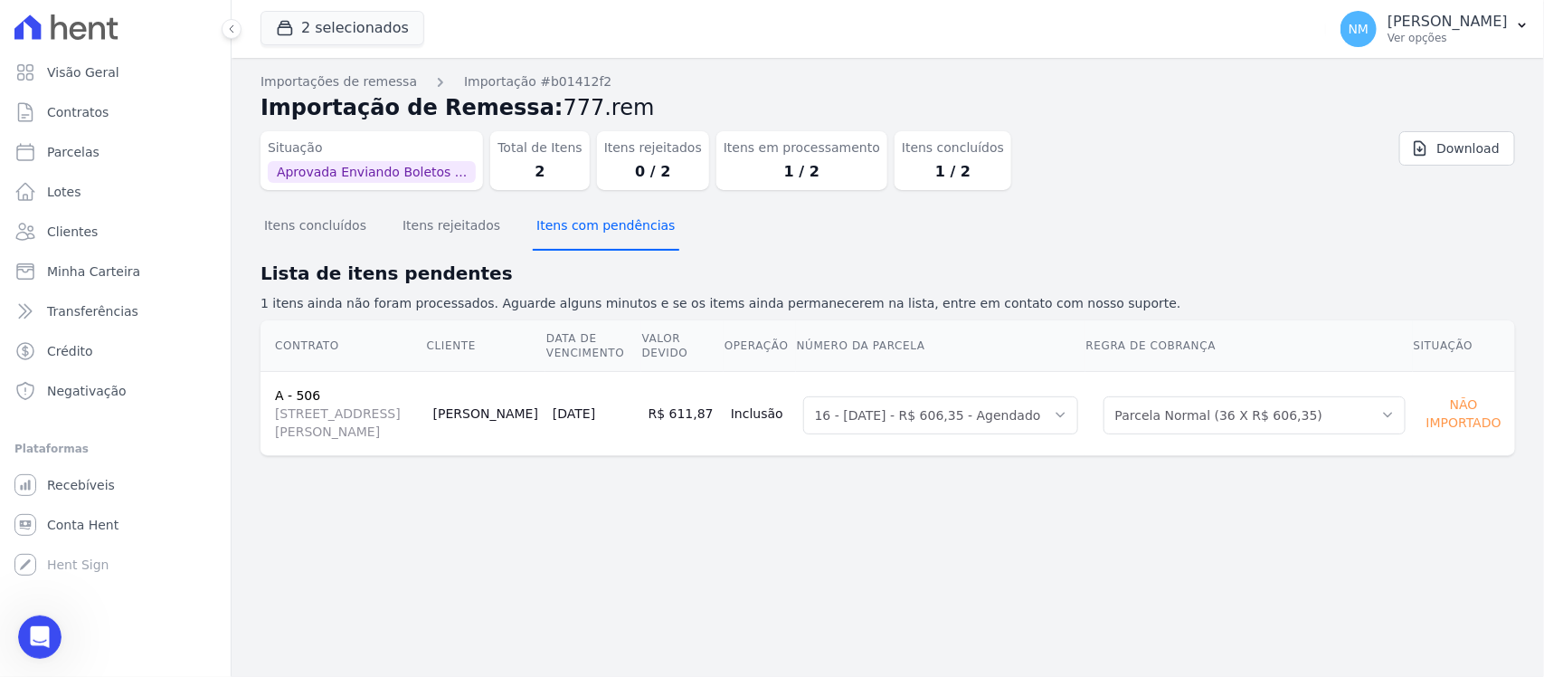
click at [543, 227] on button "Itens com pendências" at bounding box center [606, 227] width 146 height 47
click at [319, 232] on button "Itens concluídos" at bounding box center [315, 227] width 109 height 47
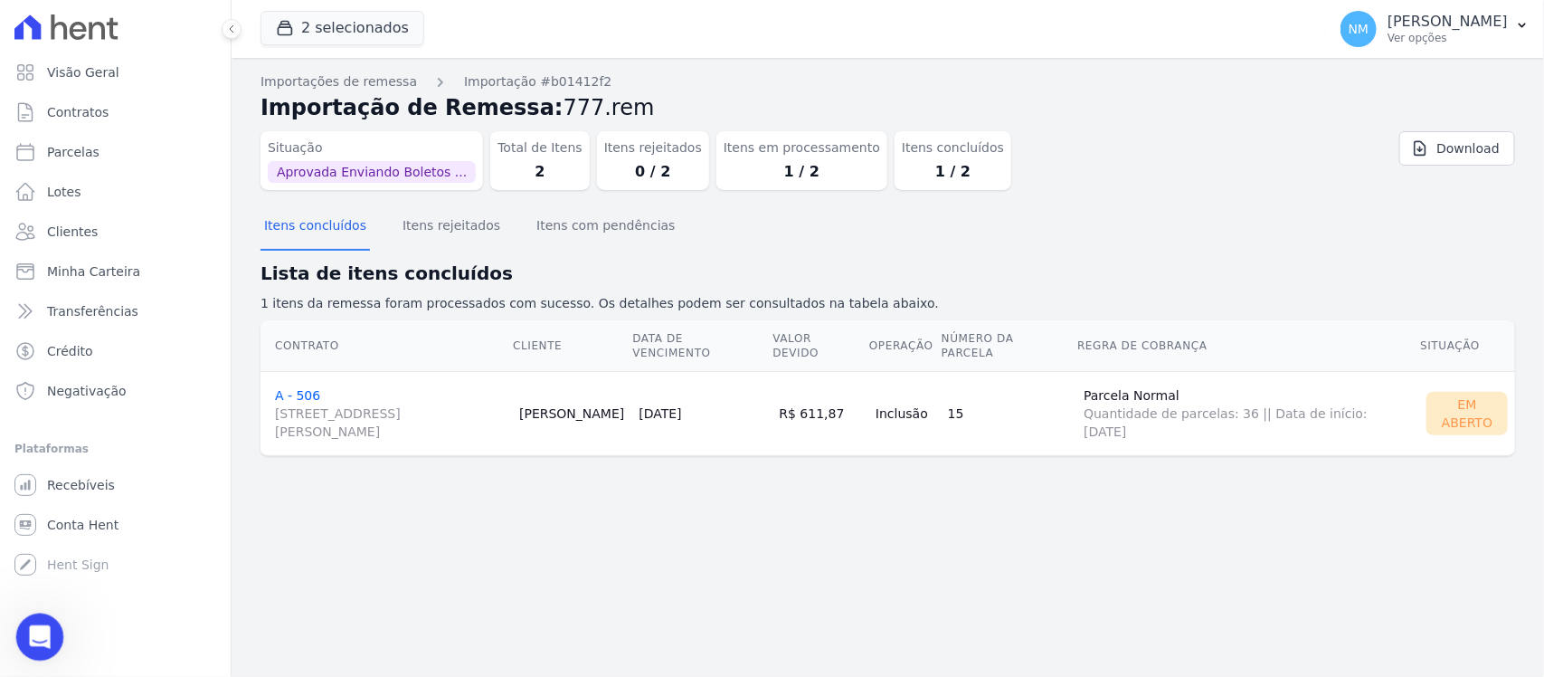
drag, startPoint x: 42, startPoint y: 626, endPoint x: 75, endPoint y: 1228, distance: 603.4
click at [42, 626] on icon "Abertura do Messenger da Intercom" at bounding box center [38, 635] width 30 height 30
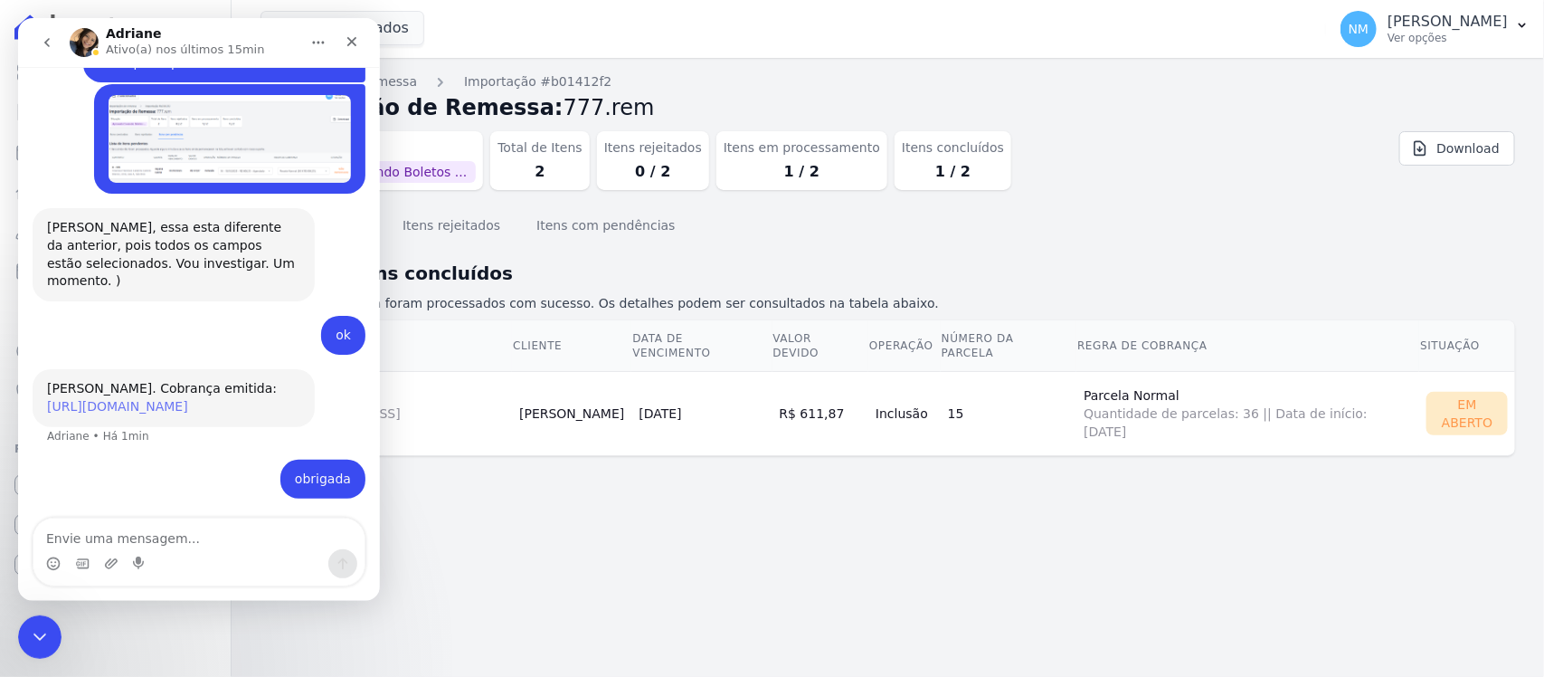
click at [177, 399] on link "https://app.hent.com.br/integrations/cnab/cobranca_file_imports/065cf182-c0fd-4…" at bounding box center [117, 406] width 141 height 14
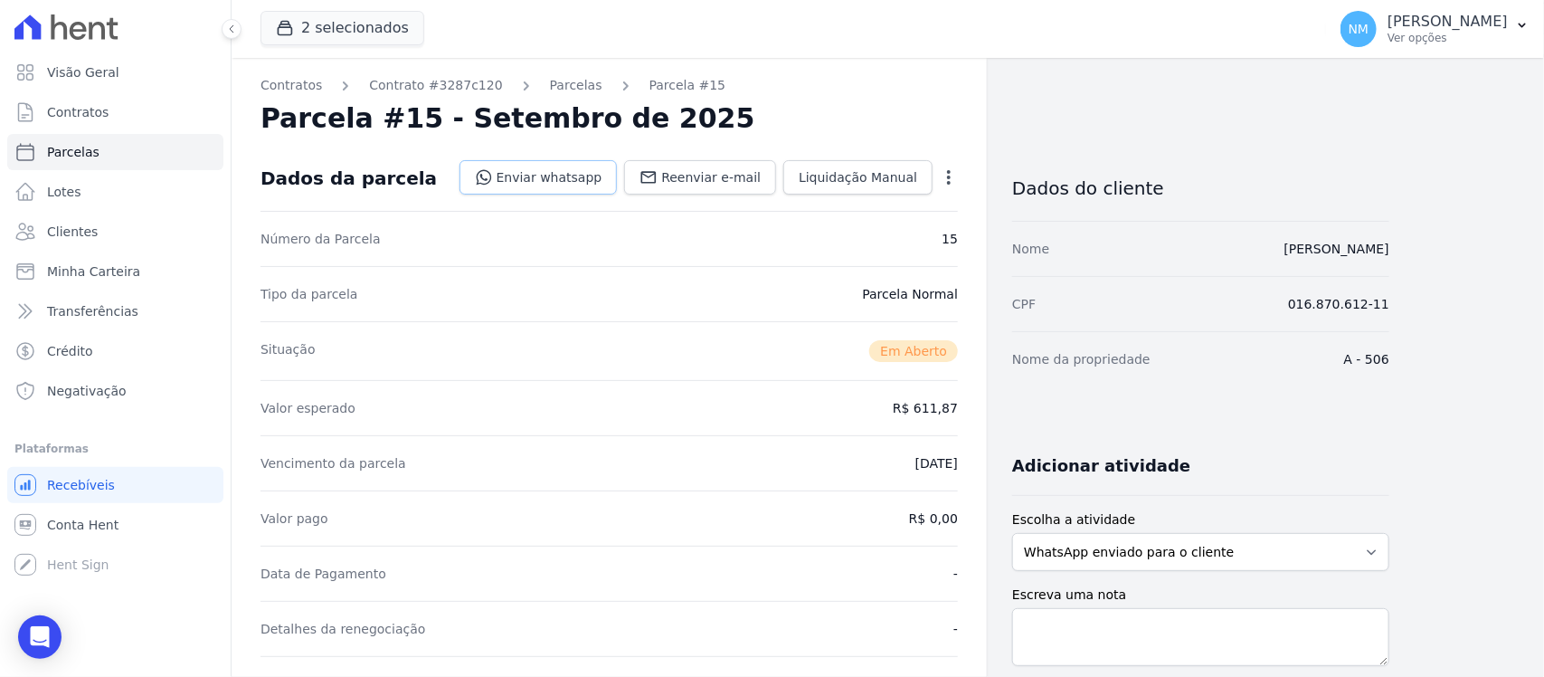
click at [575, 177] on link "Enviar whatsapp" at bounding box center [539, 177] width 158 height 34
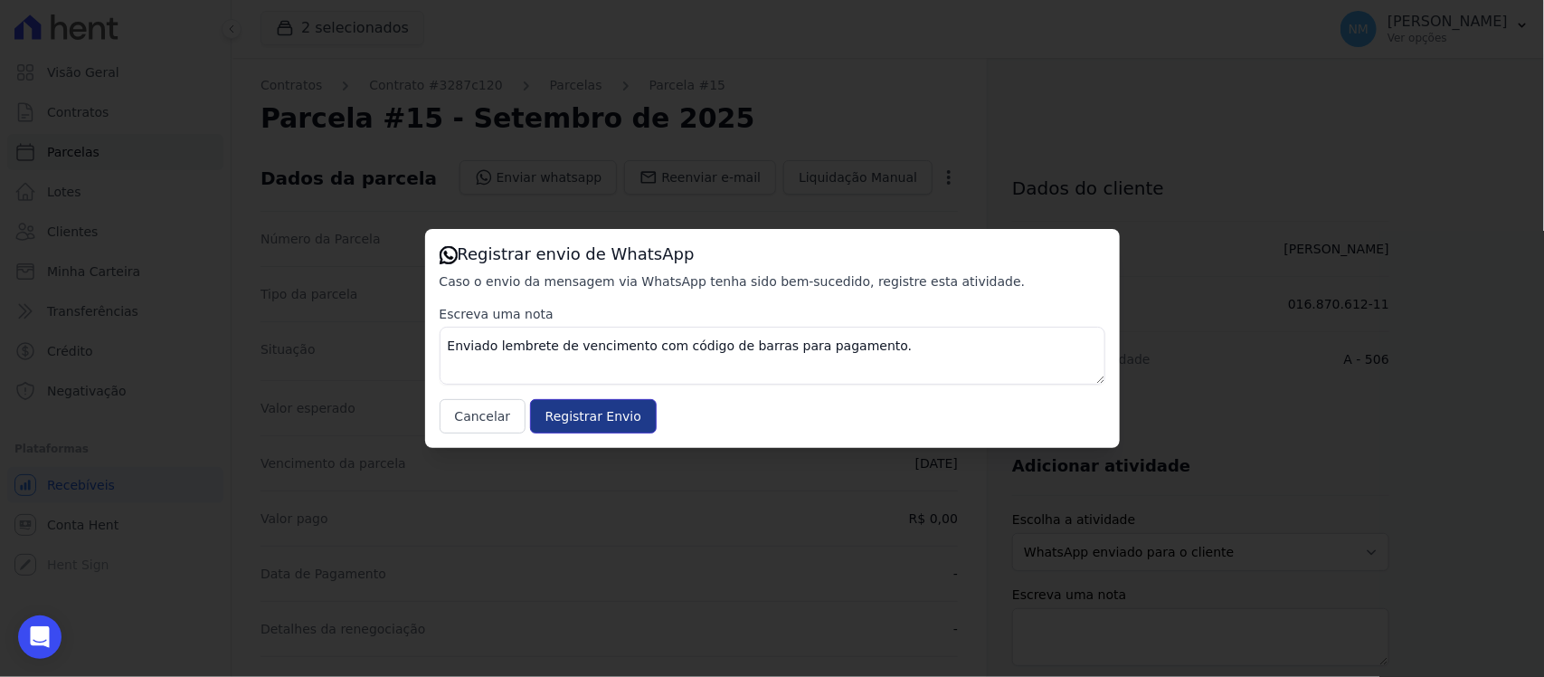
drag, startPoint x: 630, startPoint y: 413, endPoint x: 659, endPoint y: 382, distance: 42.3
click at [629, 413] on input "Registrar Envio" at bounding box center [593, 416] width 127 height 34
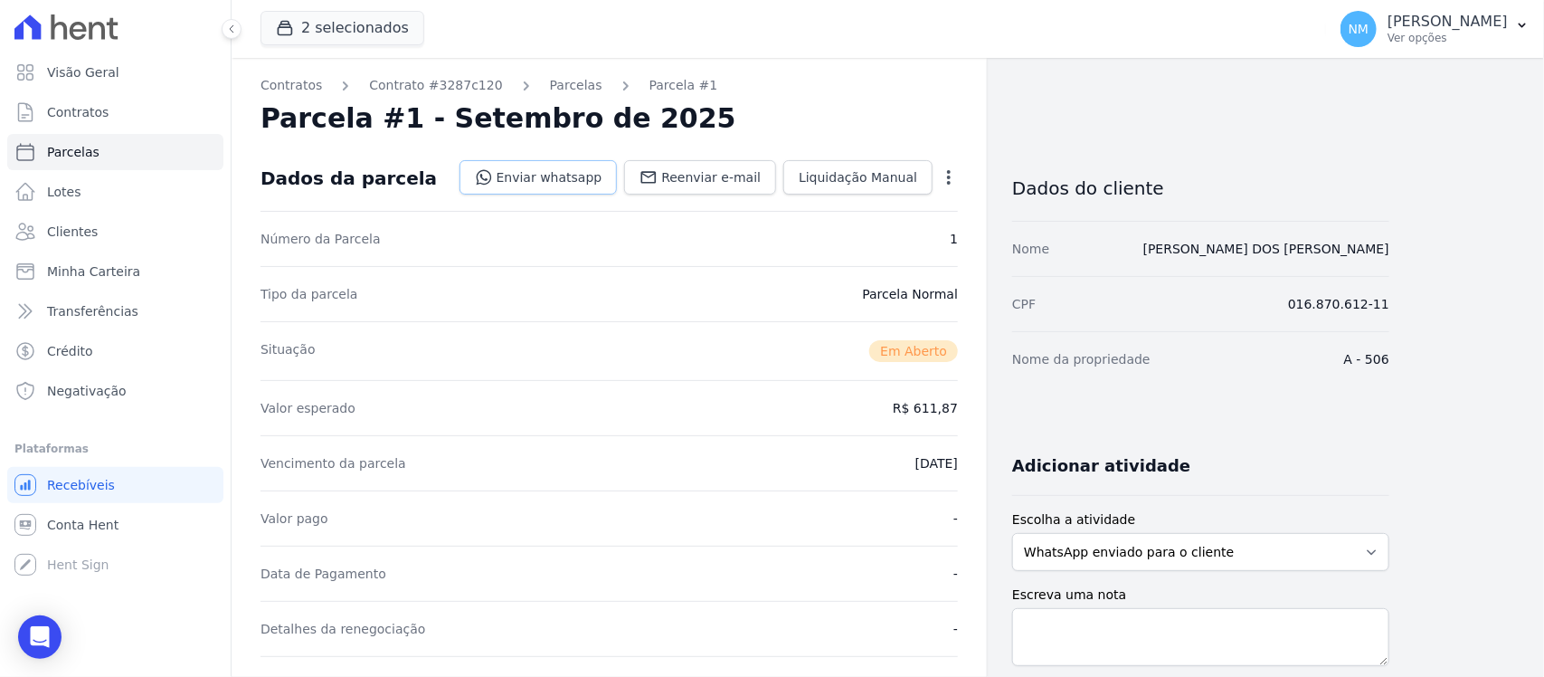
click at [574, 178] on link "Enviar whatsapp" at bounding box center [539, 177] width 158 height 34
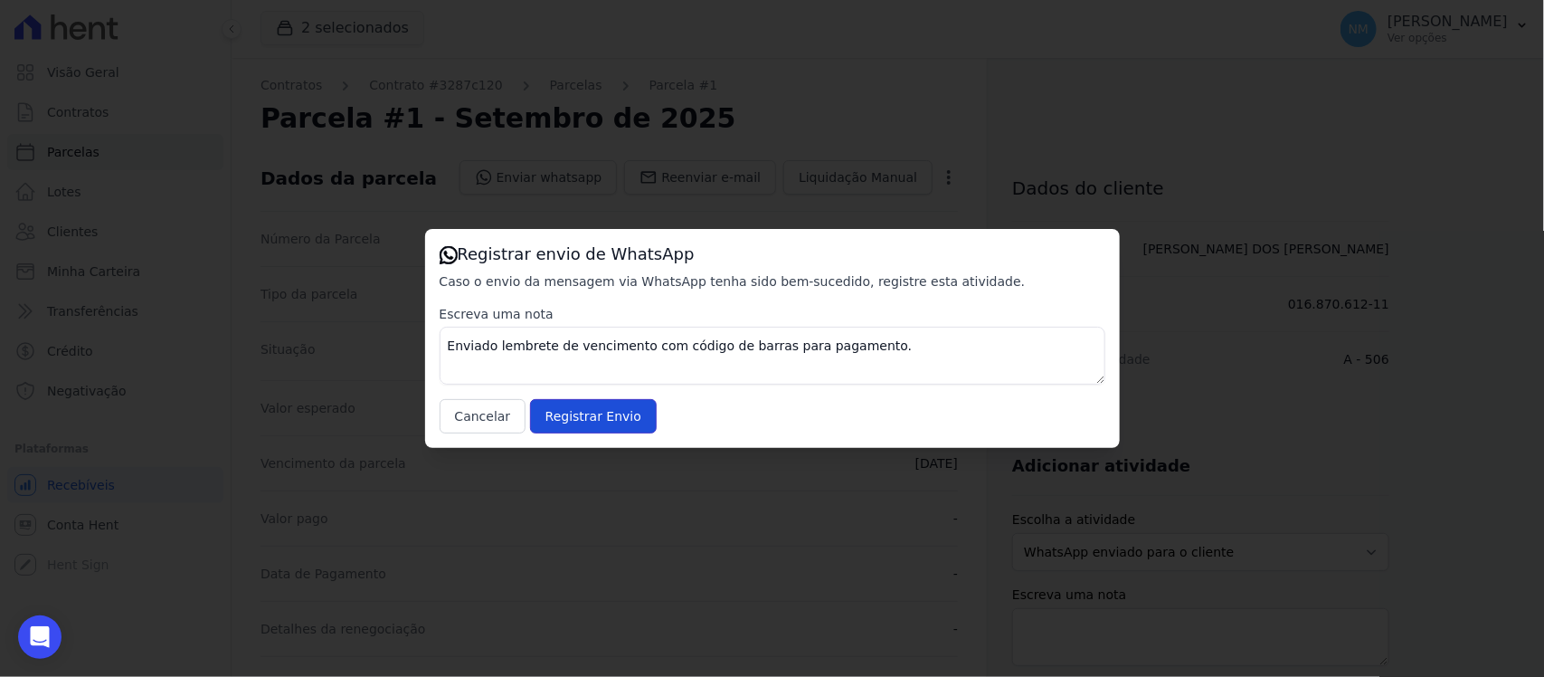
drag, startPoint x: 631, startPoint y: 414, endPoint x: 789, endPoint y: 282, distance: 205.5
click at [631, 412] on input "Registrar Envio" at bounding box center [593, 416] width 127 height 34
